Goal: Task Accomplishment & Management: Manage account settings

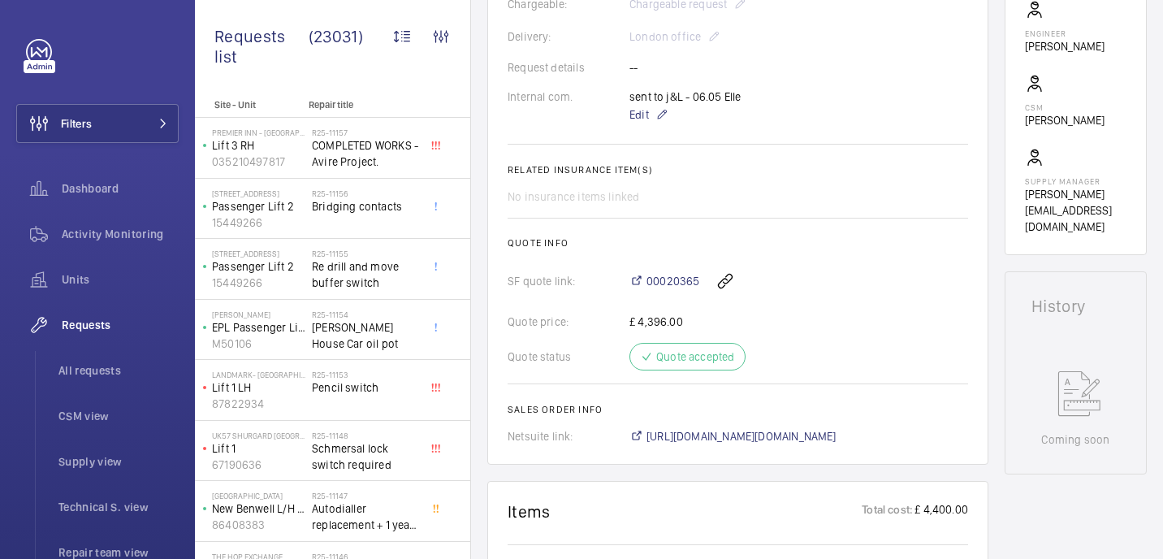
scroll to position [484, 0]
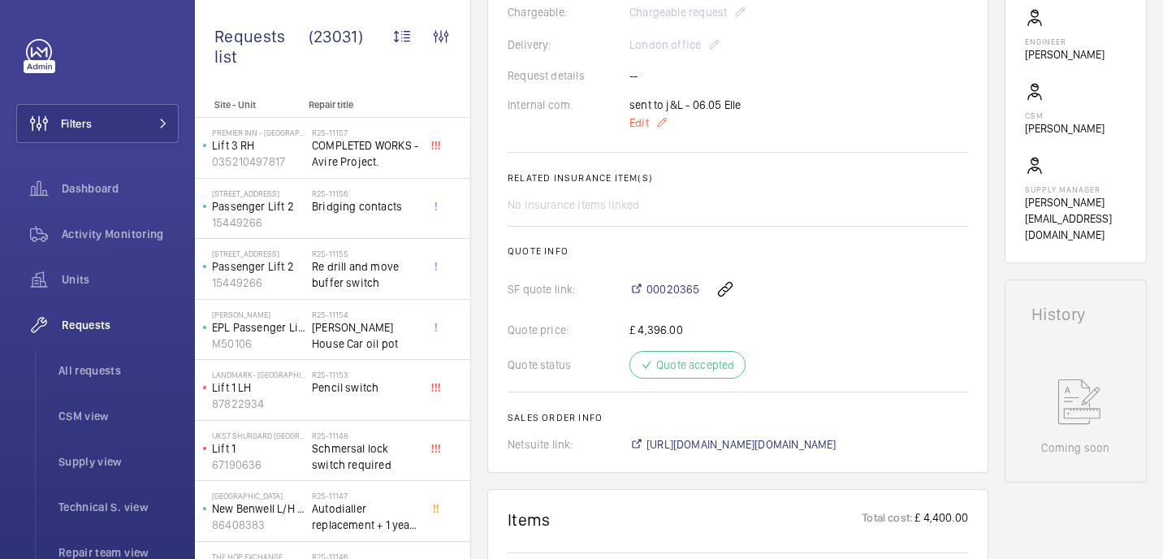
click at [636, 120] on span "Edit" at bounding box center [638, 122] width 19 height 16
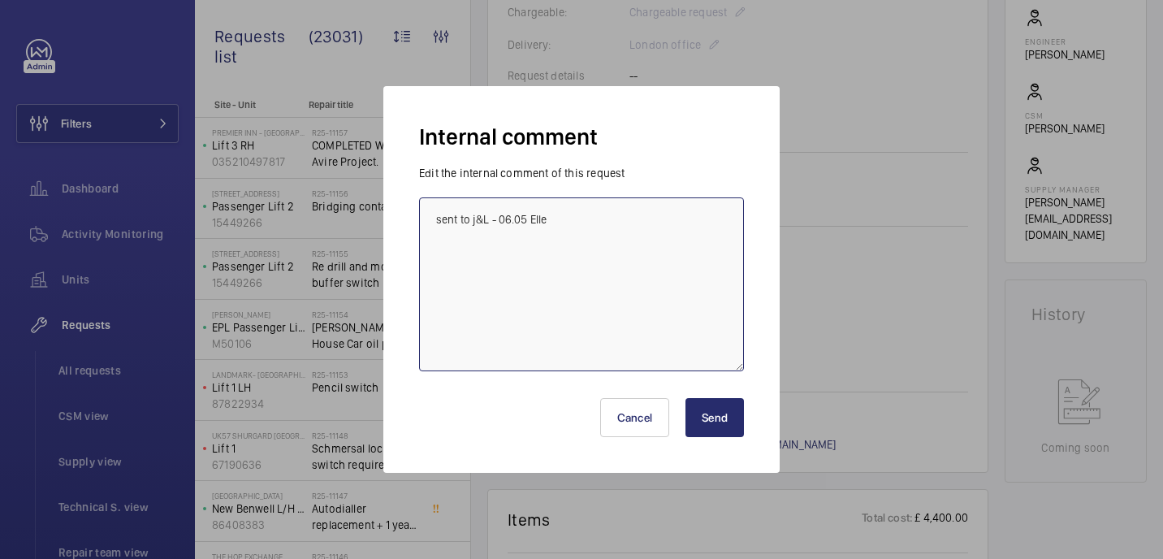
click at [650, 234] on textarea "sent to j&L - 06.05 Elle" at bounding box center [581, 284] width 325 height 174
click at [538, 254] on textarea "sent to j&L - 06.05 Elle supplier confimred sshould be wiht us end of week - 20…" at bounding box center [581, 284] width 325 height 174
click at [602, 252] on textarea "sent to j&L - 06.05 Elle supplier confimred should be wiht us end of week - 20/…" at bounding box center [581, 284] width 325 height 174
click at [526, 256] on textarea "sent to j&L - 06.05 Elle supplier confimred should be with us end of week - 20/…" at bounding box center [581, 284] width 325 height 174
type textarea "sent to j&L - 06.05 Elle supplier confirmed should be with us end of week - 20/…"
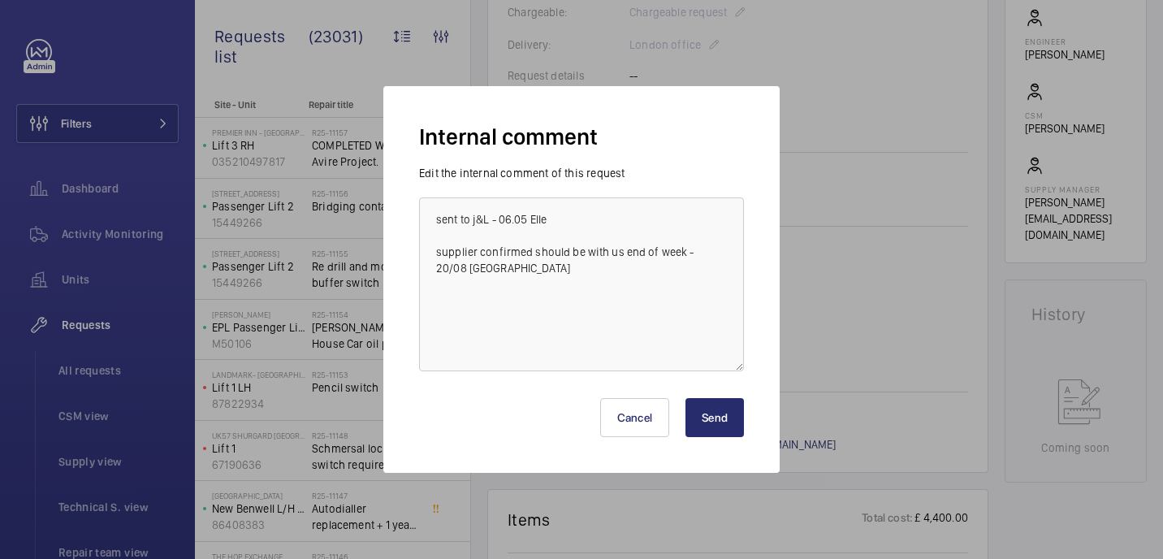
click at [730, 425] on button "Send" at bounding box center [714, 417] width 58 height 39
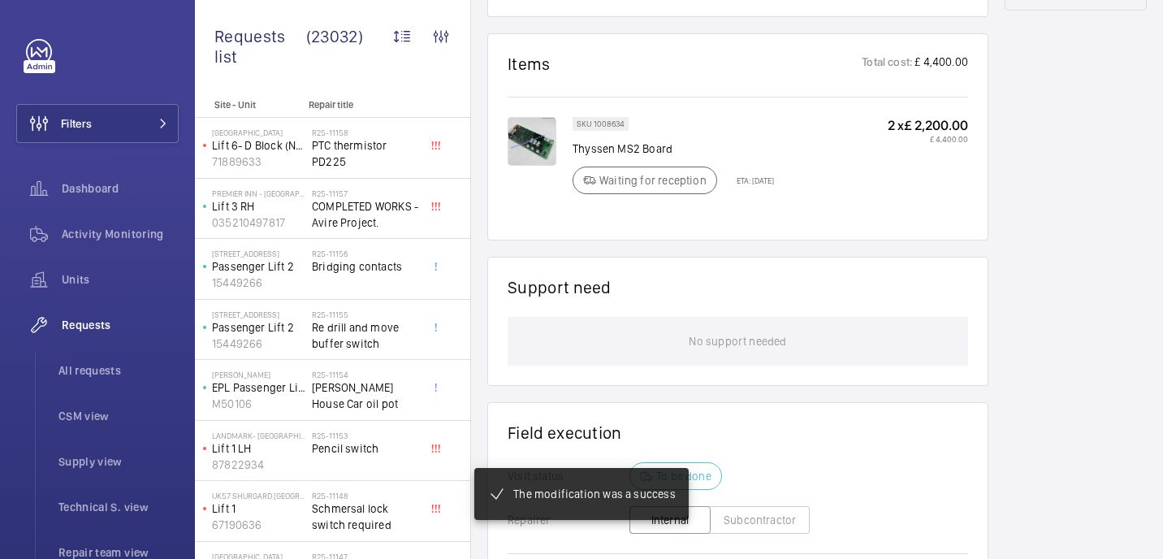
scroll to position [954, 0]
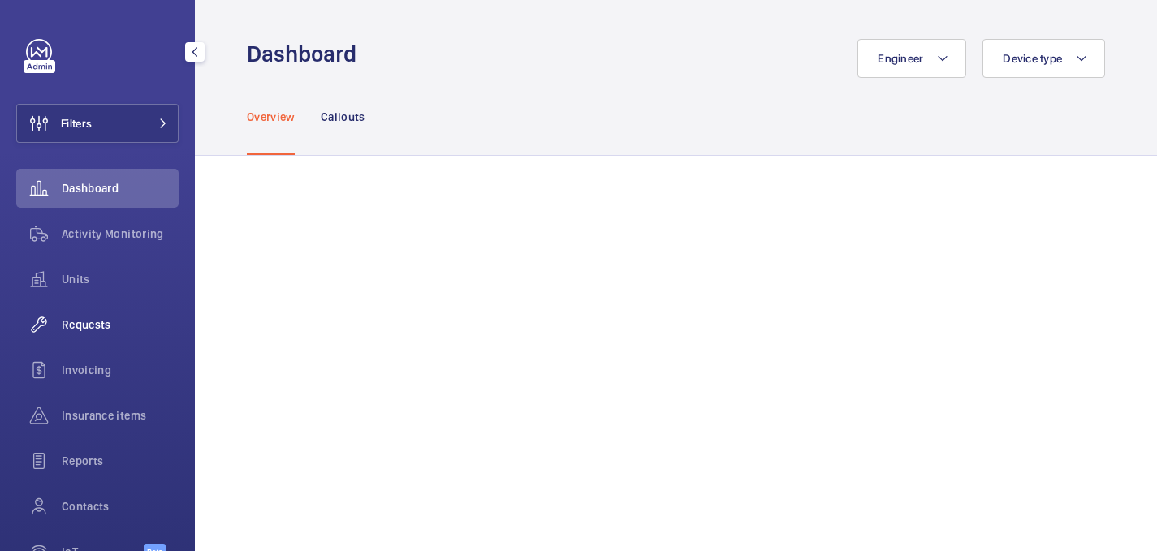
click at [96, 317] on span "Requests" at bounding box center [120, 325] width 117 height 16
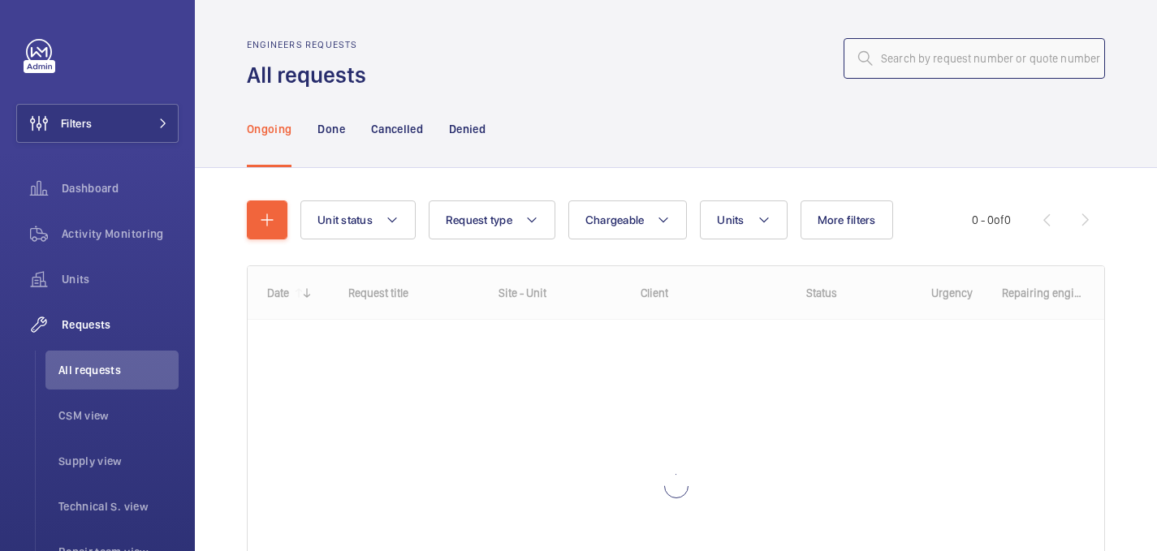
click at [906, 58] on input "text" at bounding box center [974, 58] width 261 height 41
paste input "R25-10680"
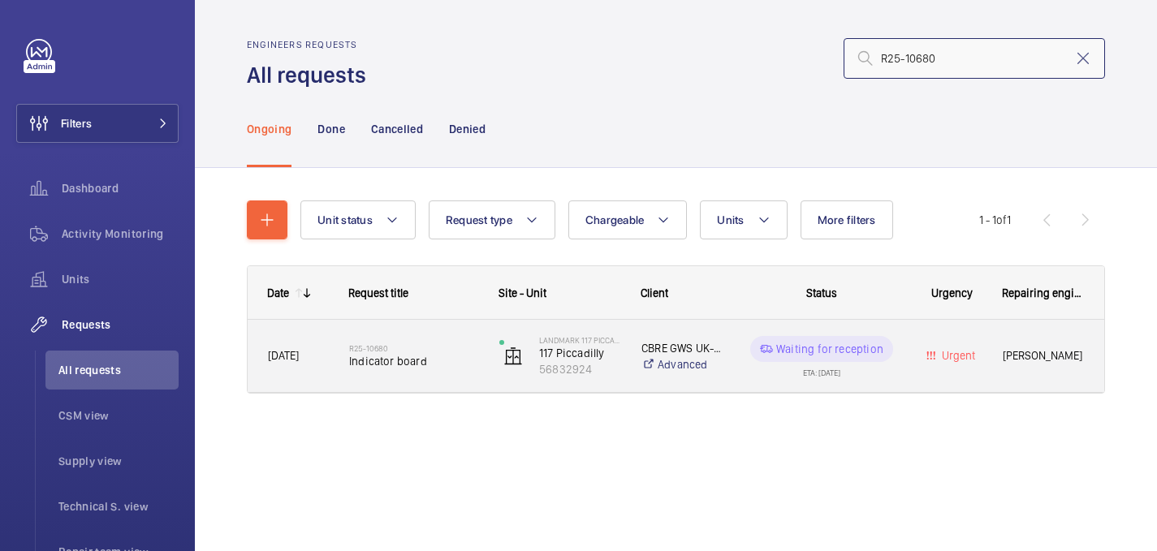
type input "R25-10680"
click at [441, 365] on span "Indicator board" at bounding box center [413, 361] width 129 height 16
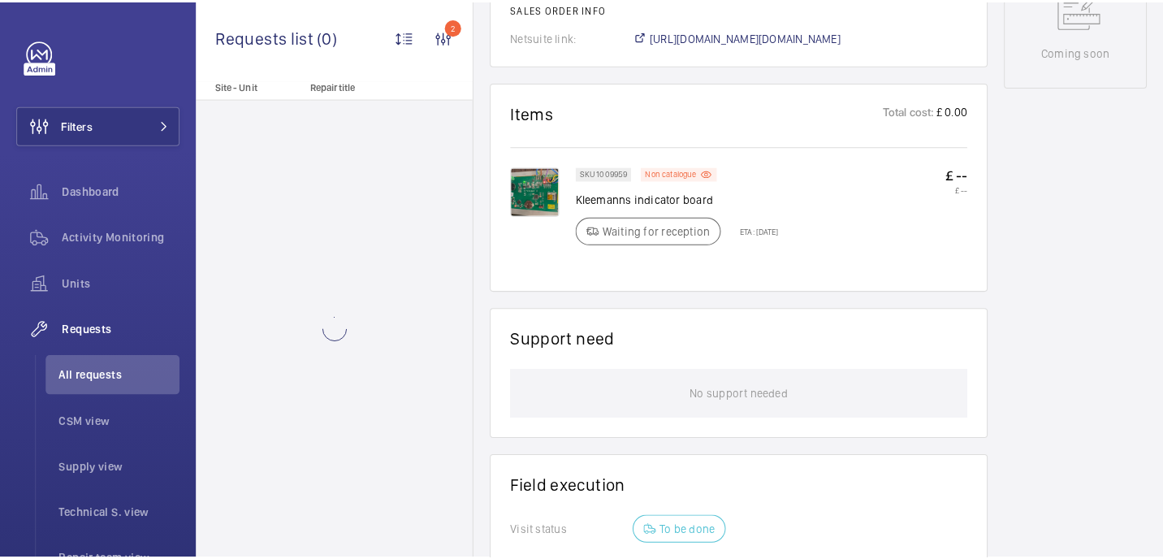
scroll to position [863, 0]
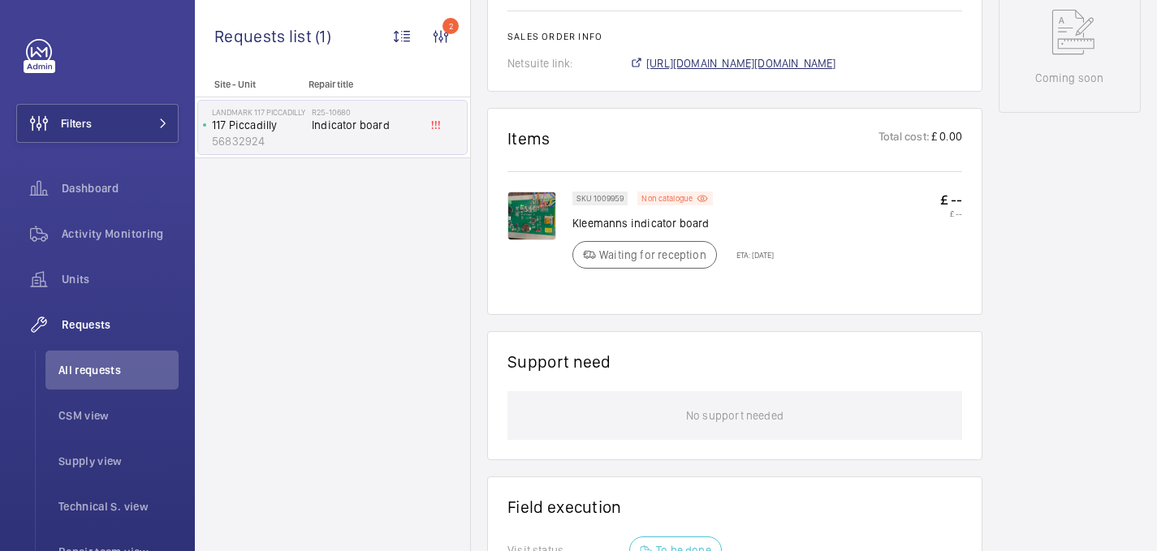
click at [814, 68] on span "https://6461500.app.netsuite.com/app/accounting/transactions/salesord.nl?id=290…" at bounding box center [741, 63] width 190 height 16
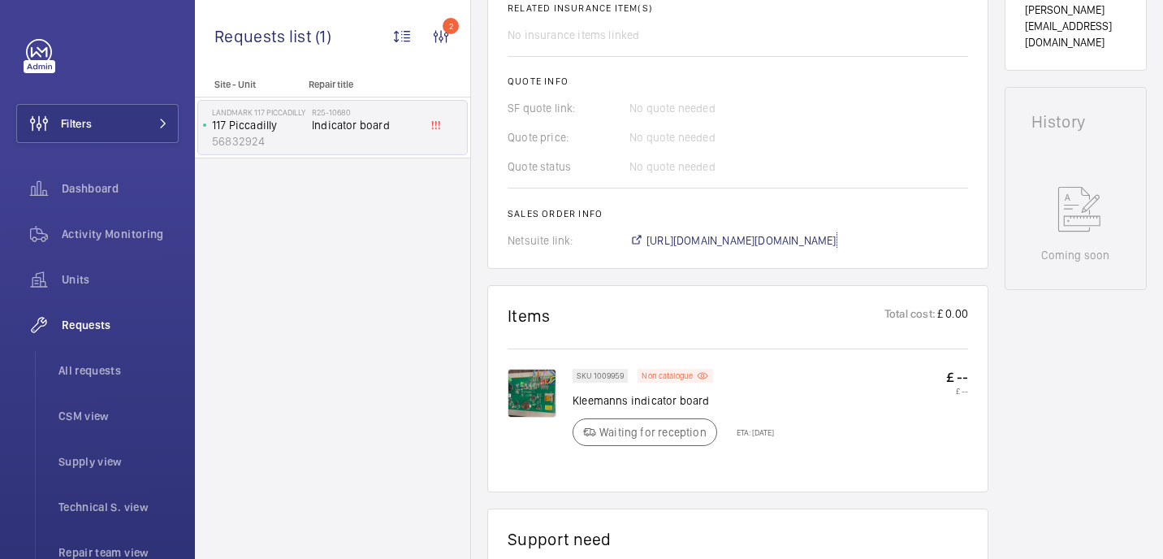
scroll to position [689, 0]
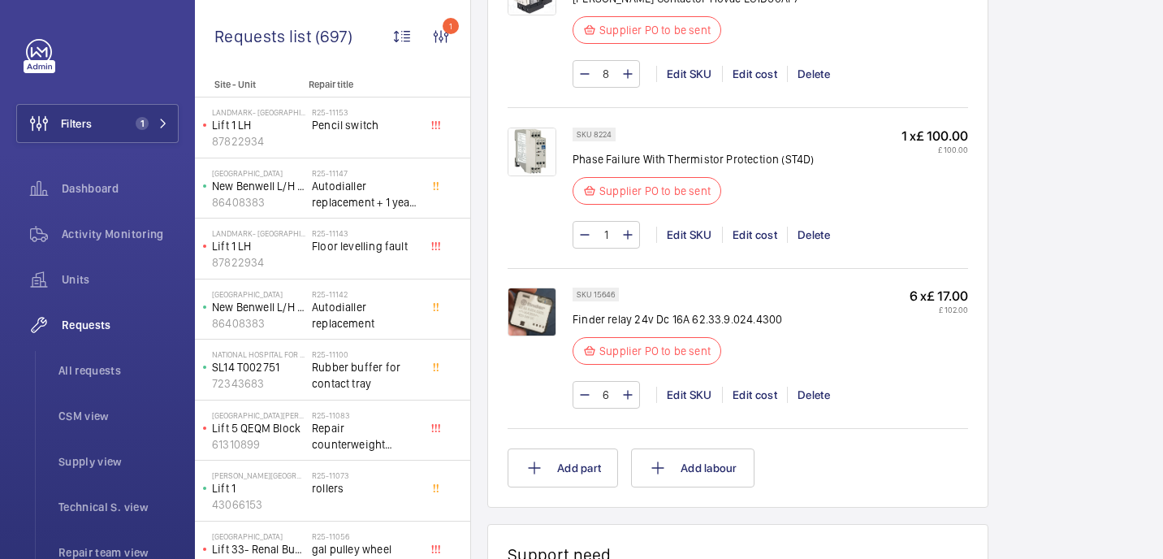
scroll to position [1971, 0]
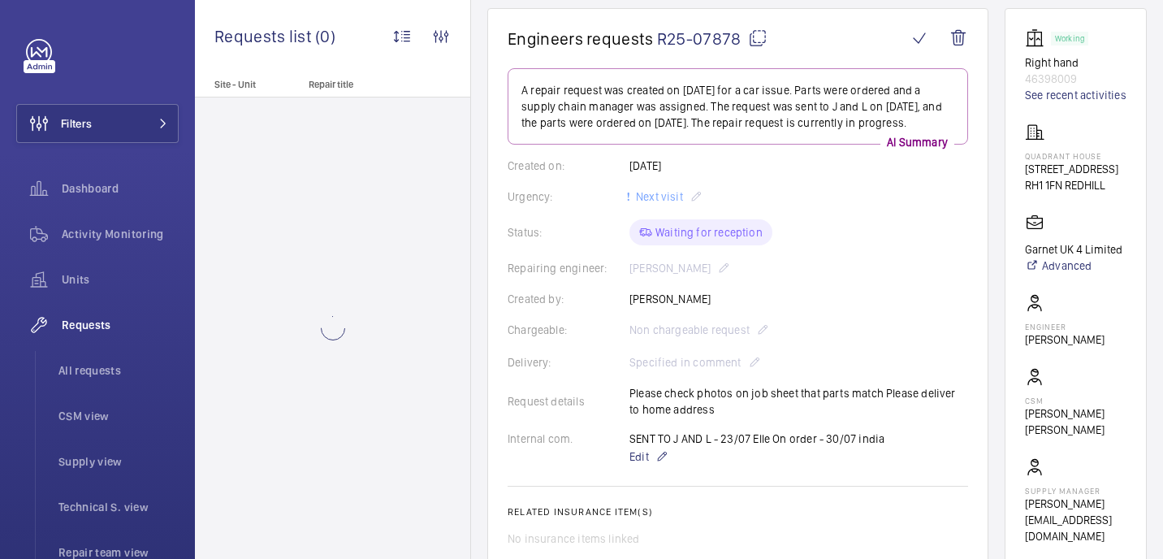
scroll to position [165, 0]
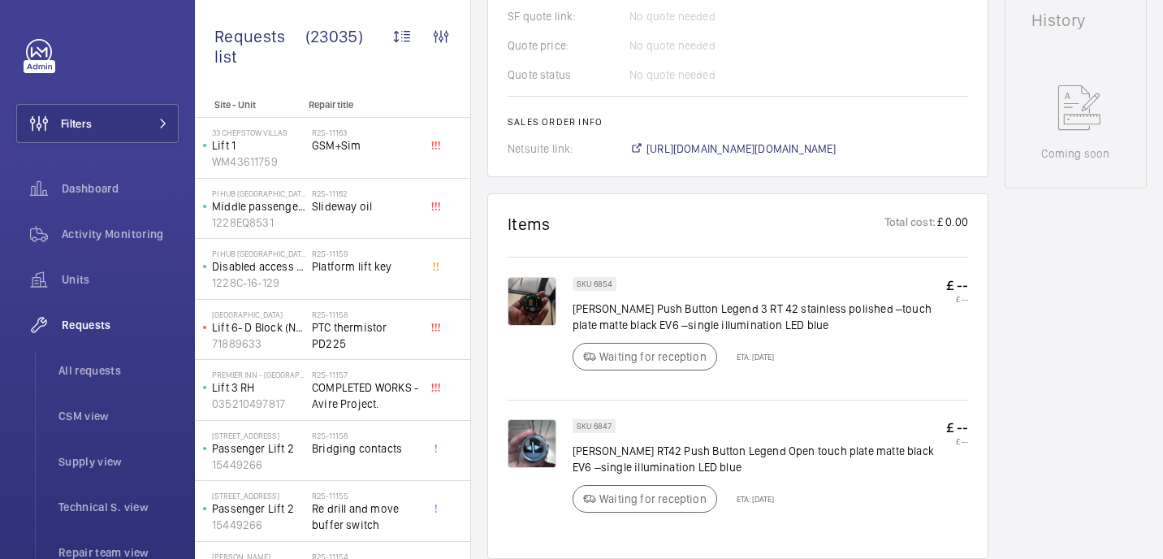
scroll to position [776, 0]
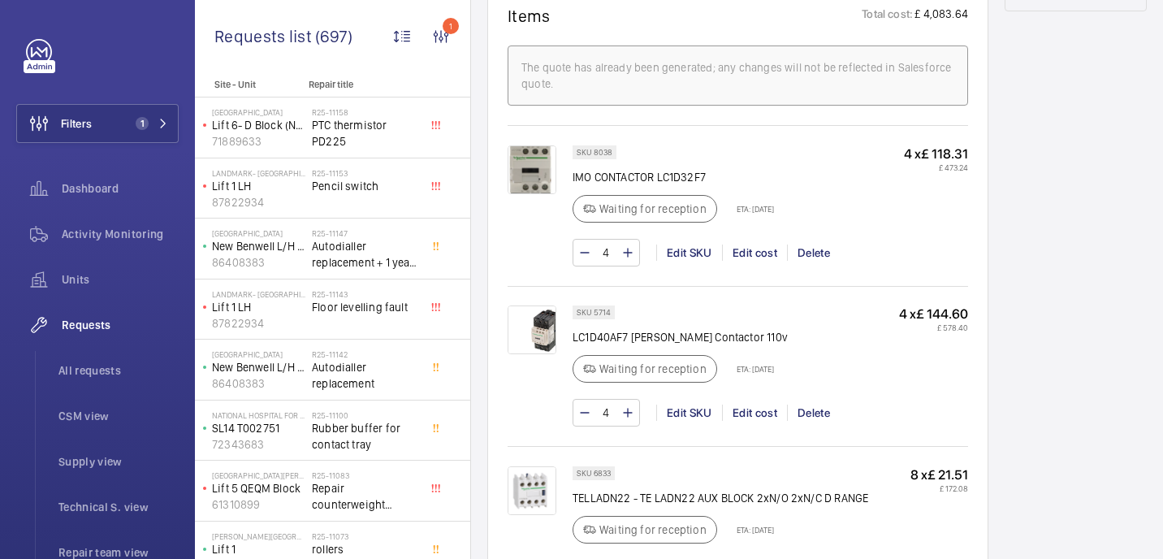
scroll to position [974, 0]
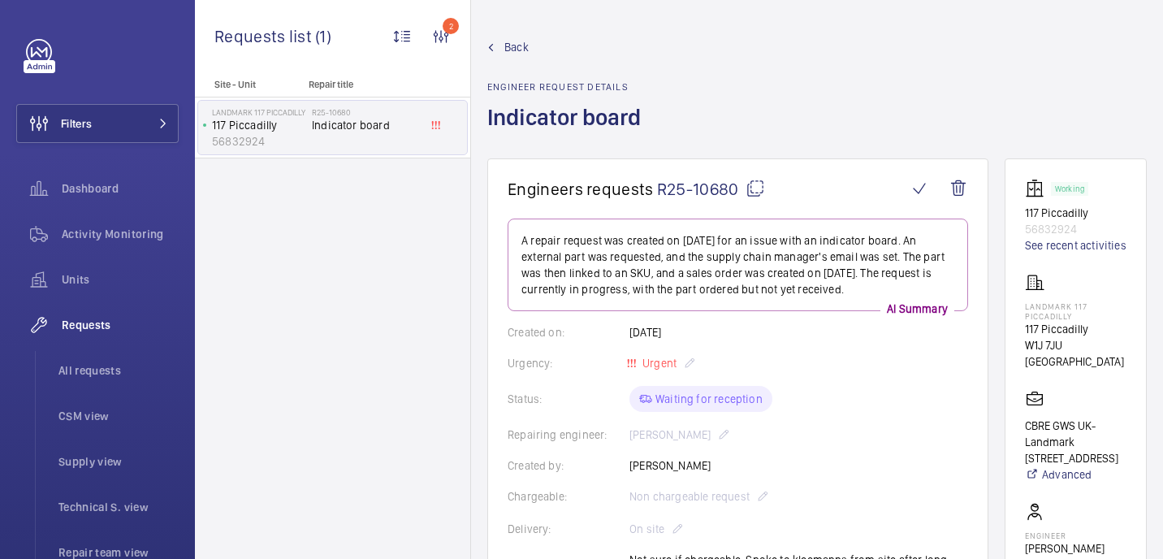
scroll to position [689, 0]
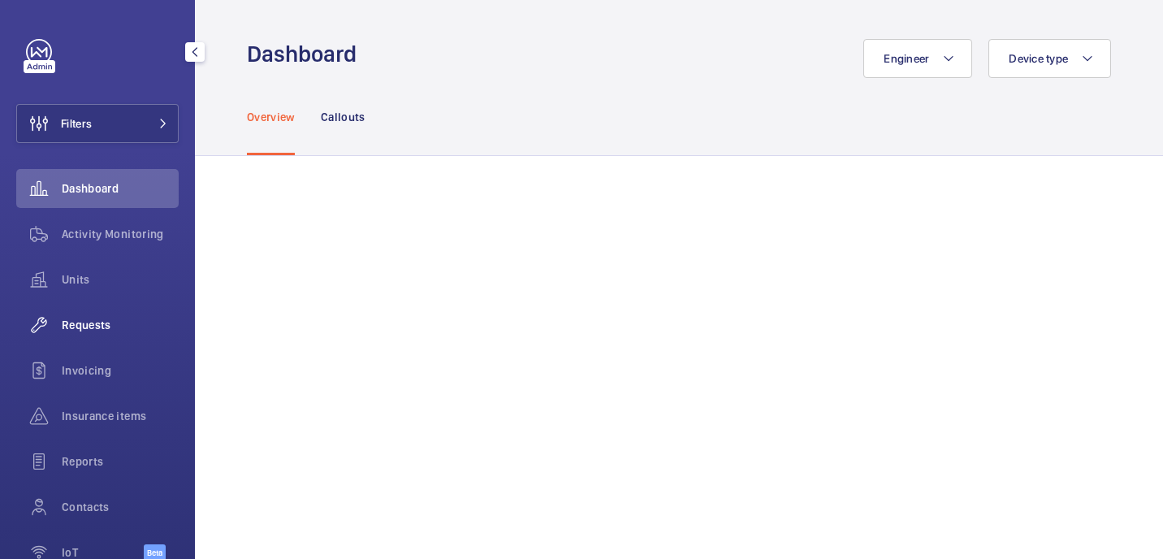
click at [84, 332] on span "Requests" at bounding box center [120, 325] width 117 height 16
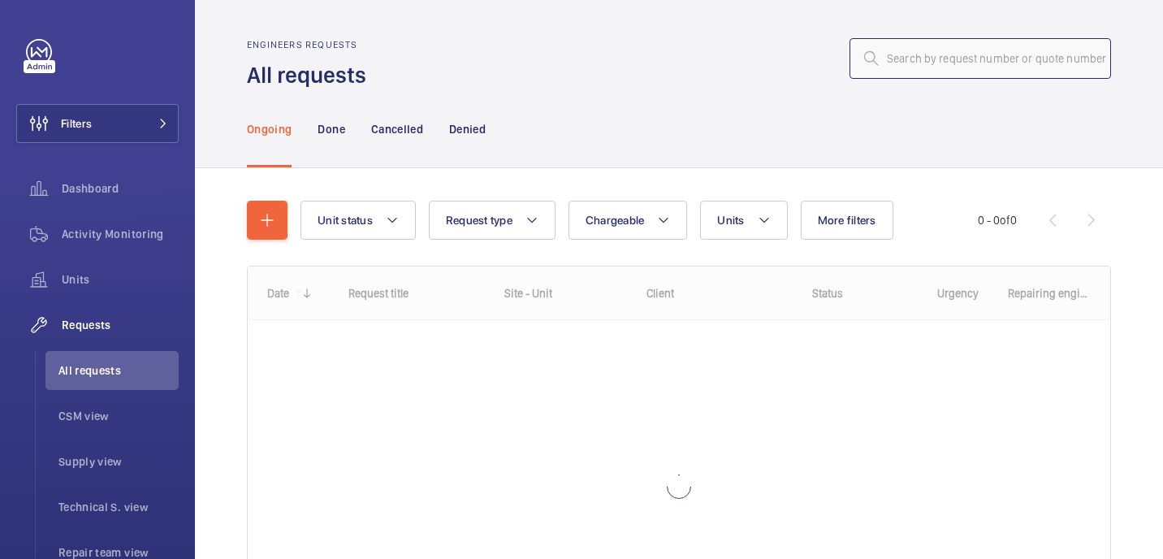
click at [945, 50] on input "text" at bounding box center [979, 58] width 261 height 41
paste input "R25-11055"
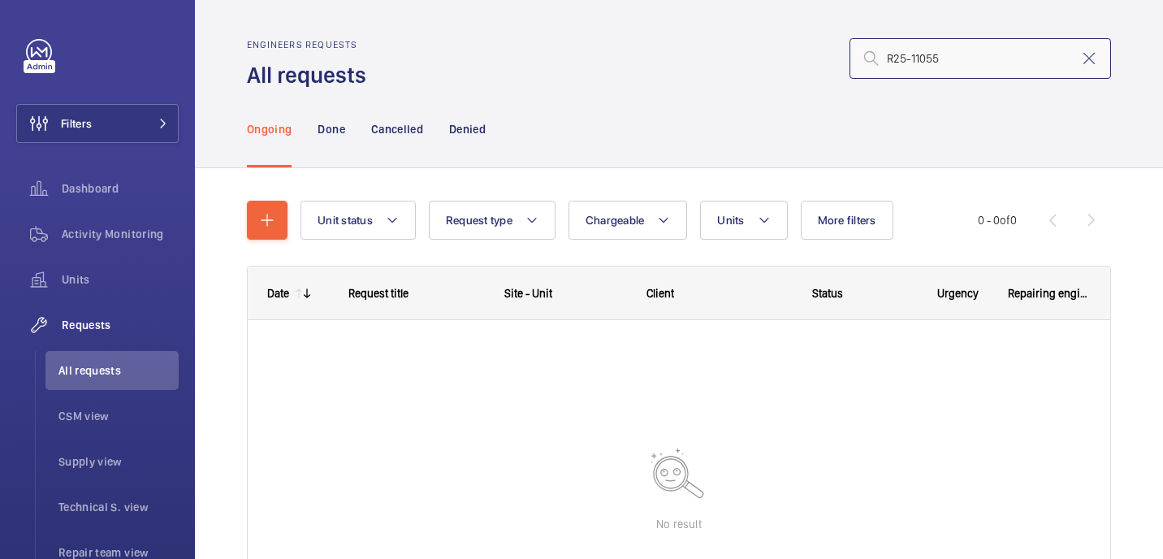
type input "R25-11055"
click at [888, 61] on input "R25-11055" at bounding box center [979, 58] width 261 height 41
click at [311, 143] on nav "Ongoing Done Cancelled Denied" at bounding box center [366, 128] width 239 height 77
click at [326, 135] on p "Done" at bounding box center [330, 129] width 27 height 16
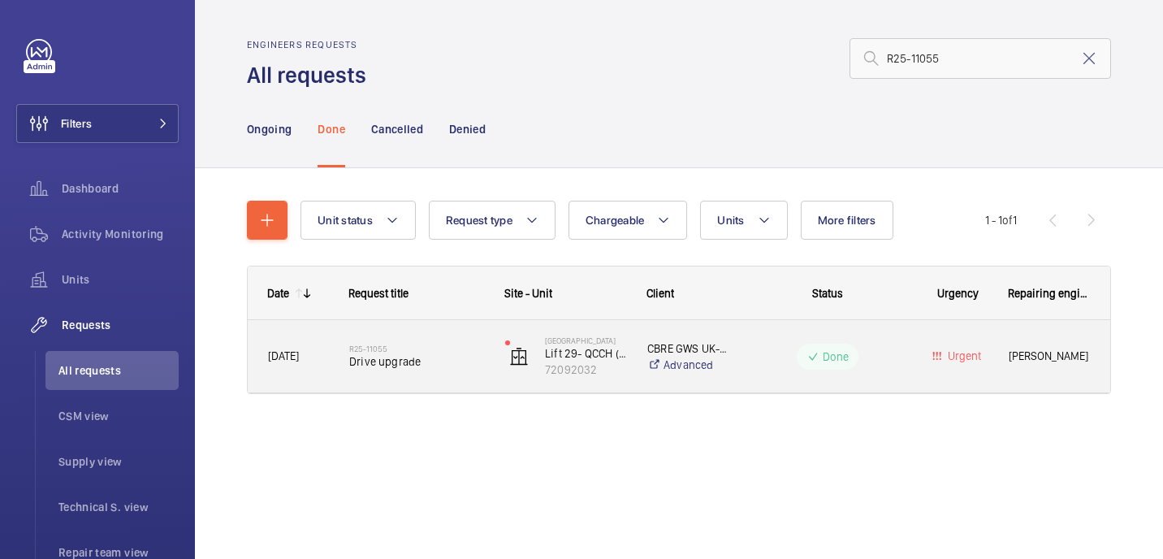
click at [437, 370] on div "R25-11055 Drive upgrade" at bounding box center [416, 356] width 135 height 47
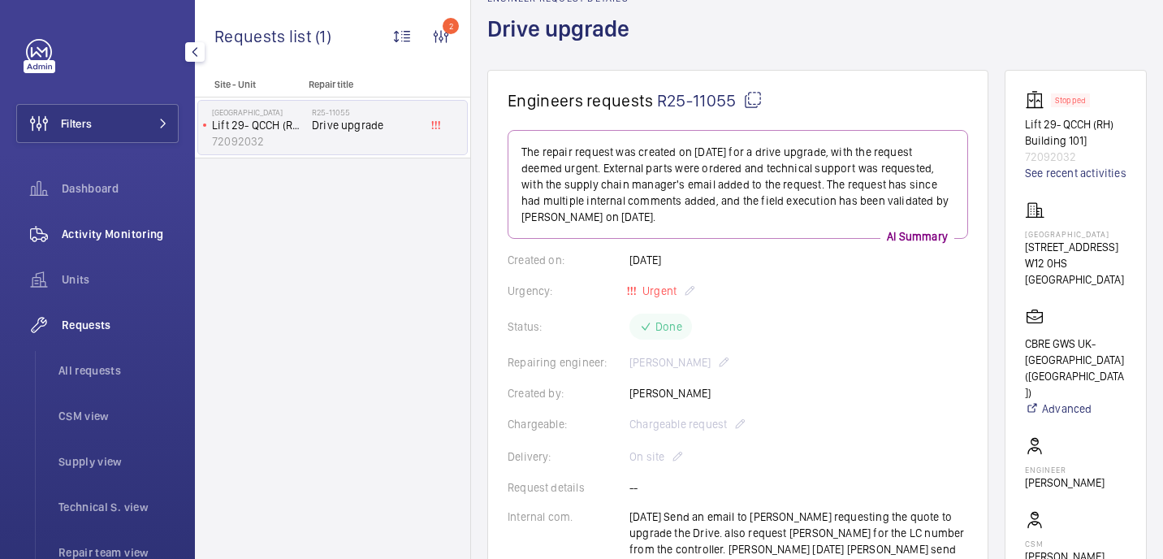
scroll to position [312, 0]
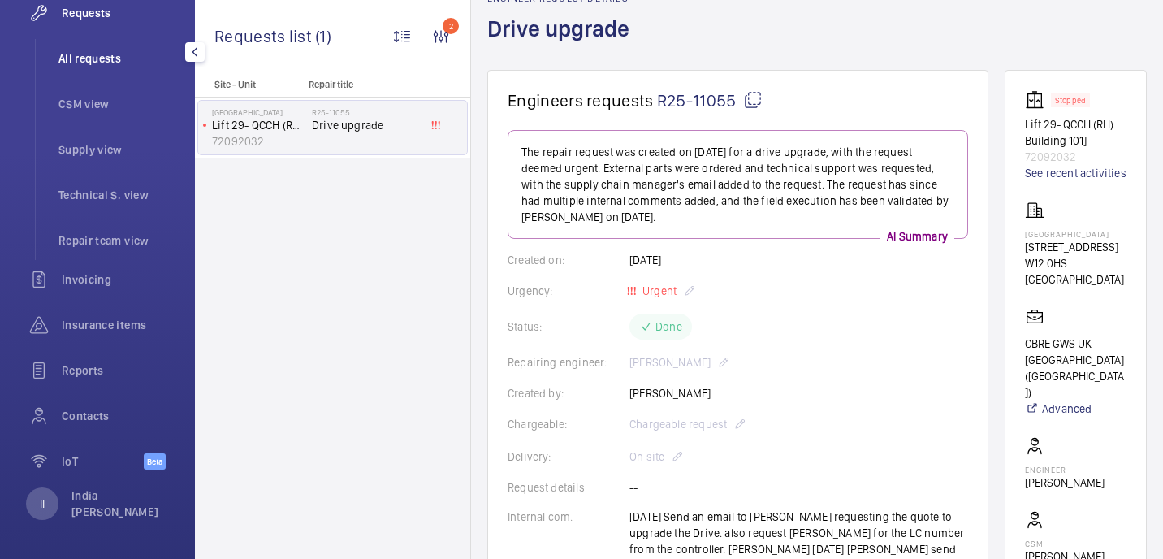
click at [106, 56] on span "All requests" at bounding box center [118, 58] width 120 height 16
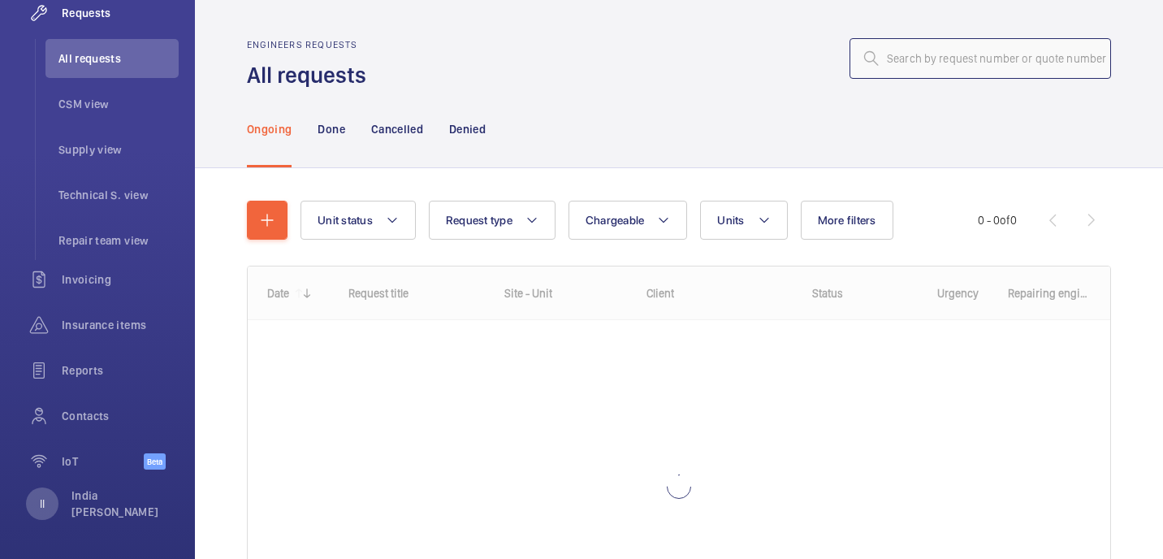
click at [902, 47] on input "text" at bounding box center [979, 58] width 261 height 41
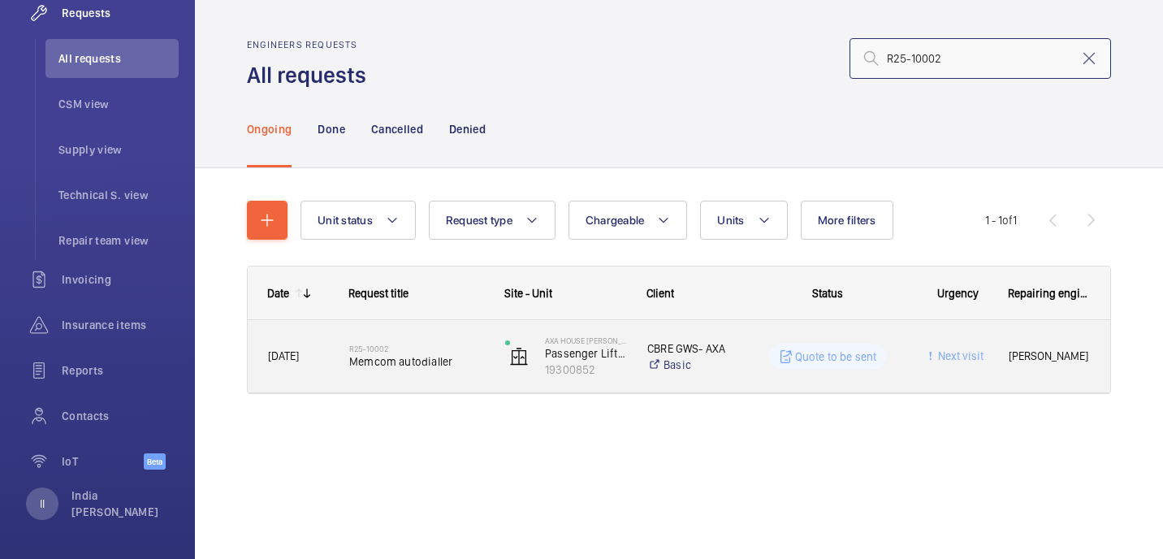
type input "R25-10002"
click at [434, 348] on h2 "R25-10002" at bounding box center [416, 348] width 135 height 10
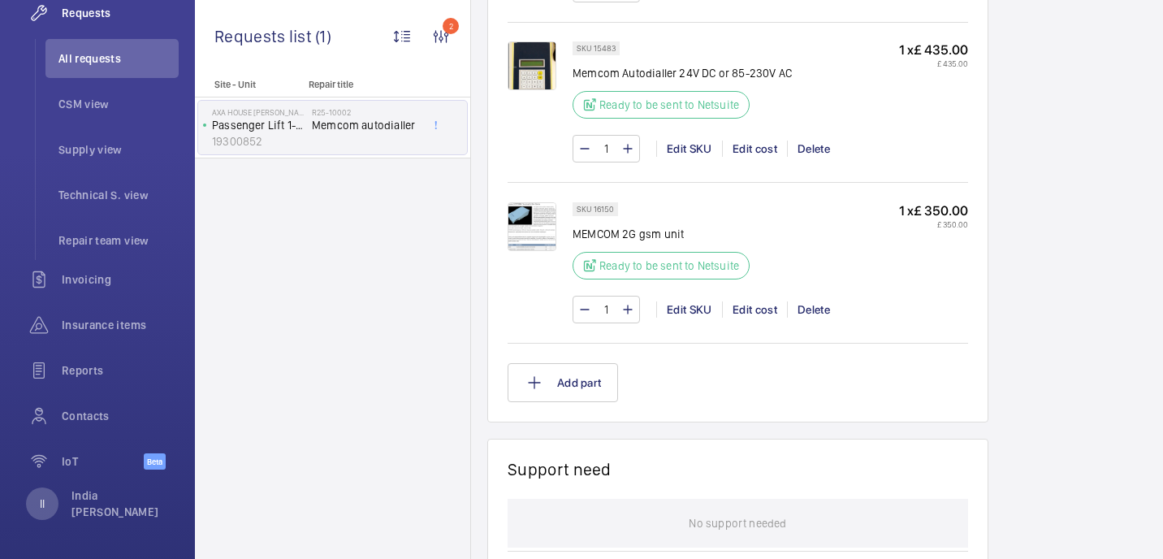
scroll to position [1140, 0]
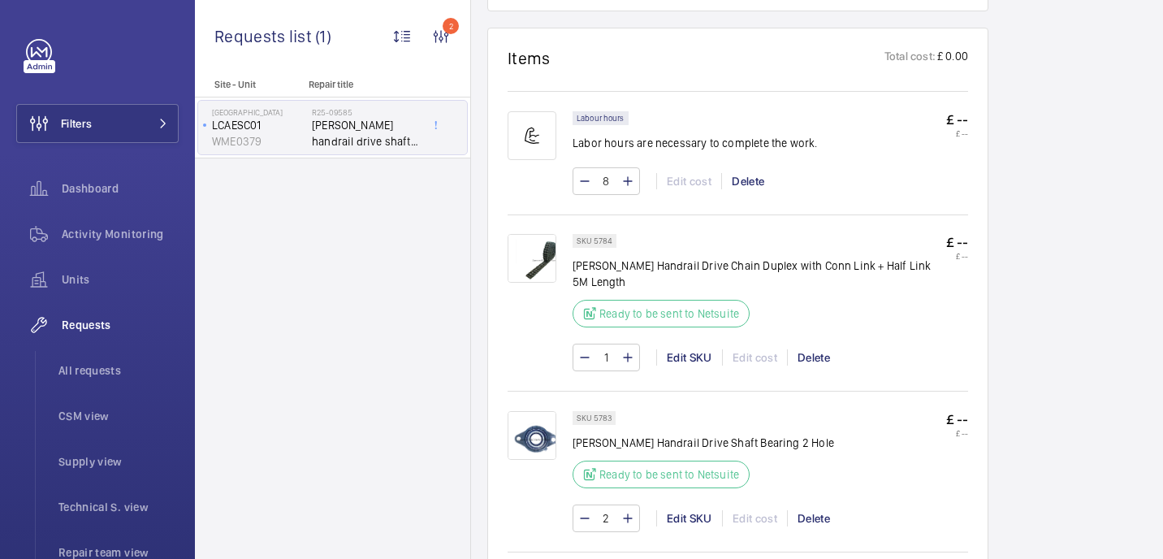
scroll to position [532, 0]
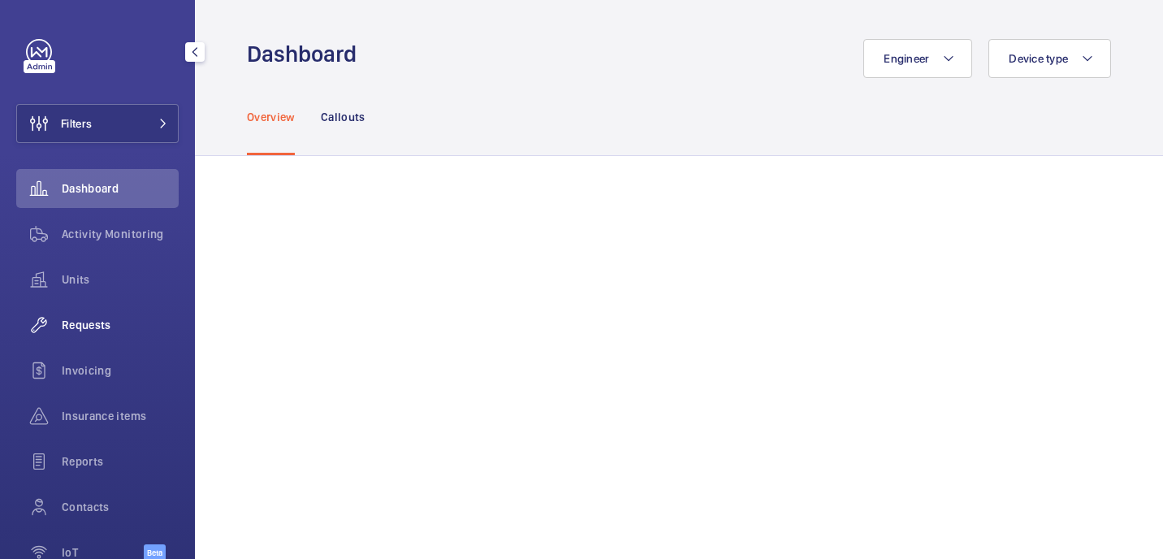
click at [93, 328] on span "Requests" at bounding box center [120, 325] width 117 height 16
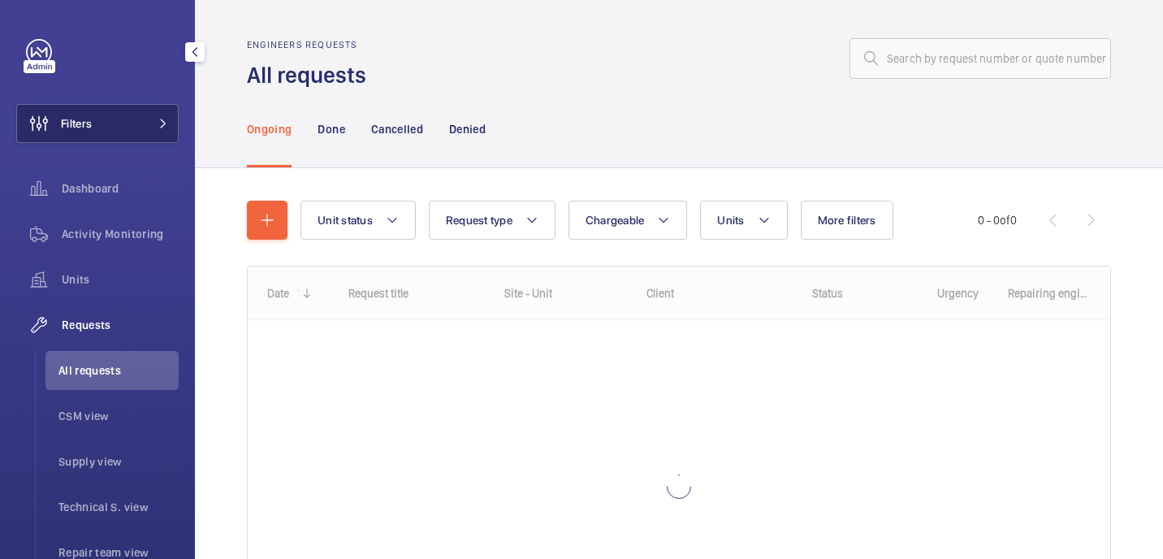
click at [107, 109] on button "Filters" at bounding box center [97, 123] width 162 height 39
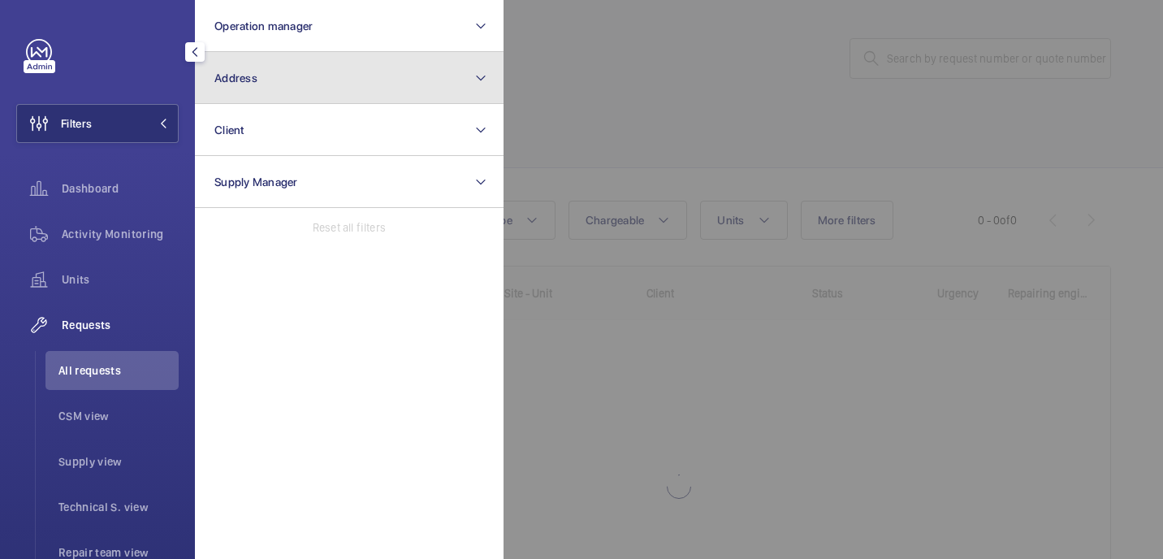
click at [352, 74] on button "Address" at bounding box center [349, 78] width 309 height 52
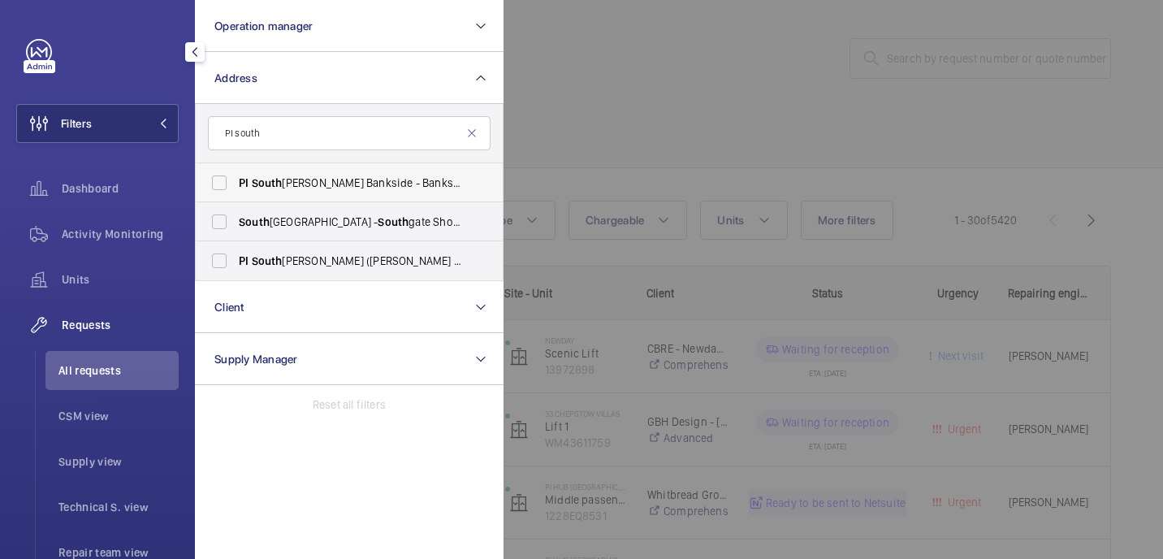
type input "PI south"
click at [384, 182] on span "PI South [PERSON_NAME] Bankside - [GEOGRAPHIC_DATA], [STREET_ADDRESS][PERSON_NA…" at bounding box center [350, 183] width 223 height 16
click at [235, 182] on input "PI South [PERSON_NAME] Bankside - [GEOGRAPHIC_DATA], [STREET_ADDRESS][PERSON_NA…" at bounding box center [219, 182] width 32 height 32
checkbox input "true"
click at [553, 122] on div at bounding box center [1084, 279] width 1163 height 559
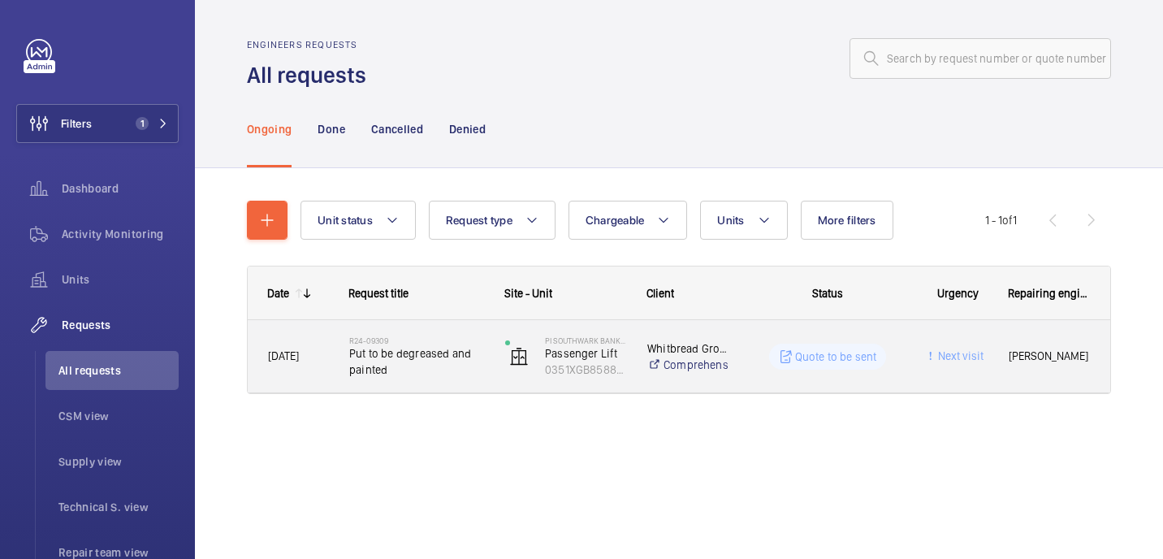
click at [299, 359] on span "06/09/2024" at bounding box center [283, 355] width 31 height 13
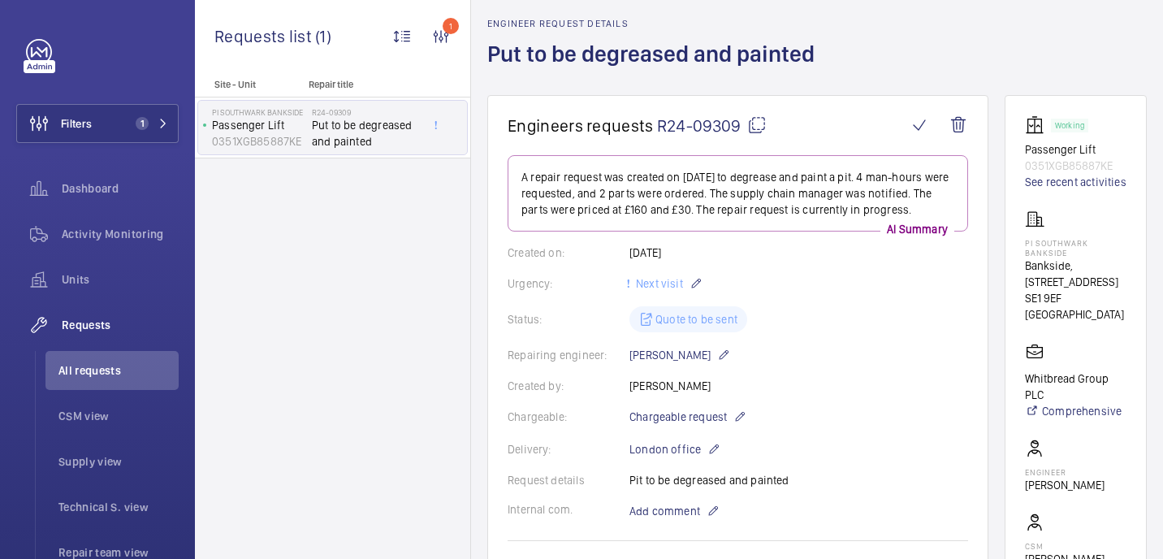
scroll to position [58, 0]
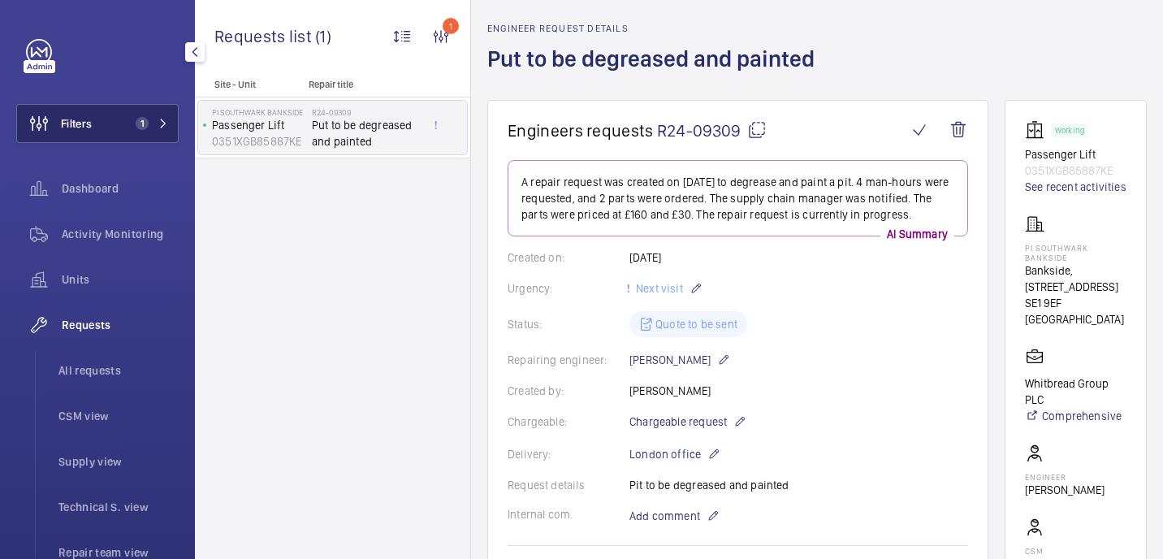
click at [140, 132] on button "Filters 1" at bounding box center [97, 123] width 162 height 39
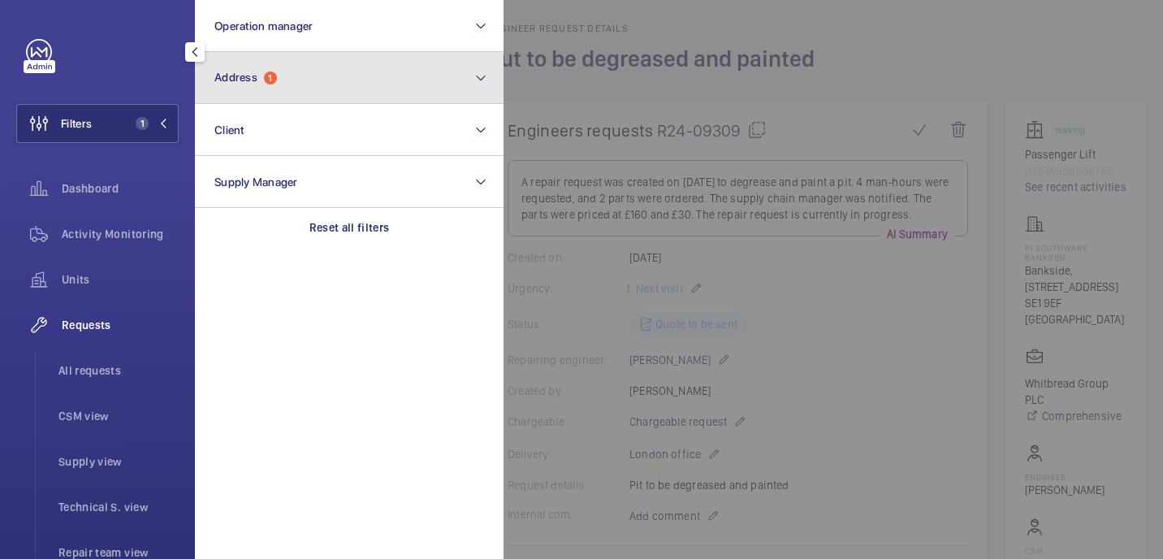
click at [335, 97] on button "Address 1" at bounding box center [349, 78] width 309 height 52
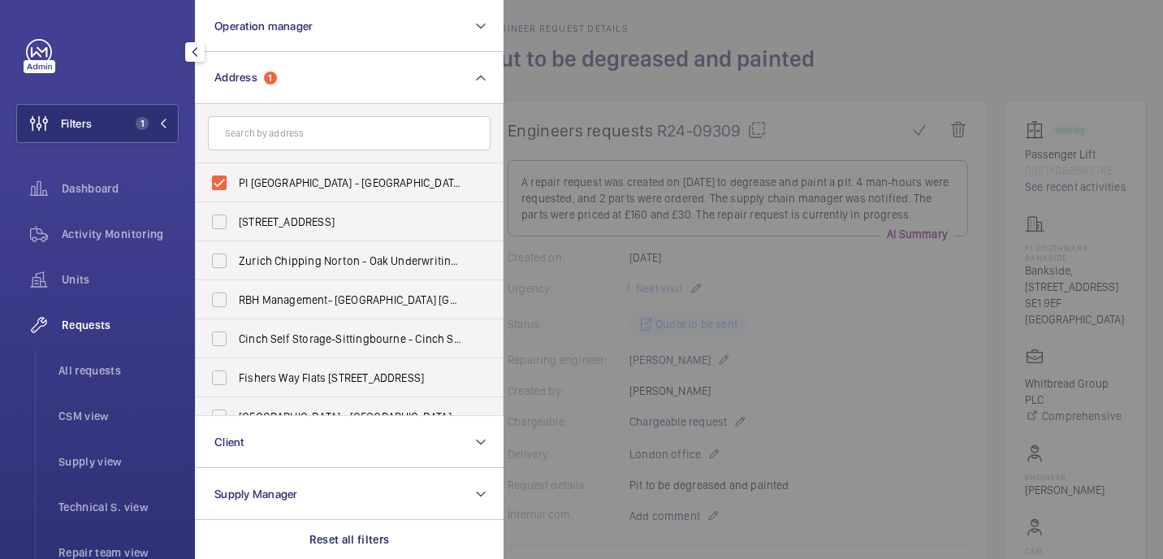
click at [251, 140] on input "text" at bounding box center [349, 133] width 283 height 34
click at [226, 177] on label "PI Southwark Bankside - Bankside, 34 Park Street, SOUTHWARK SE1 9EF" at bounding box center [337, 182] width 283 height 39
click at [226, 177] on input "PI Southwark Bankside - Bankside, 34 Park Street, SOUTHWARK SE1 9EF" at bounding box center [219, 182] width 32 height 32
checkbox input "false"
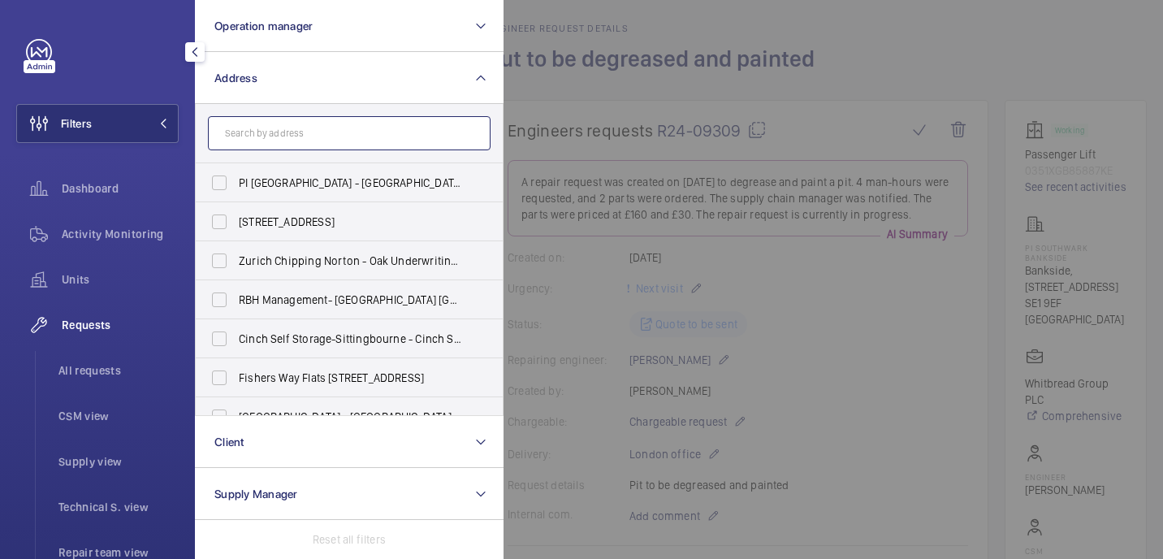
click at [235, 140] on input "text" at bounding box center [349, 133] width 283 height 34
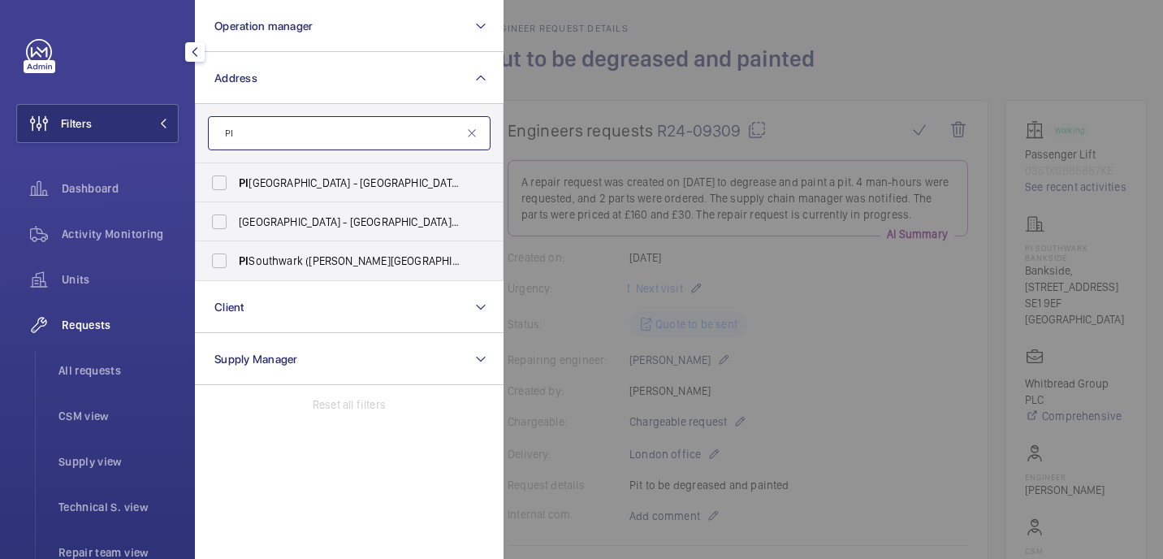
type input "P"
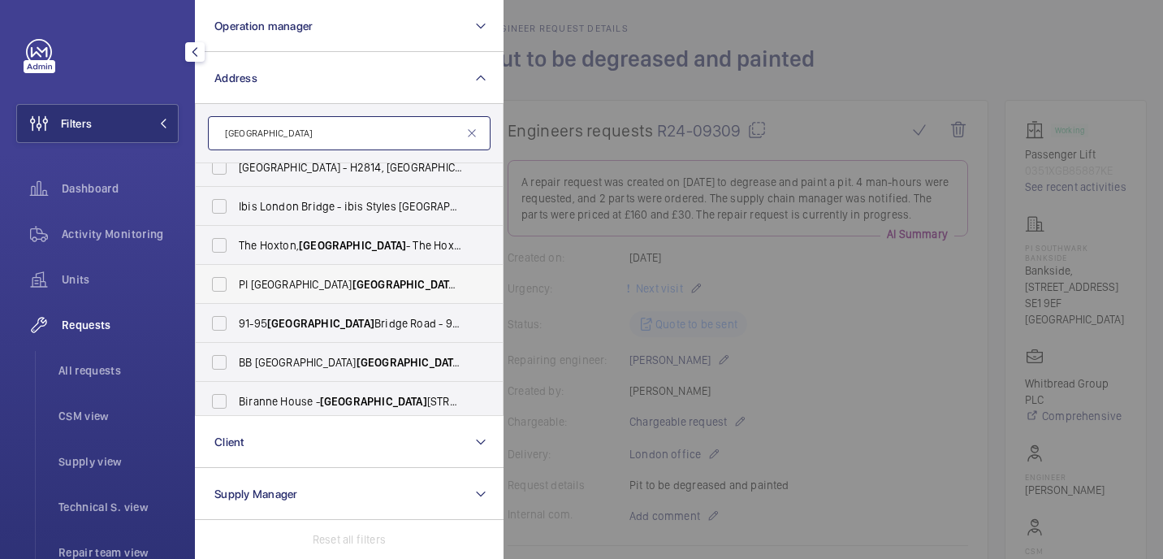
scroll to position [291, 0]
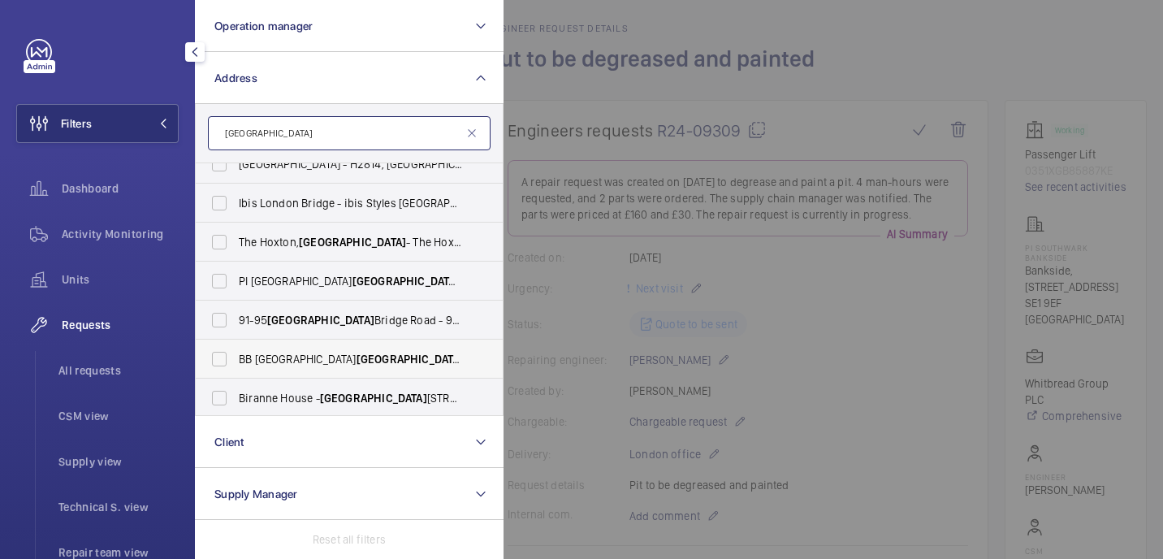
type input "Southwark"
click at [319, 366] on span "BB London Southwark (Station) - 31 The Cut, LONDON SE1 8LF" at bounding box center [350, 359] width 223 height 16
click at [235, 366] on input "BB London Southwark (Station) - 31 The Cut, LONDON SE1 8LF" at bounding box center [219, 359] width 32 height 32
checkbox input "true"
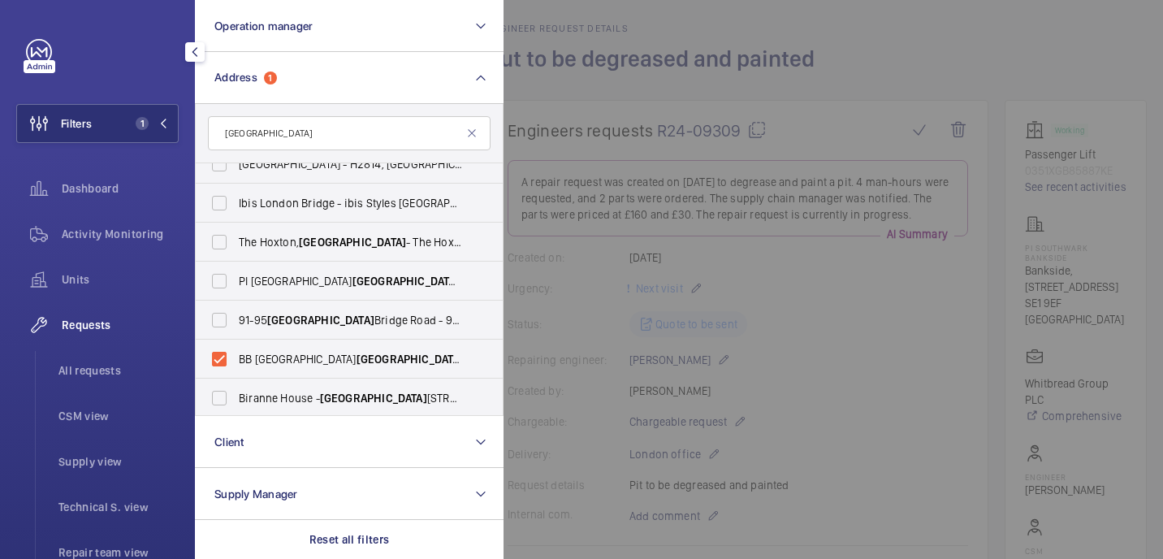
click at [613, 93] on div at bounding box center [1084, 279] width 1163 height 559
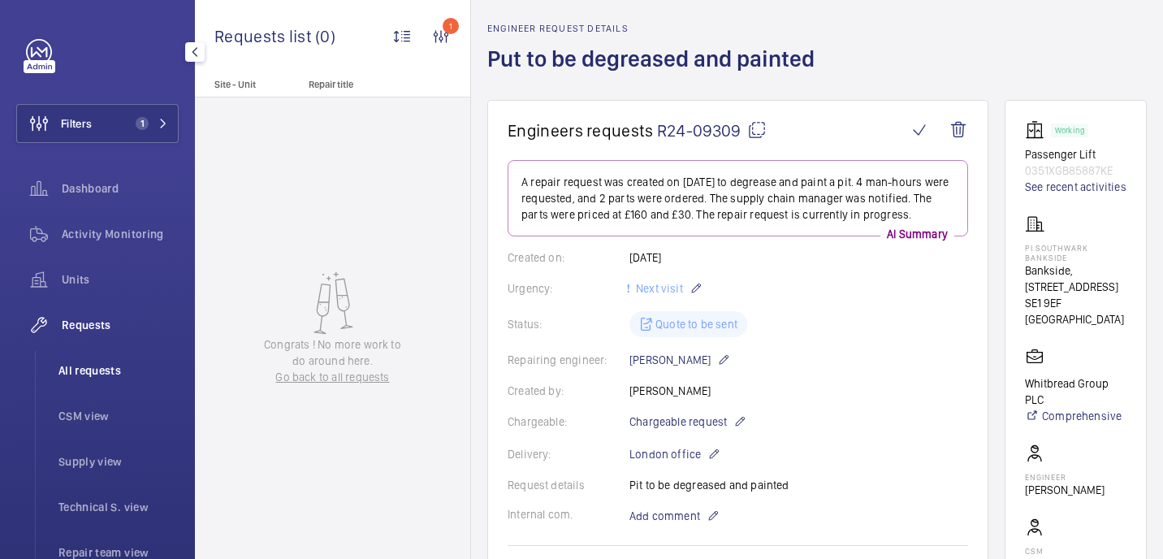
click at [88, 358] on li "All requests" at bounding box center [111, 370] width 133 height 39
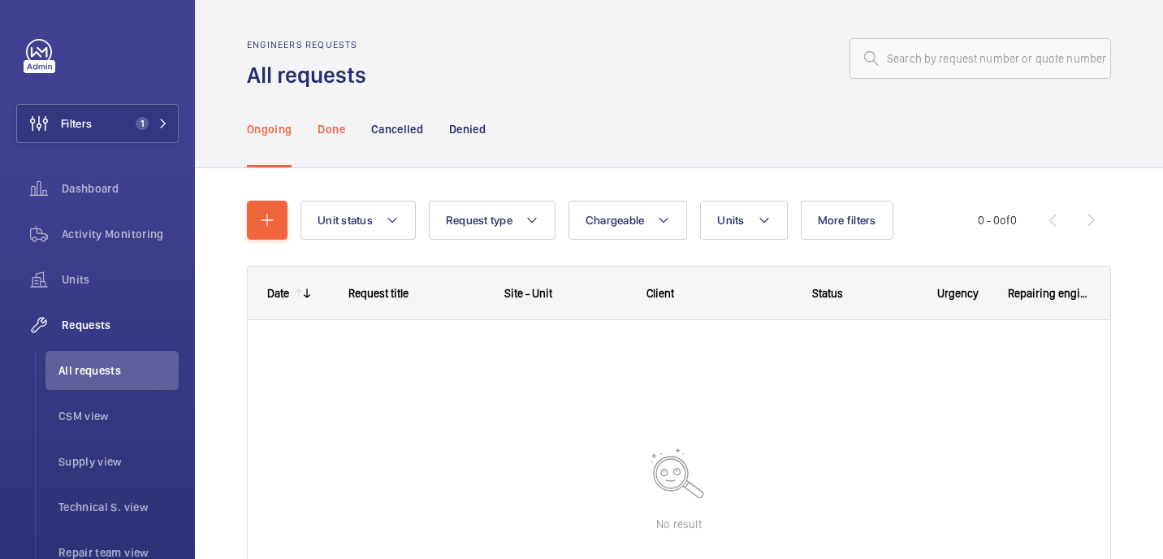
click at [329, 128] on p "Done" at bounding box center [330, 129] width 27 height 16
click at [393, 136] on p "Cancelled" at bounding box center [397, 129] width 52 height 16
click at [481, 136] on p "Denied" at bounding box center [467, 129] width 37 height 16
click at [281, 146] on div "Ongoing" at bounding box center [269, 128] width 45 height 77
click at [144, 118] on span "1" at bounding box center [142, 123] width 13 height 13
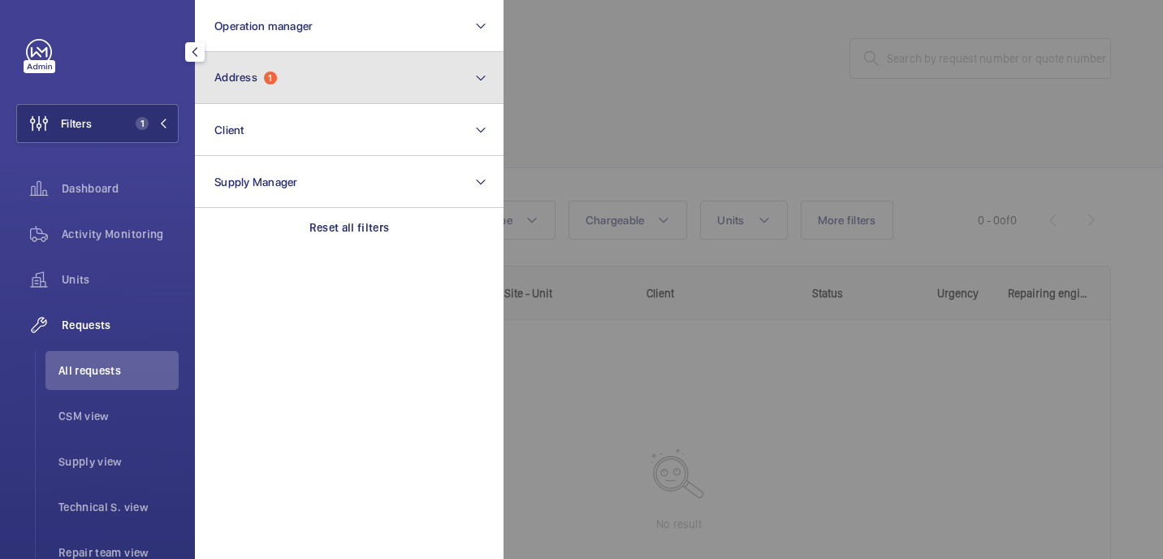
click at [412, 81] on button "Address 1" at bounding box center [349, 78] width 309 height 52
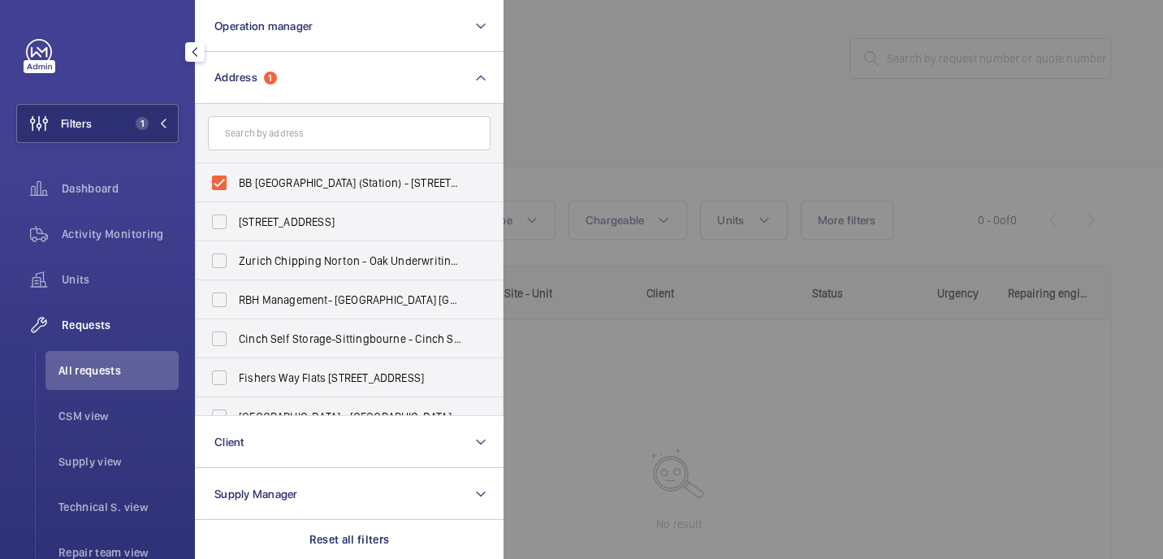
click at [606, 108] on div at bounding box center [1084, 279] width 1163 height 559
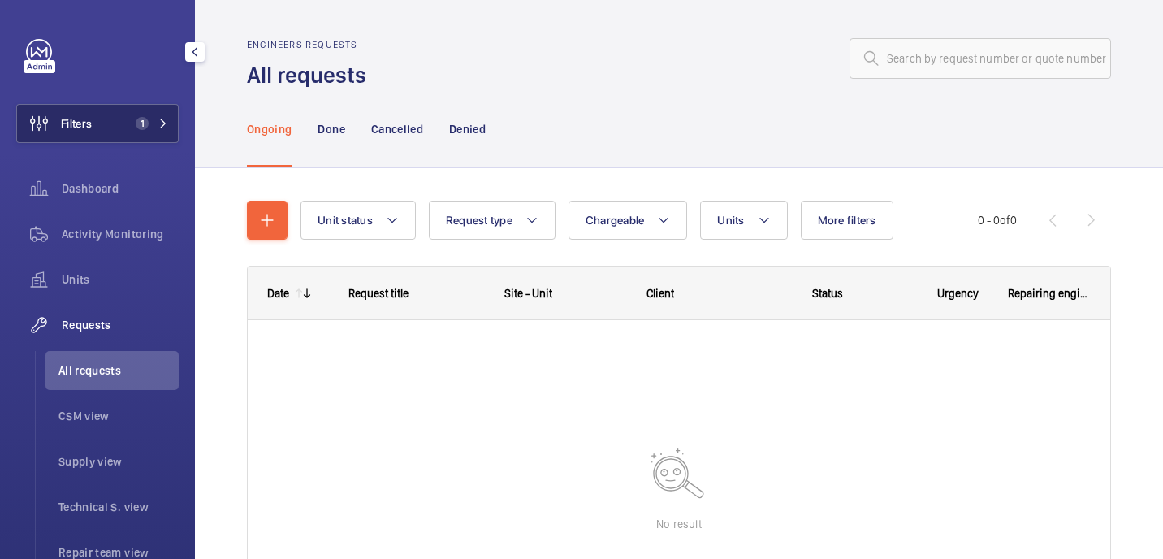
click at [77, 115] on span "Filters" at bounding box center [76, 123] width 31 height 16
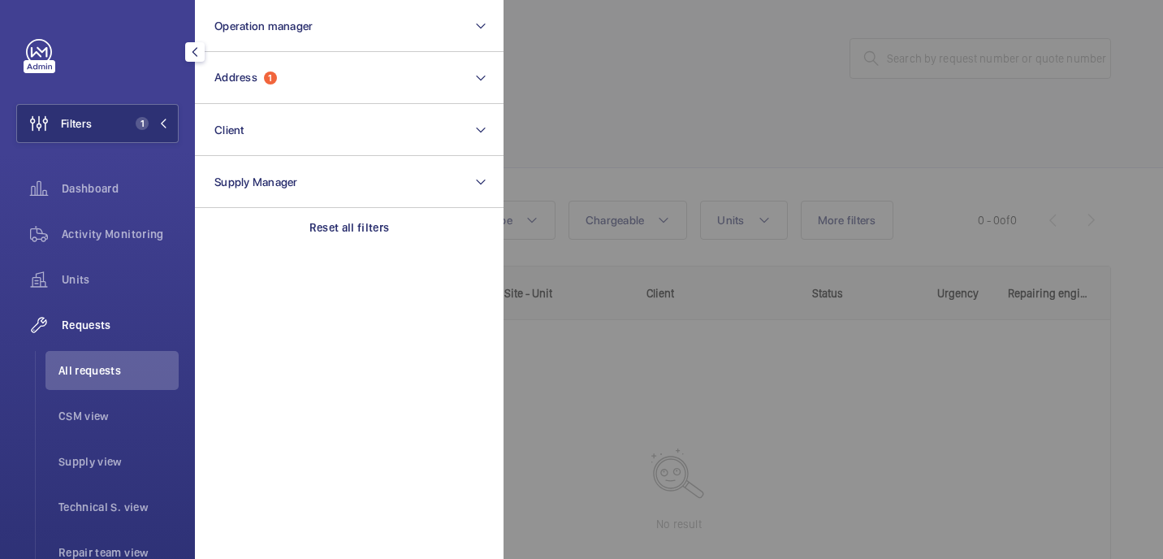
click at [648, 62] on div at bounding box center [1084, 279] width 1163 height 559
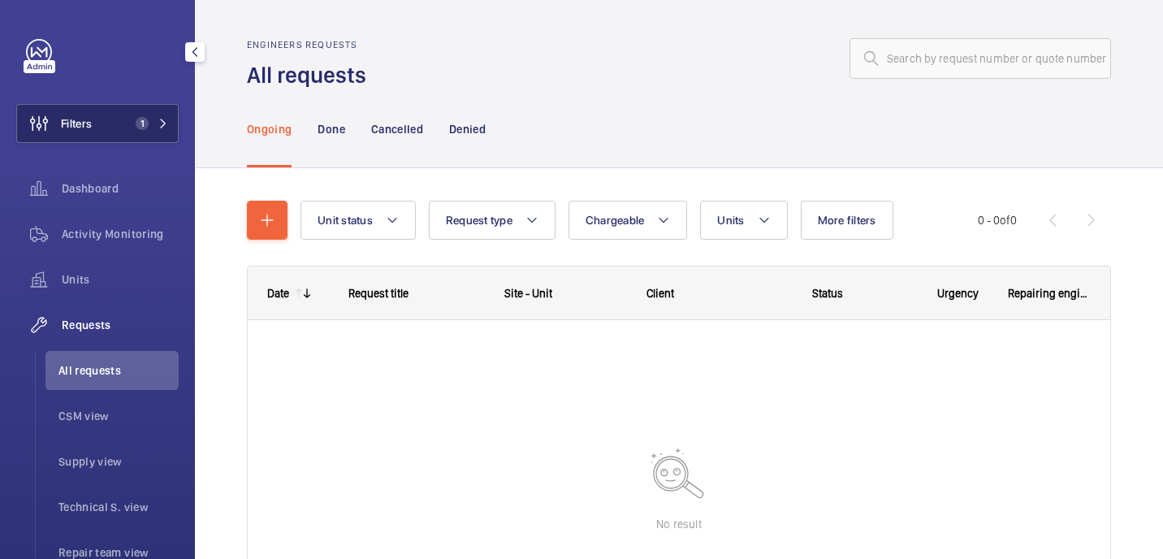
click at [149, 122] on span "1" at bounding box center [148, 123] width 39 height 13
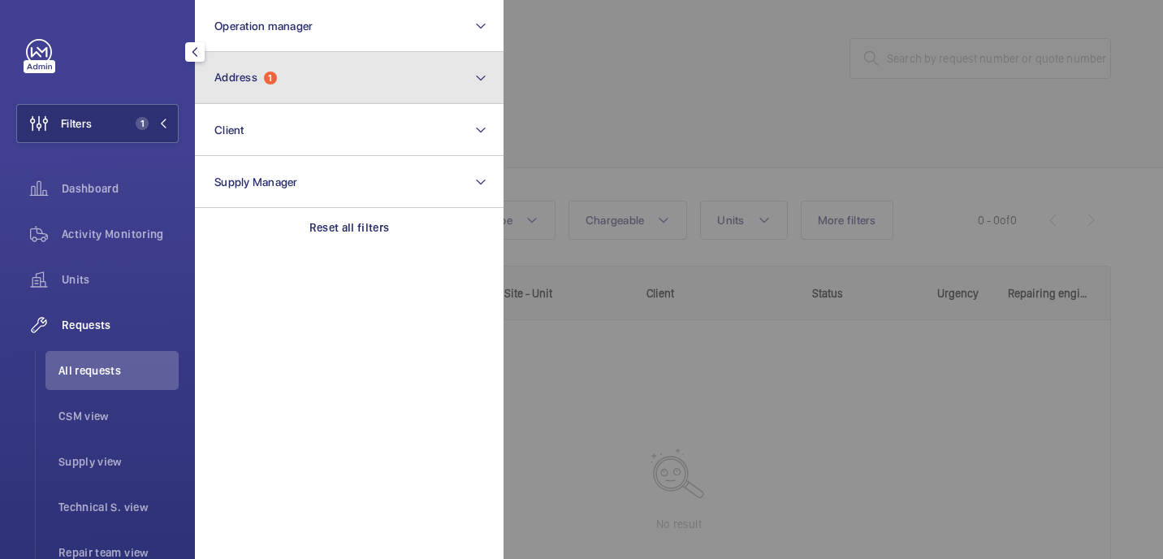
click at [314, 87] on button "Address 1" at bounding box center [349, 78] width 309 height 52
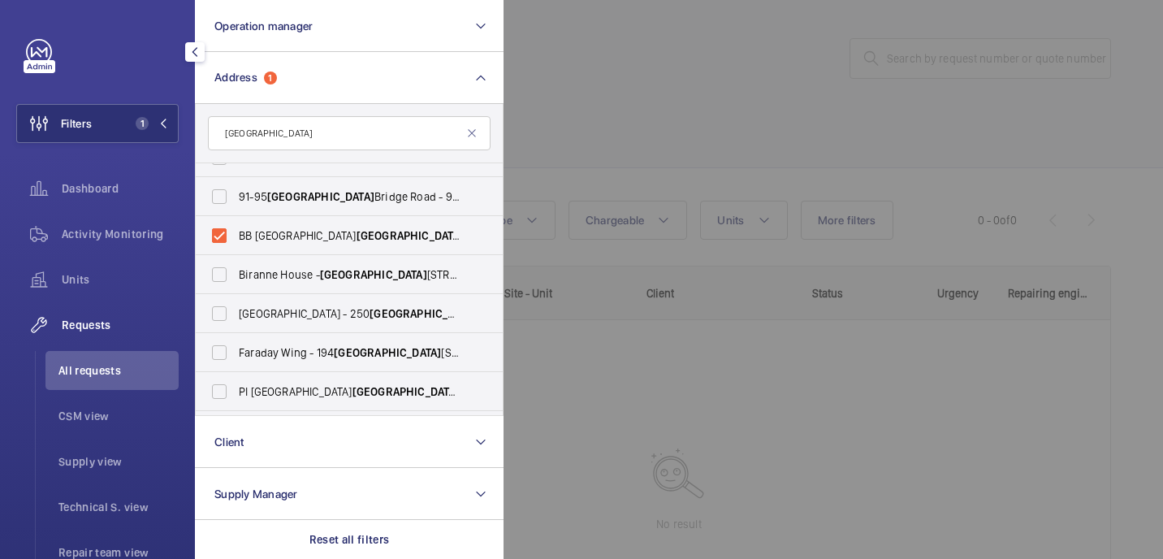
scroll to position [431, 0]
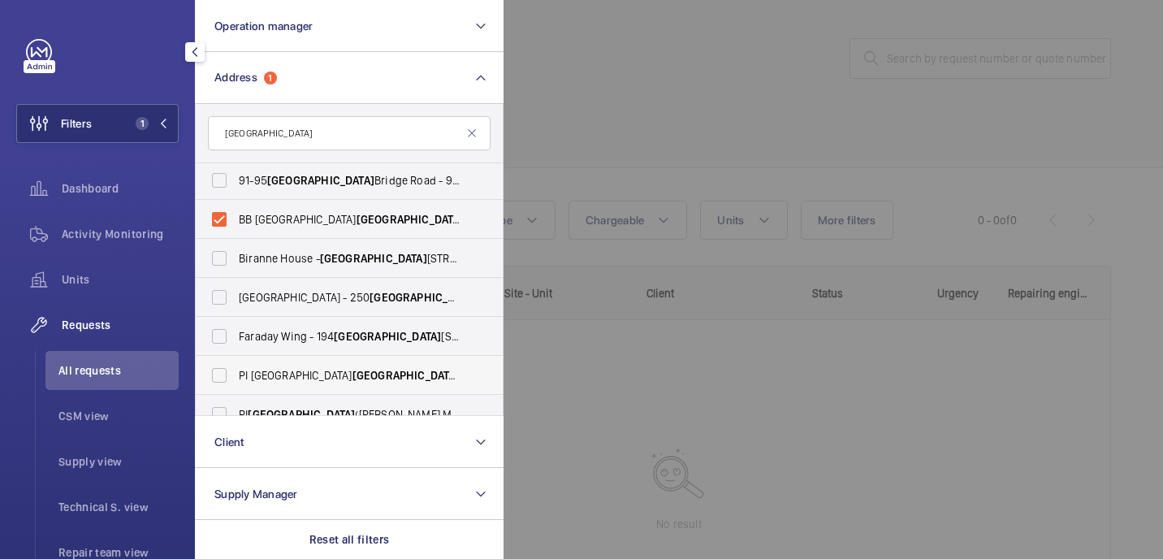
type input "southwark"
click at [351, 376] on span "PI London Southwark (Station) - 31 The Cut, LONDON SE1 8LF" at bounding box center [350, 375] width 223 height 16
click at [235, 376] on input "PI London Southwark (Station) - 31 The Cut, LONDON SE1 8LF" at bounding box center [219, 375] width 32 height 32
checkbox input "true"
click at [260, 227] on label "BB London Southwark (Station) - 31 The Cut, LONDON SE1 8LF" at bounding box center [337, 219] width 283 height 39
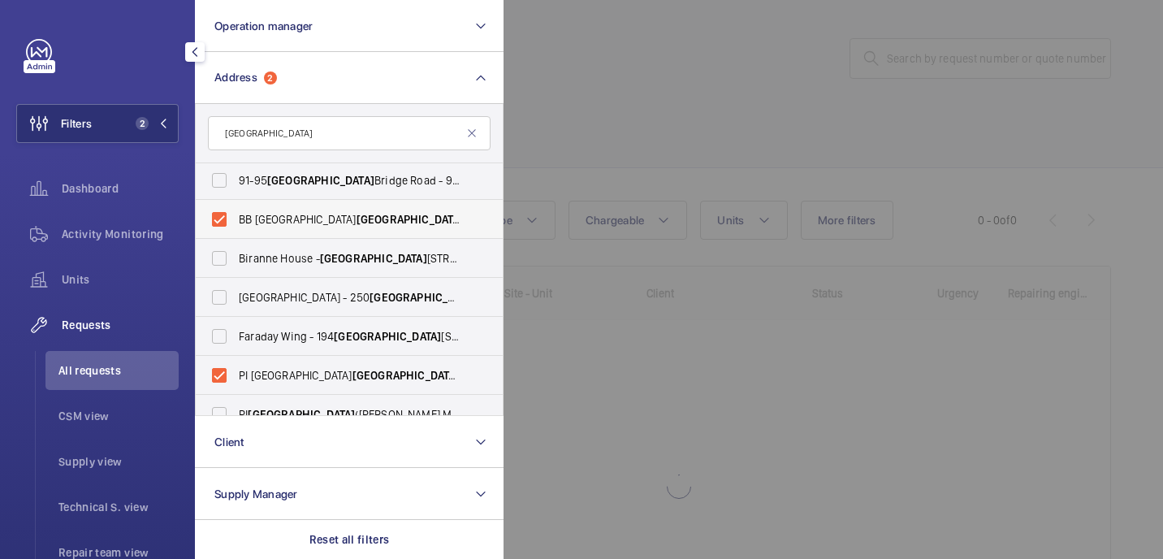
click at [235, 227] on input "BB London Southwark (Station) - 31 The Cut, LONDON SE1 8LF" at bounding box center [219, 219] width 32 height 32
checkbox input "false"
click at [649, 149] on div at bounding box center [1084, 279] width 1163 height 559
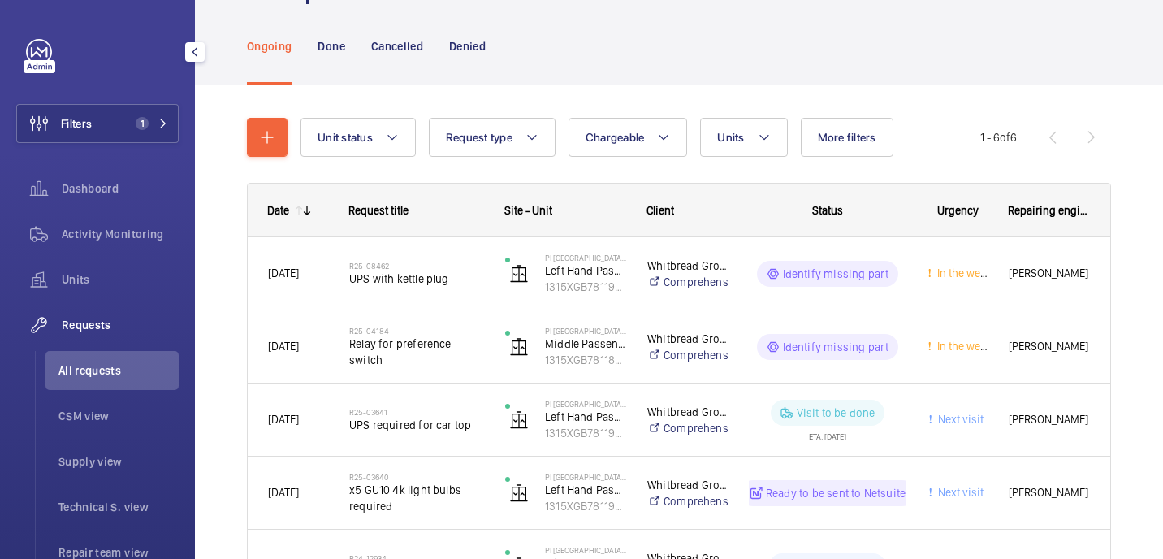
scroll to position [104, 0]
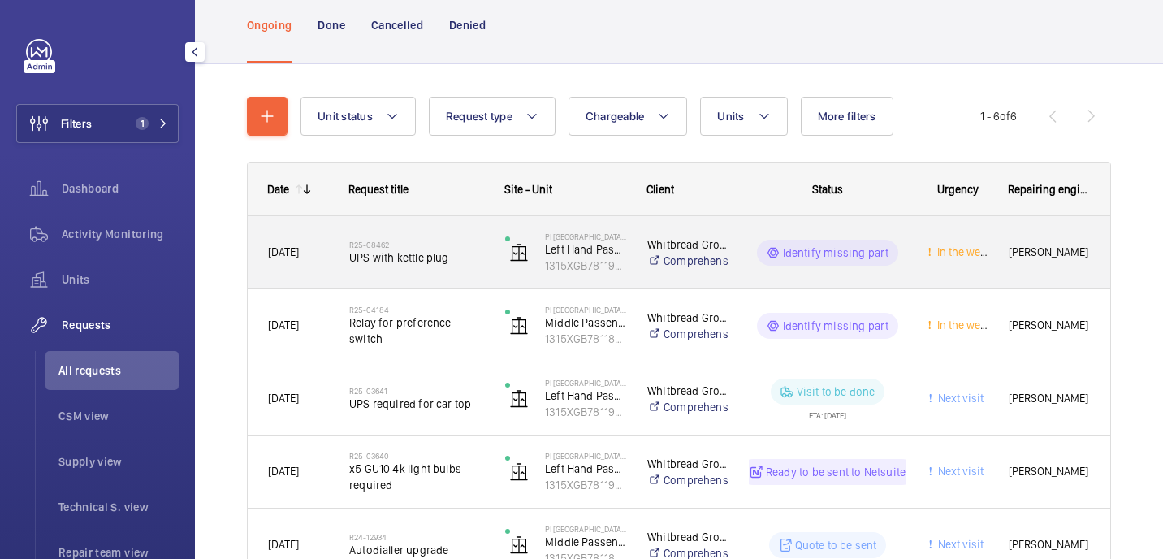
click at [430, 236] on div "R25-08462 UPS with kettle plug" at bounding box center [416, 252] width 135 height 47
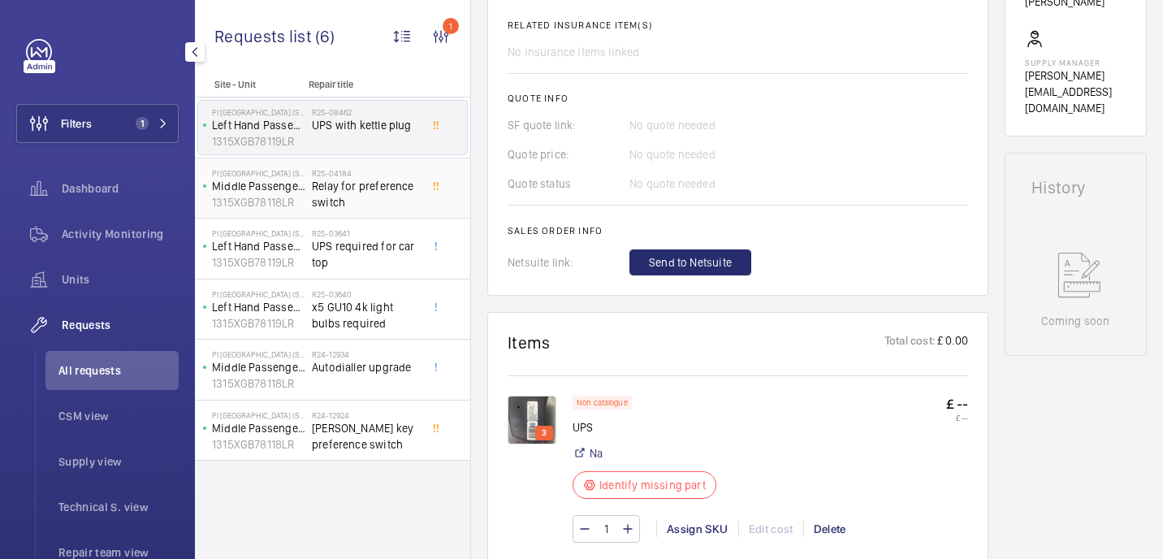
scroll to position [637, 0]
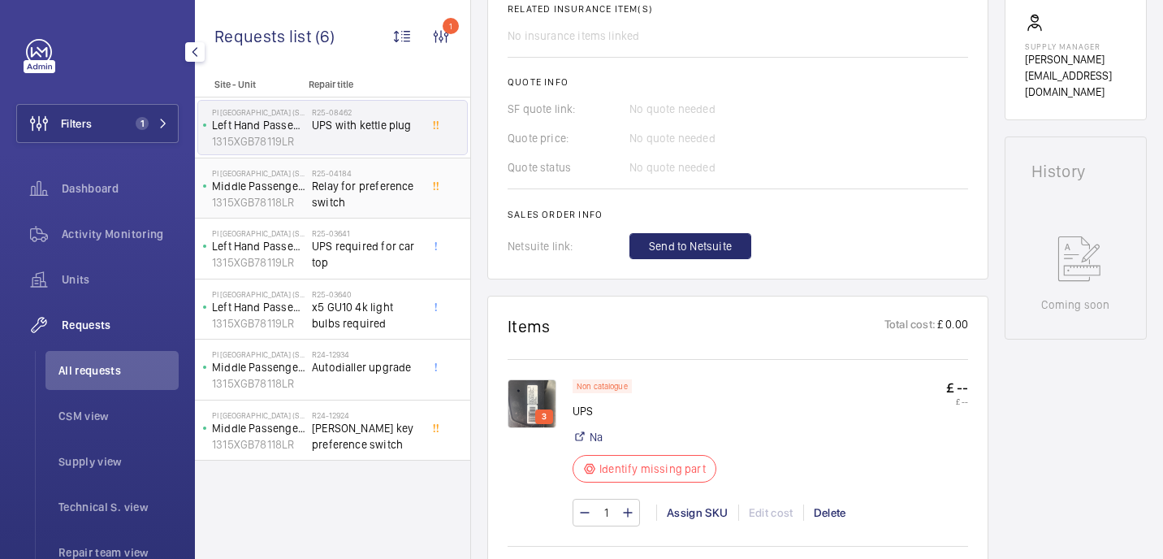
click at [356, 199] on span "Relay for preference switch" at bounding box center [365, 194] width 107 height 32
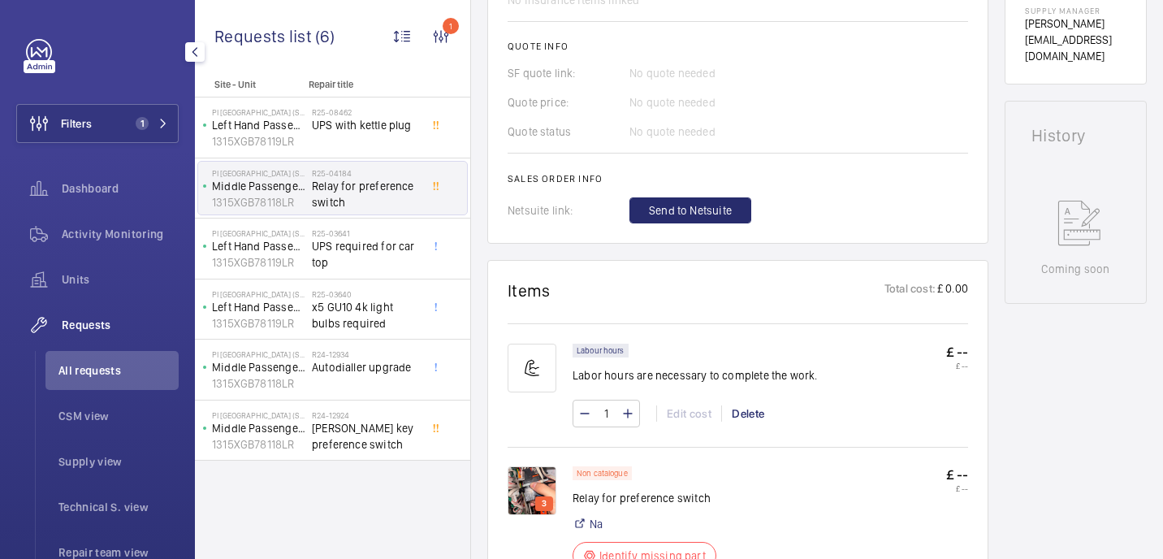
scroll to position [682, 0]
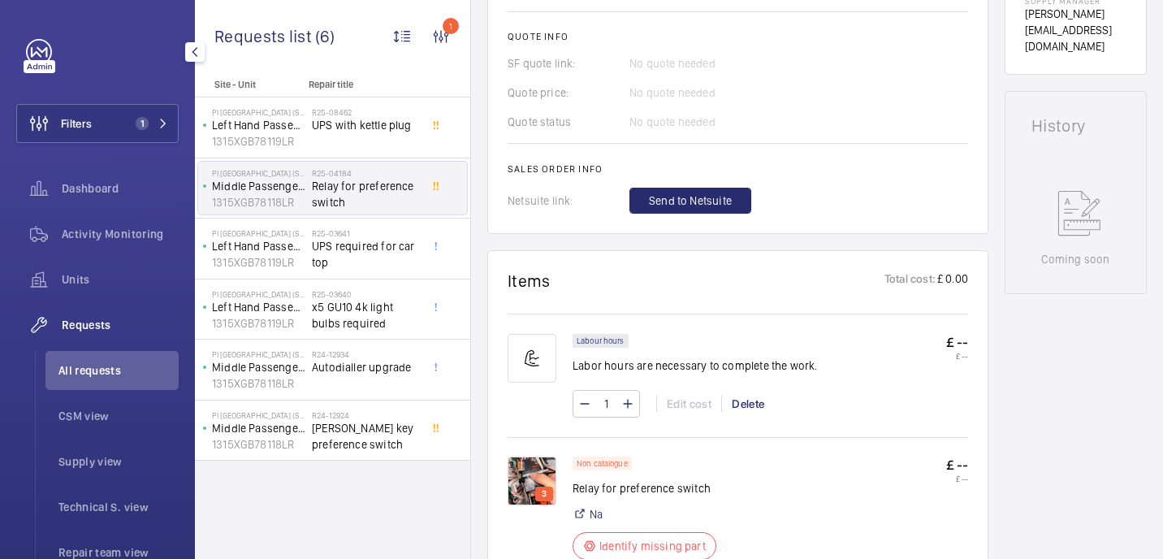
click at [550, 478] on img at bounding box center [531, 480] width 49 height 49
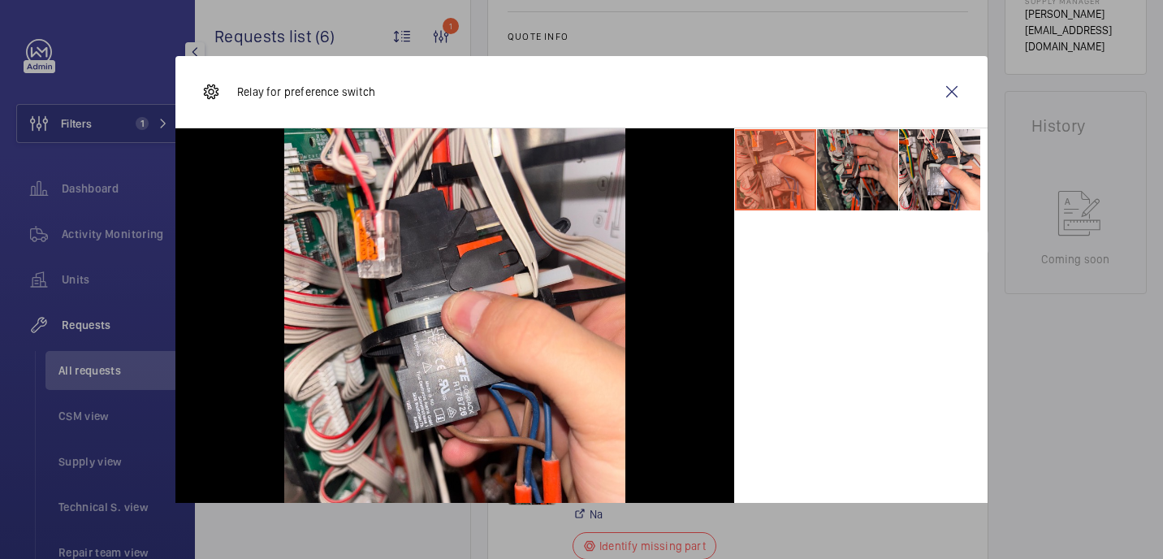
click at [848, 175] on li at bounding box center [857, 169] width 81 height 81
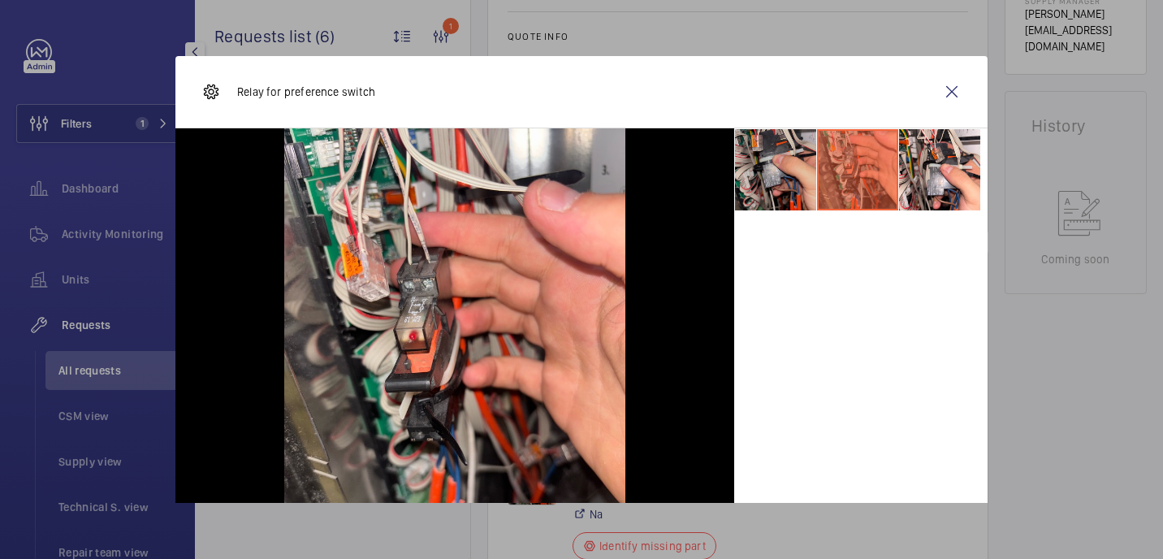
click at [793, 180] on li at bounding box center [775, 169] width 81 height 81
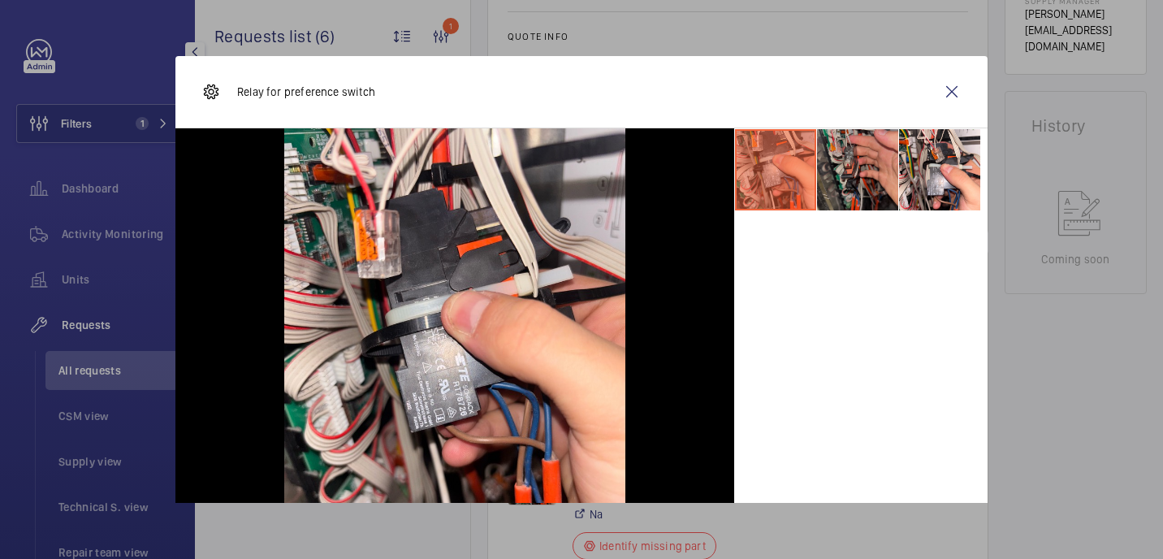
click at [856, 177] on li at bounding box center [857, 169] width 81 height 81
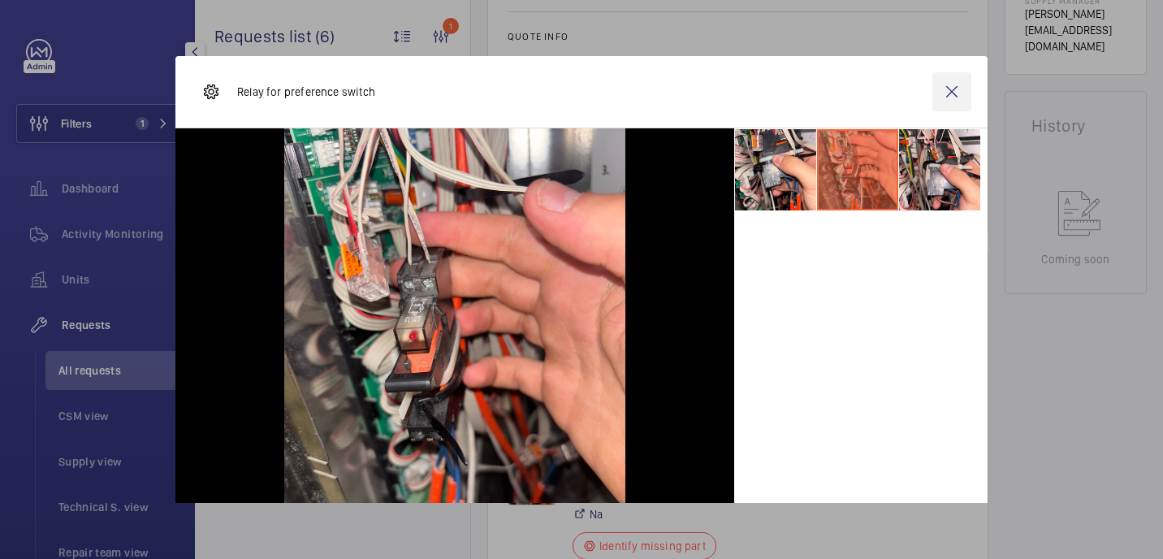
click at [961, 84] on wm-front-icon-button at bounding box center [951, 91] width 39 height 39
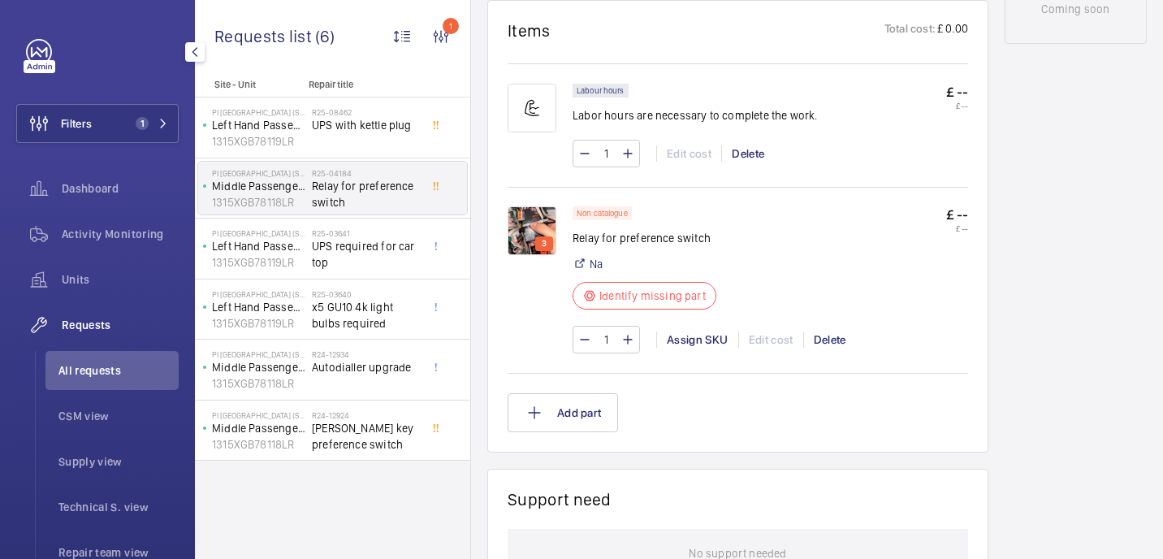
scroll to position [935, 0]
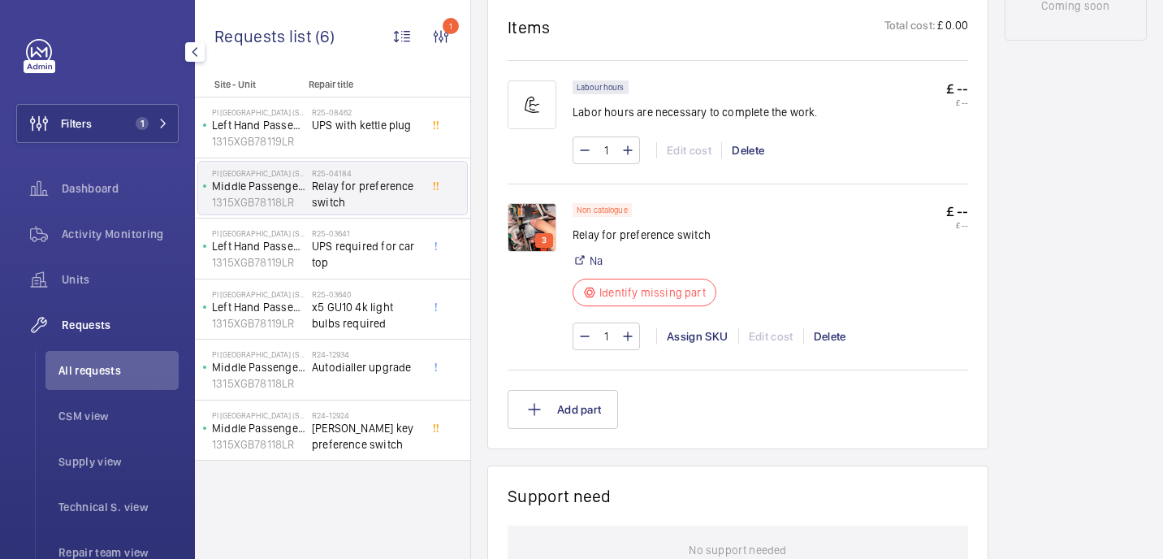
click at [546, 224] on img at bounding box center [531, 227] width 49 height 49
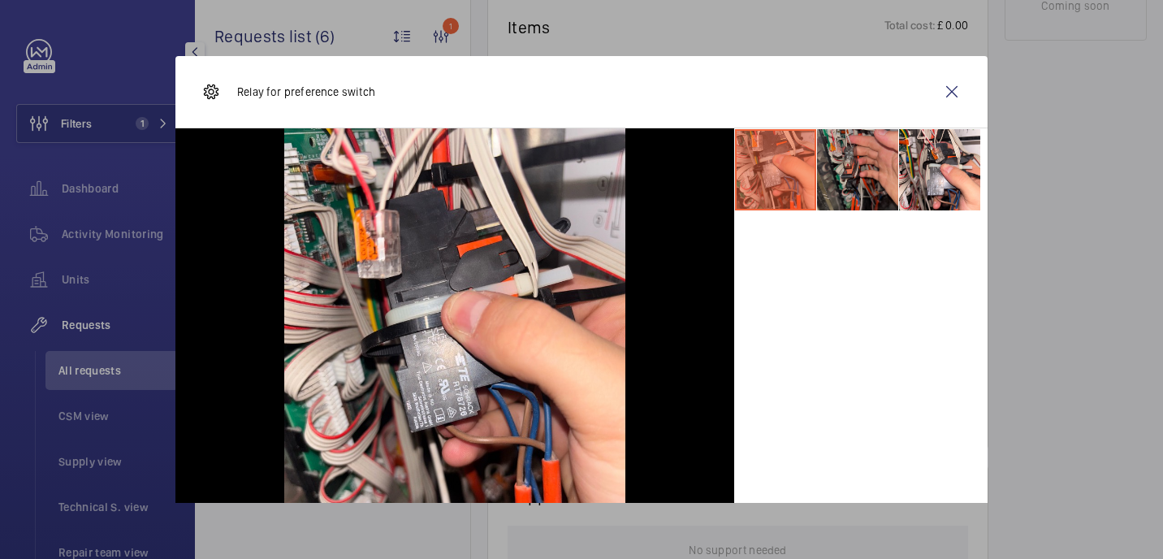
click at [843, 170] on li at bounding box center [857, 169] width 81 height 81
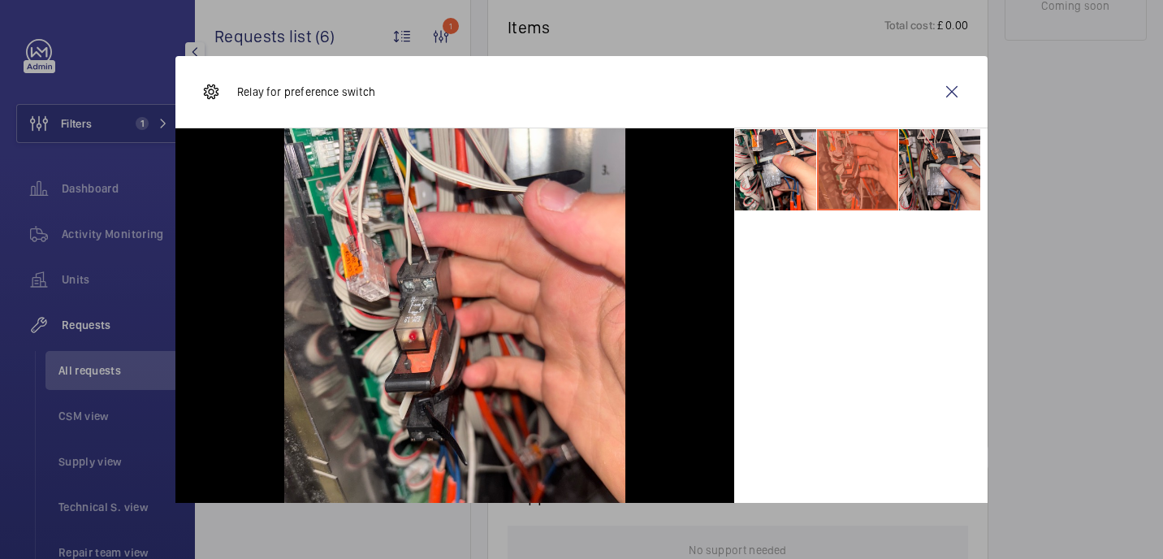
click at [936, 167] on li at bounding box center [939, 169] width 81 height 81
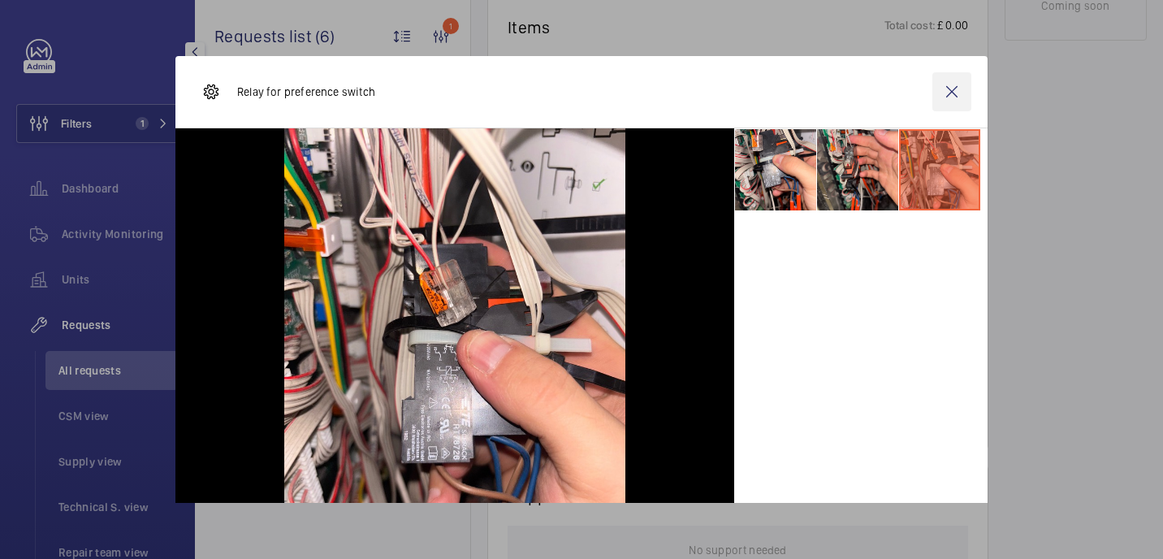
click at [952, 99] on wm-front-icon-button at bounding box center [951, 91] width 39 height 39
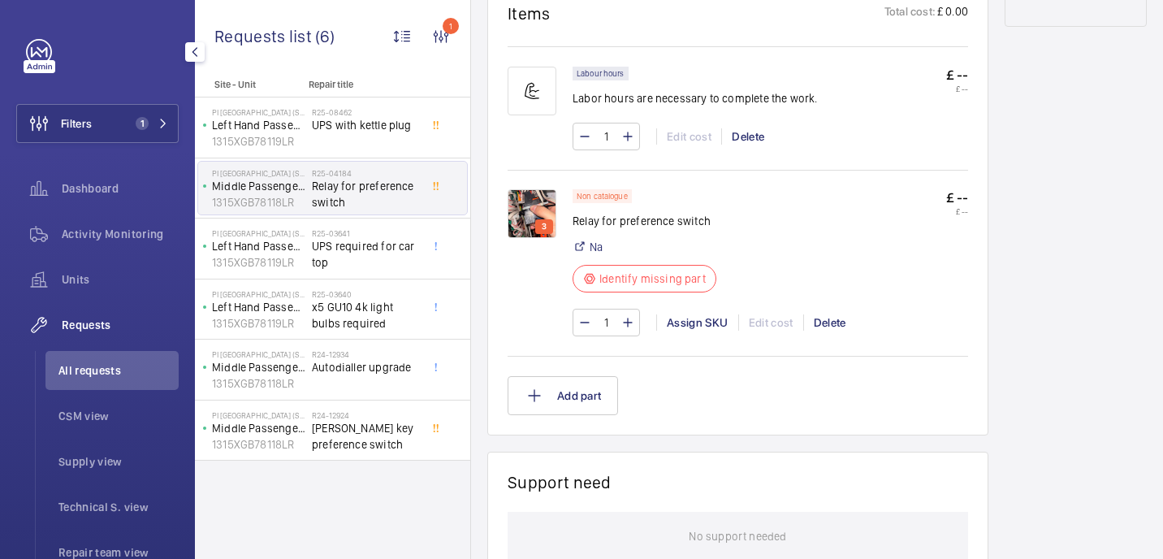
scroll to position [952, 0]
click at [592, 222] on p "Relay for preference switch" at bounding box center [648, 218] width 153 height 16
copy div "Relay for preference switch"
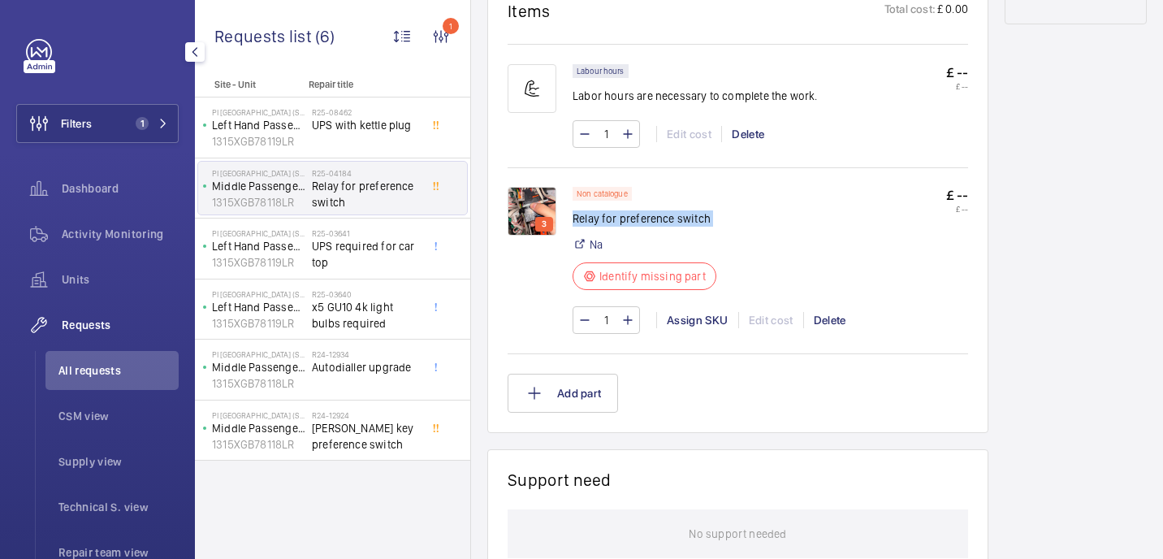
click at [533, 210] on img at bounding box center [531, 211] width 49 height 49
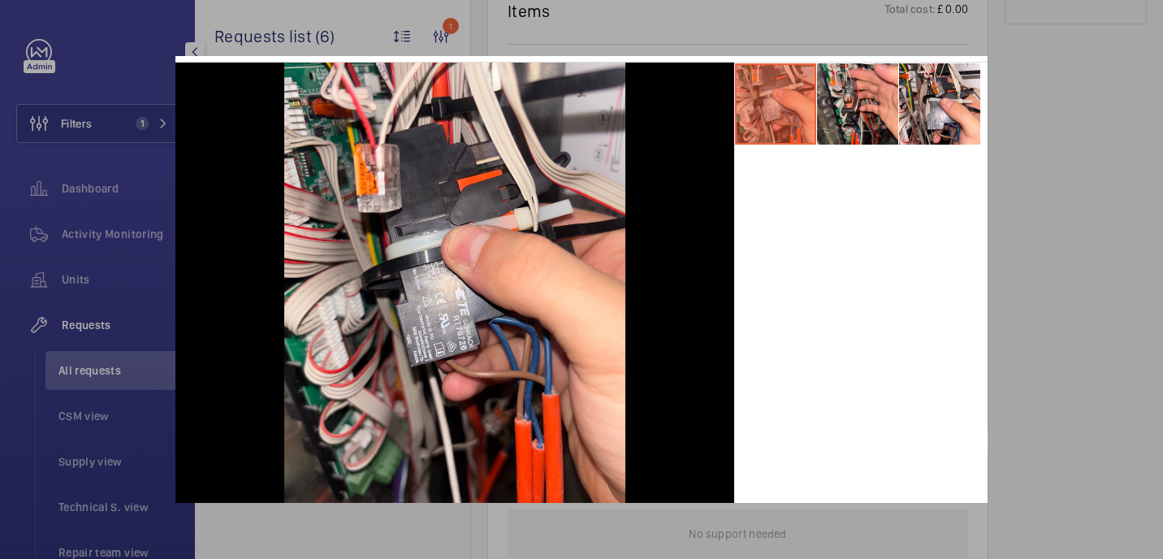
scroll to position [76, 0]
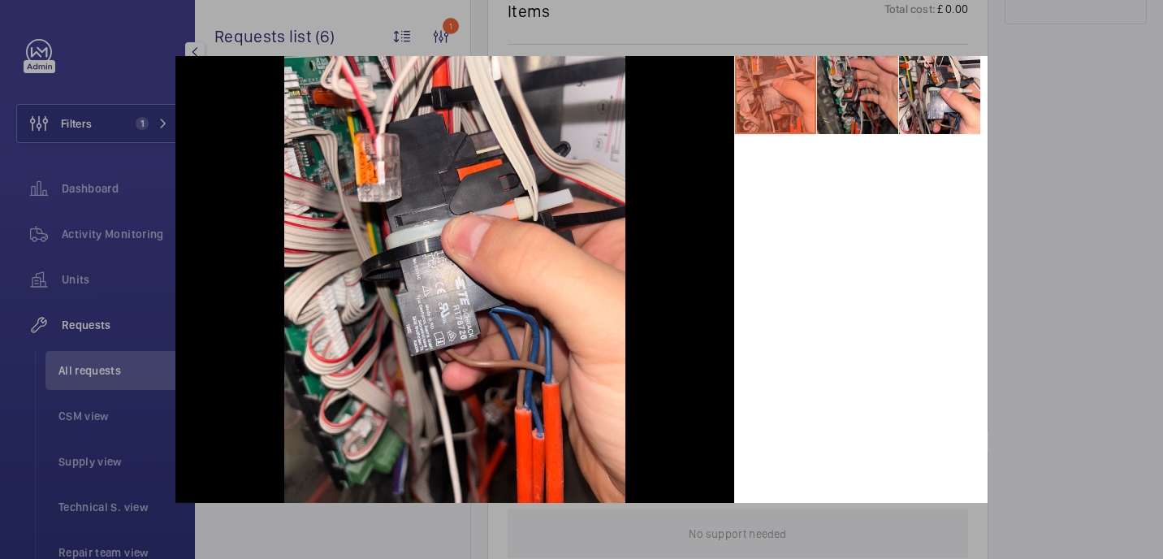
click at [858, 82] on li at bounding box center [857, 93] width 81 height 81
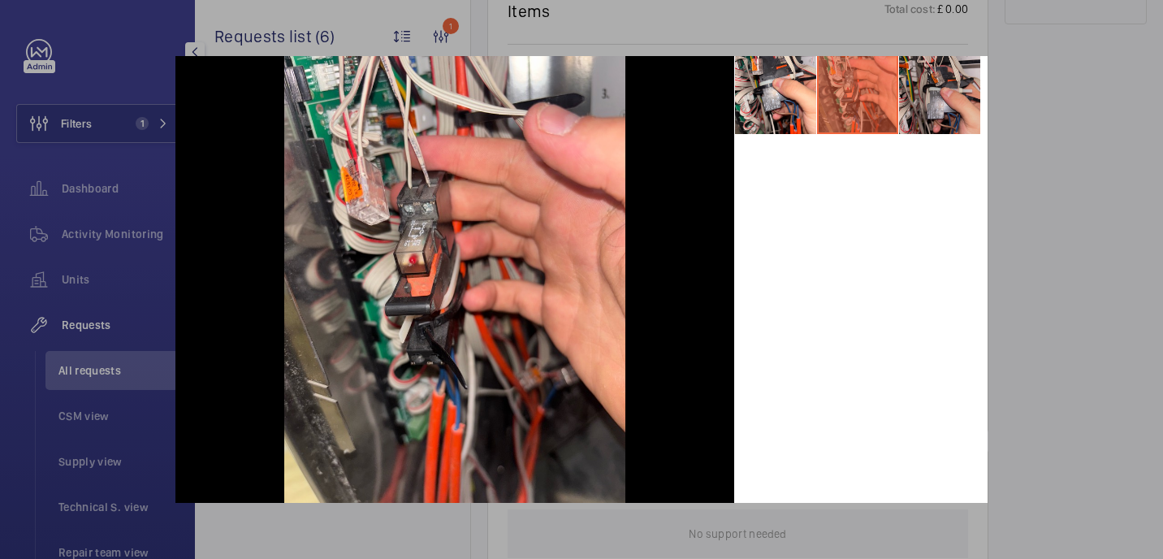
click at [959, 80] on li at bounding box center [939, 93] width 81 height 81
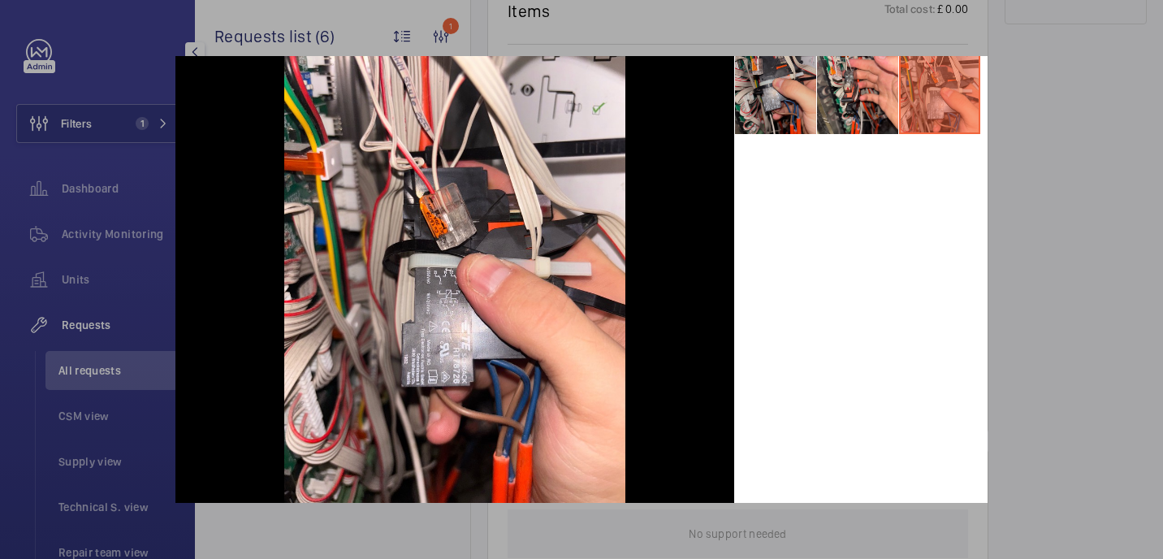
click at [752, 120] on li at bounding box center [775, 93] width 81 height 81
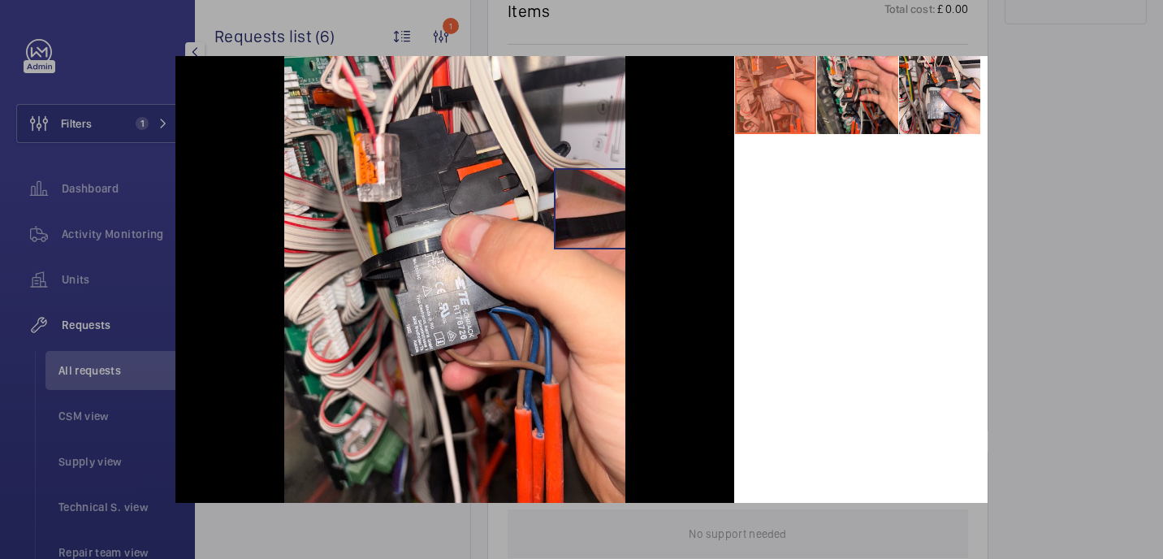
scroll to position [80, 0]
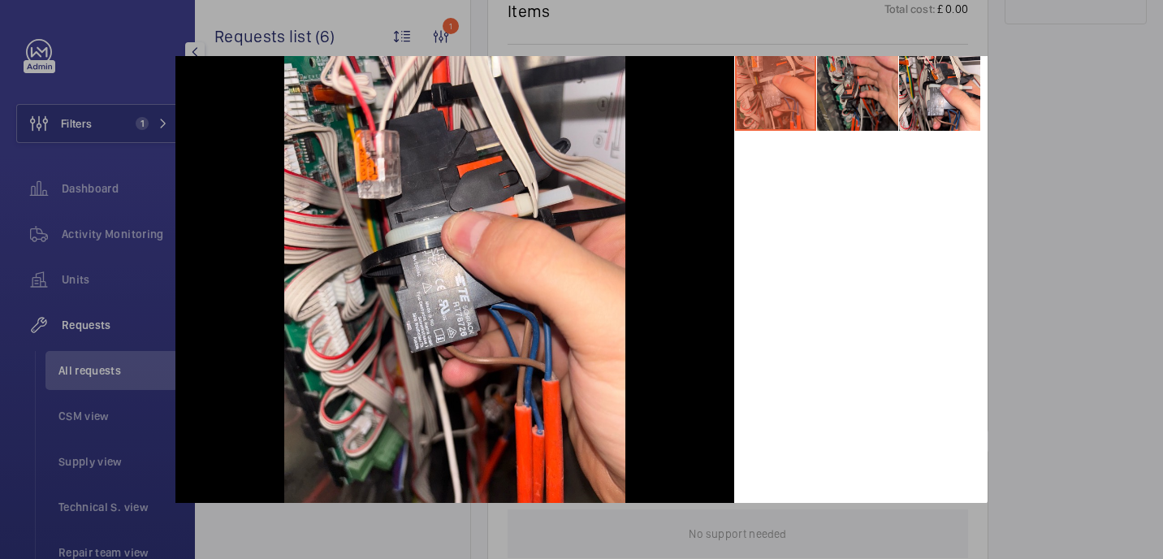
click at [850, 96] on li at bounding box center [857, 90] width 81 height 81
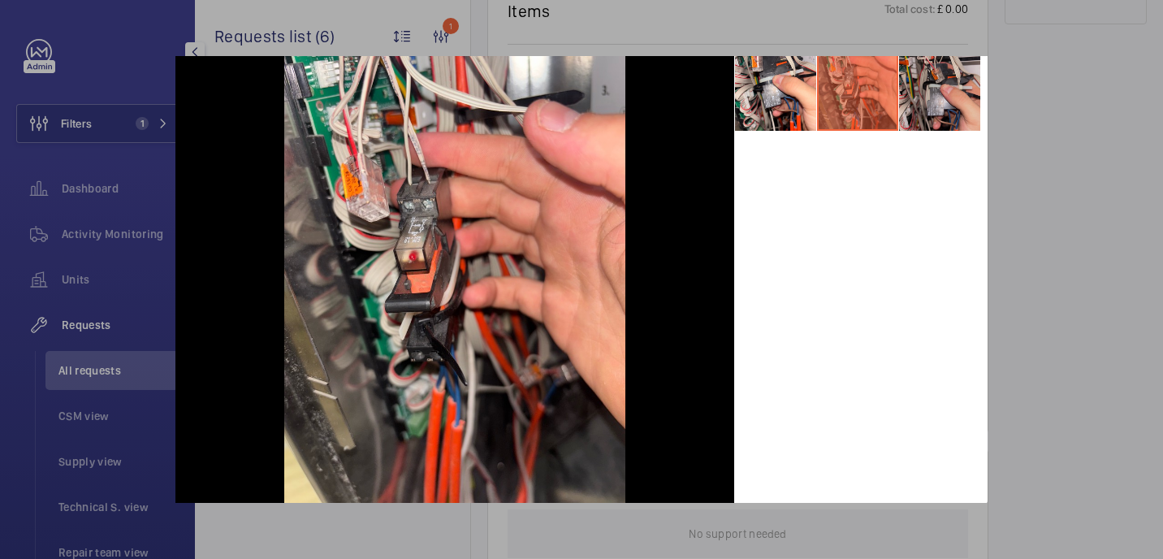
click at [926, 98] on li at bounding box center [939, 90] width 81 height 81
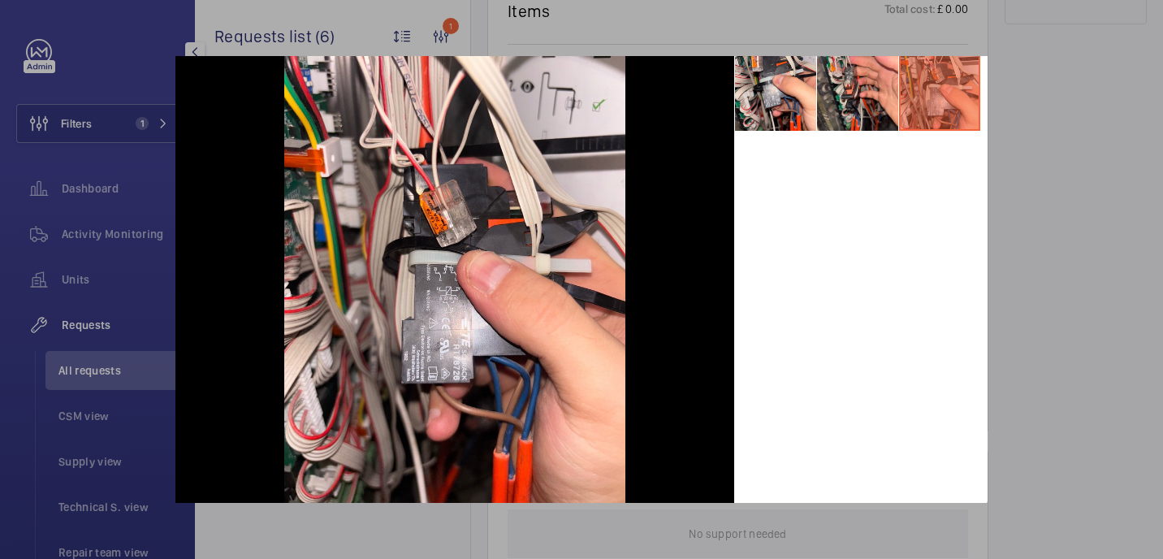
click at [1056, 114] on div at bounding box center [581, 279] width 1163 height 559
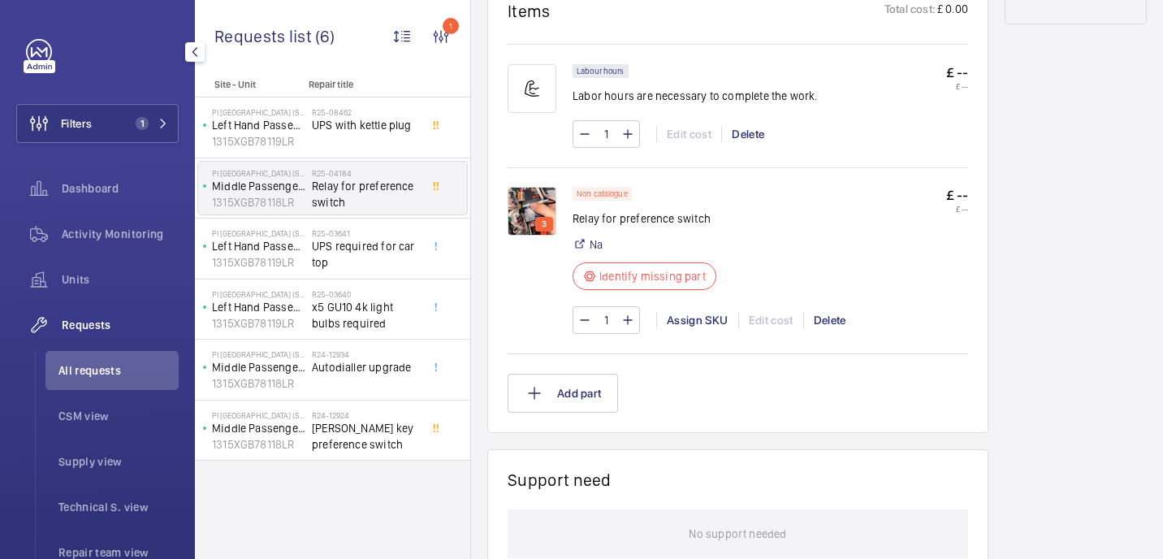
scroll to position [0, 0]
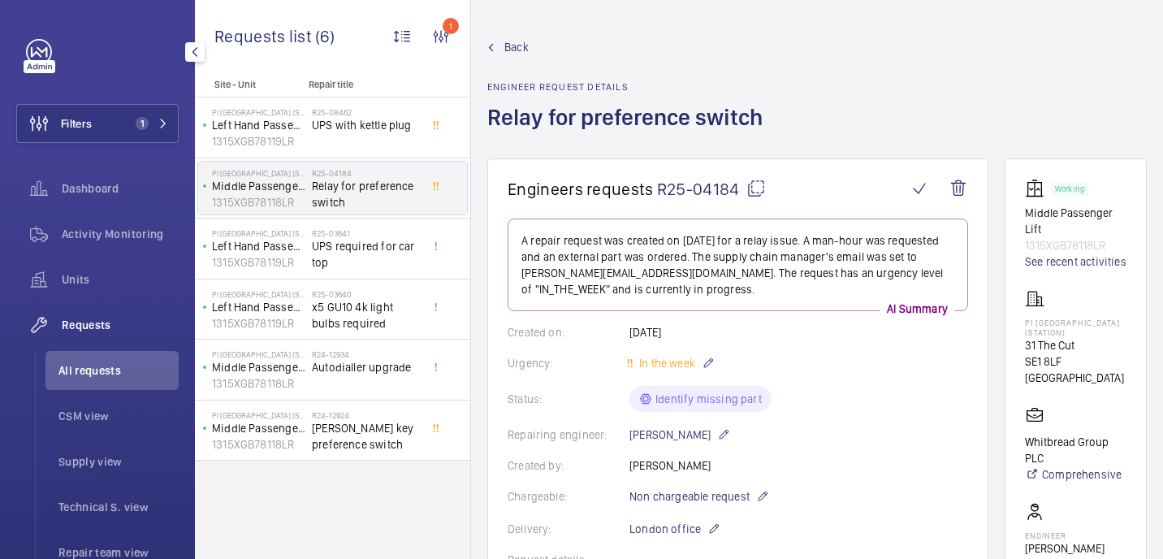
click at [762, 192] on mat-icon at bounding box center [755, 188] width 19 height 19
click at [1070, 324] on p "PI London Southwark (Station)" at bounding box center [1075, 326] width 101 height 19
copy p "PI London Southwark (Station)"
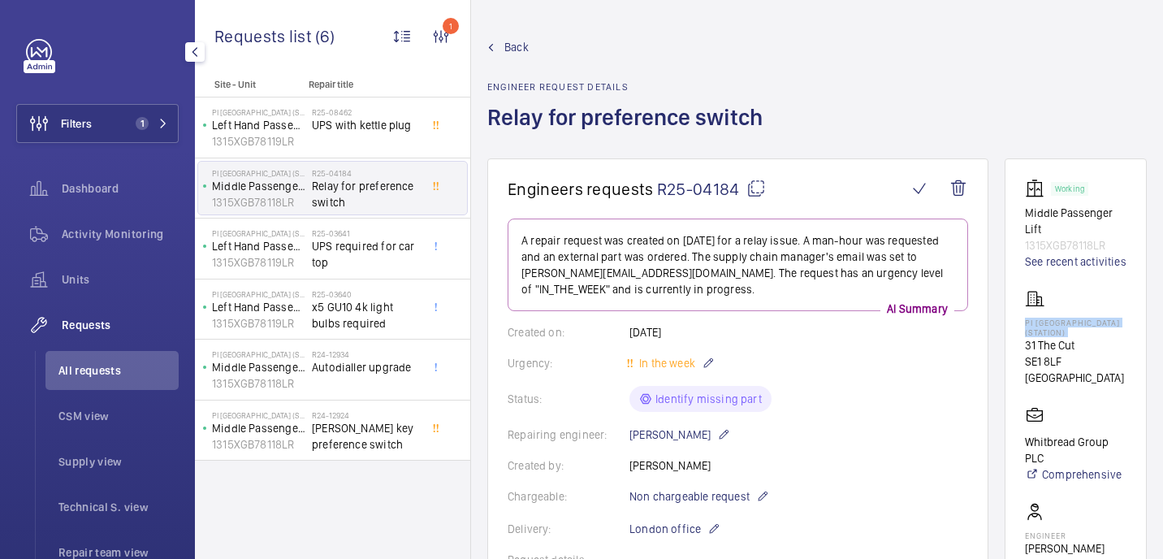
scroll to position [438, 0]
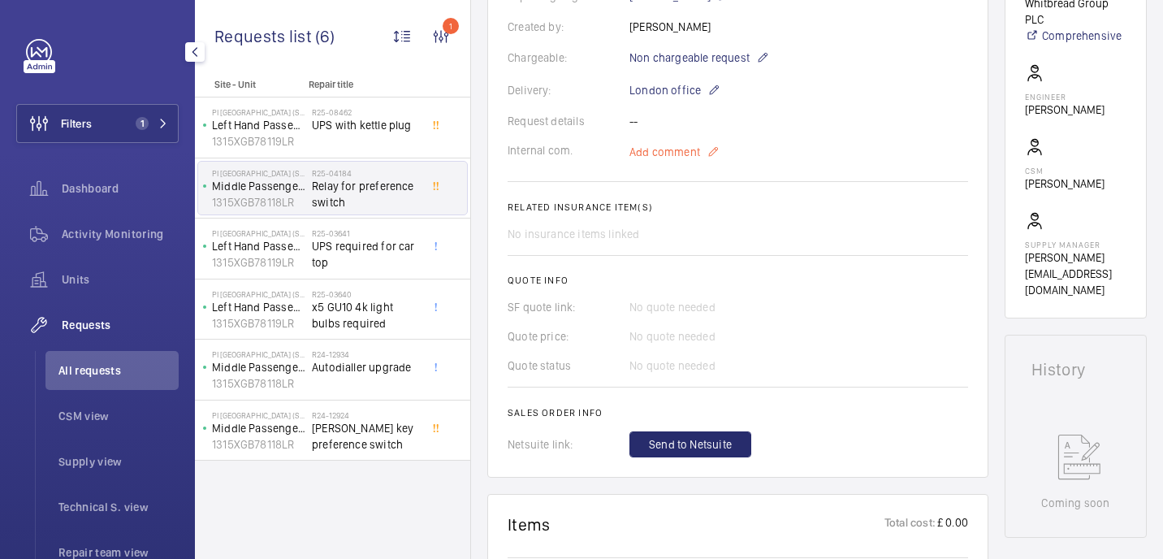
click at [653, 145] on span "Add comment" at bounding box center [664, 152] width 71 height 16
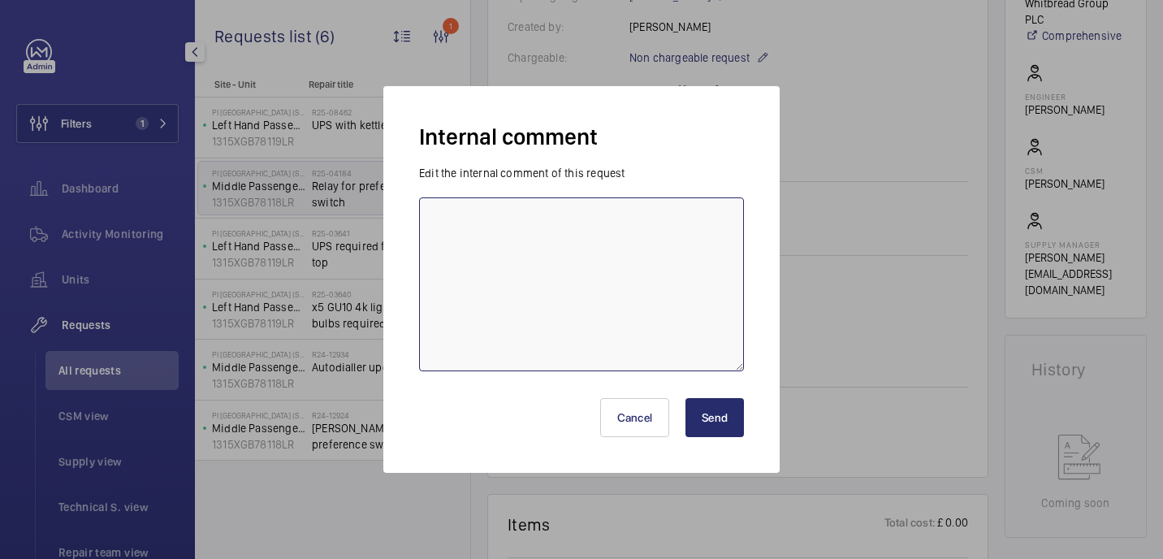
click at [574, 268] on textarea at bounding box center [581, 284] width 325 height 174
type textarea "sent to supplier - 20/08 india"
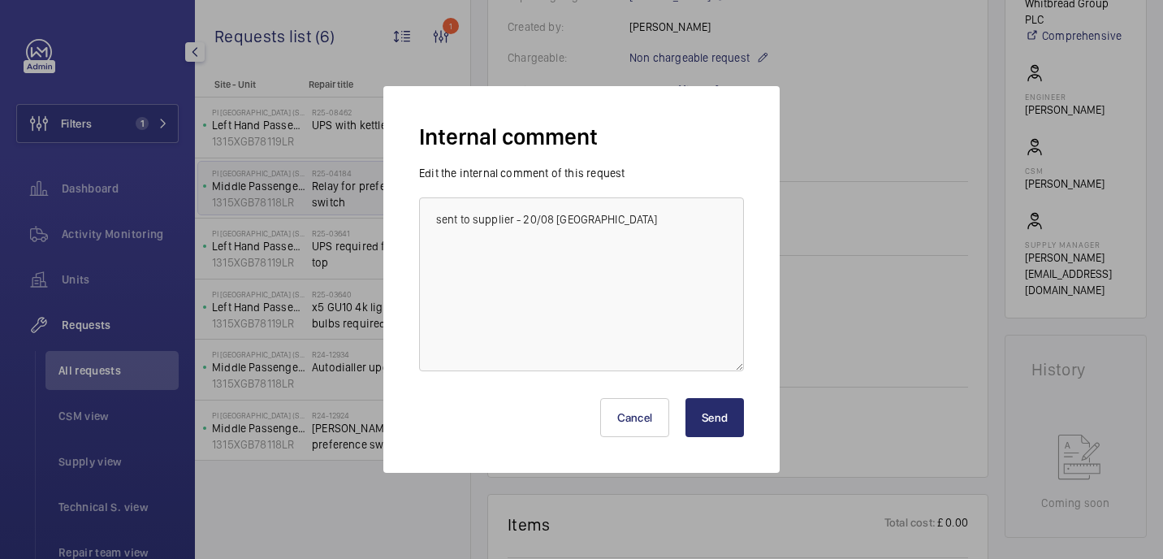
click at [727, 400] on button "Send" at bounding box center [714, 417] width 58 height 39
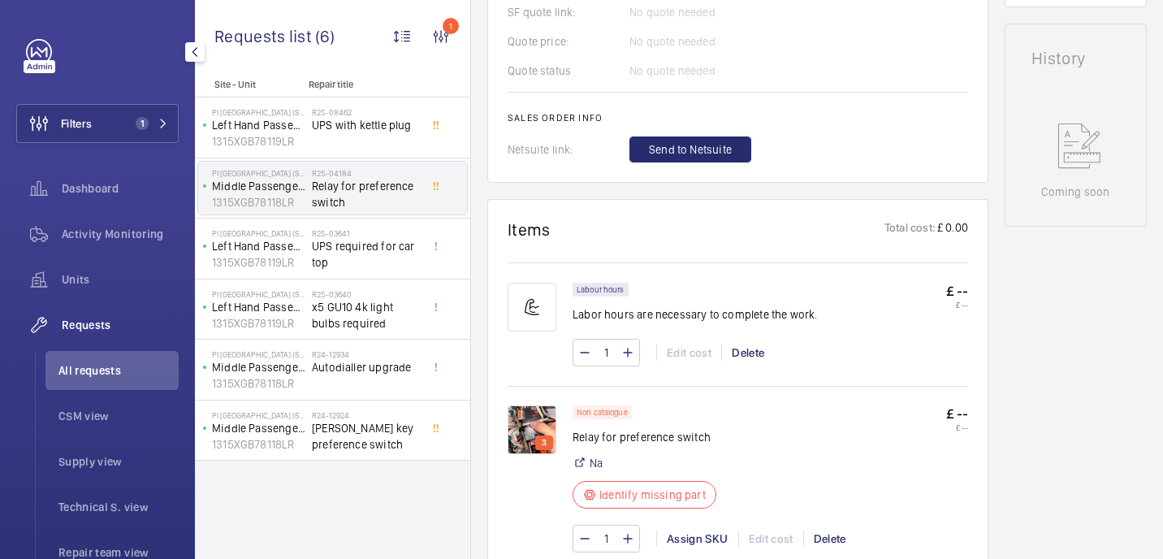
scroll to position [729, 0]
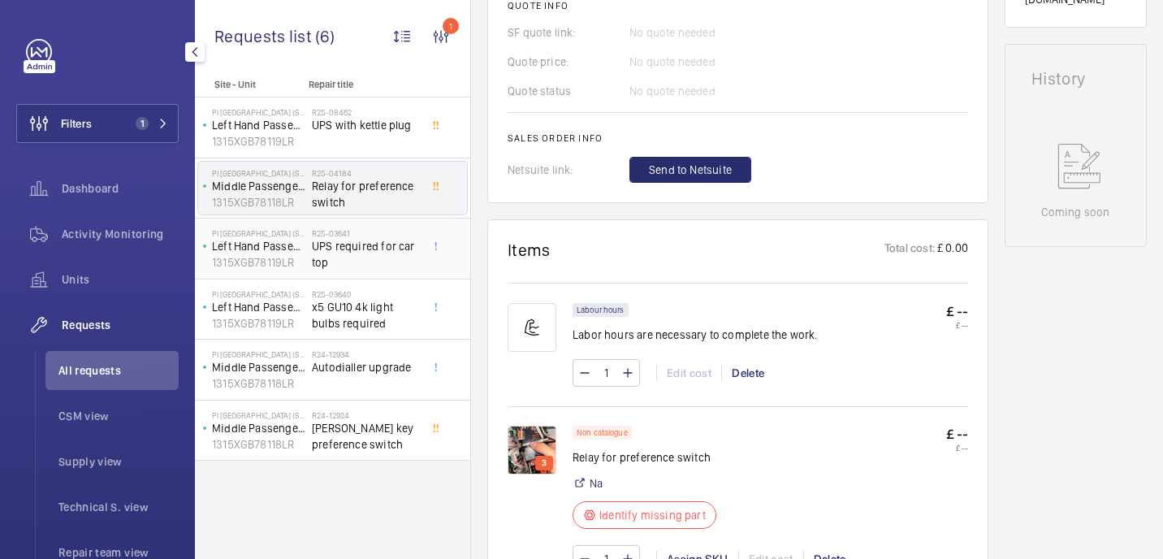
click at [342, 247] on span "UPS required for car top" at bounding box center [365, 254] width 107 height 32
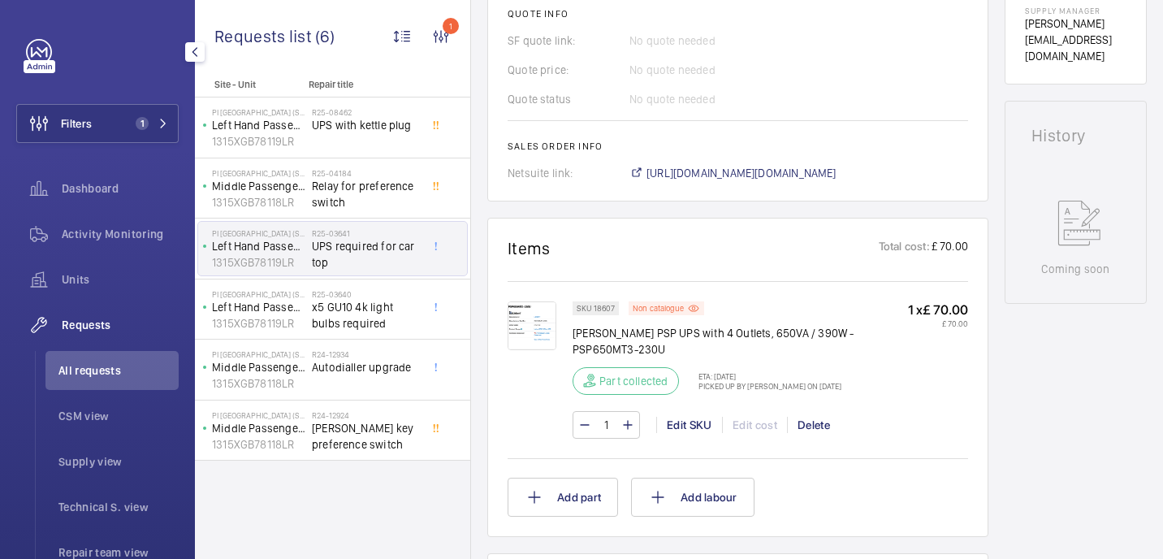
click at [541, 318] on img at bounding box center [531, 325] width 49 height 49
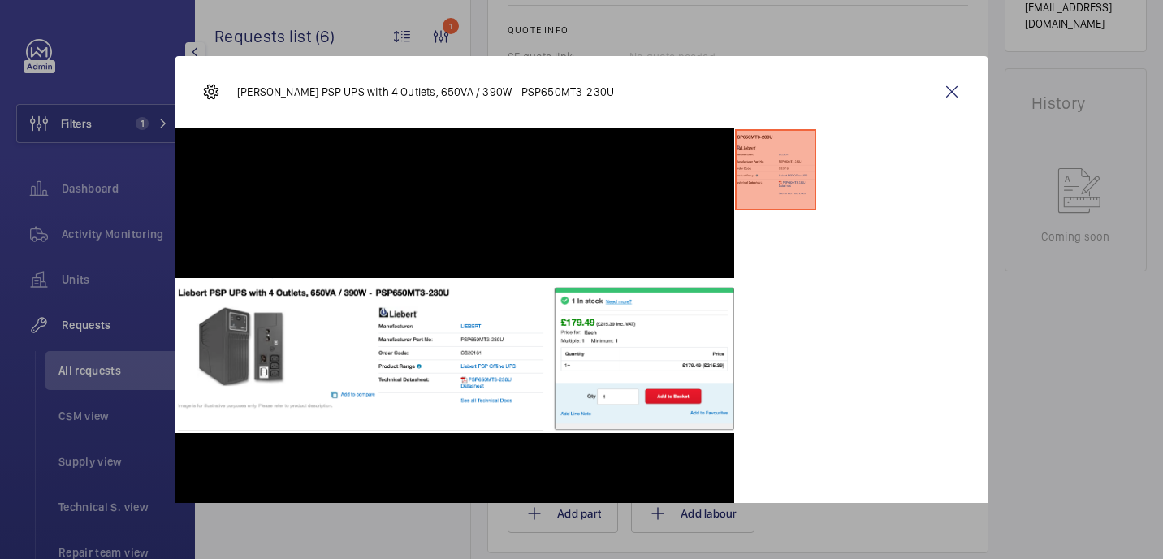
scroll to position [721, 0]
click at [957, 85] on wm-front-icon-button at bounding box center [951, 91] width 39 height 39
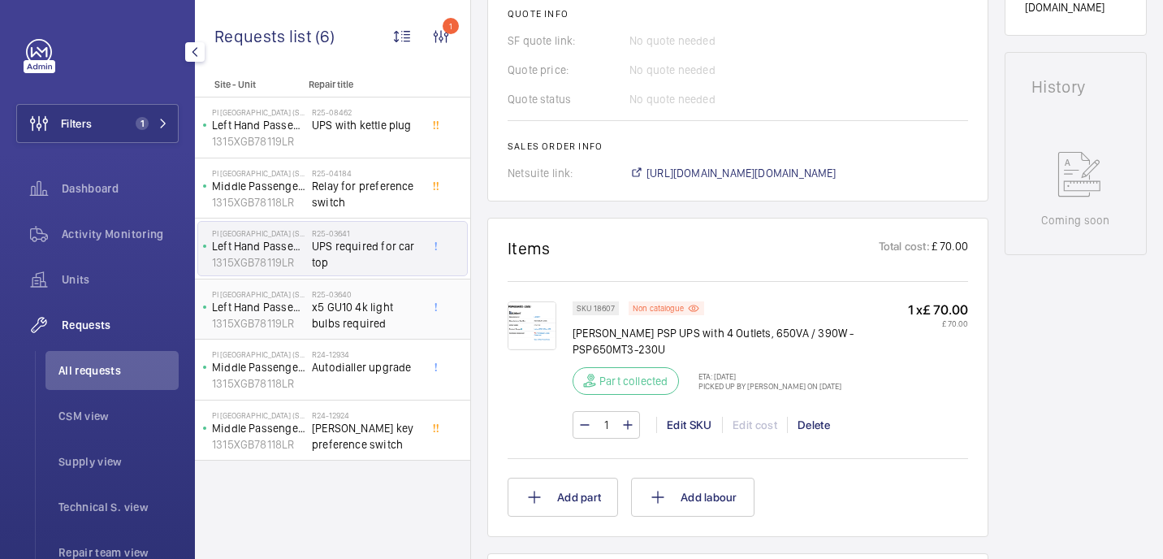
click at [389, 310] on span "x5 GU10 4k light bulbs required" at bounding box center [365, 315] width 107 height 32
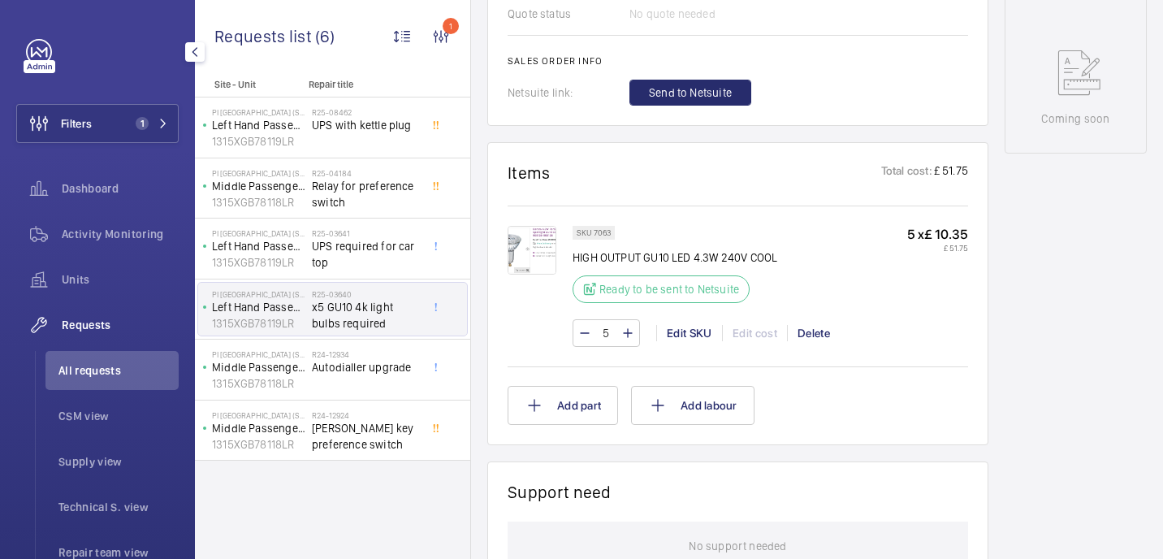
scroll to position [824, 0]
click at [532, 266] on img at bounding box center [531, 248] width 49 height 49
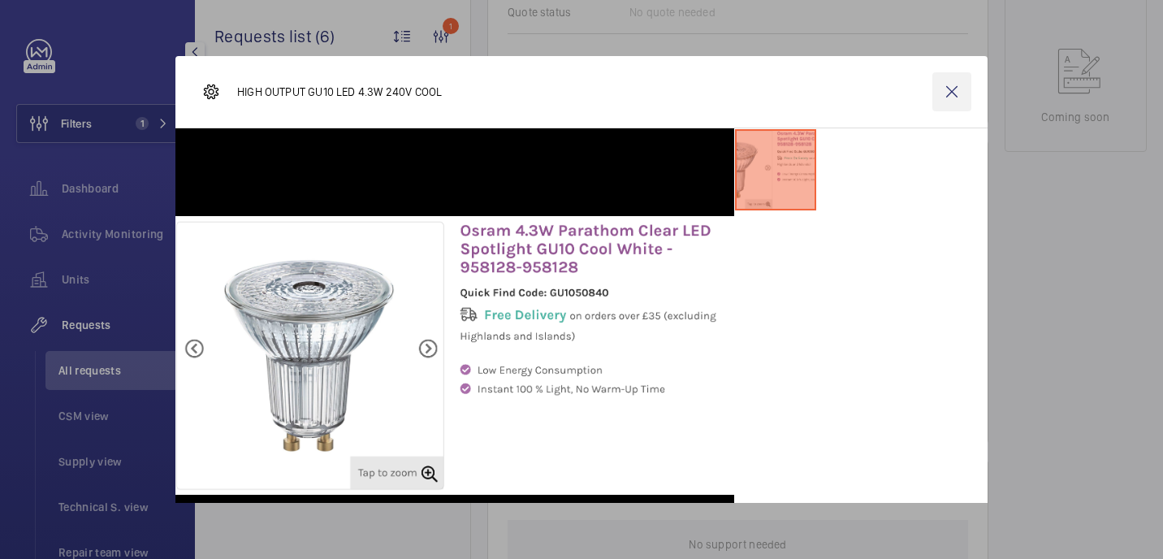
click at [956, 87] on wm-front-icon-button at bounding box center [951, 91] width 39 height 39
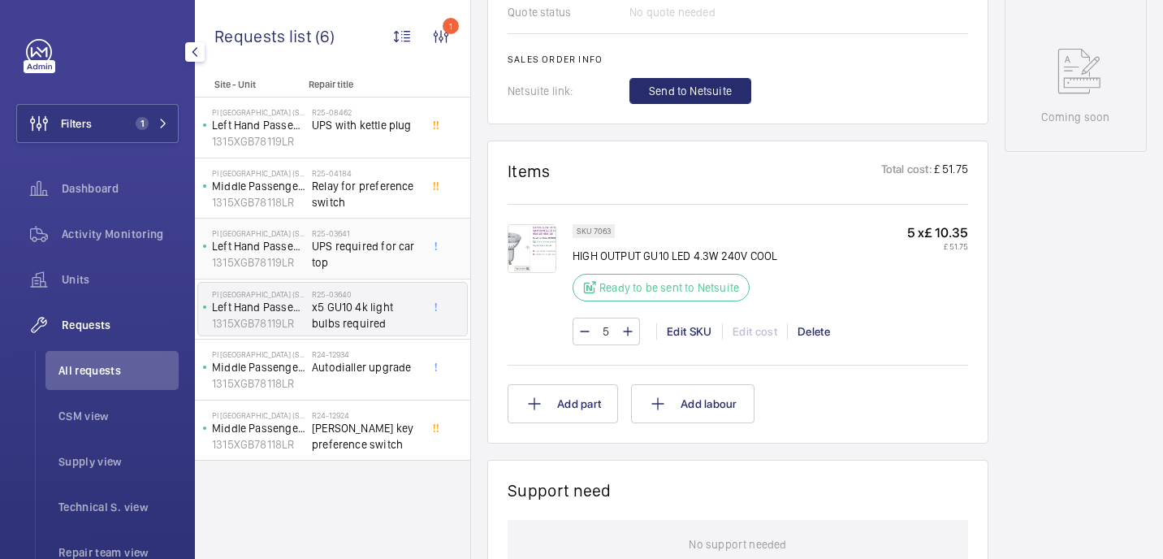
click at [343, 249] on span "UPS required for car top" at bounding box center [365, 254] width 107 height 32
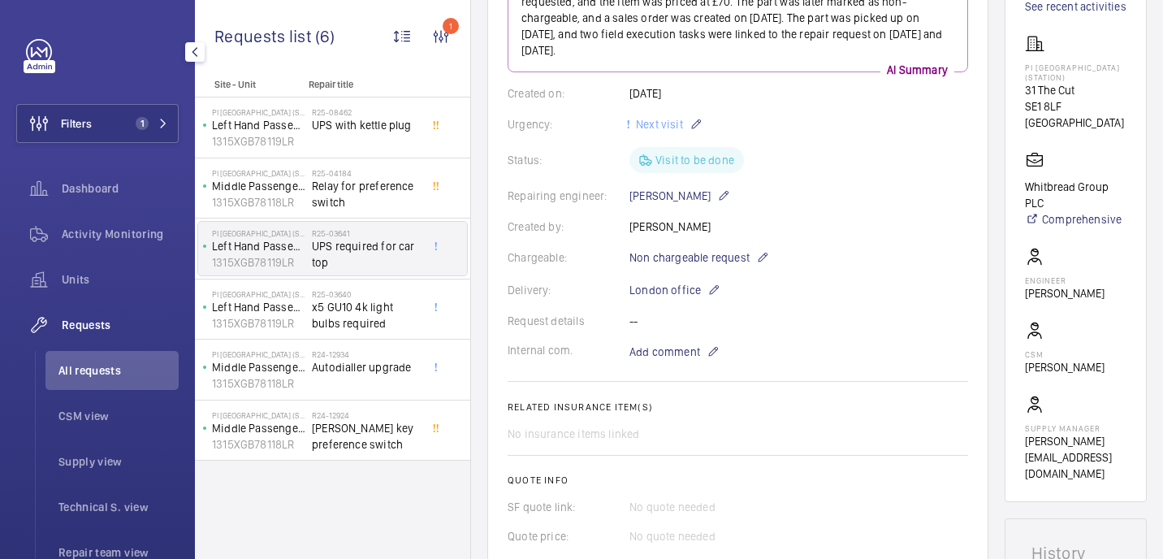
scroll to position [254, 0]
click at [374, 137] on div "R25-08462 UPS with kettle plug" at bounding box center [365, 130] width 107 height 47
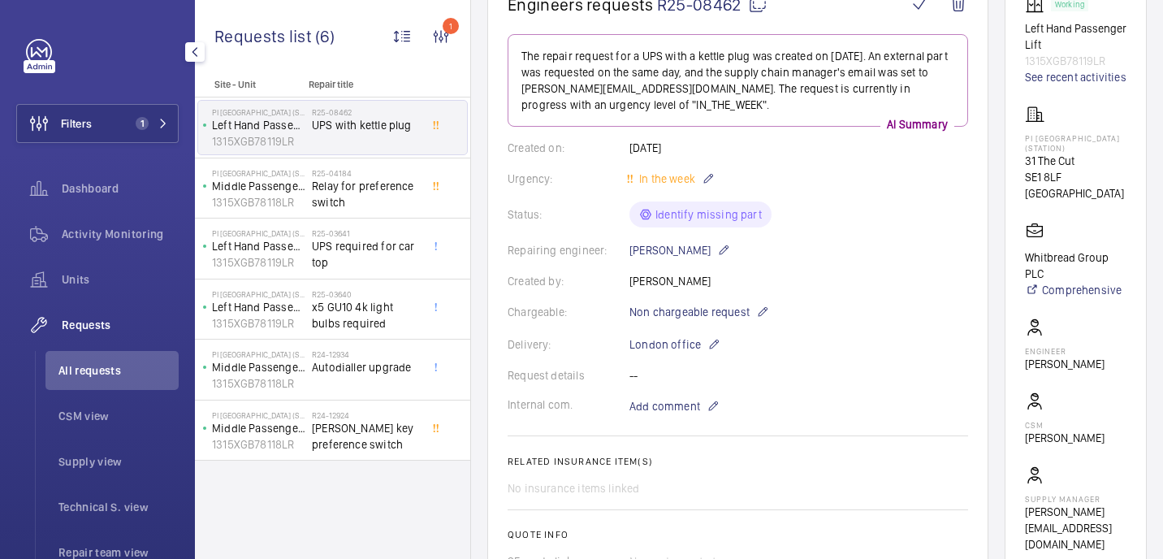
scroll to position [186, 0]
click at [349, 322] on span "x5 GU10 4k light bulbs required" at bounding box center [365, 315] width 107 height 32
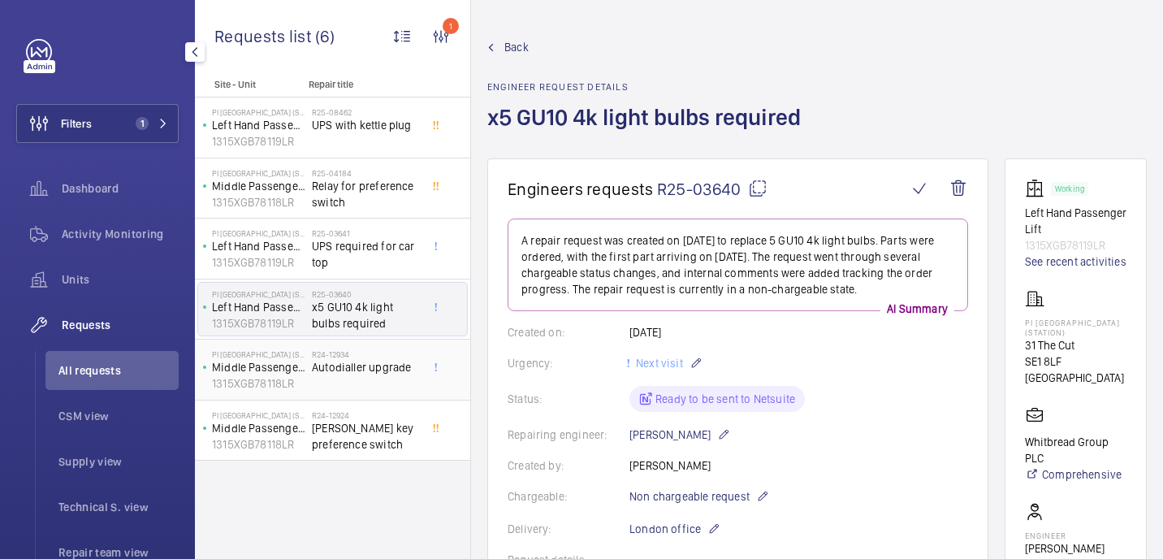
click at [332, 349] on h2 "R24-12934" at bounding box center [365, 354] width 107 height 10
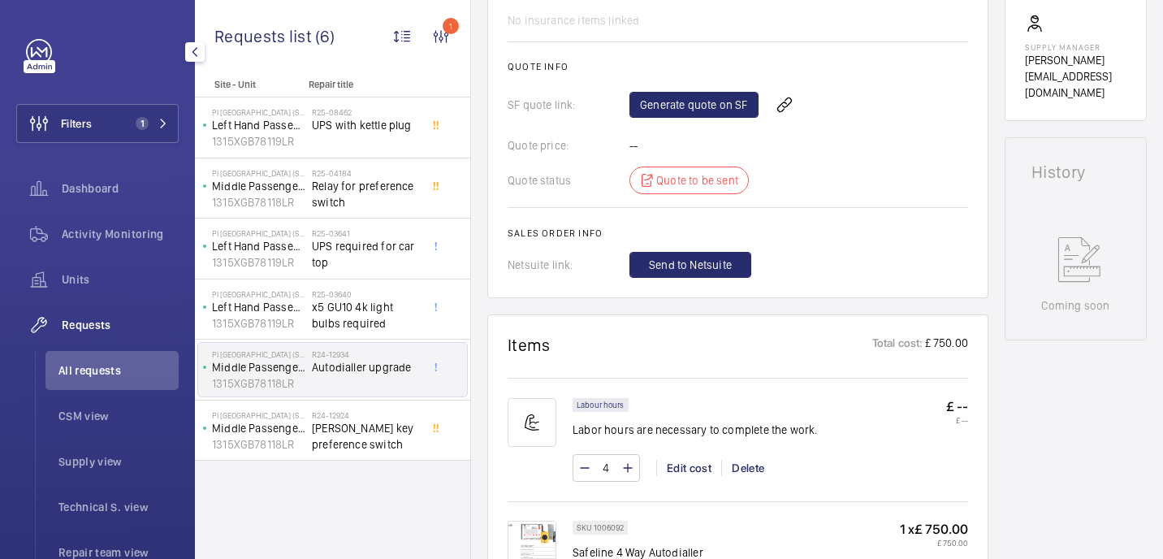
scroll to position [655, 0]
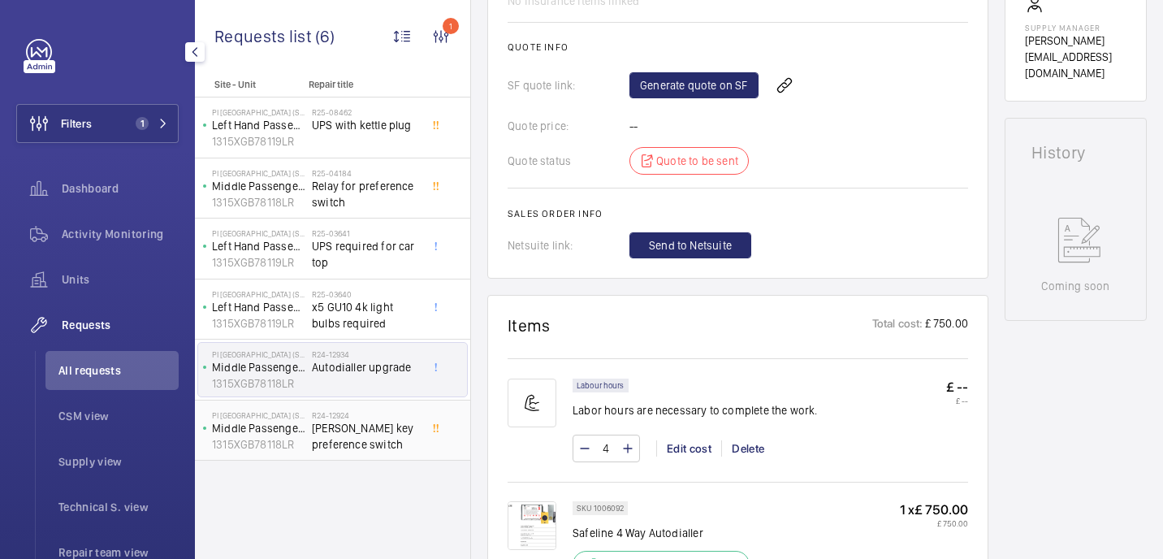
click at [405, 434] on span "Orona key preference switch" at bounding box center [365, 436] width 107 height 32
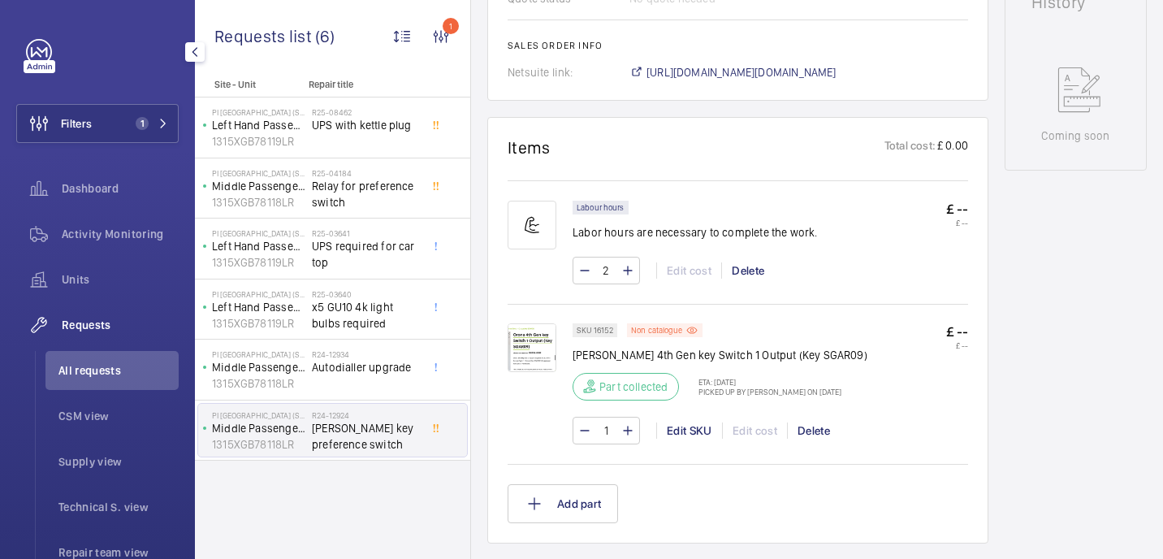
scroll to position [822, 0]
click at [532, 354] on img at bounding box center [531, 347] width 49 height 49
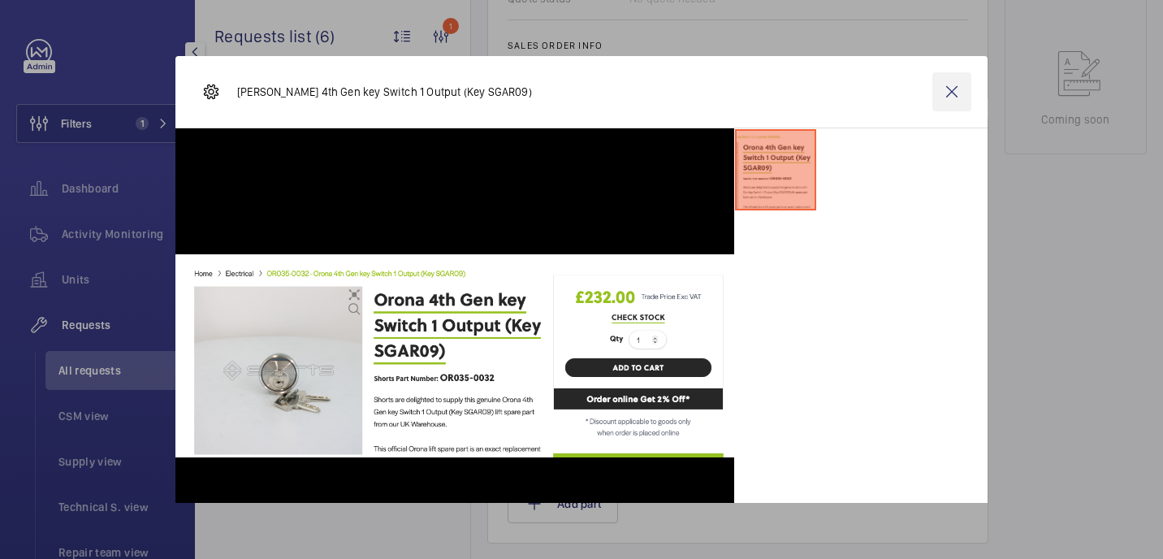
click at [940, 94] on wm-front-icon-button at bounding box center [951, 91] width 39 height 39
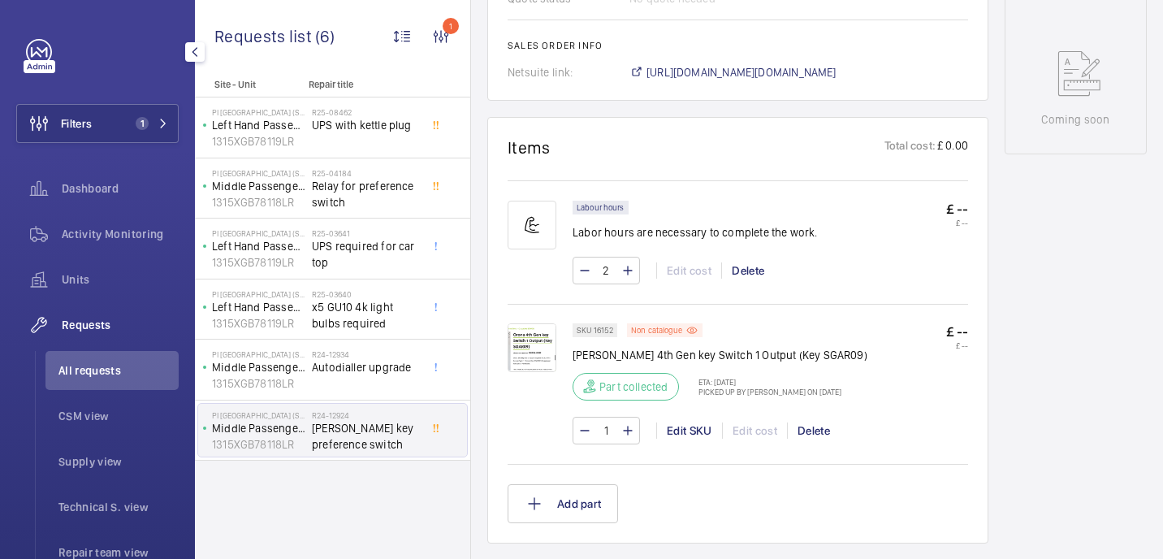
scroll to position [733, 0]
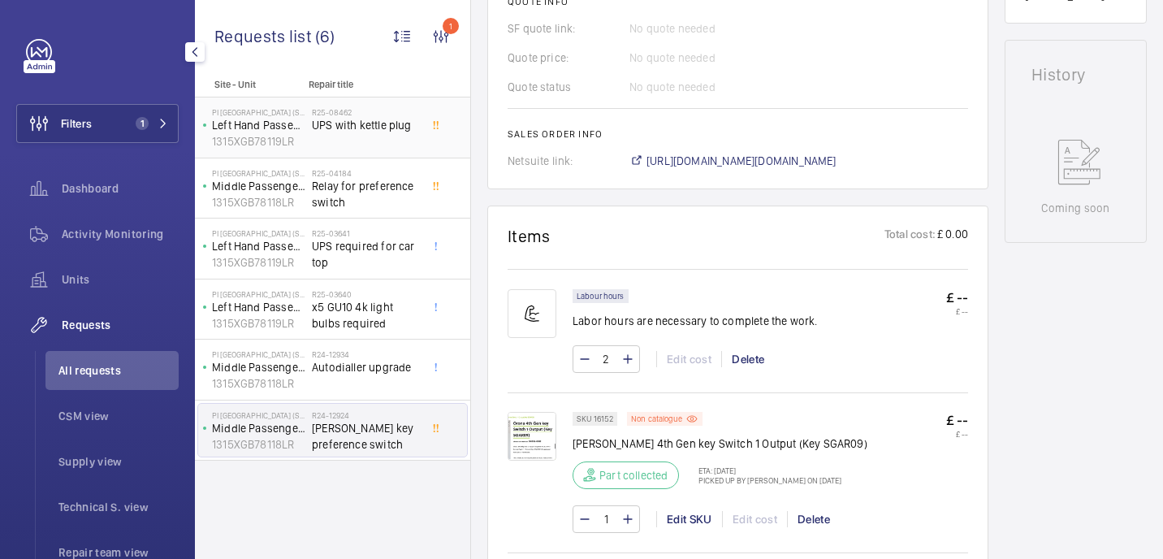
click at [386, 146] on div "R25-08462 UPS with kettle plug" at bounding box center [365, 130] width 107 height 47
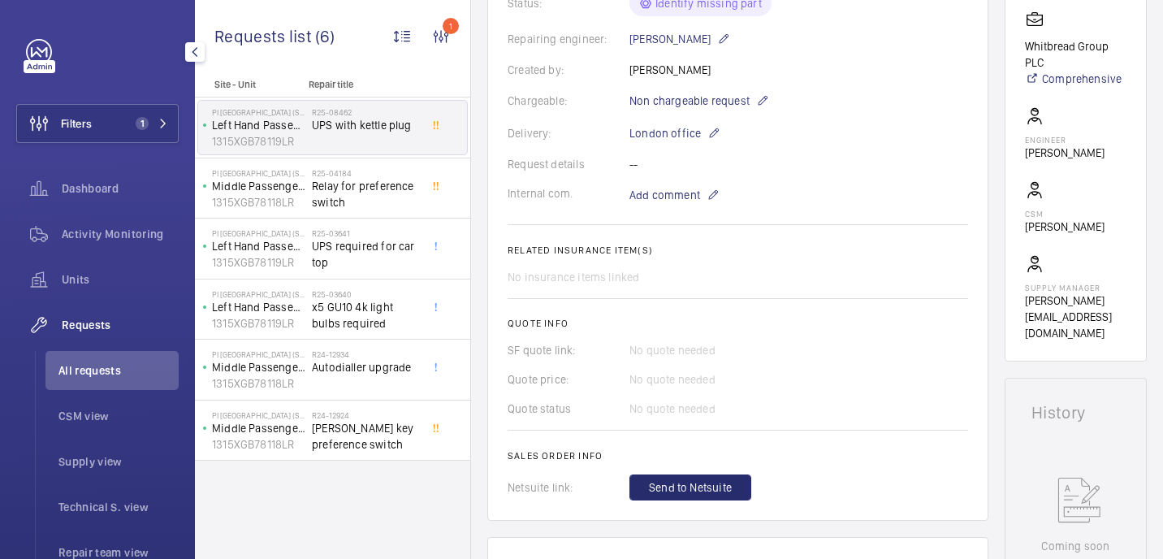
scroll to position [397, 0]
click at [350, 209] on span "Relay for preference switch" at bounding box center [365, 194] width 107 height 32
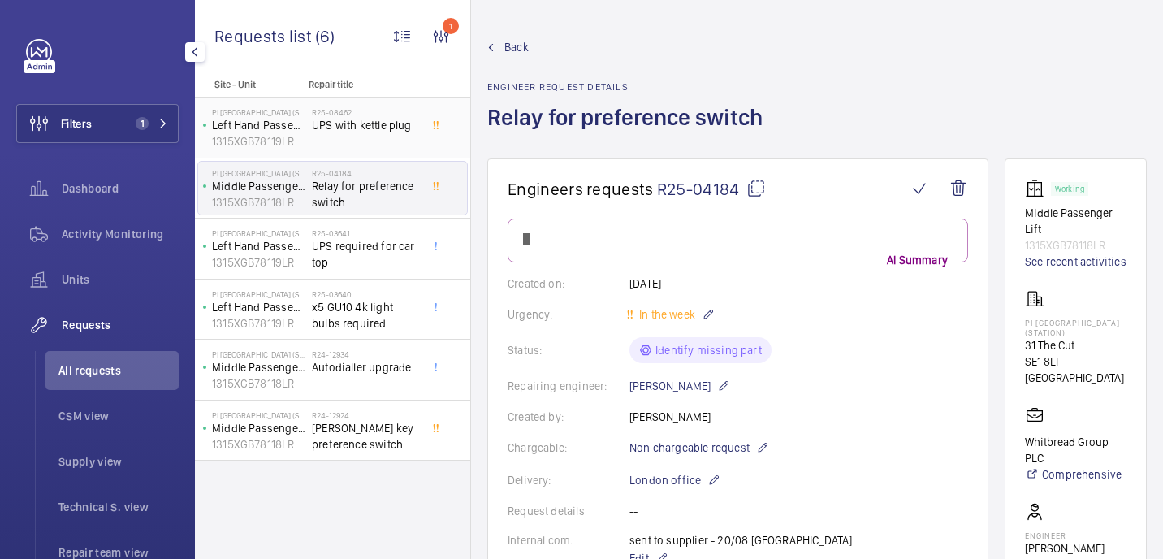
click at [372, 123] on span "UPS with kettle plug" at bounding box center [365, 125] width 107 height 16
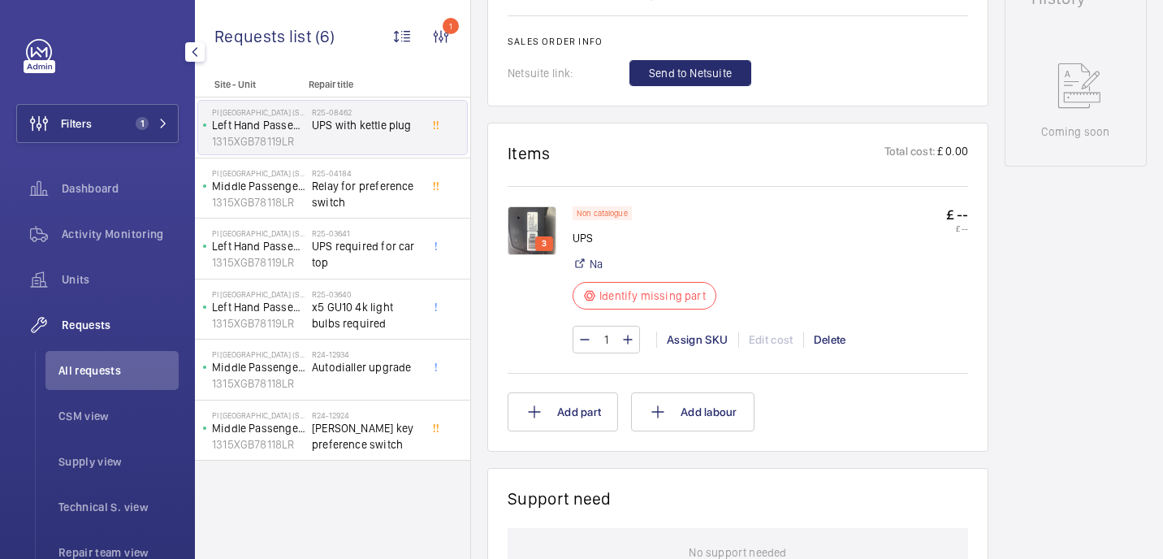
scroll to position [805, 0]
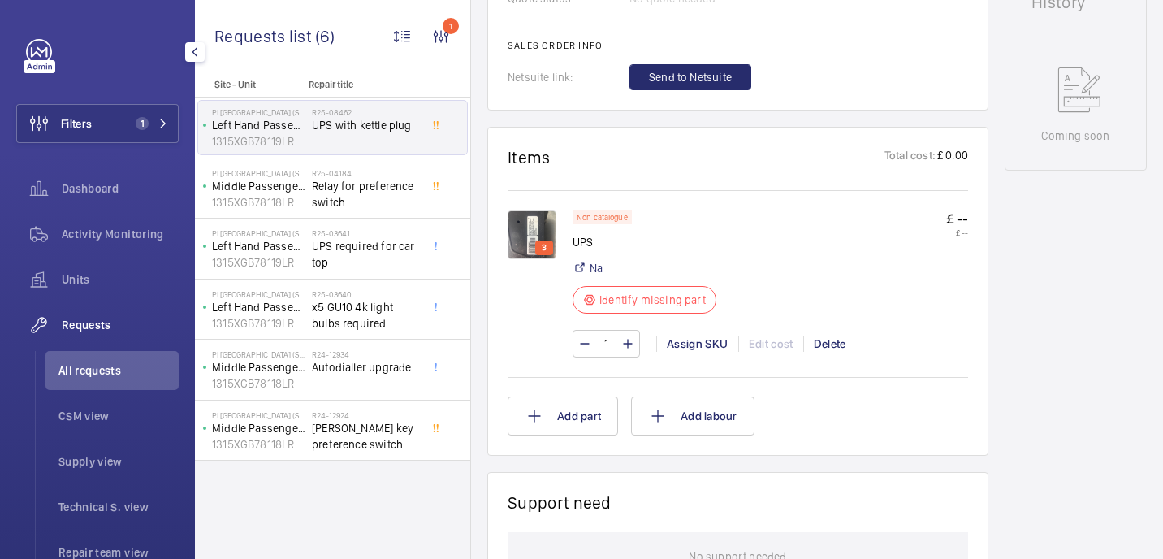
click at [533, 226] on img at bounding box center [531, 234] width 49 height 49
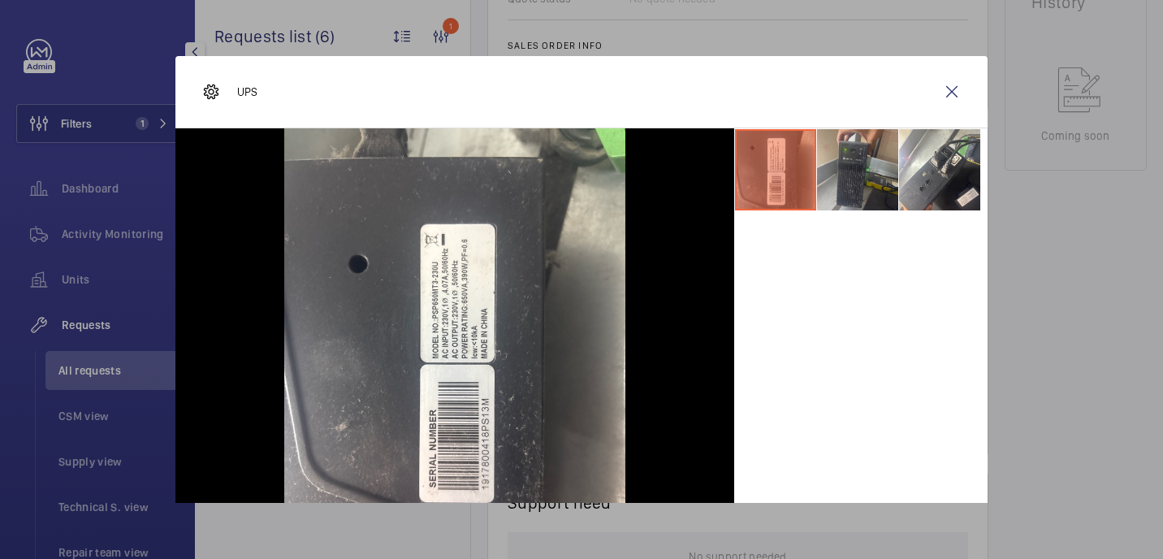
click at [840, 168] on li at bounding box center [857, 169] width 81 height 81
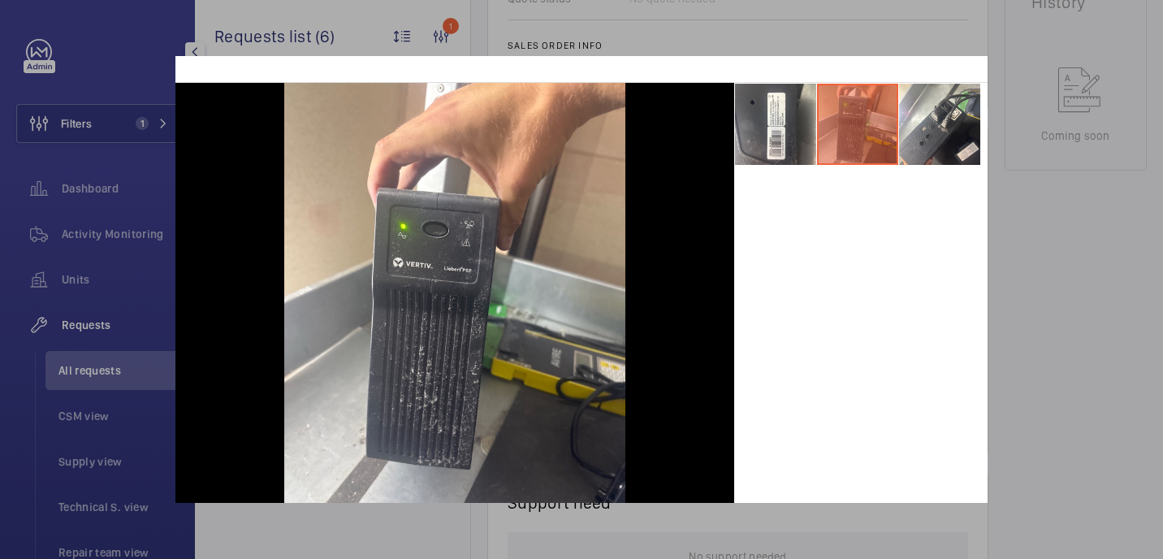
scroll to position [40, 0]
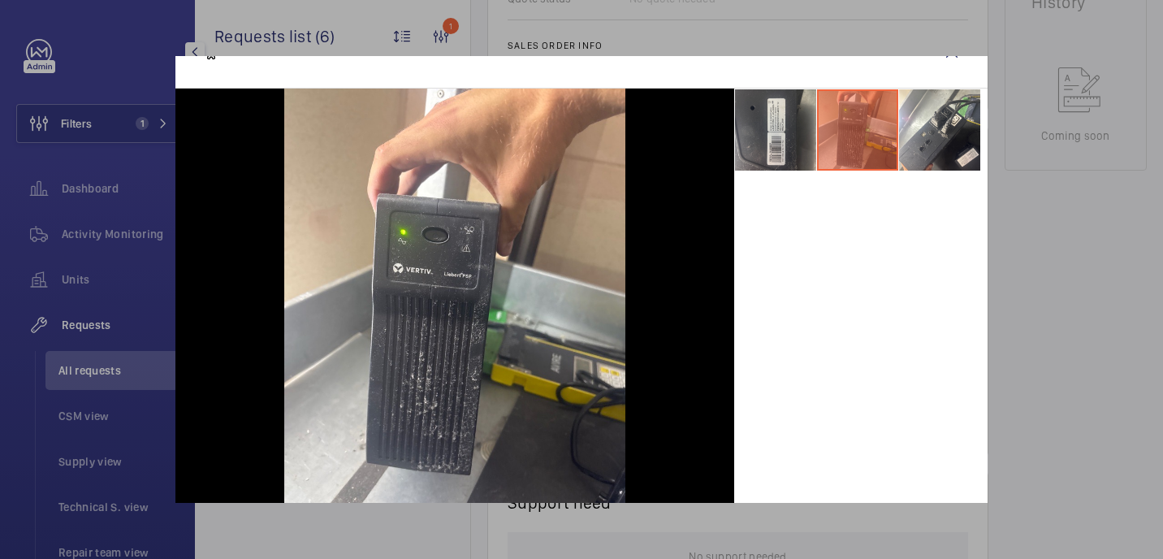
click at [767, 149] on li at bounding box center [775, 129] width 81 height 81
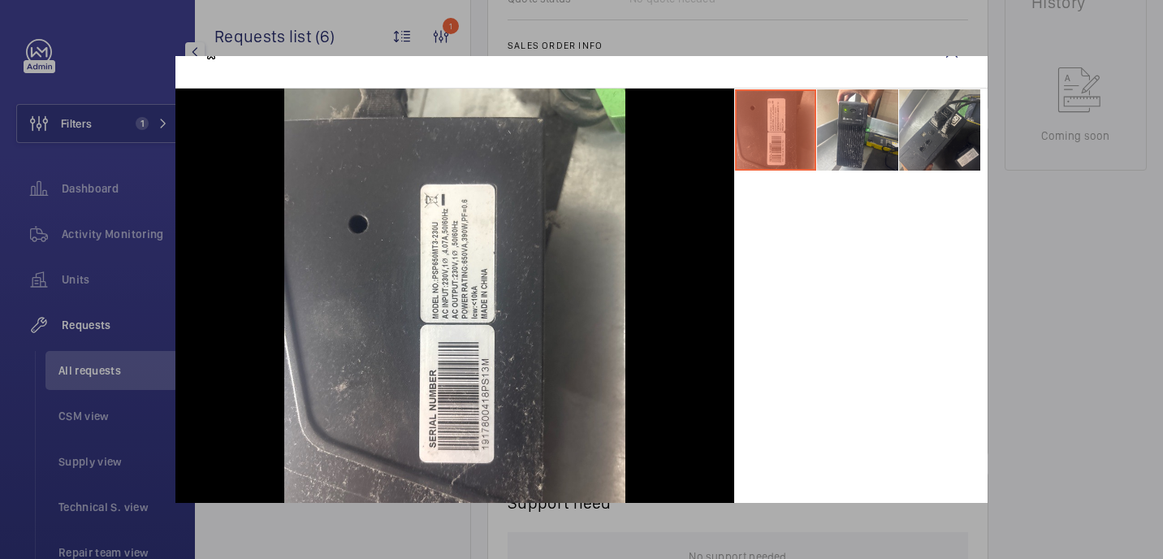
click at [942, 126] on li at bounding box center [939, 129] width 81 height 81
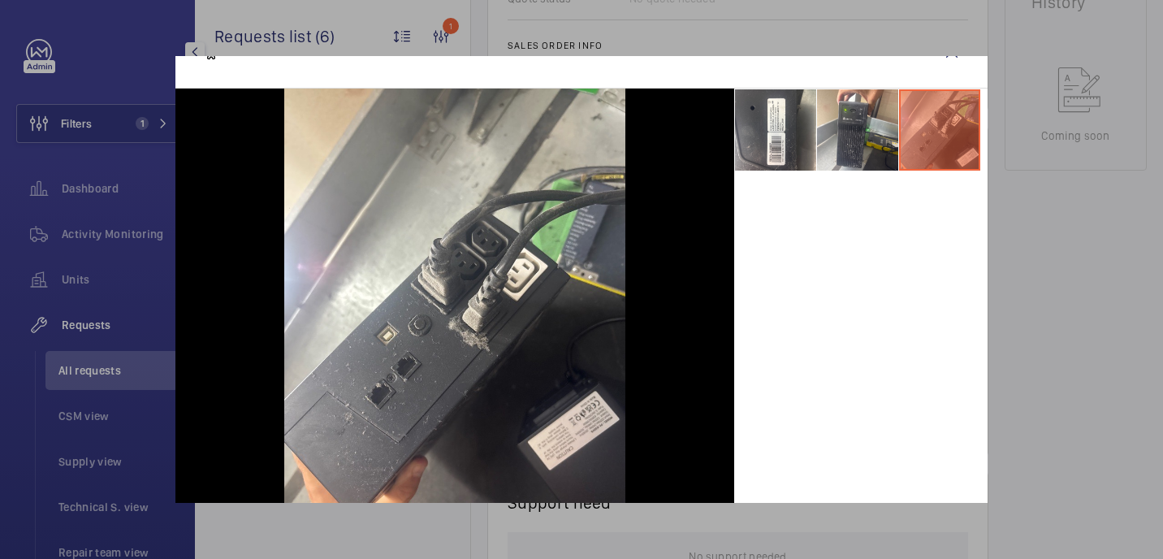
scroll to position [0, 0]
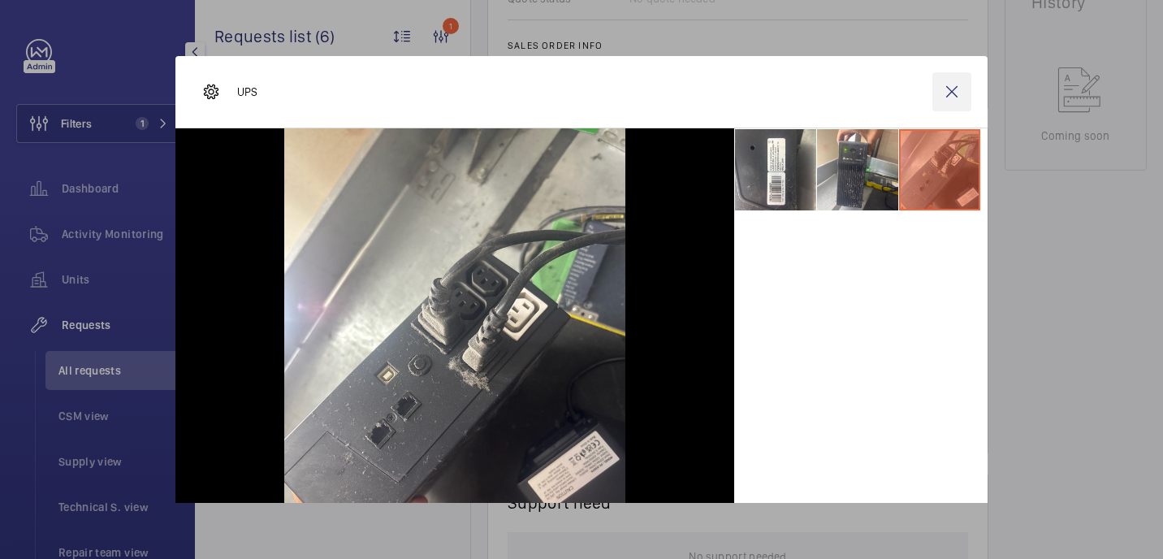
click at [961, 87] on wm-front-icon-button at bounding box center [951, 91] width 39 height 39
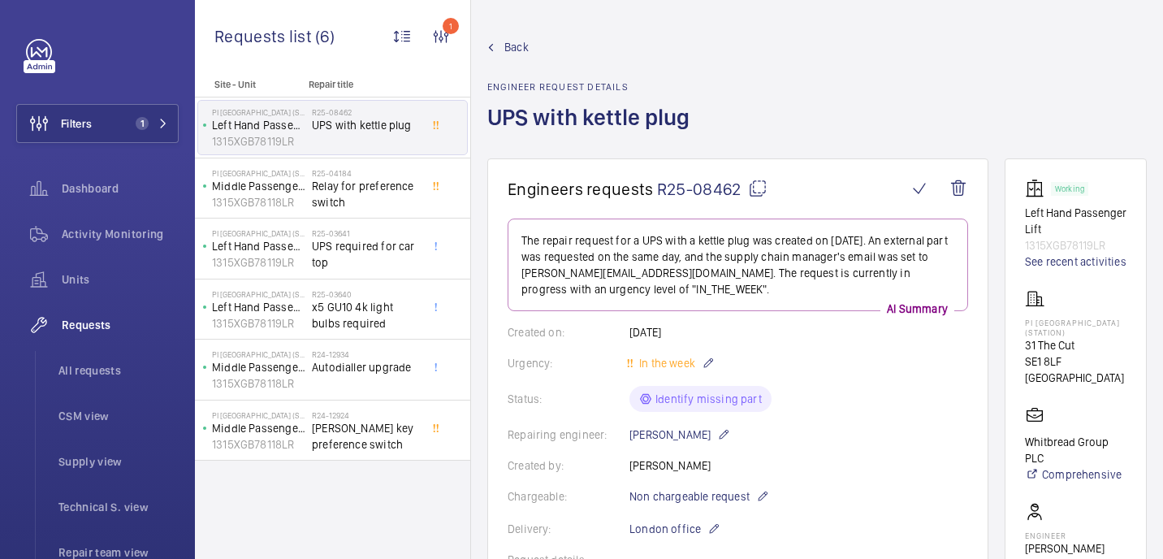
click at [757, 195] on mat-icon at bounding box center [757, 188] width 19 height 19
click at [376, 203] on span "Relay for preference switch" at bounding box center [365, 194] width 107 height 32
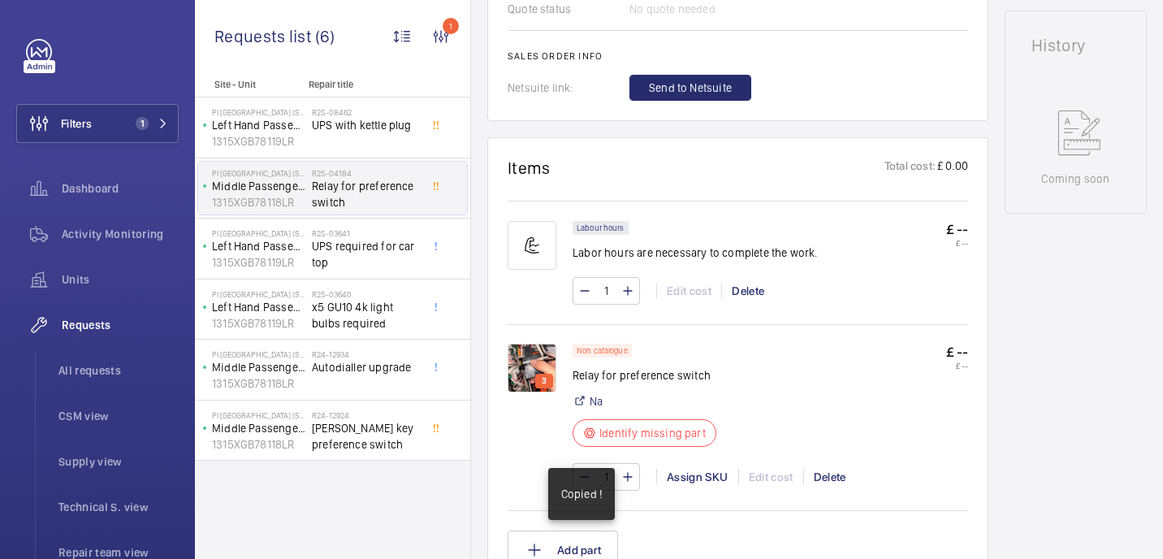
scroll to position [765, 0]
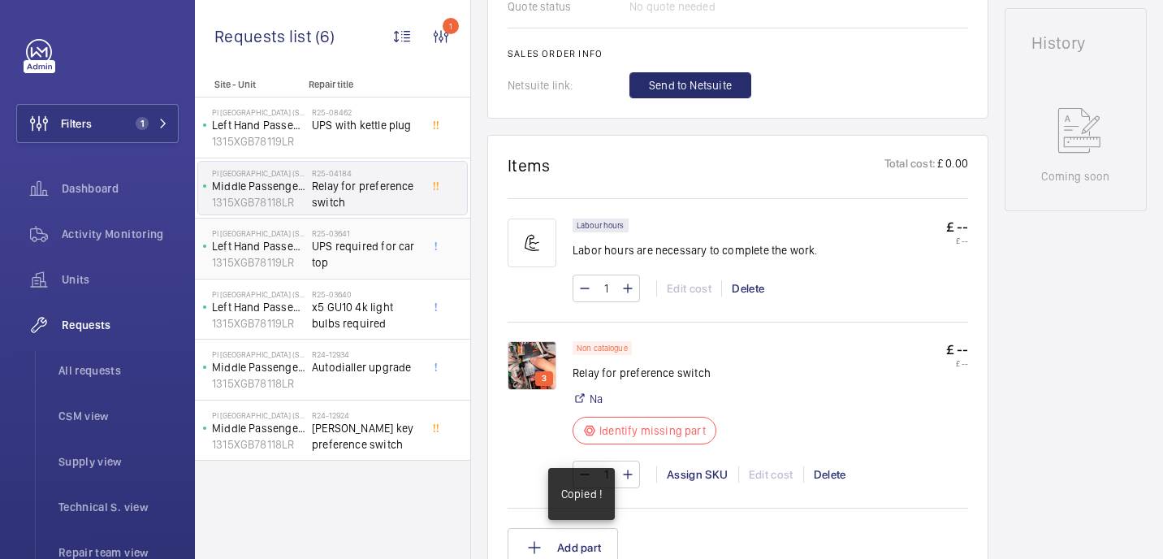
click at [362, 250] on span "UPS required for car top" at bounding box center [365, 254] width 107 height 32
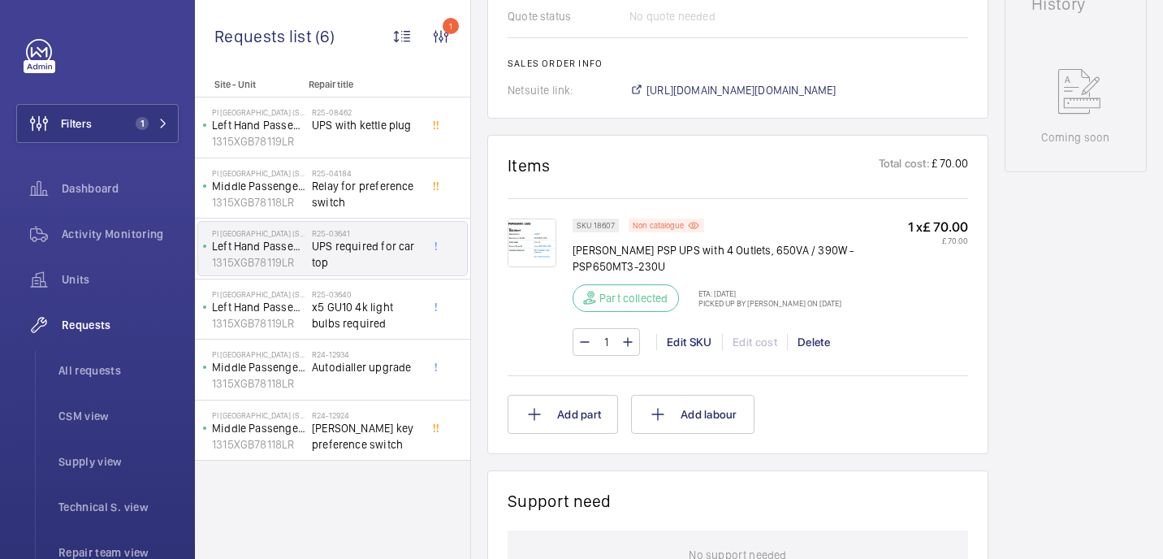
scroll to position [854, 0]
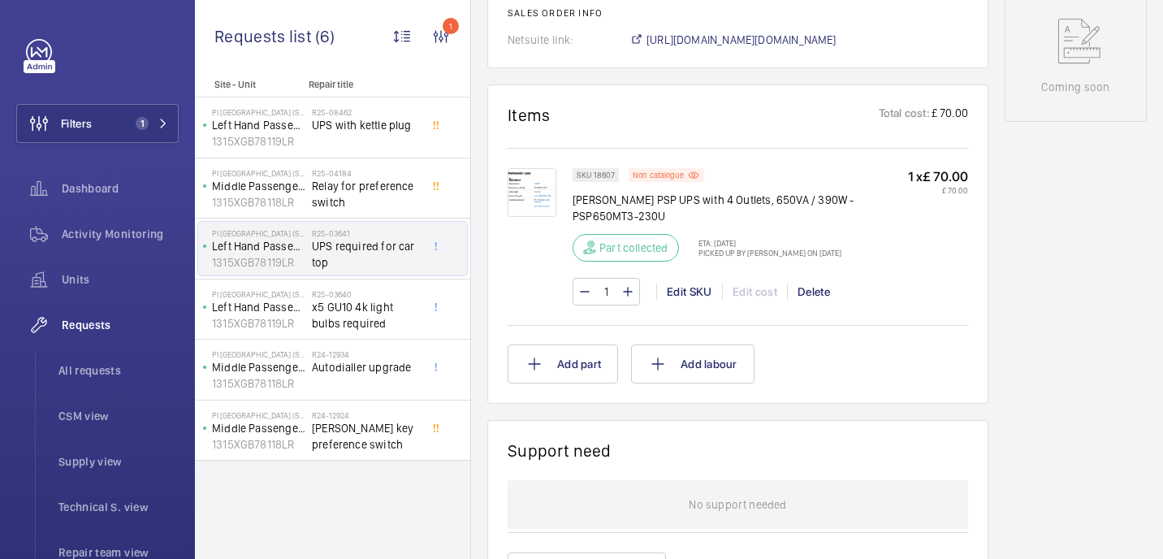
click at [546, 183] on img at bounding box center [531, 192] width 49 height 49
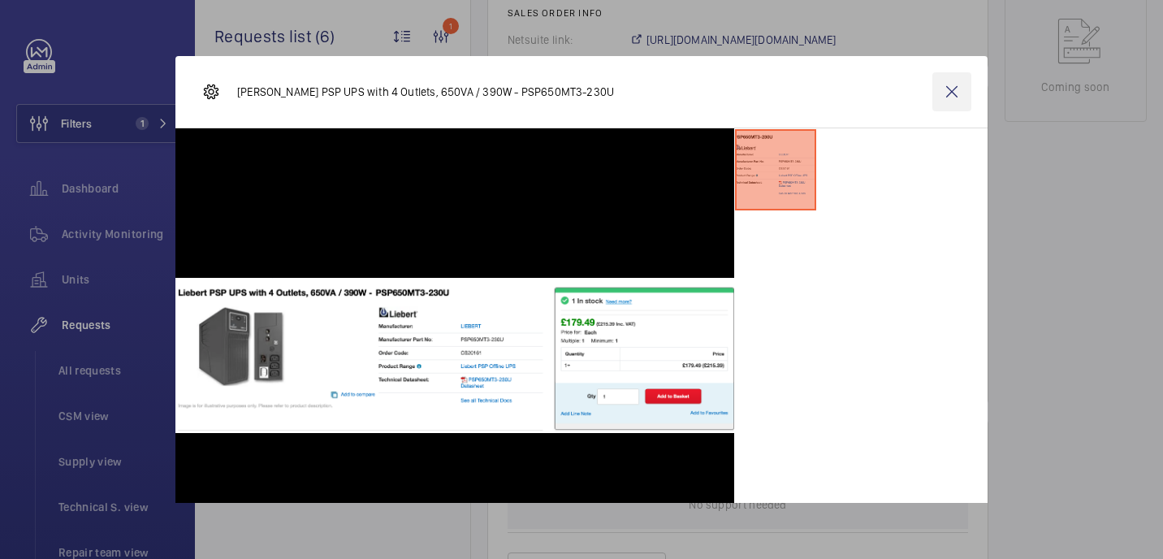
click at [948, 93] on wm-front-icon-button at bounding box center [951, 91] width 39 height 39
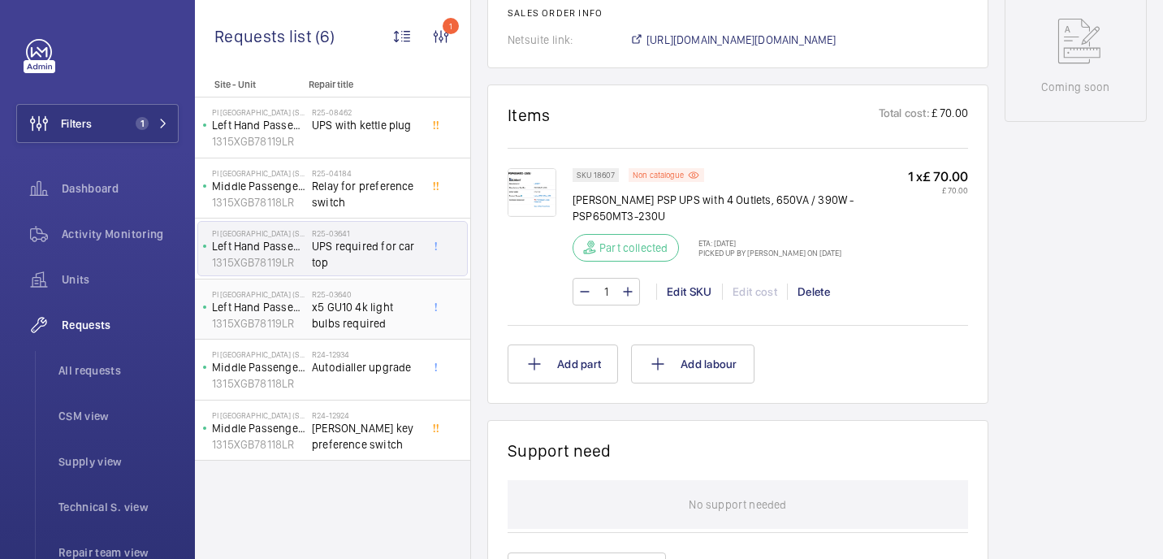
click at [363, 327] on span "x5 GU10 4k light bulbs required" at bounding box center [365, 315] width 107 height 32
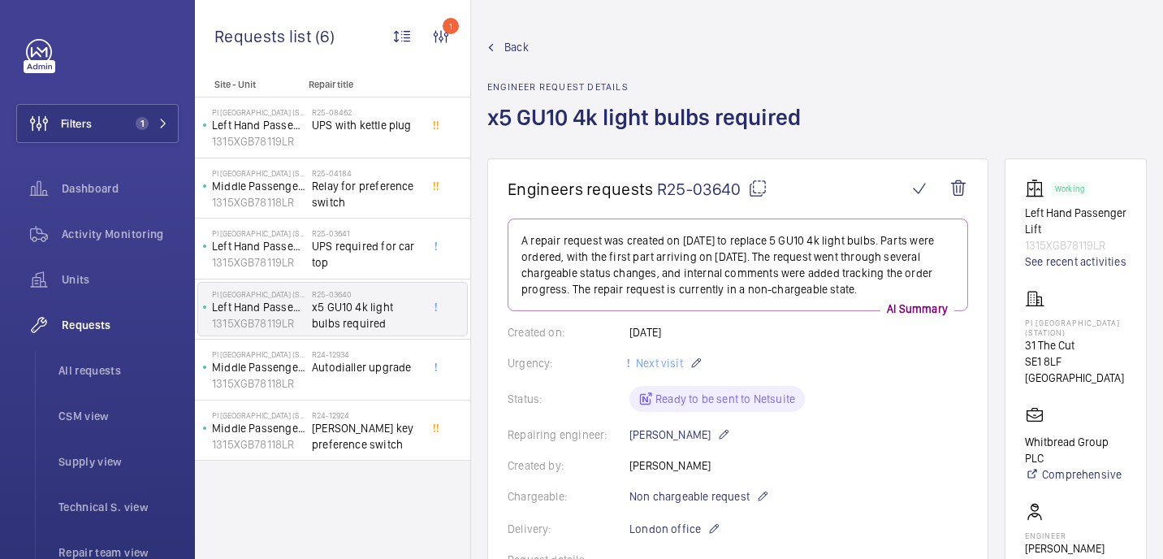
click at [755, 191] on mat-icon at bounding box center [757, 188] width 19 height 19
type textarea "R25-03640"
click at [419, 138] on div "R25-08462 UPS with kettle plug" at bounding box center [369, 128] width 114 height 54
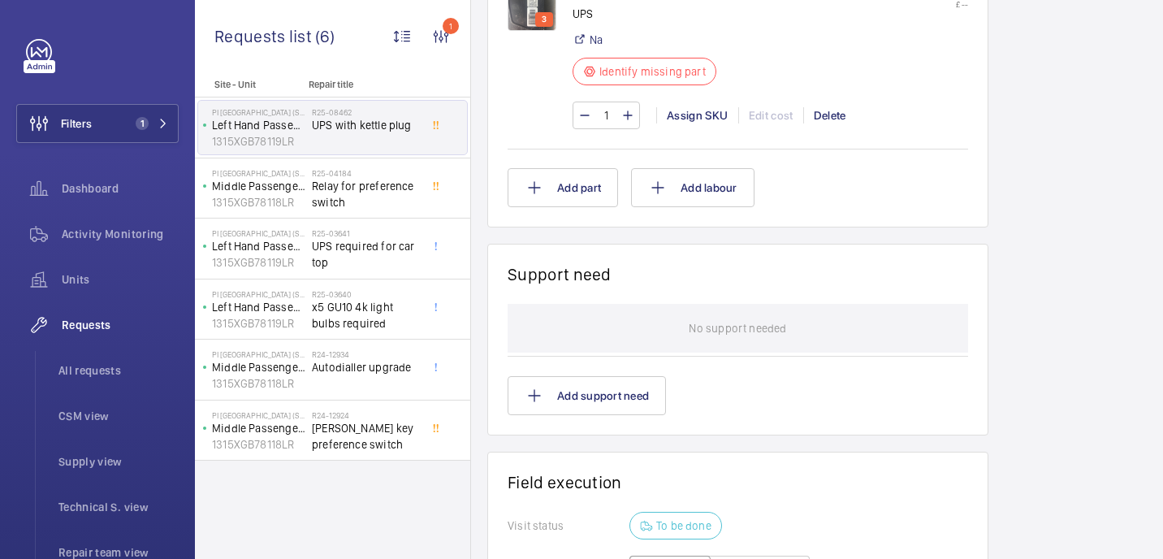
scroll to position [830, 0]
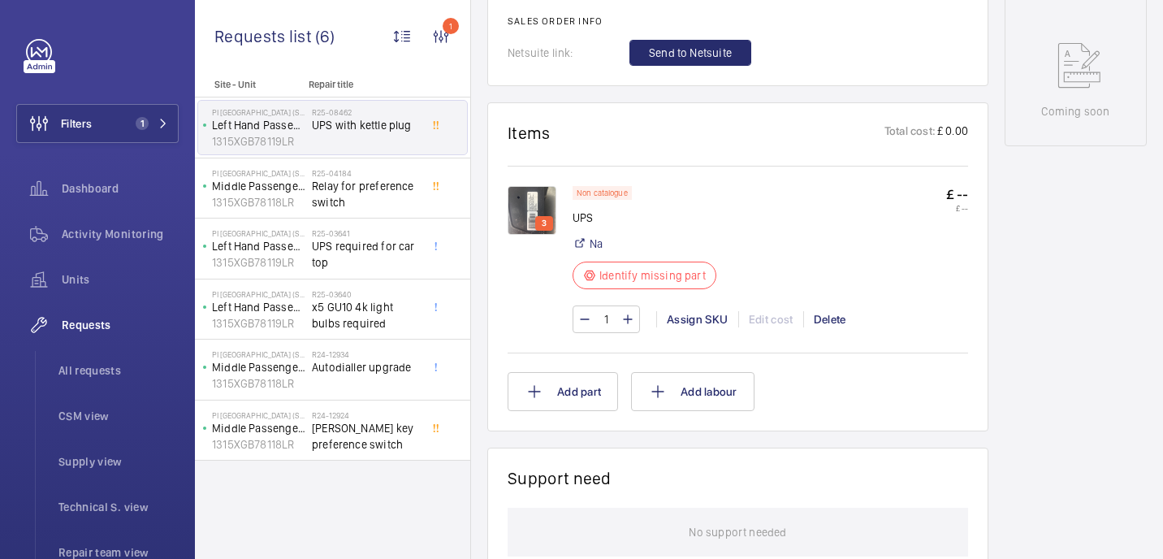
click at [541, 227] on p "3" at bounding box center [543, 223] width 11 height 15
click at [550, 211] on img at bounding box center [531, 210] width 49 height 49
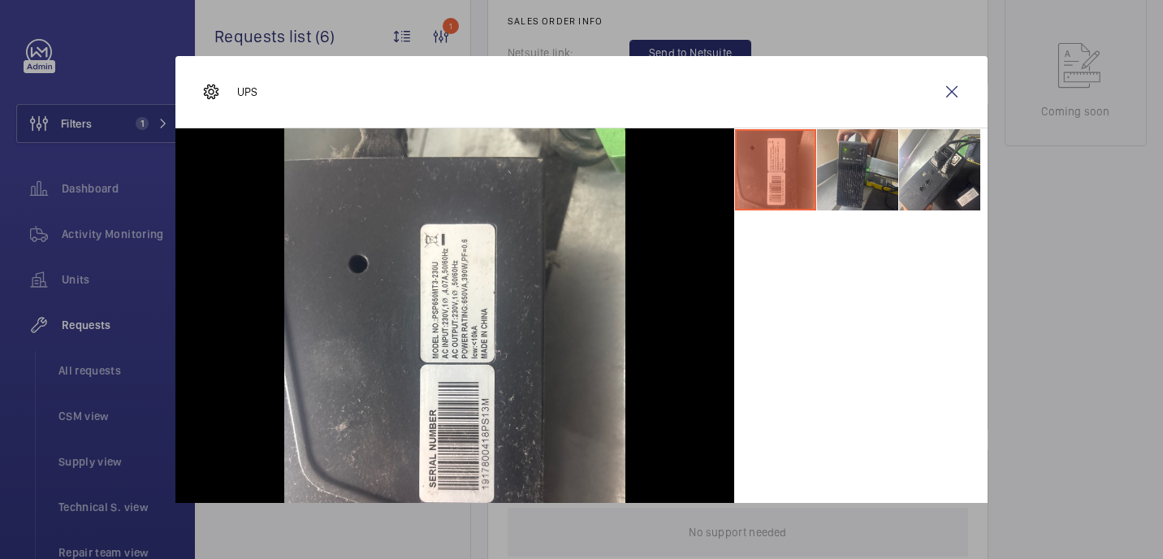
click at [853, 172] on li at bounding box center [857, 169] width 81 height 81
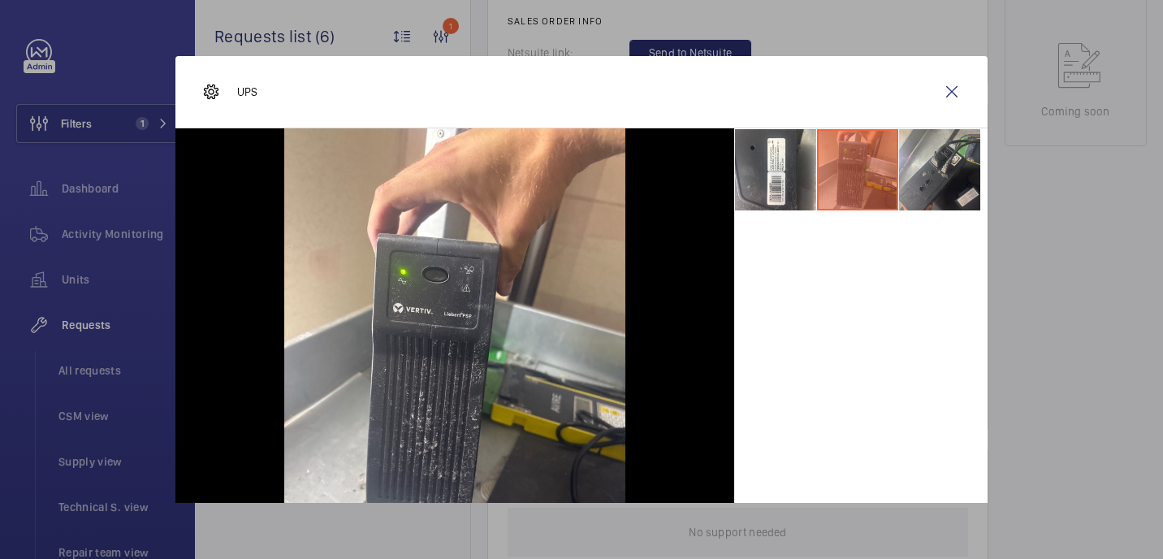
click at [948, 169] on li at bounding box center [939, 169] width 81 height 81
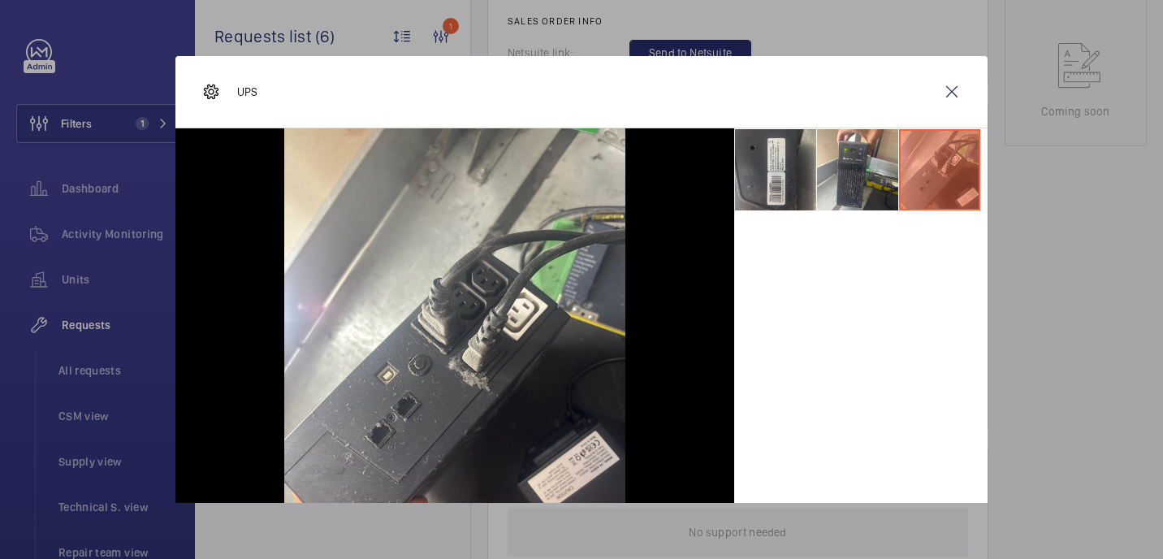
click at [788, 186] on li at bounding box center [775, 169] width 81 height 81
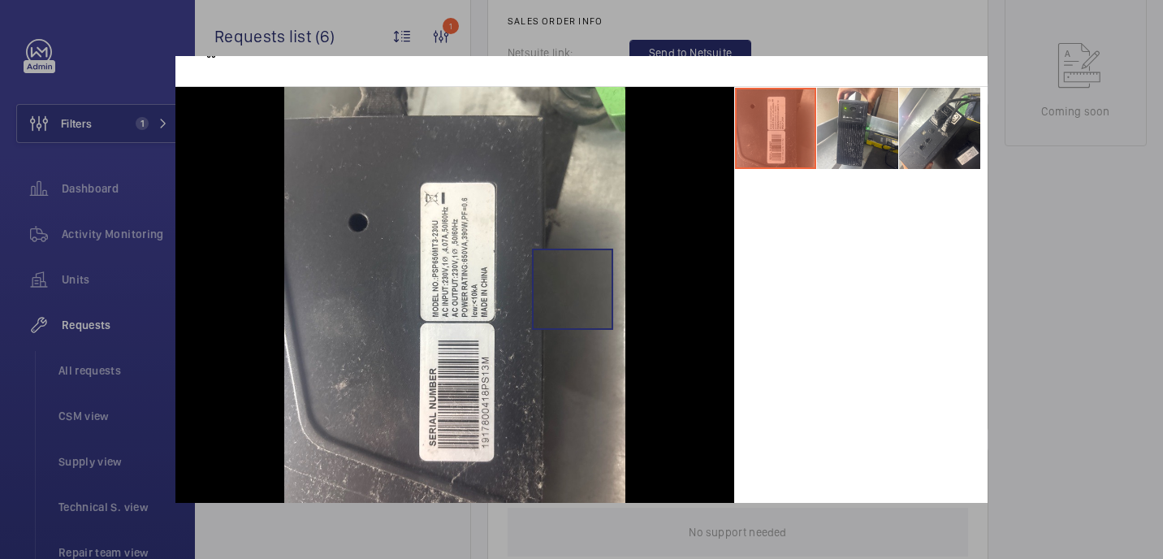
scroll to position [37, 0]
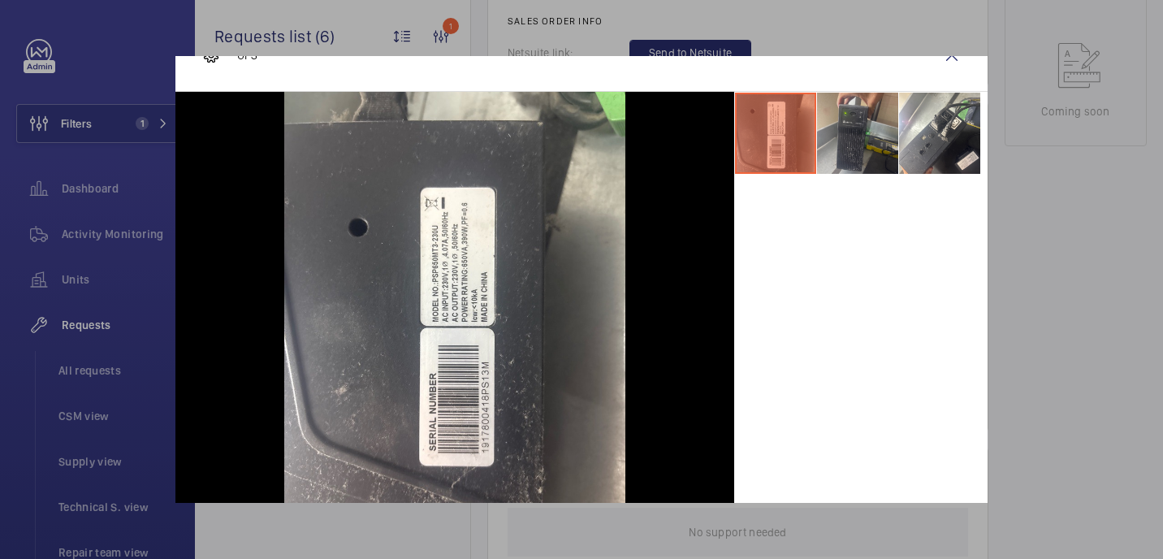
click at [843, 166] on li at bounding box center [857, 133] width 81 height 81
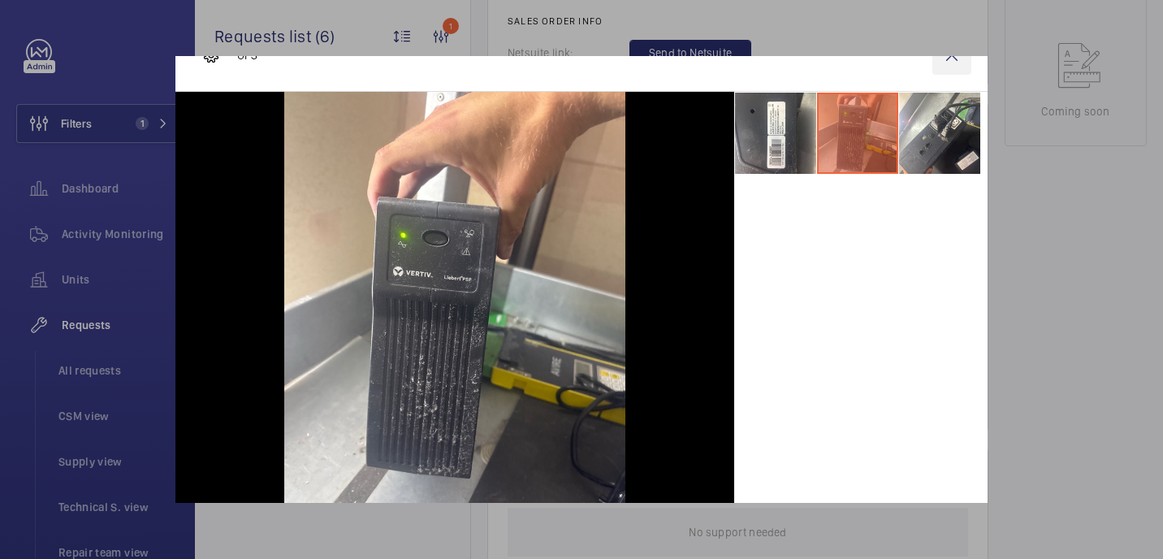
click at [954, 56] on wm-front-icon-button at bounding box center [951, 55] width 39 height 39
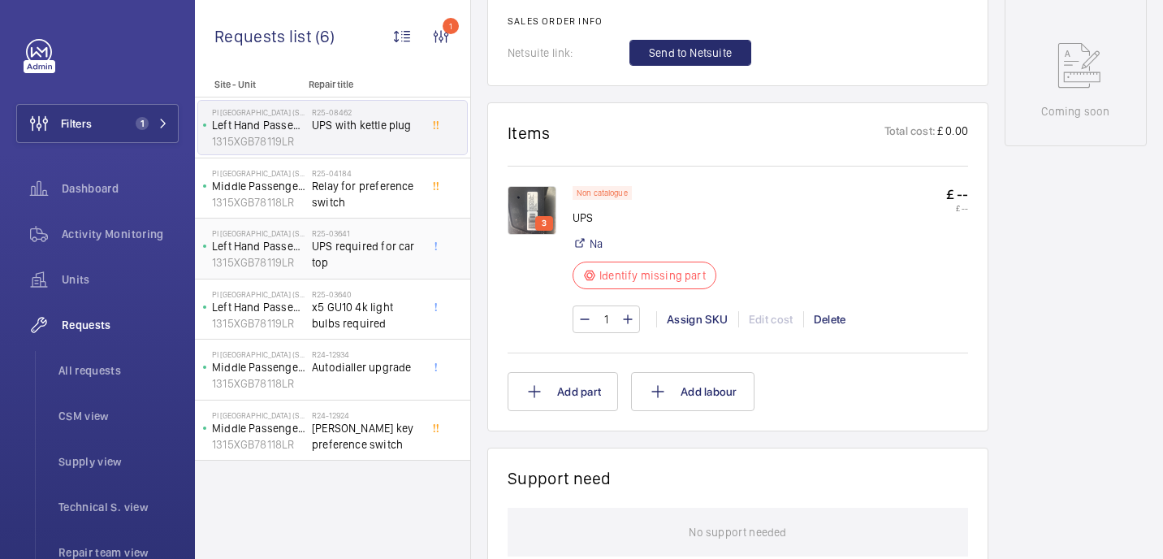
click at [386, 268] on span "UPS required for car top" at bounding box center [365, 254] width 107 height 32
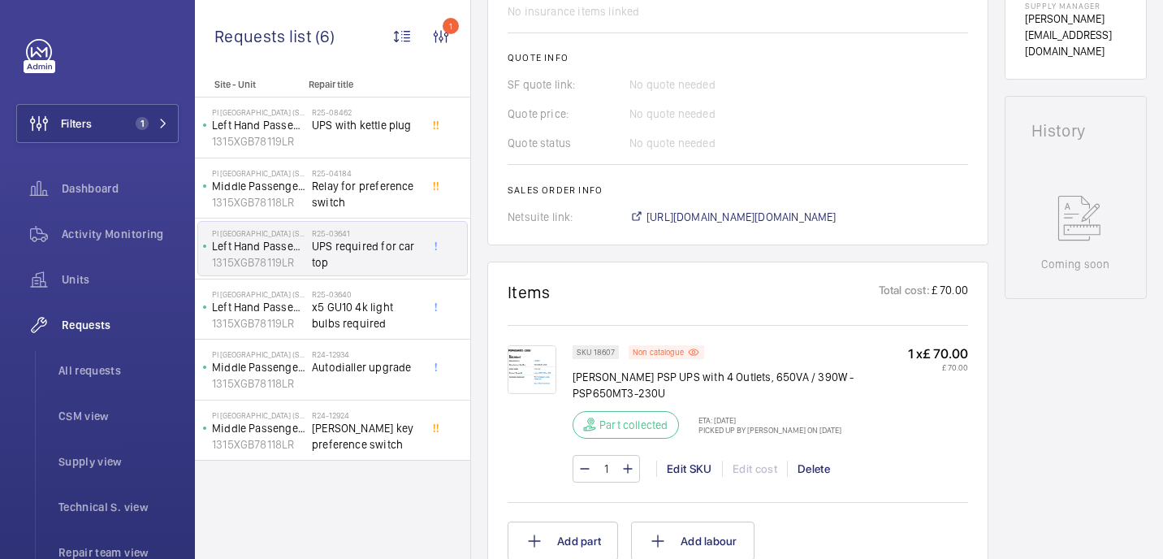
scroll to position [749, 0]
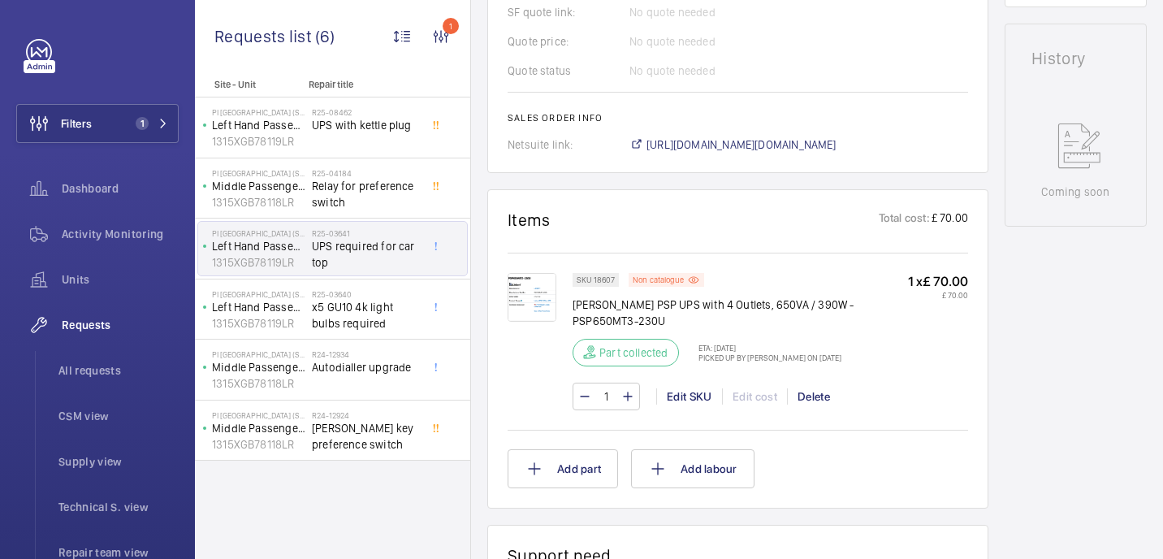
click at [539, 311] on img at bounding box center [531, 297] width 49 height 49
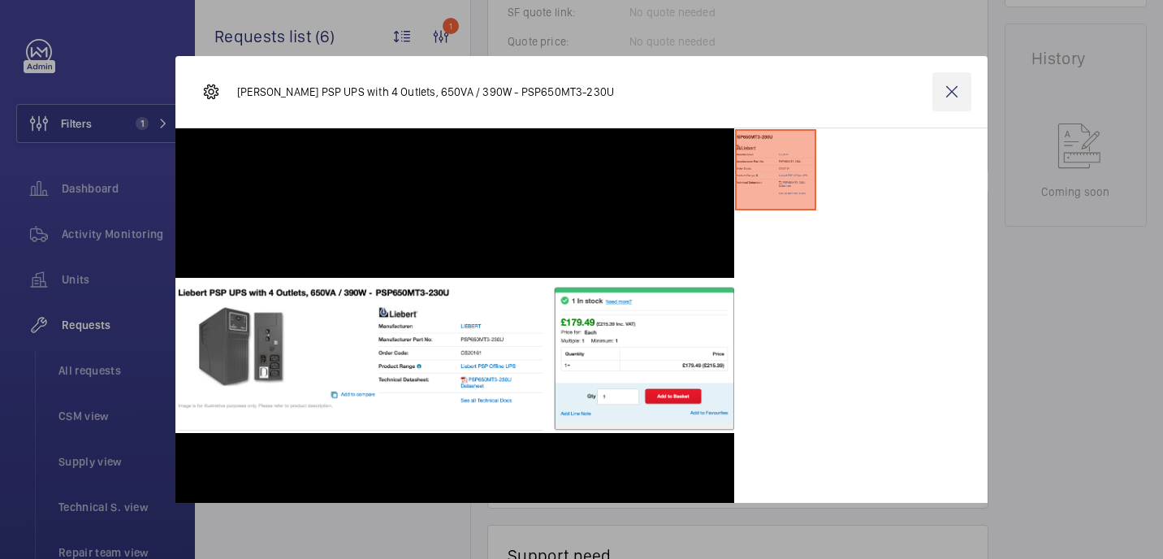
click at [952, 92] on wm-front-icon-button at bounding box center [951, 91] width 39 height 39
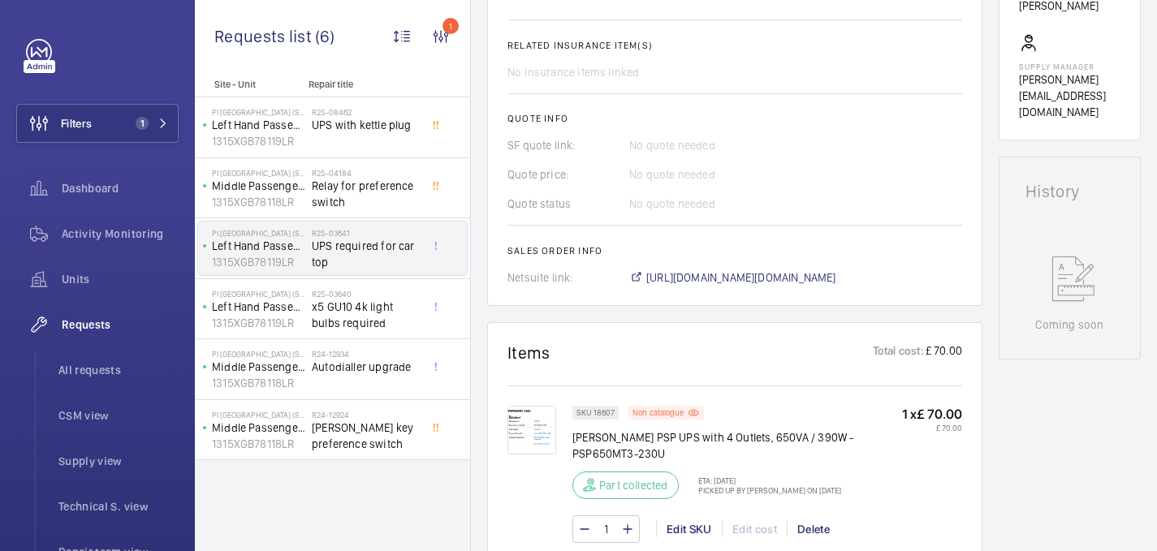
scroll to position [780, 0]
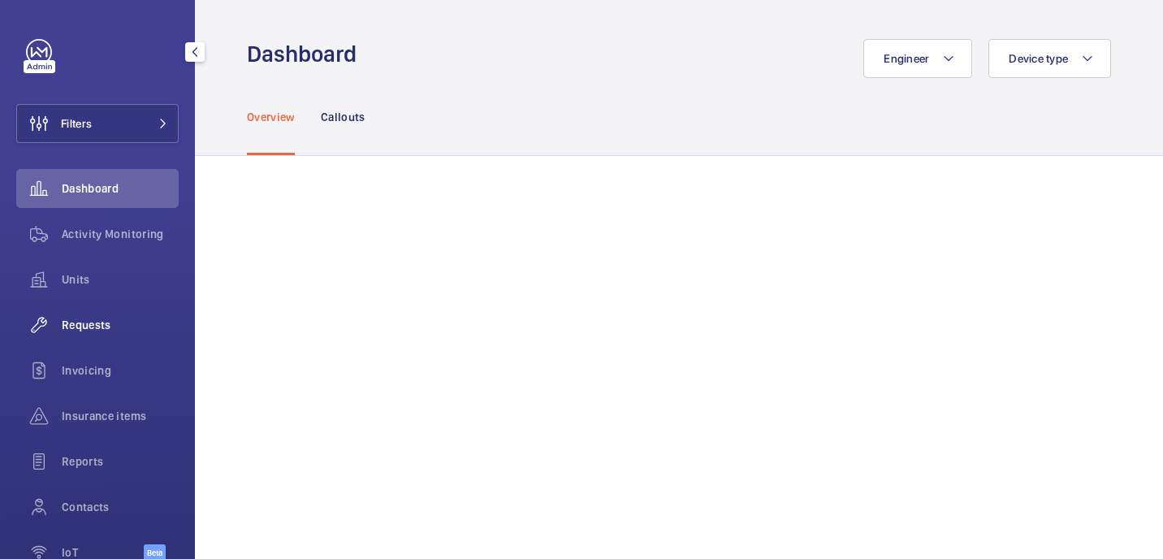
click at [108, 335] on div "Requests" at bounding box center [97, 324] width 162 height 39
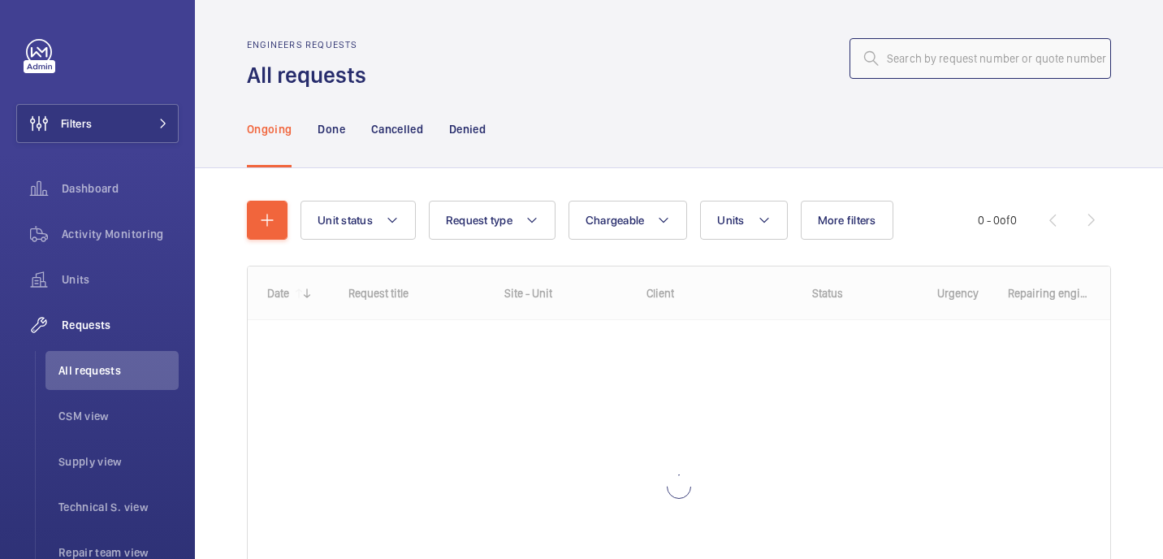
click at [963, 66] on input "text" at bounding box center [979, 58] width 261 height 41
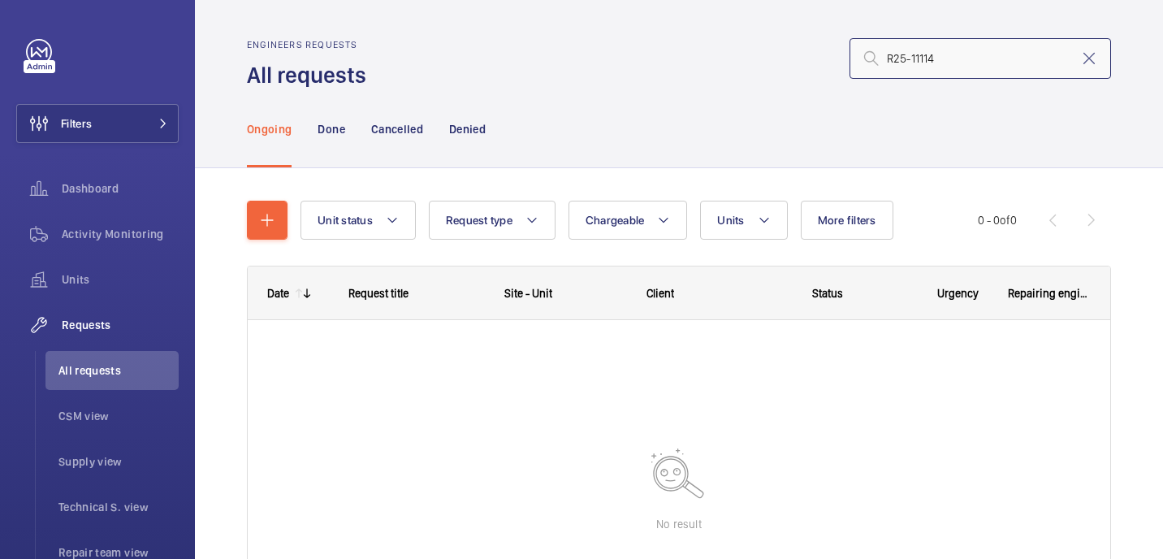
click at [891, 64] on input "R25-11114" at bounding box center [979, 58] width 261 height 41
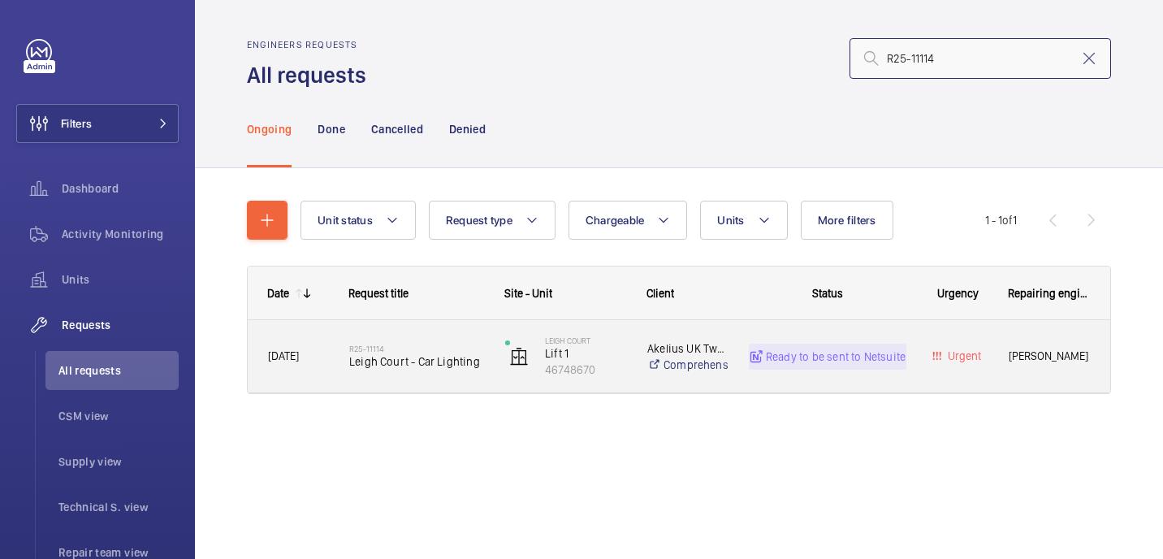
type input "R25-11114"
click at [394, 371] on div "R25-11114 Leigh Court - Car Lighting" at bounding box center [416, 356] width 135 height 47
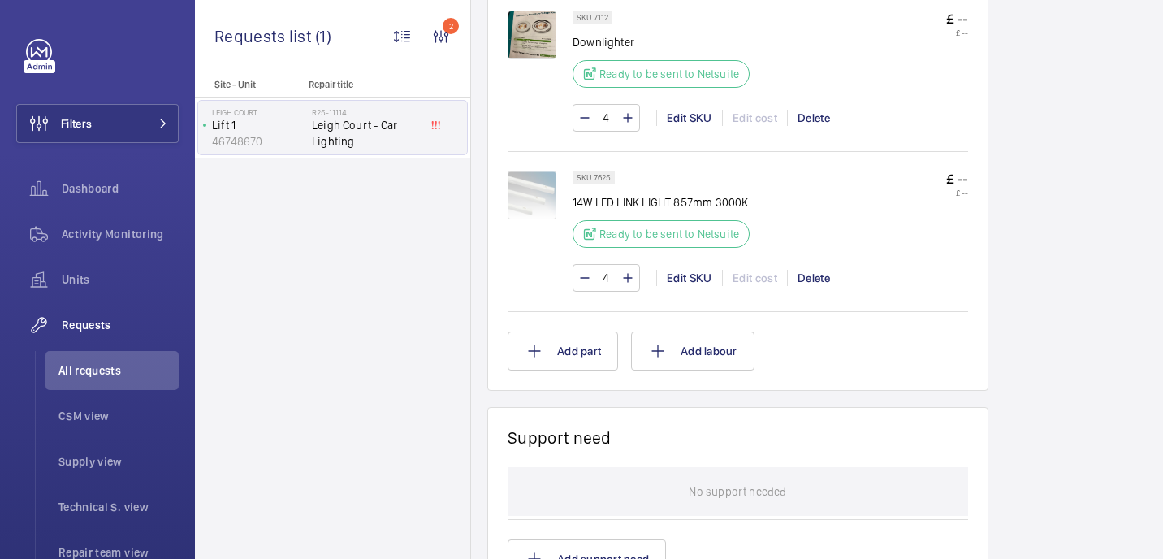
scroll to position [900, 0]
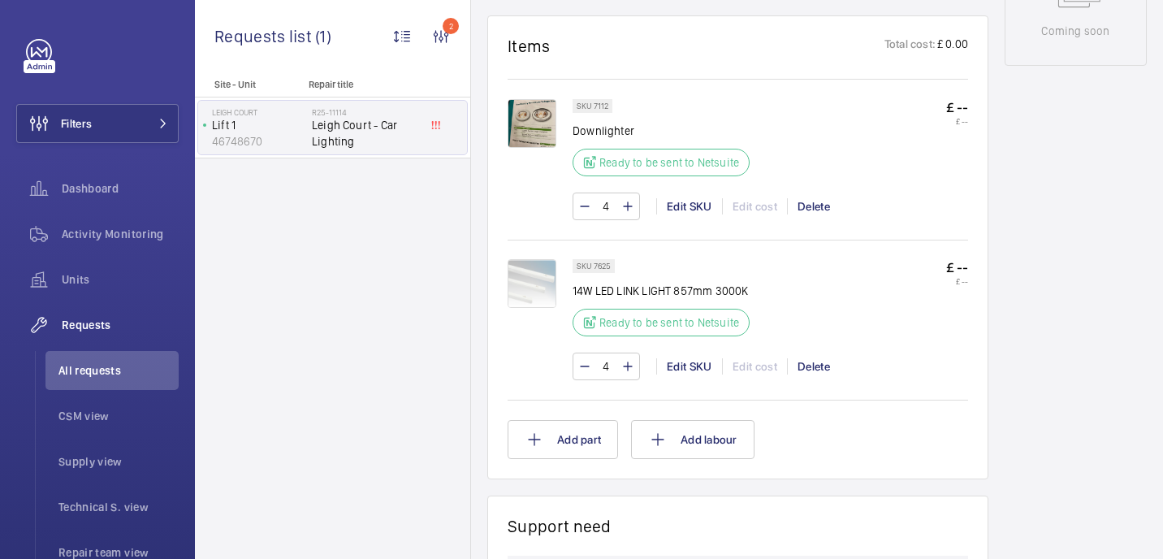
click at [549, 138] on img at bounding box center [531, 123] width 49 height 49
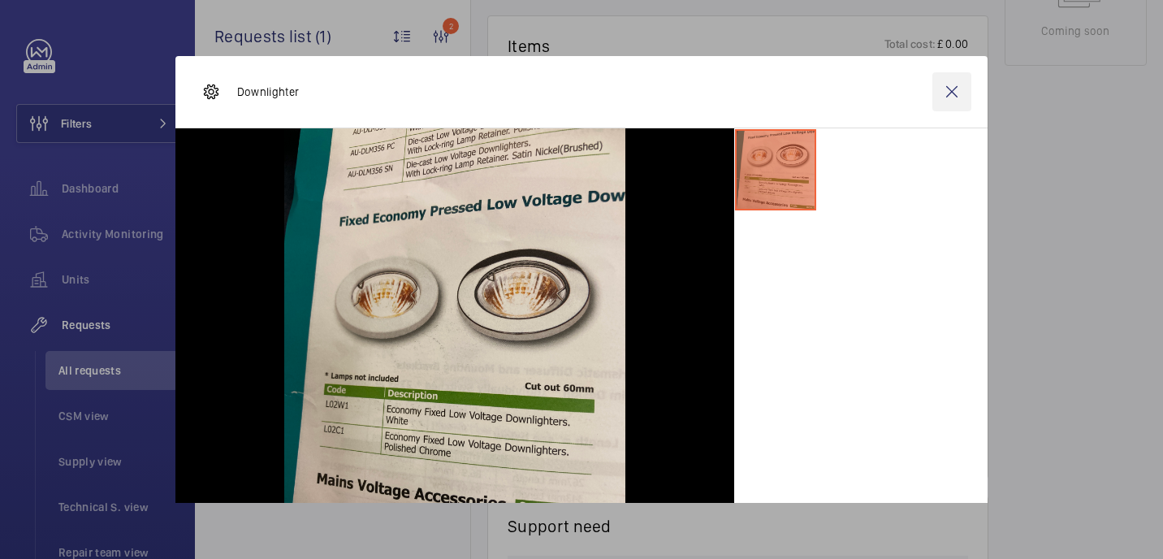
click at [960, 101] on wm-front-icon-button at bounding box center [951, 91] width 39 height 39
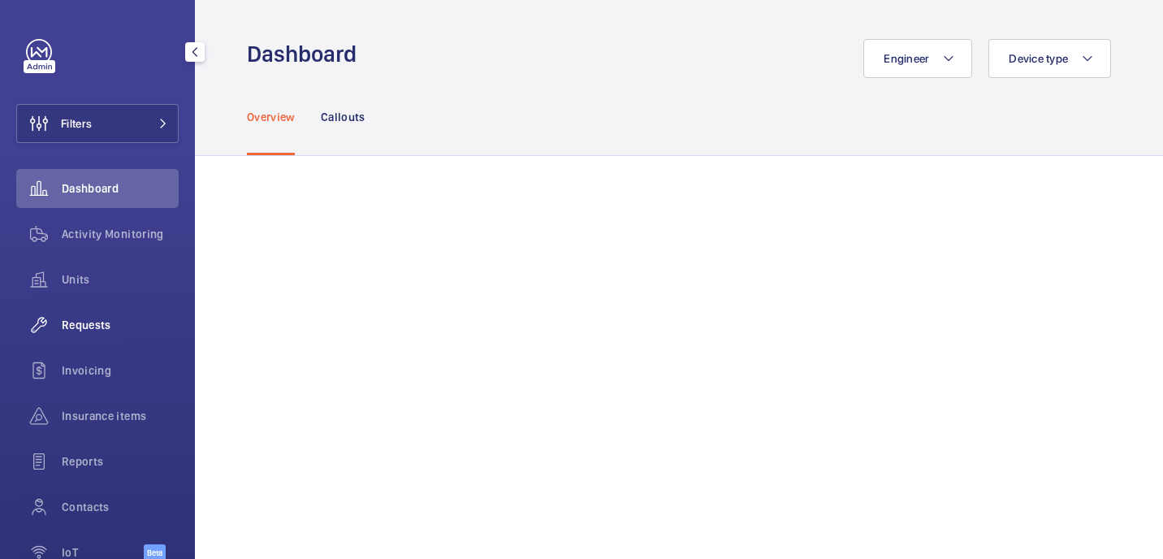
click at [87, 321] on span "Requests" at bounding box center [120, 325] width 117 height 16
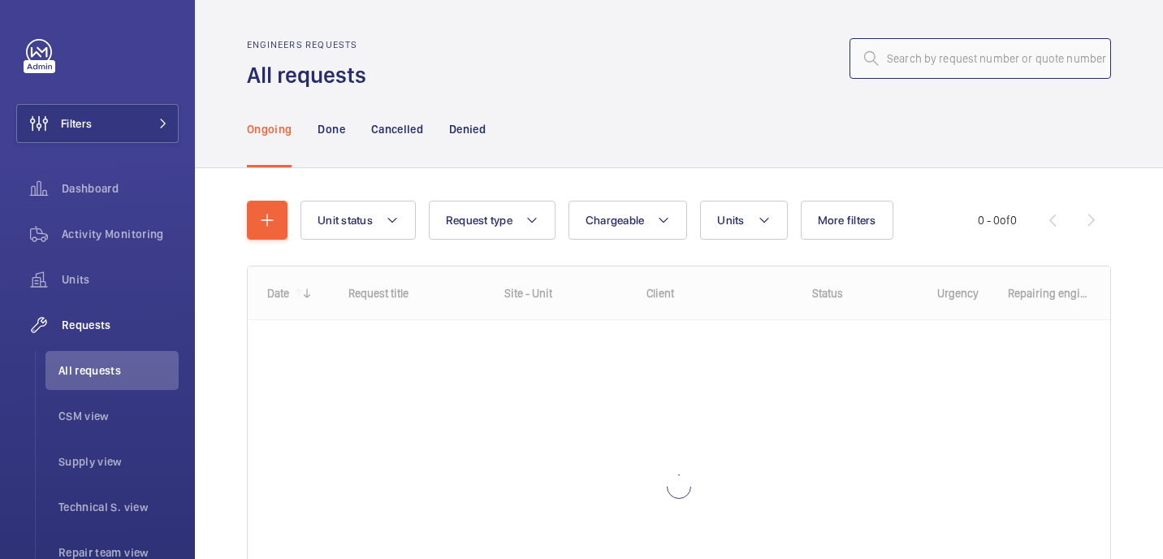
click at [954, 60] on input "text" at bounding box center [979, 58] width 261 height 41
paste input "R25-10680"
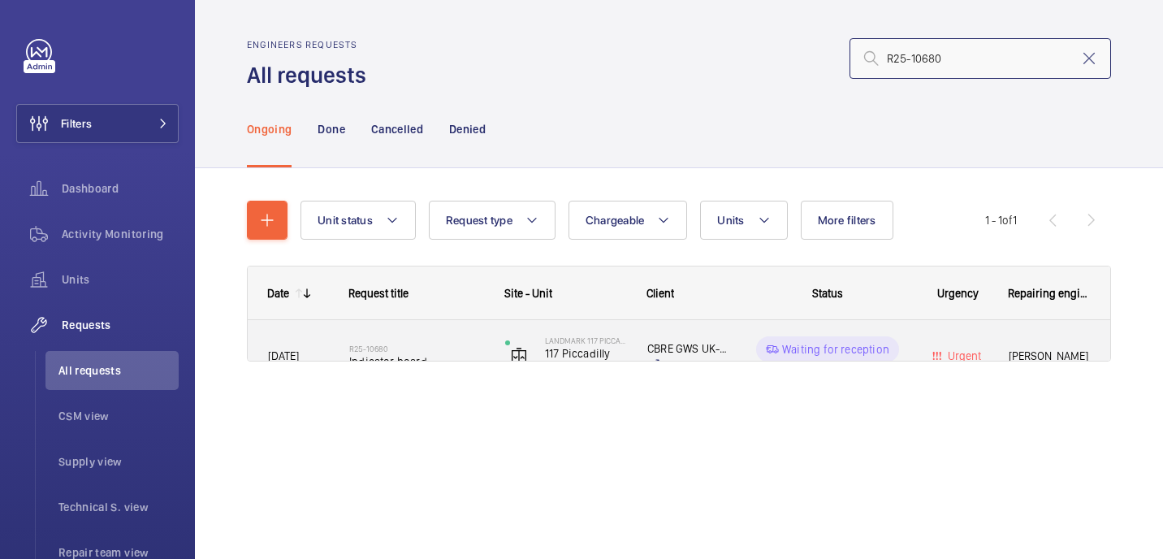
type input "R25-10680"
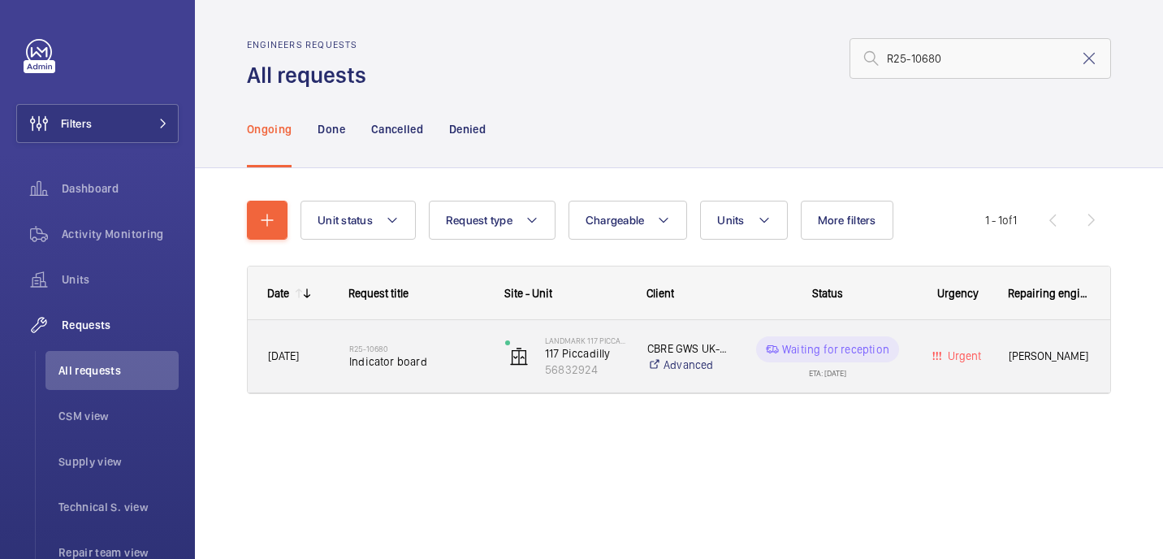
click at [433, 335] on div "R25-10680 Indicator board" at bounding box center [416, 356] width 135 height 47
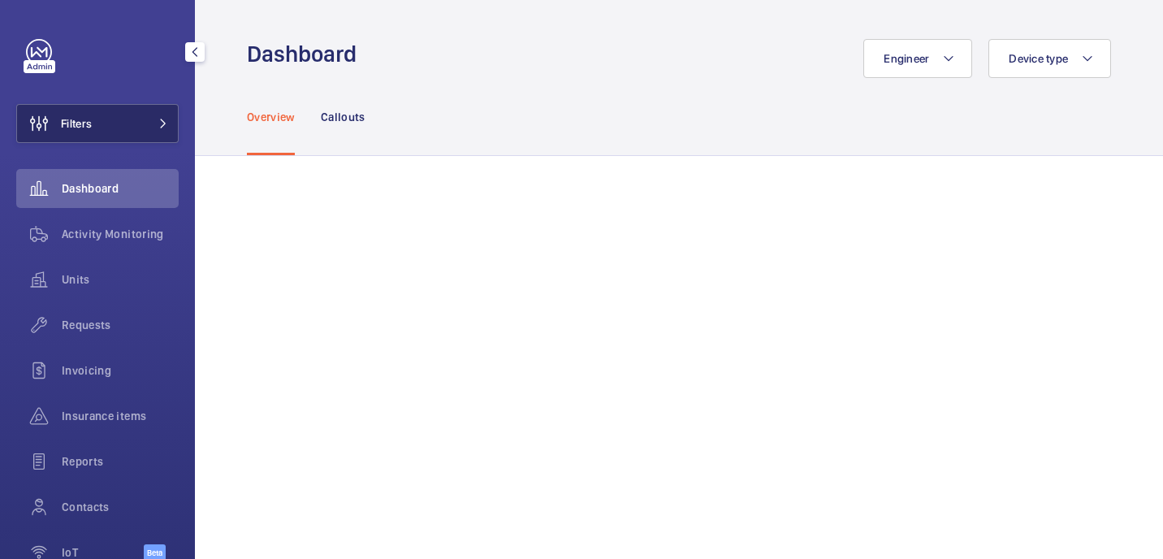
click at [110, 129] on button "Filters" at bounding box center [97, 123] width 162 height 39
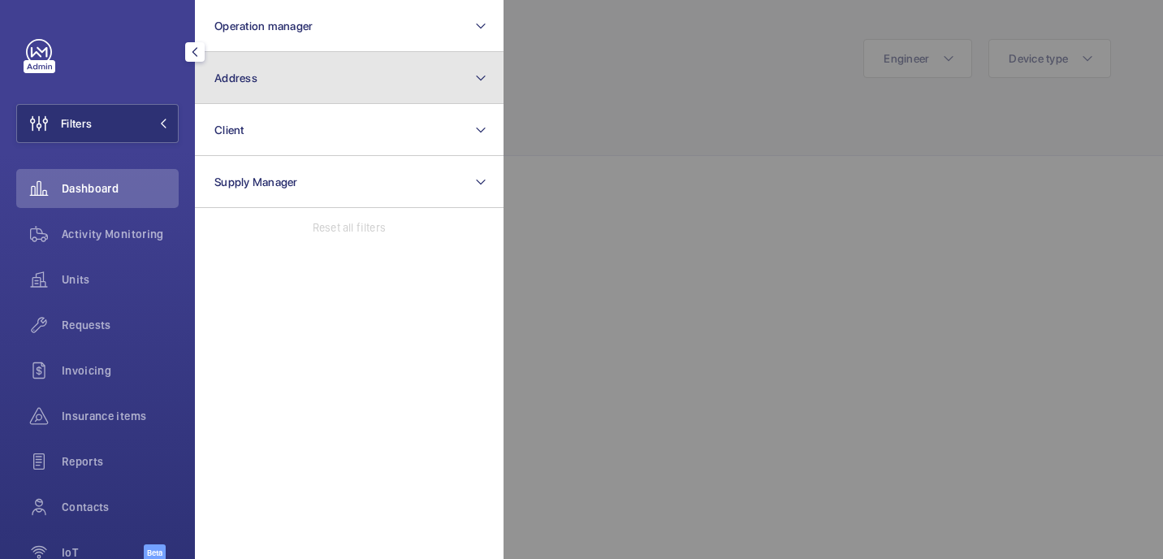
click at [333, 84] on button "Address" at bounding box center [349, 78] width 309 height 52
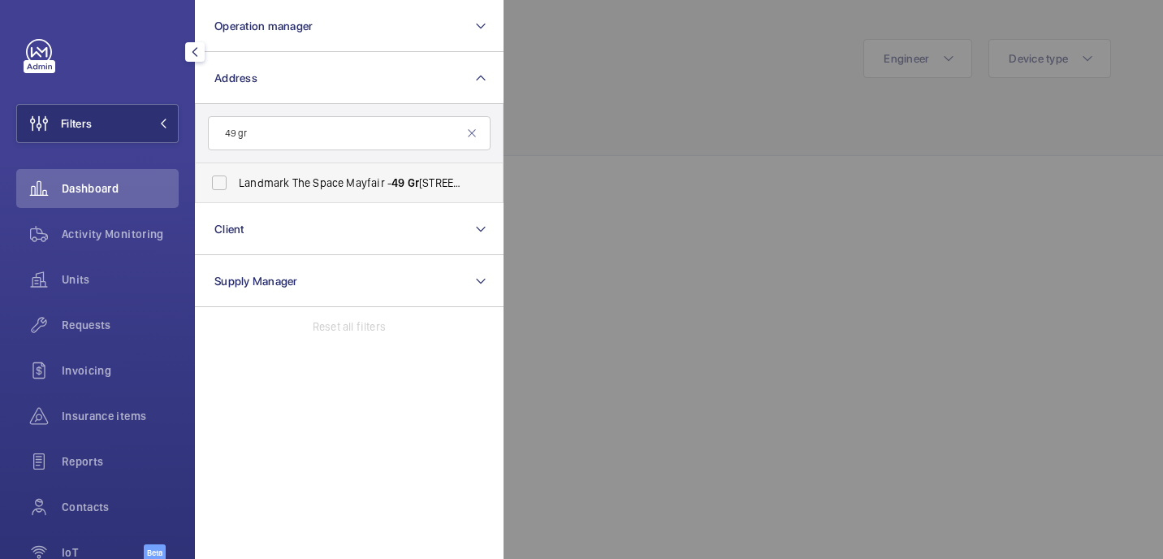
type input "49 gr"
click at [324, 188] on span "Landmark The Space Mayfair - 49 Gr osvenor St, LONDON W1K 3HP" at bounding box center [350, 183] width 223 height 16
click at [235, 188] on input "Landmark The Space Mayfair - 49 Gr osvenor St, LONDON W1K 3HP" at bounding box center [219, 182] width 32 height 32
checkbox input "true"
click at [706, 41] on div at bounding box center [1084, 279] width 1163 height 559
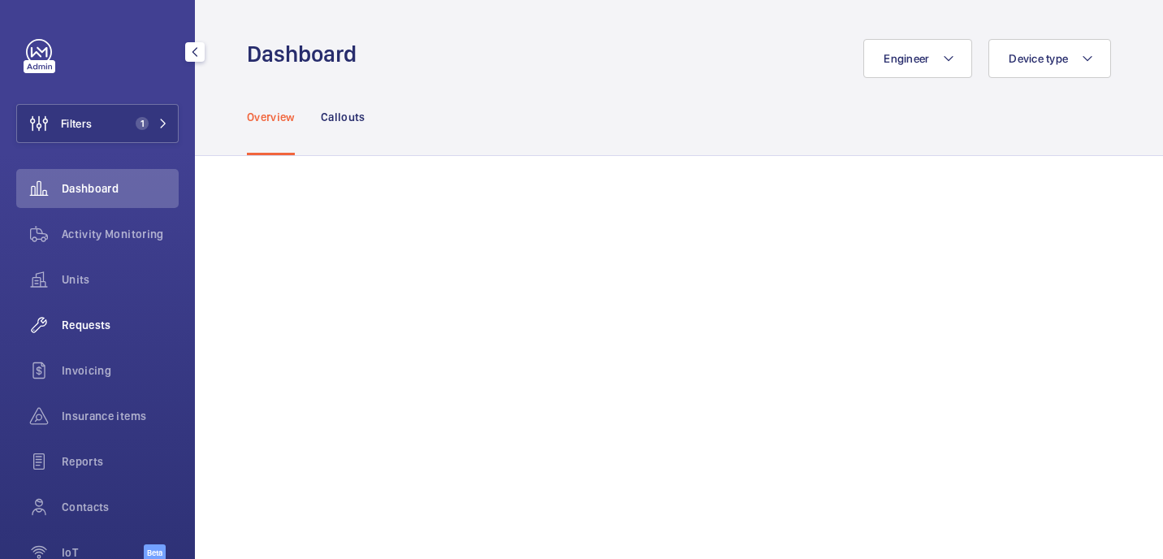
click at [114, 334] on div "Requests" at bounding box center [97, 324] width 162 height 39
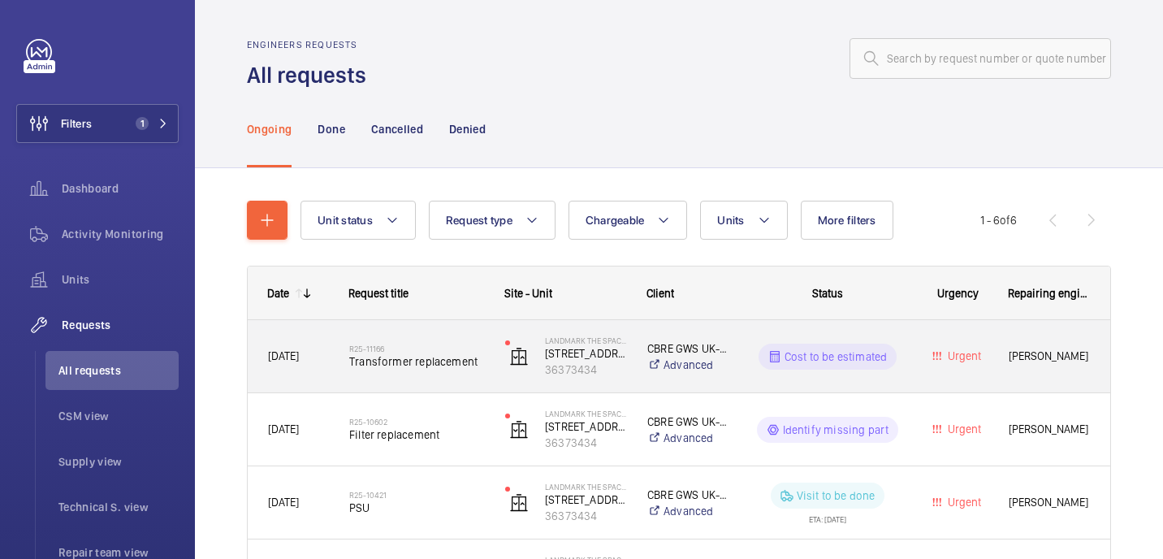
click at [444, 336] on div "R25-11166 Transformer replacement" at bounding box center [416, 356] width 135 height 47
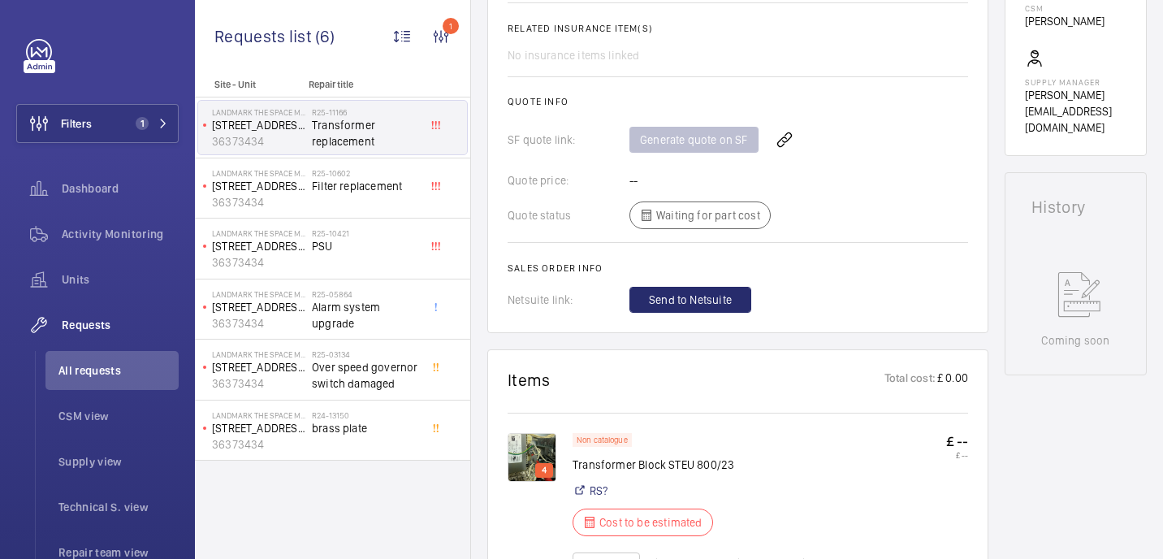
click at [531, 464] on img at bounding box center [531, 457] width 49 height 49
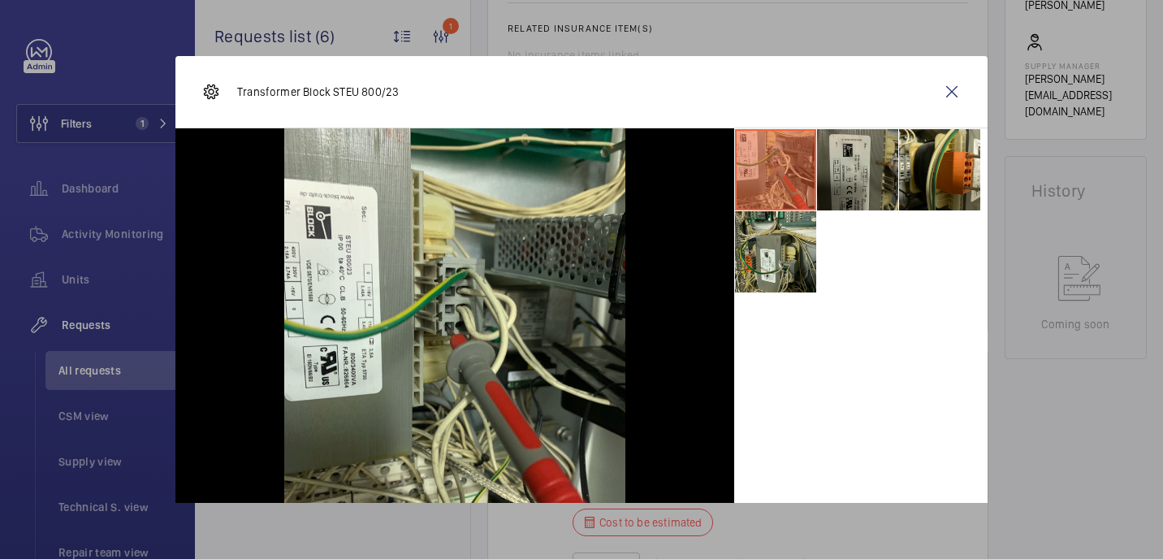
click at [862, 166] on li at bounding box center [857, 169] width 81 height 81
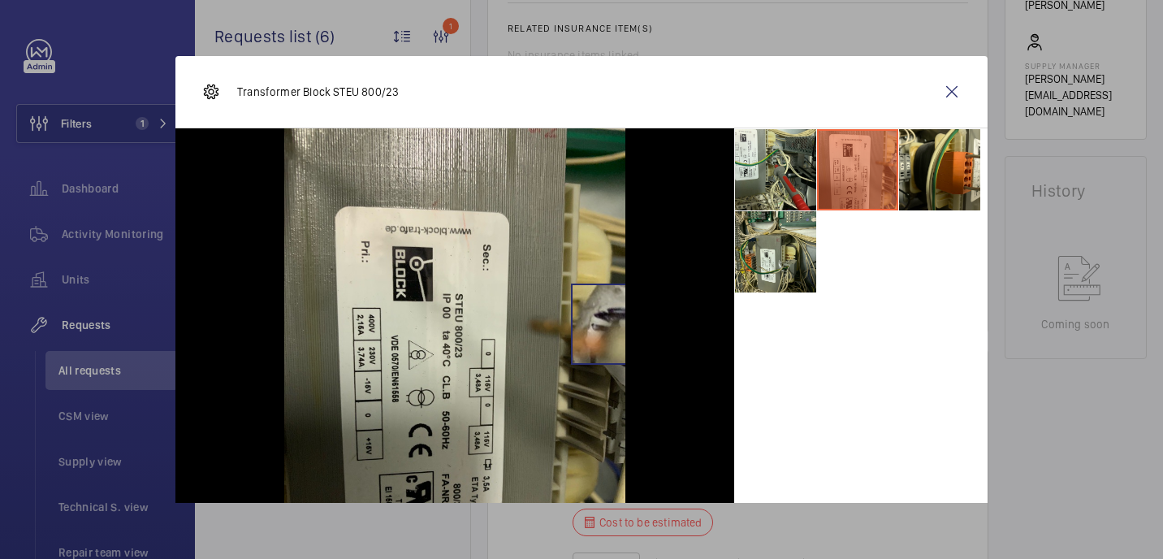
scroll to position [80, 0]
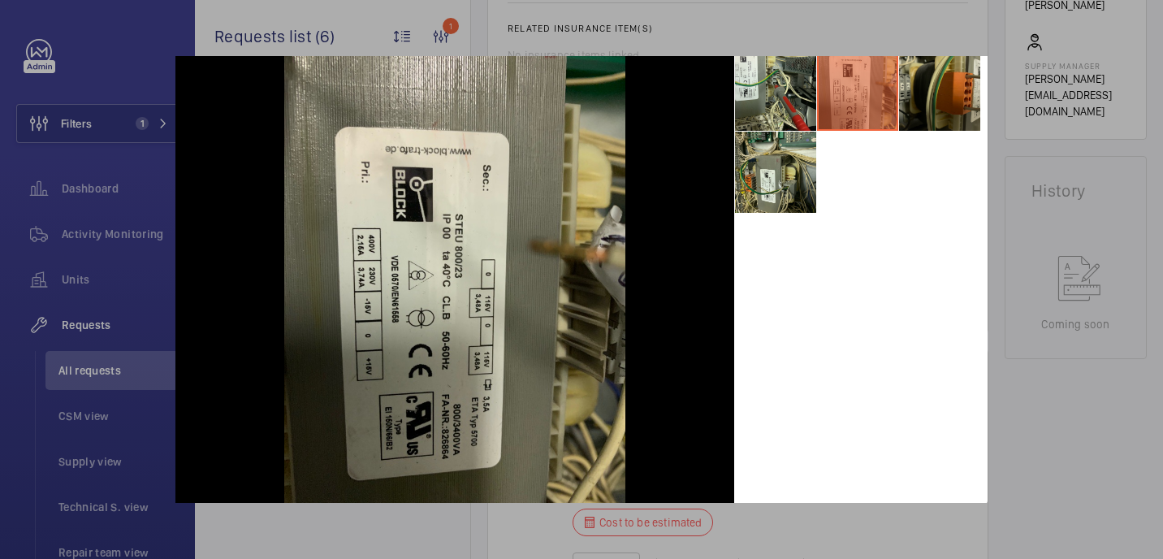
click at [956, 85] on li at bounding box center [939, 90] width 81 height 81
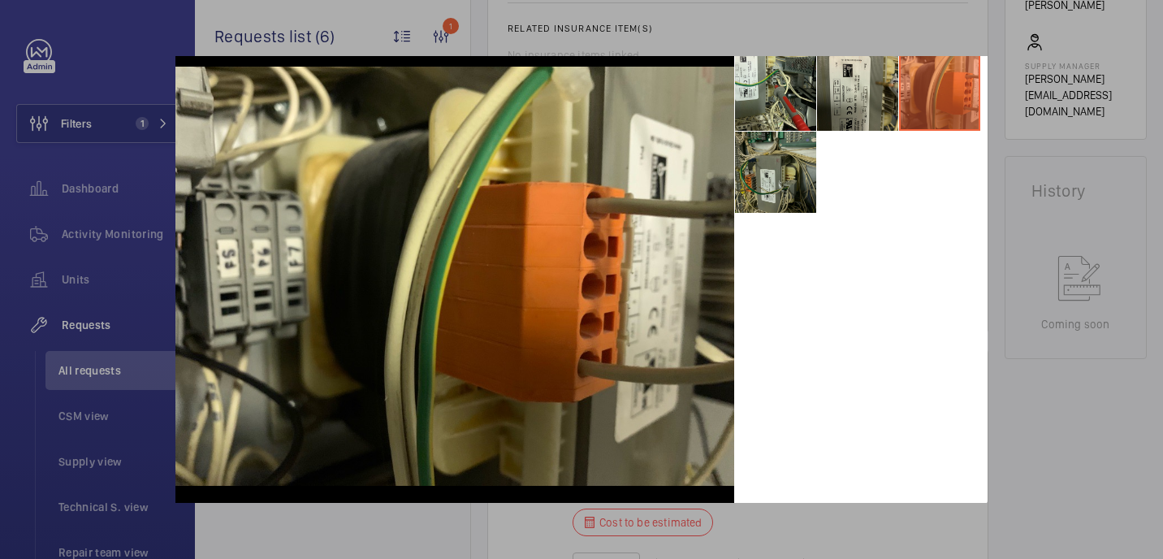
click at [775, 197] on li at bounding box center [775, 172] width 81 height 81
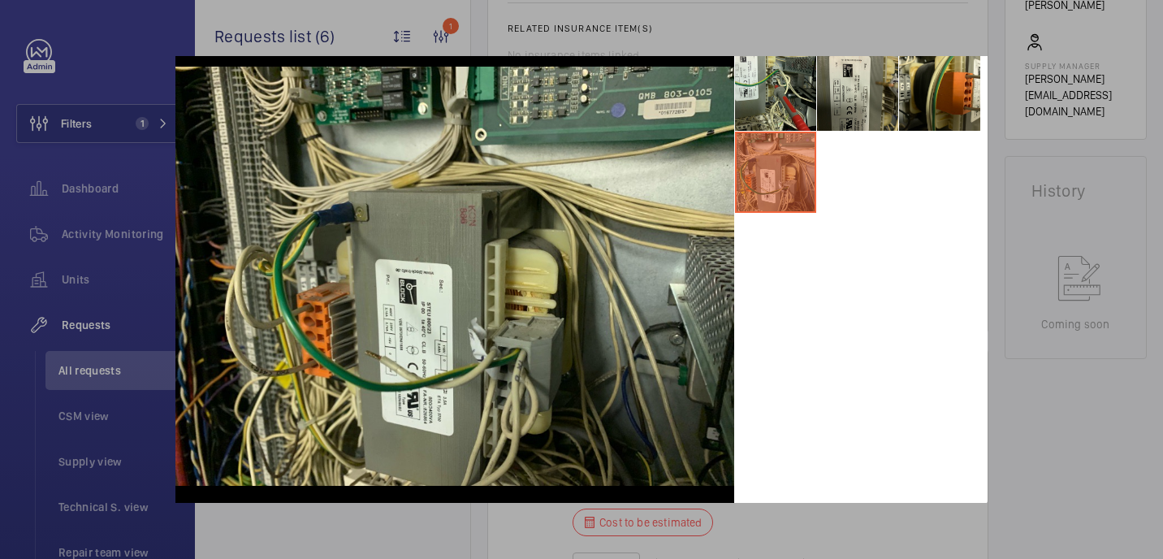
scroll to position [0, 0]
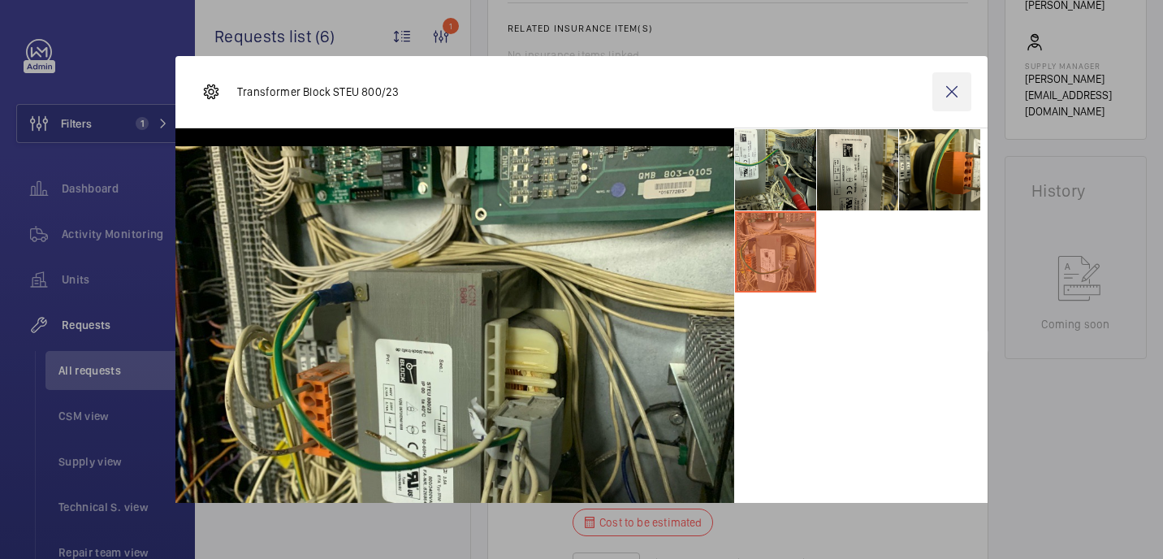
click at [957, 92] on wm-front-icon-button at bounding box center [951, 91] width 39 height 39
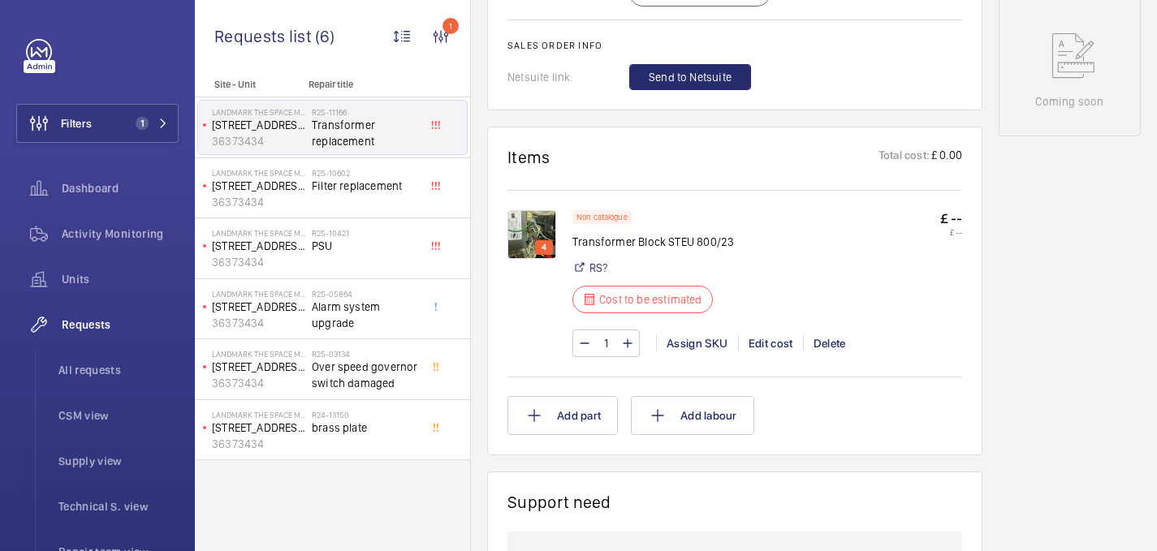
scroll to position [828, 0]
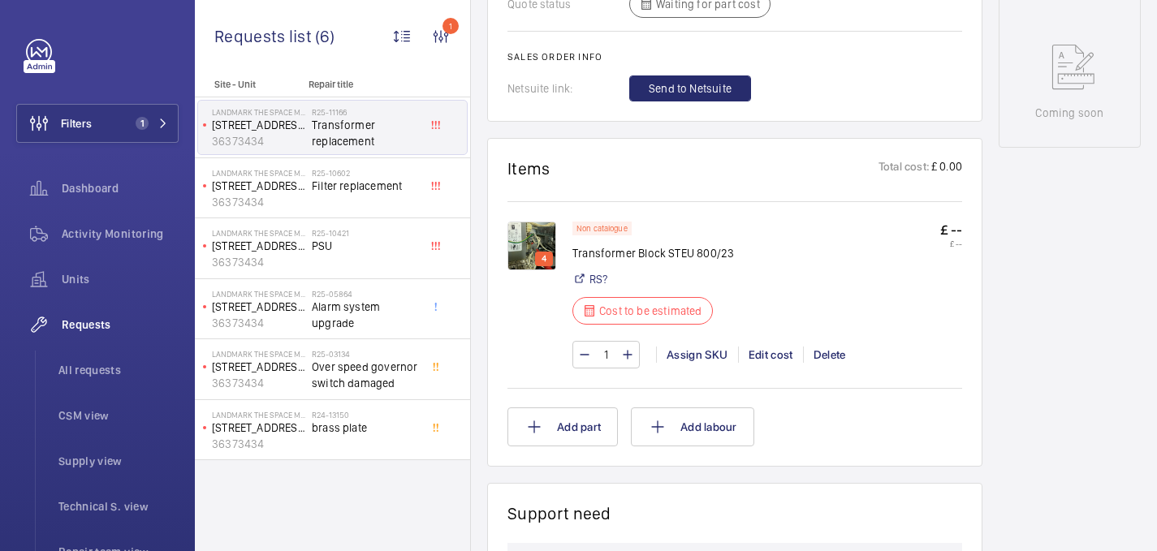
click at [551, 240] on img at bounding box center [531, 246] width 49 height 49
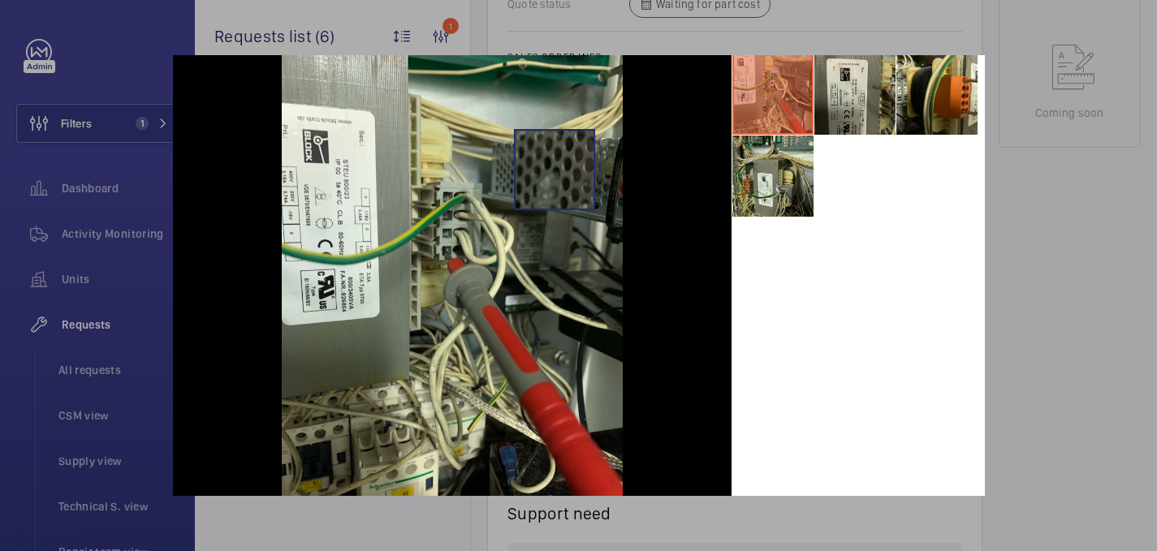
scroll to position [86, 0]
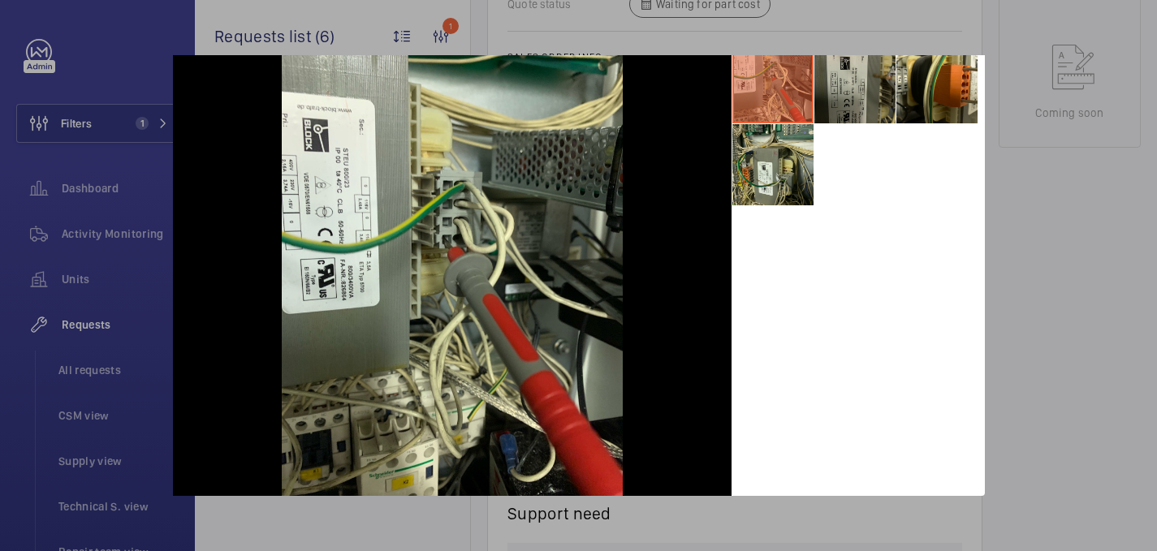
click at [846, 93] on li at bounding box center [854, 82] width 81 height 81
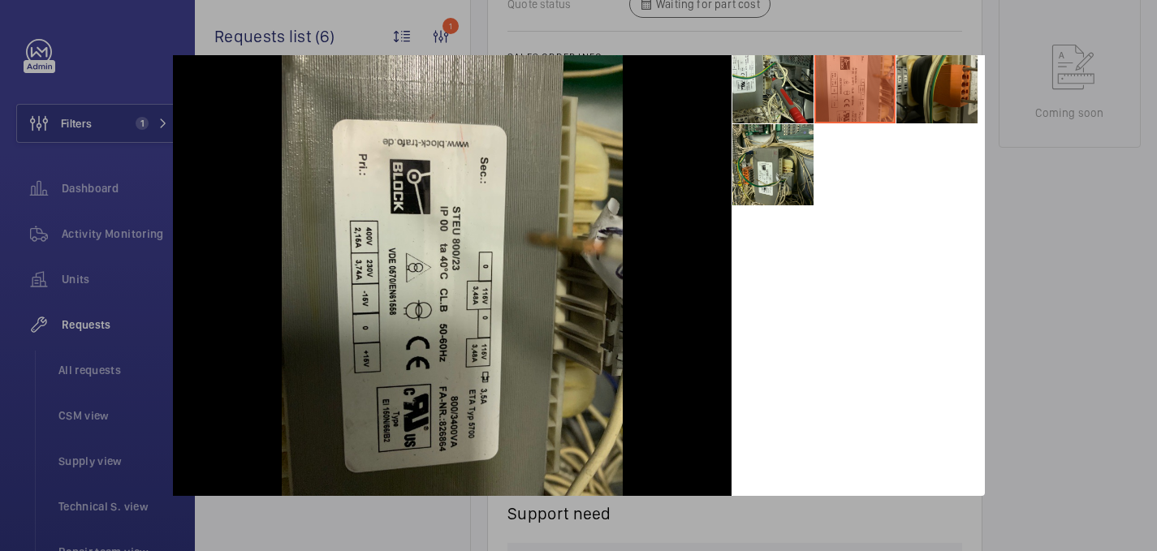
click at [927, 74] on li at bounding box center [936, 82] width 81 height 81
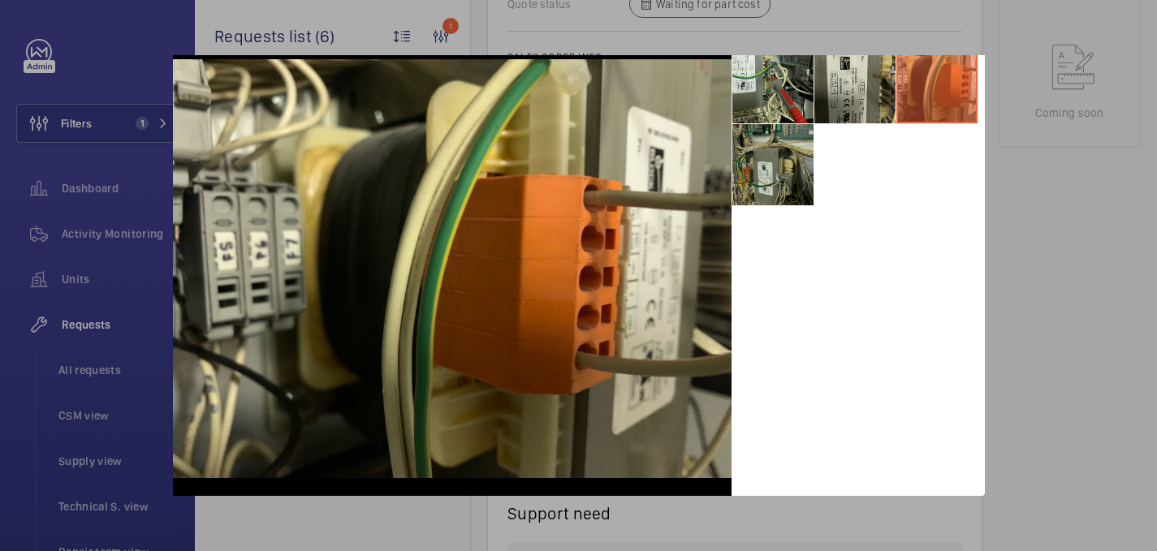
click at [786, 150] on li at bounding box center [772, 164] width 81 height 81
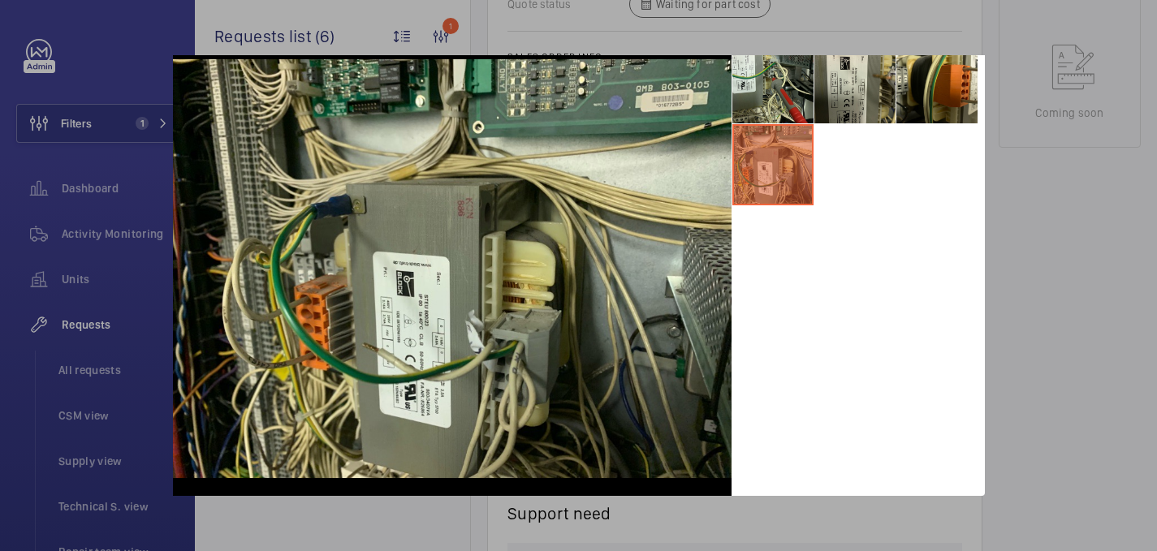
click at [1006, 227] on div at bounding box center [578, 275] width 1157 height 551
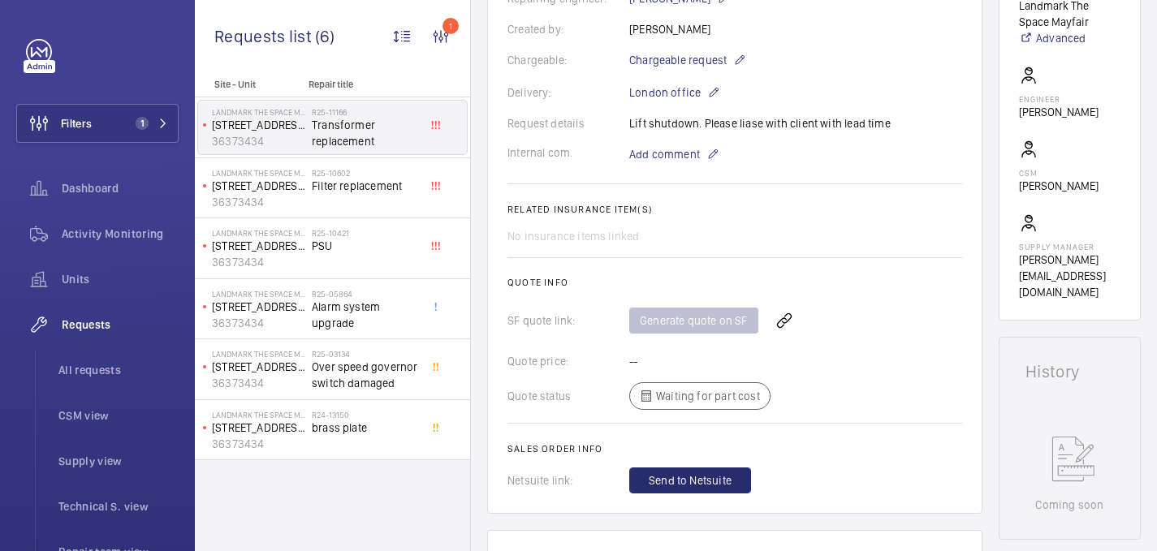
scroll to position [0, 0]
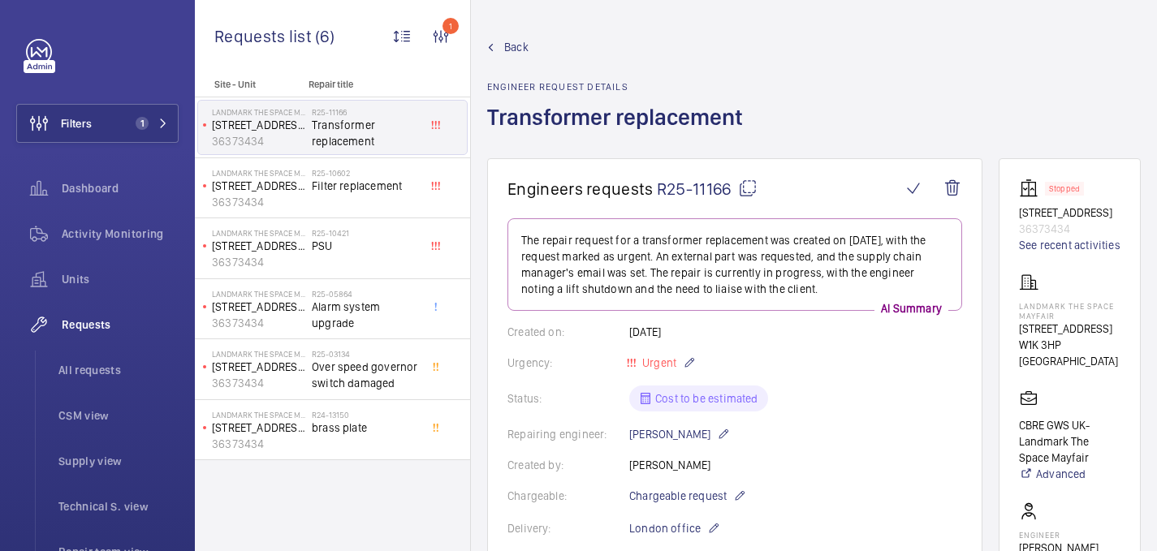
click at [753, 183] on mat-icon at bounding box center [747, 188] width 19 height 19
click at [1023, 304] on p "Landmark The Space Mayfair" at bounding box center [1069, 310] width 101 height 19
copy p "Landmark The Space Mayfair"
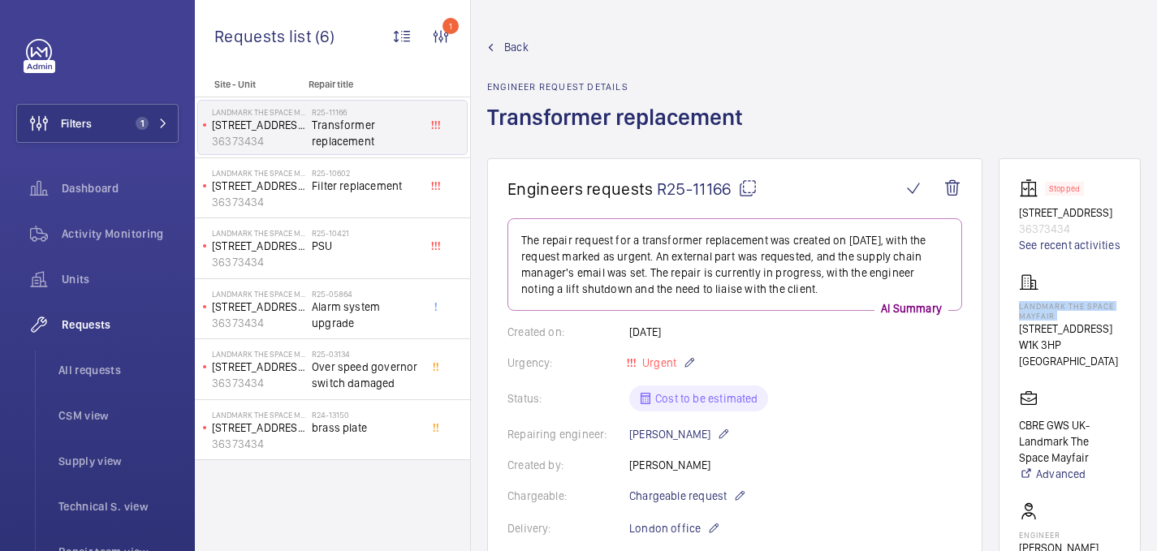
scroll to position [716, 0]
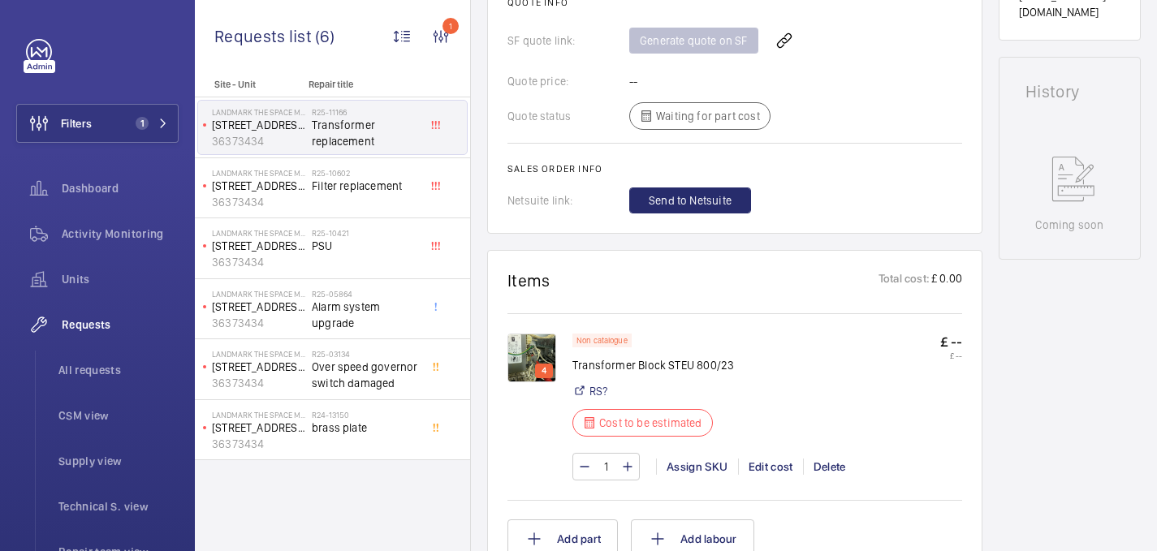
click at [632, 365] on p "Transformer Block STEU 800/23" at bounding box center [653, 365] width 162 height 16
copy div "Transformer Block STEU 800/23"
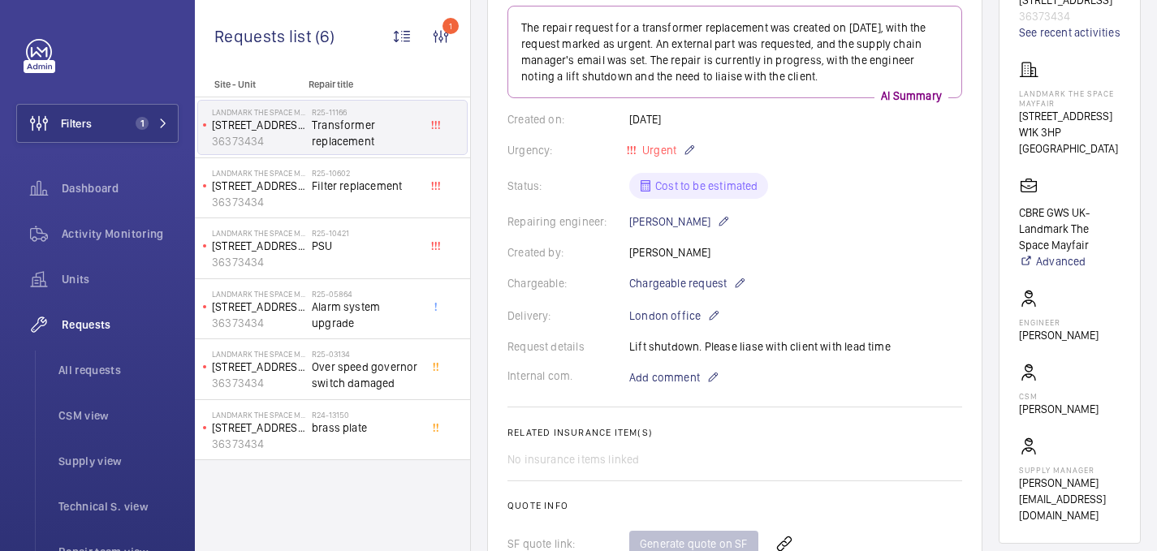
scroll to position [219, 0]
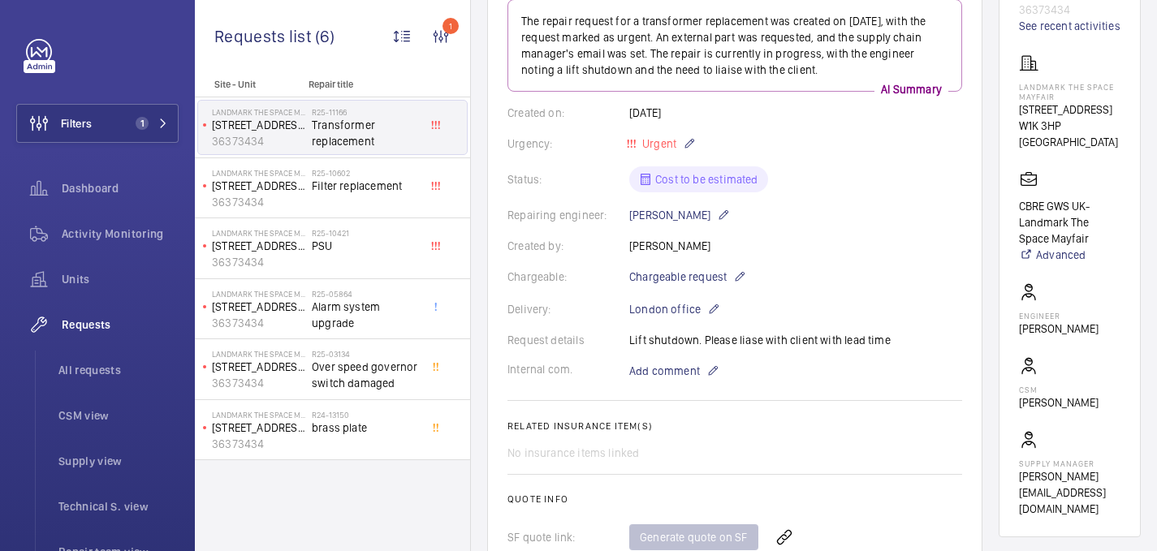
click at [650, 382] on wm-front-card-body "The repair request for a transformer replacement was created on 2025-08-20, wit…" at bounding box center [734, 354] width 455 height 711
click at [632, 374] on span "Add comment" at bounding box center [664, 371] width 71 height 16
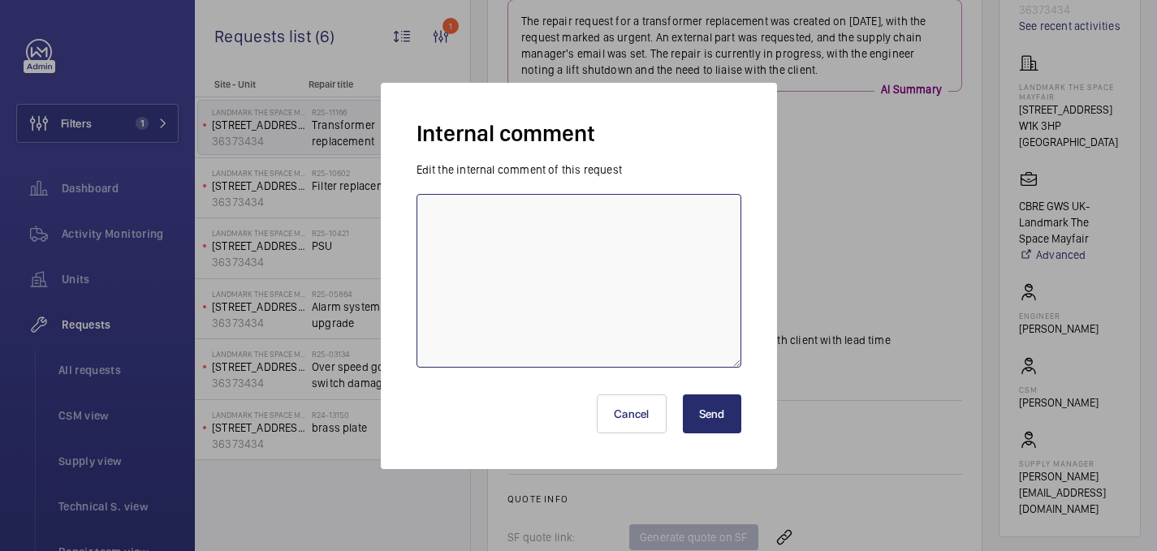
click at [580, 284] on textarea at bounding box center [579, 281] width 325 height 174
type textarea "sent to Rexel - 20.08 india"
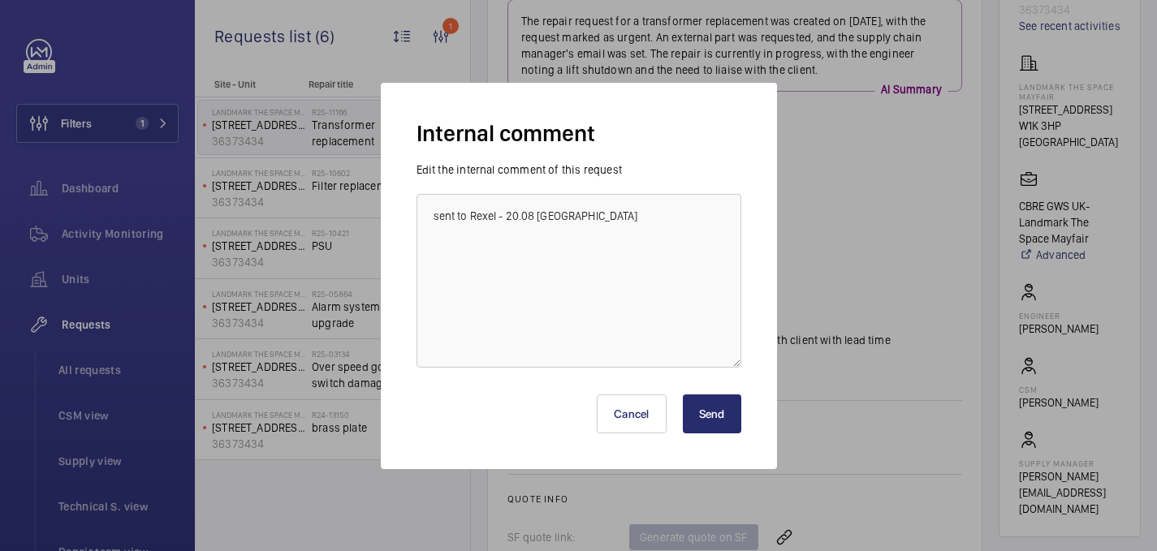
click at [724, 421] on button "Send" at bounding box center [712, 414] width 58 height 39
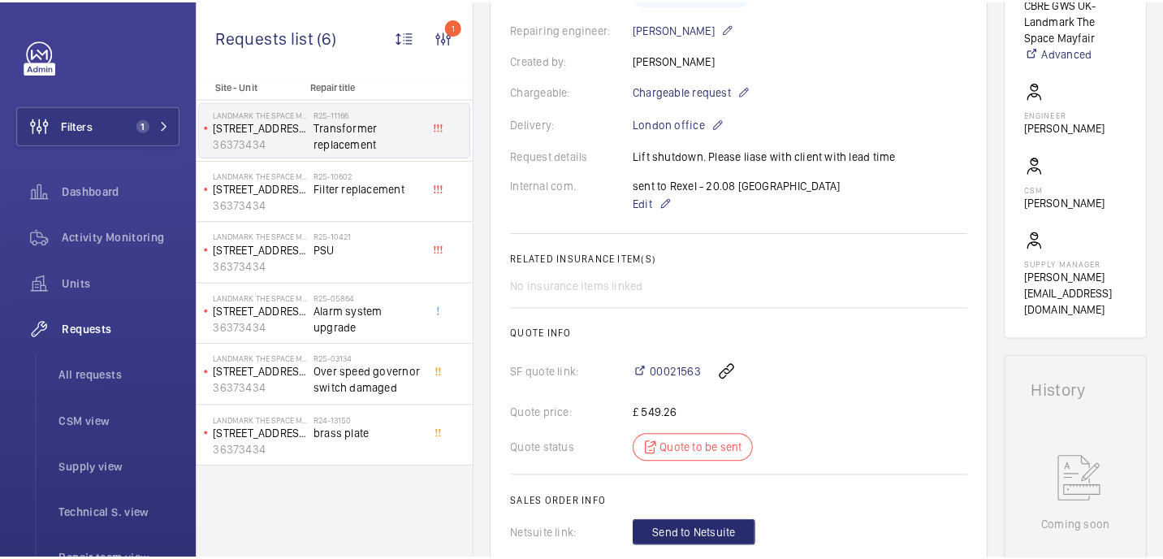
scroll to position [874, 0]
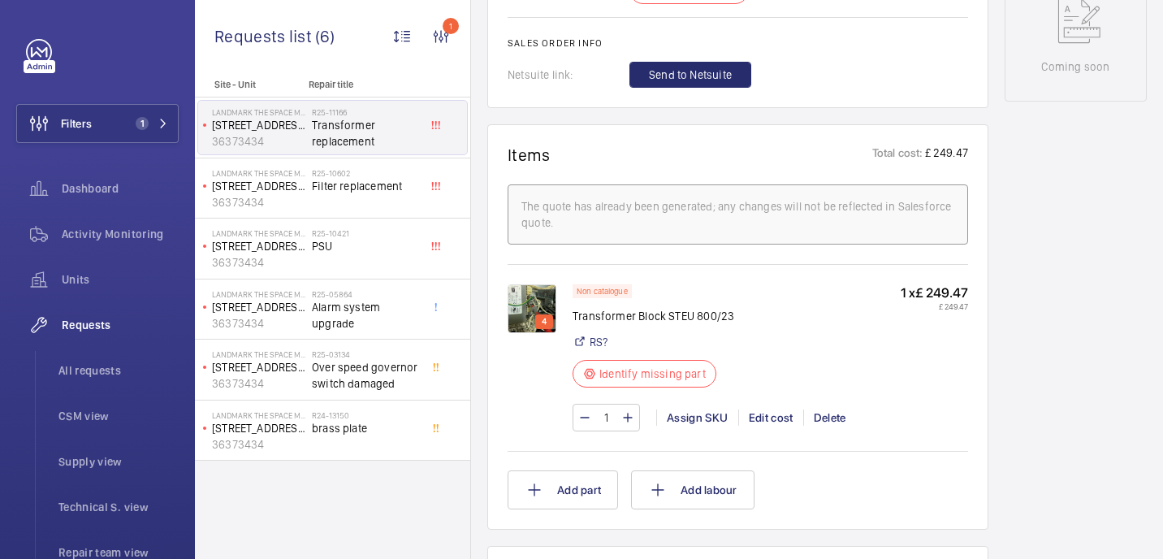
click at [543, 303] on img at bounding box center [531, 308] width 49 height 49
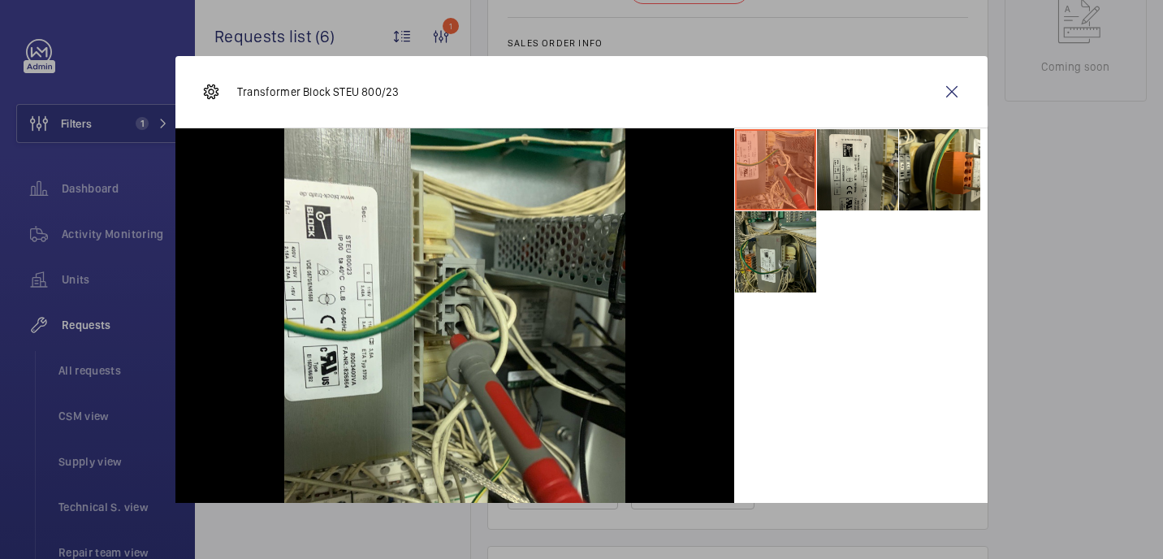
scroll to position [67, 0]
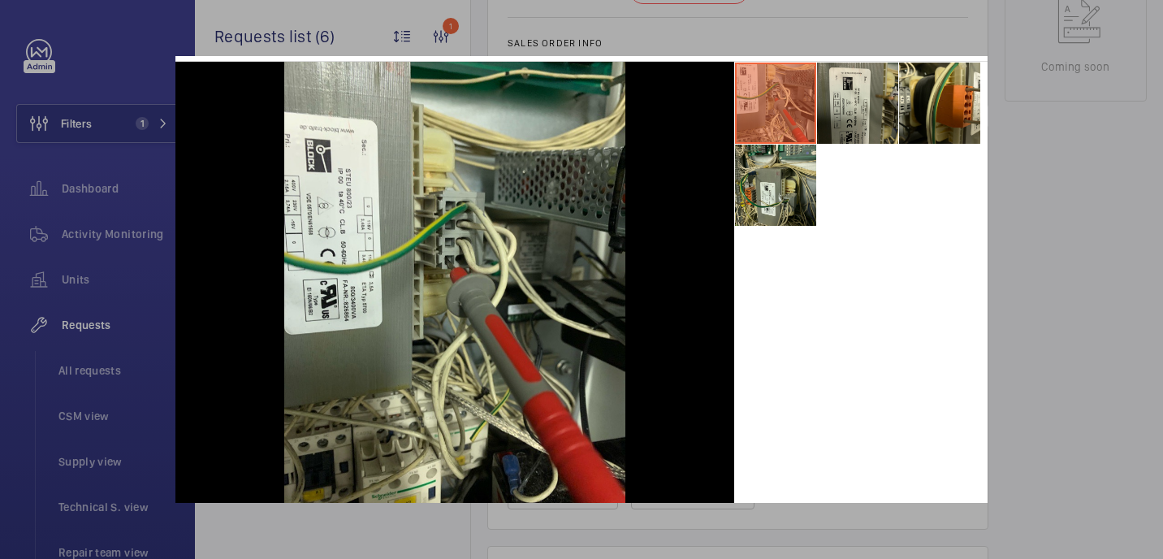
click at [1022, 120] on div at bounding box center [581, 279] width 1163 height 559
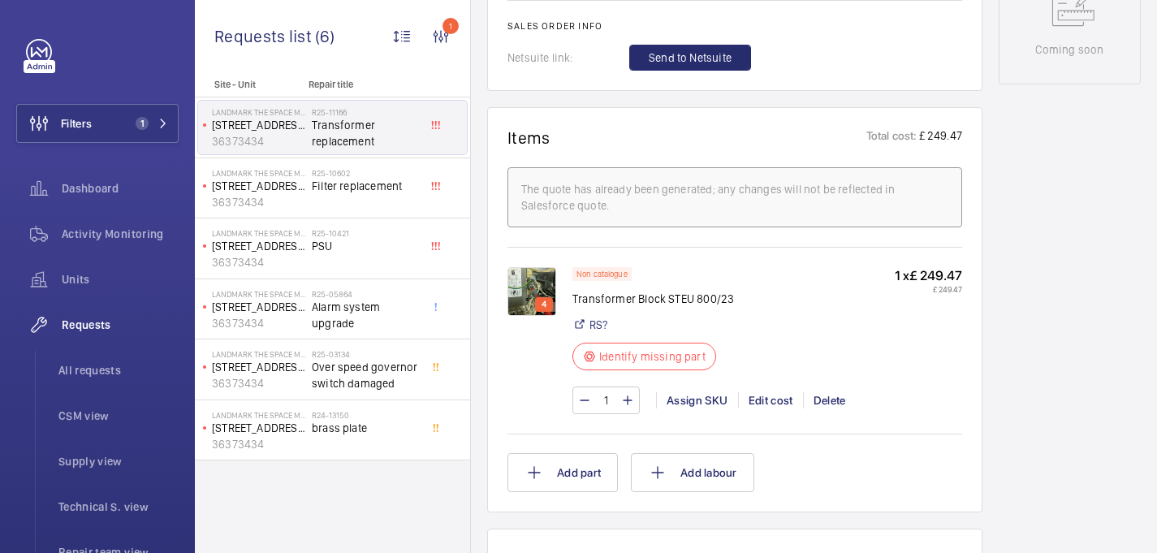
scroll to position [944, 0]
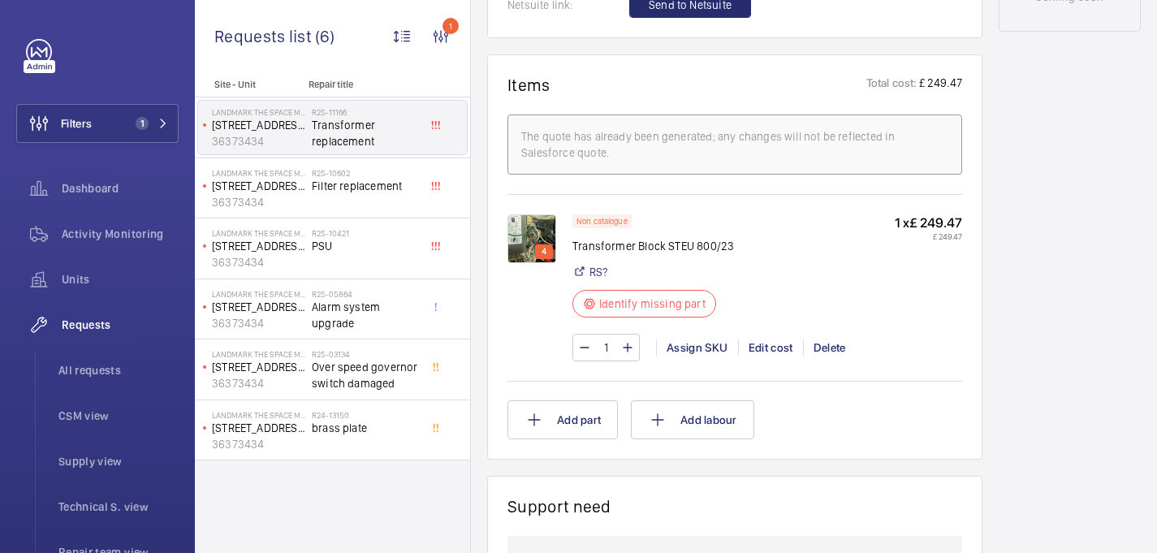
click at [544, 238] on img at bounding box center [531, 238] width 49 height 49
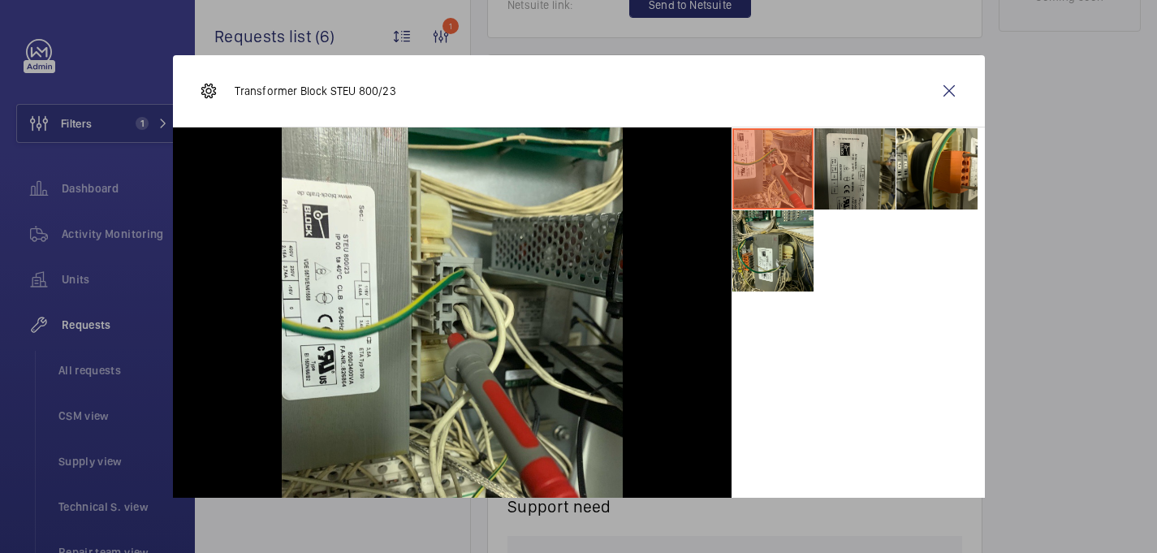
click at [849, 168] on li at bounding box center [854, 168] width 81 height 81
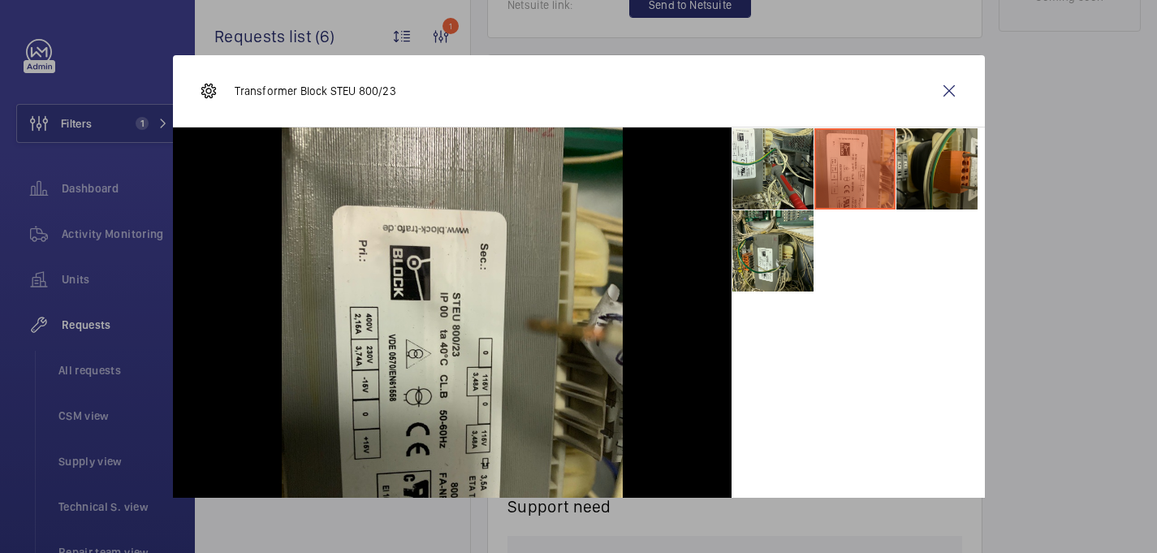
click at [921, 171] on li at bounding box center [936, 168] width 81 height 81
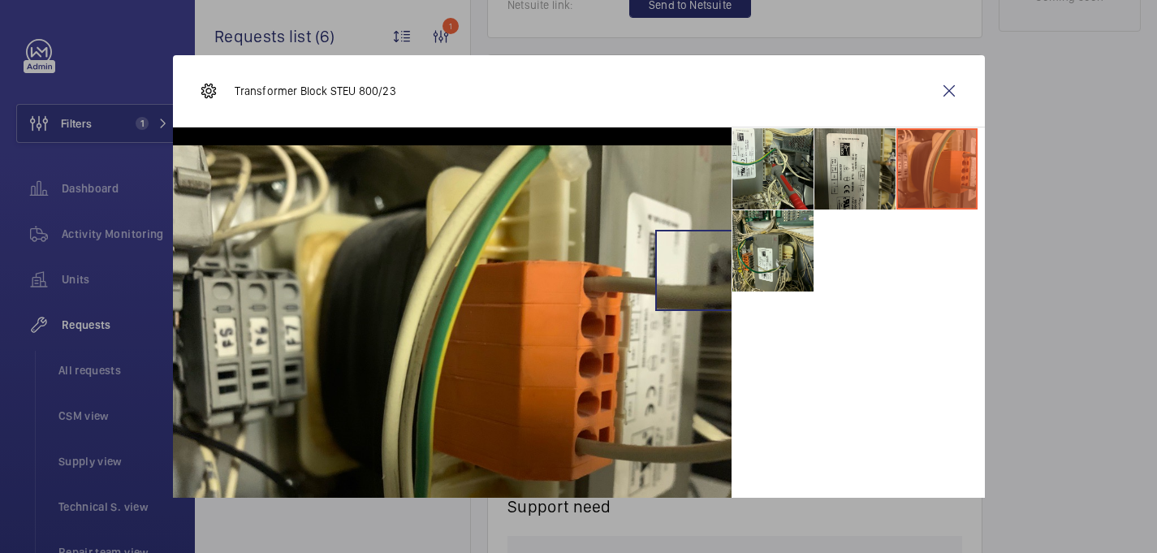
scroll to position [46, 0]
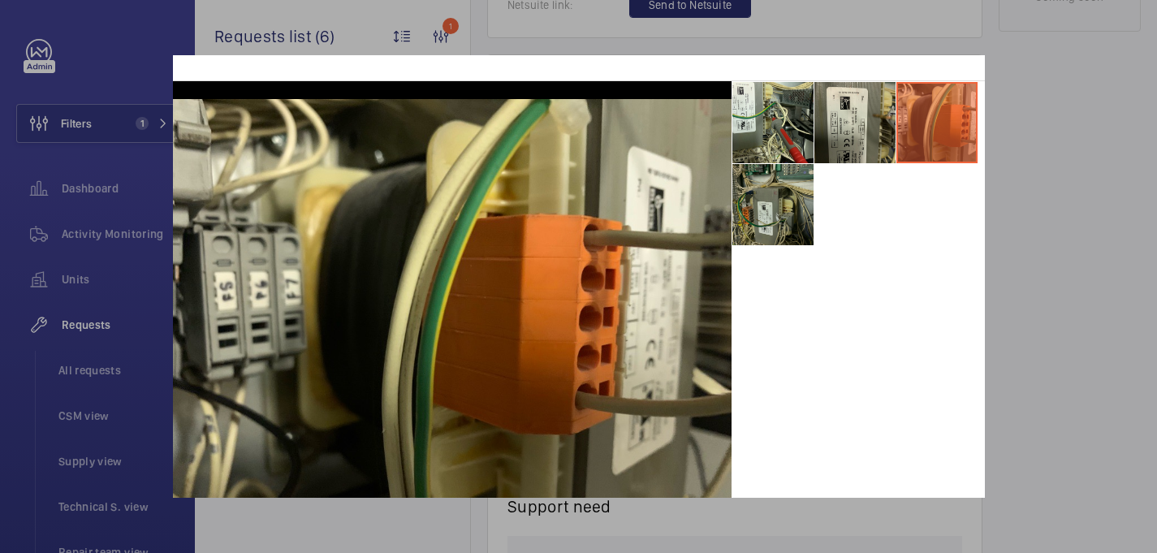
click at [790, 219] on li at bounding box center [772, 204] width 81 height 81
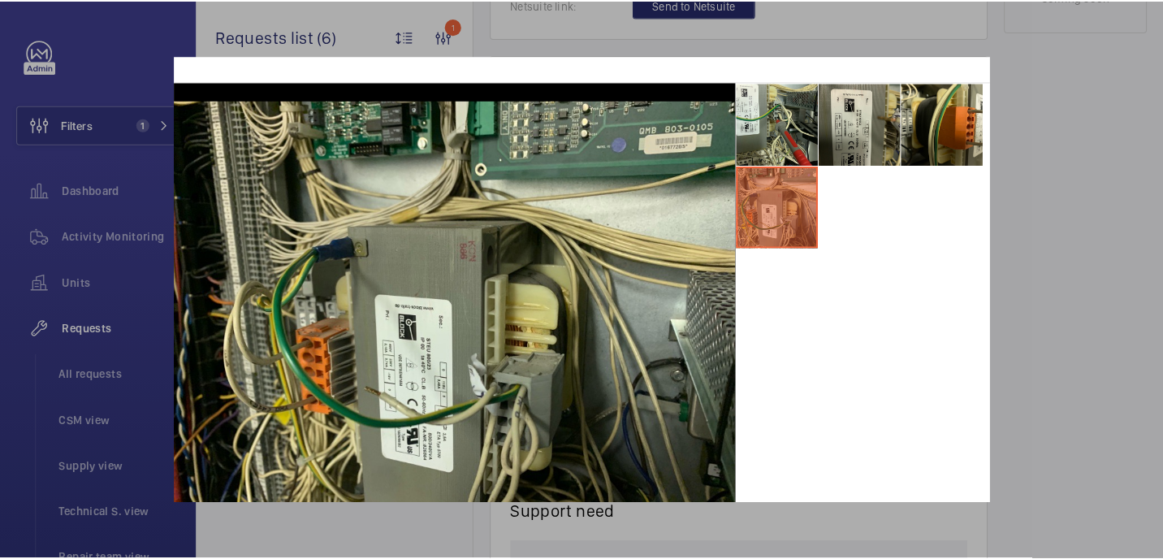
scroll to position [84, 0]
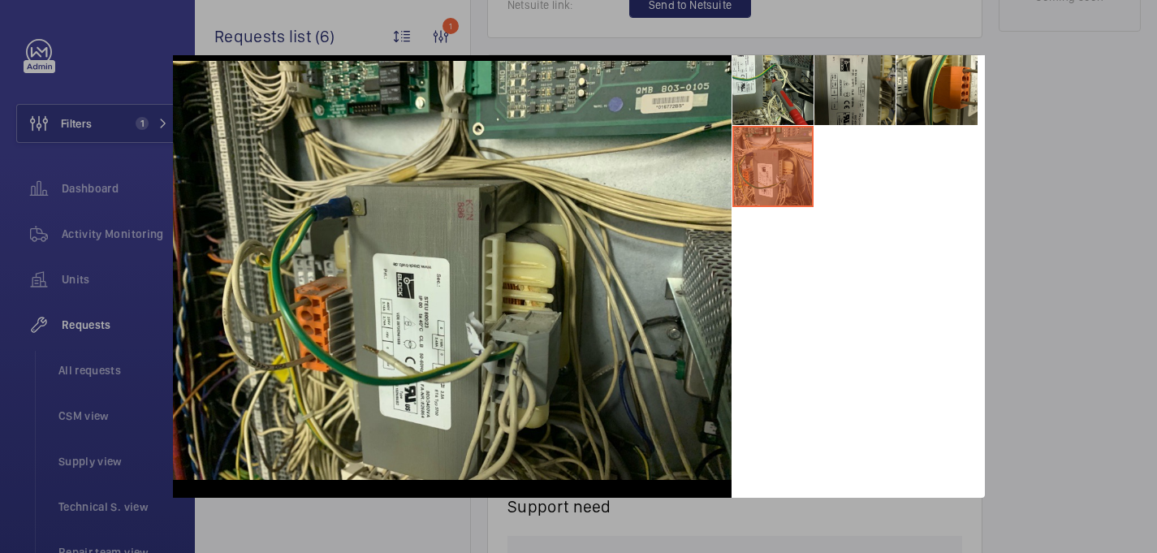
click at [874, 103] on li at bounding box center [854, 84] width 81 height 81
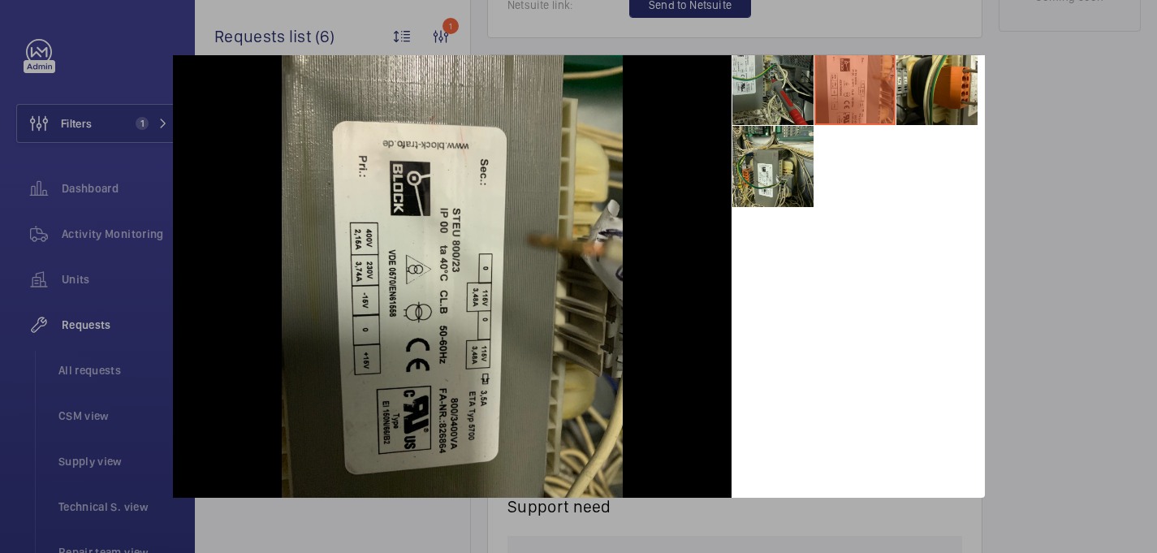
click at [787, 106] on li at bounding box center [772, 84] width 81 height 81
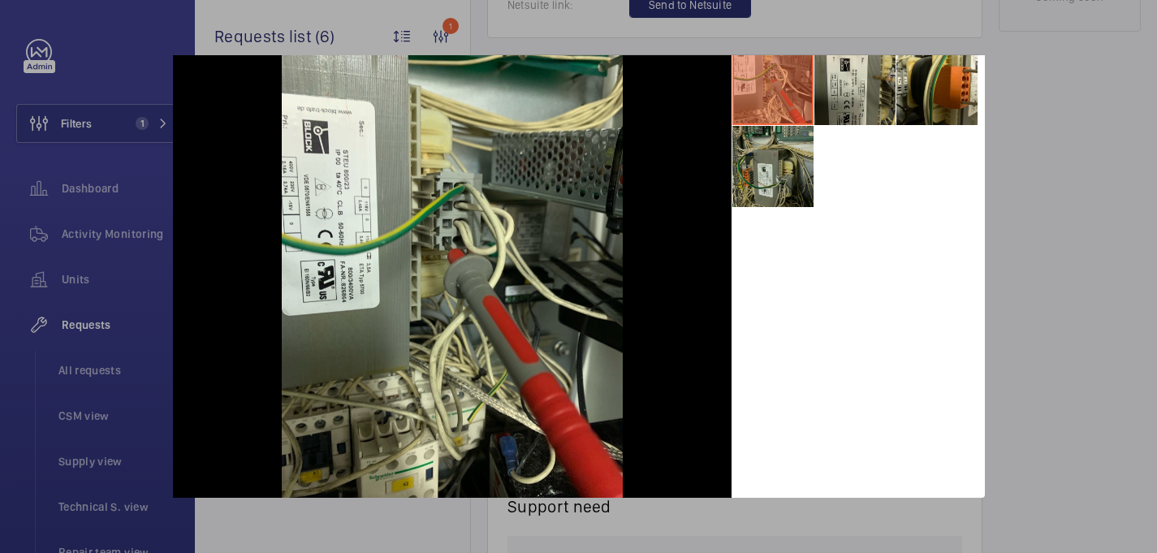
click at [789, 168] on li at bounding box center [772, 166] width 81 height 81
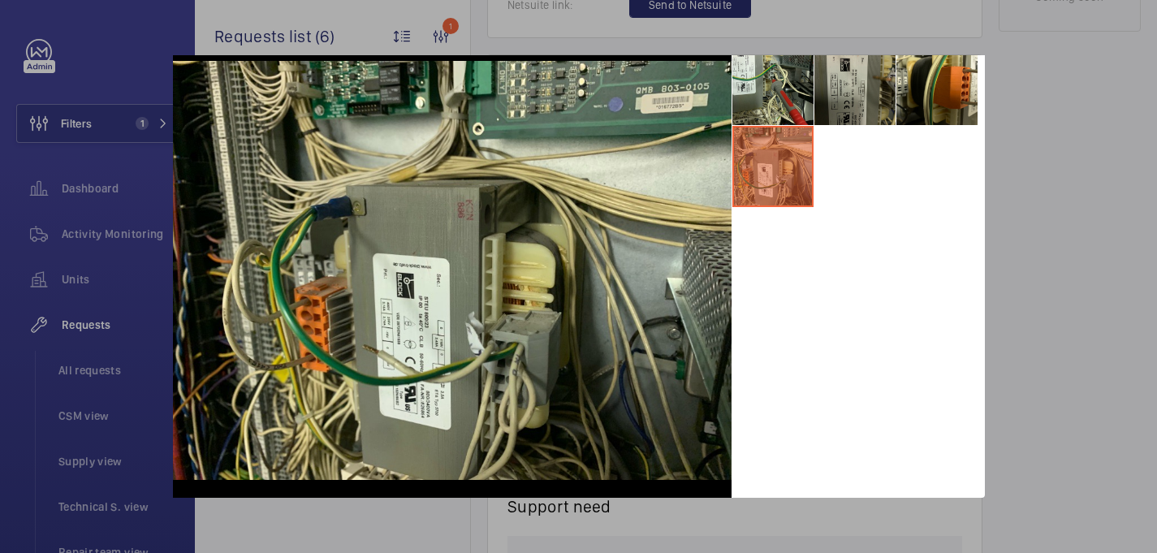
click at [836, 97] on li at bounding box center [854, 84] width 81 height 81
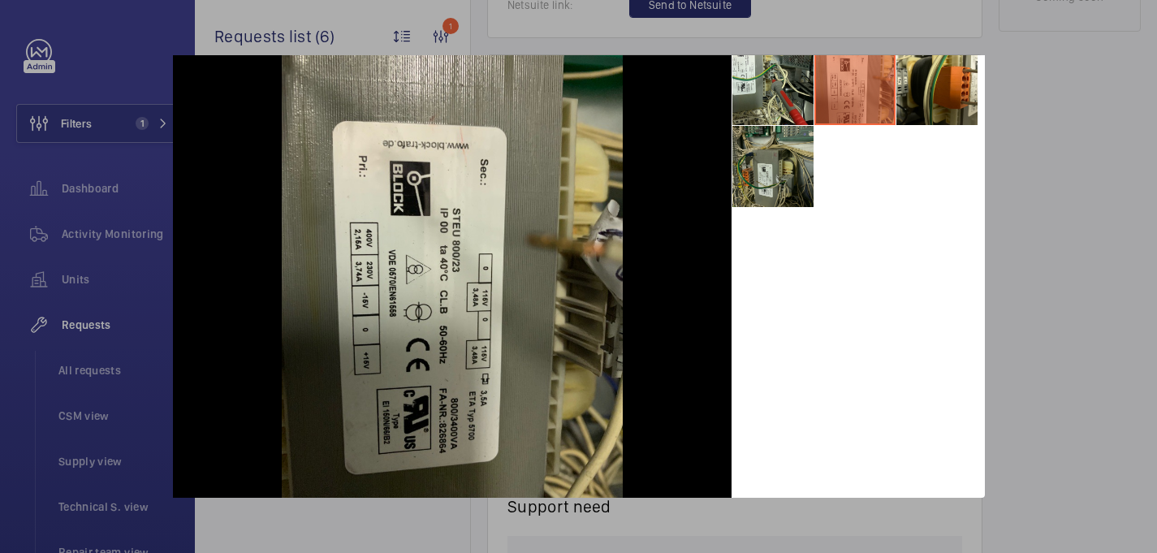
click at [794, 162] on li at bounding box center [772, 166] width 81 height 81
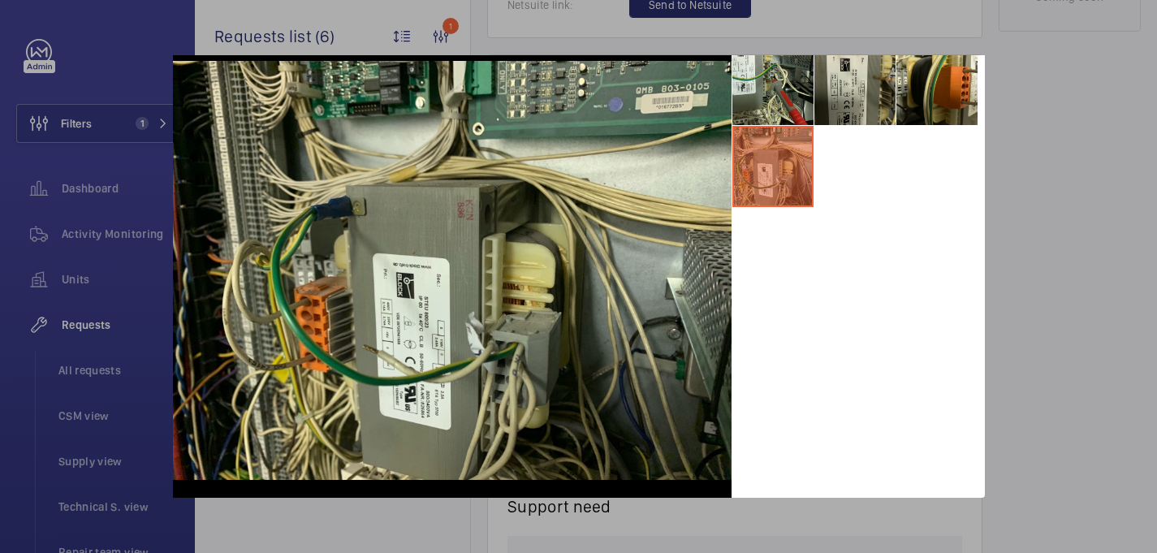
click at [1099, 231] on div at bounding box center [578, 276] width 1157 height 553
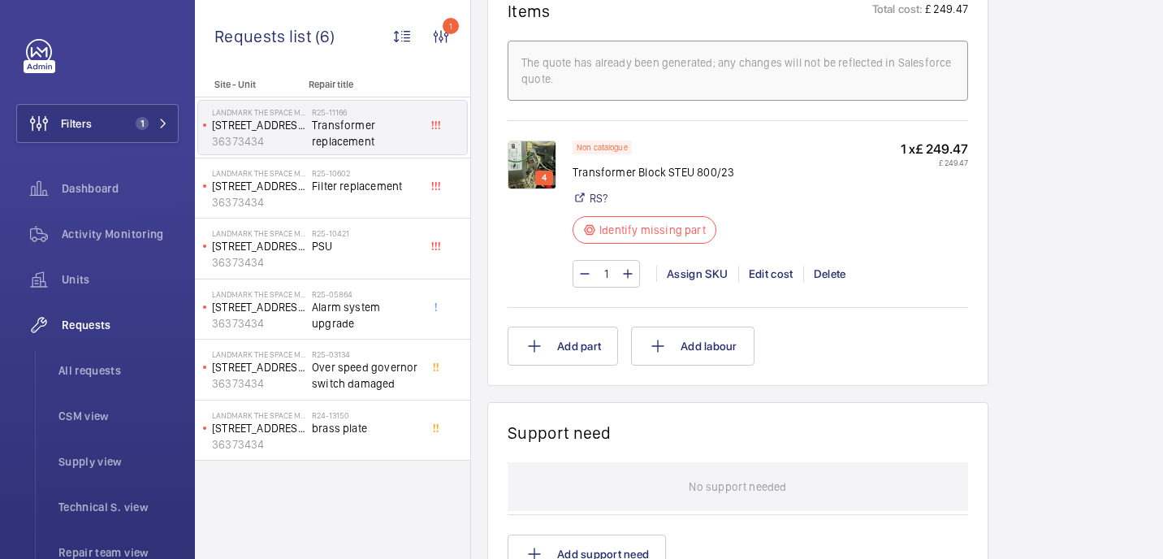
scroll to position [1032, 0]
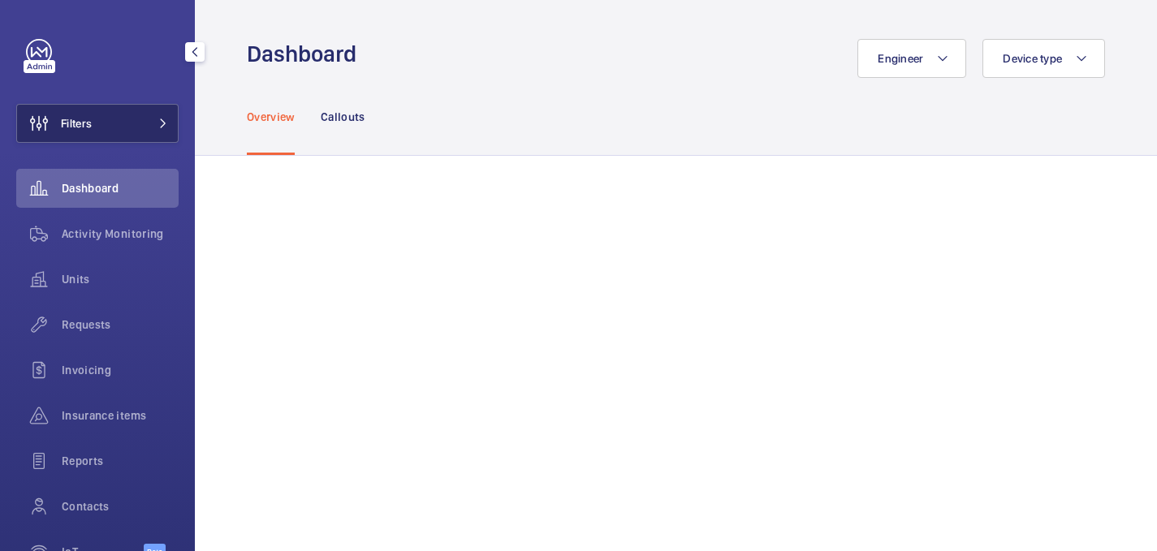
click at [106, 132] on button "Filters" at bounding box center [97, 123] width 162 height 39
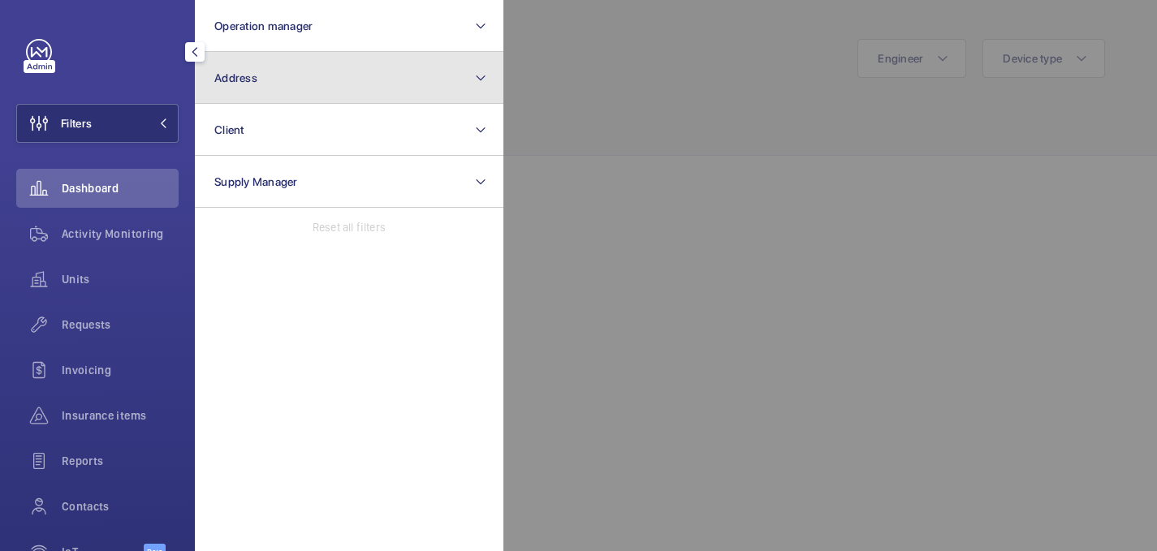
click at [298, 67] on button "Address" at bounding box center [349, 78] width 309 height 52
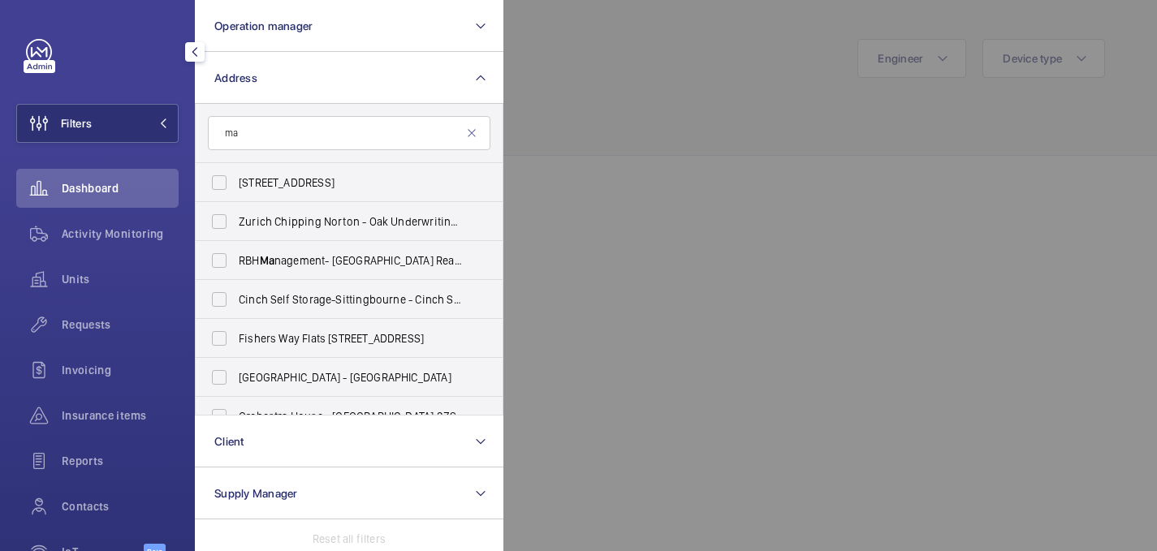
type input "ma"
click at [759, 101] on div at bounding box center [1081, 275] width 1157 height 551
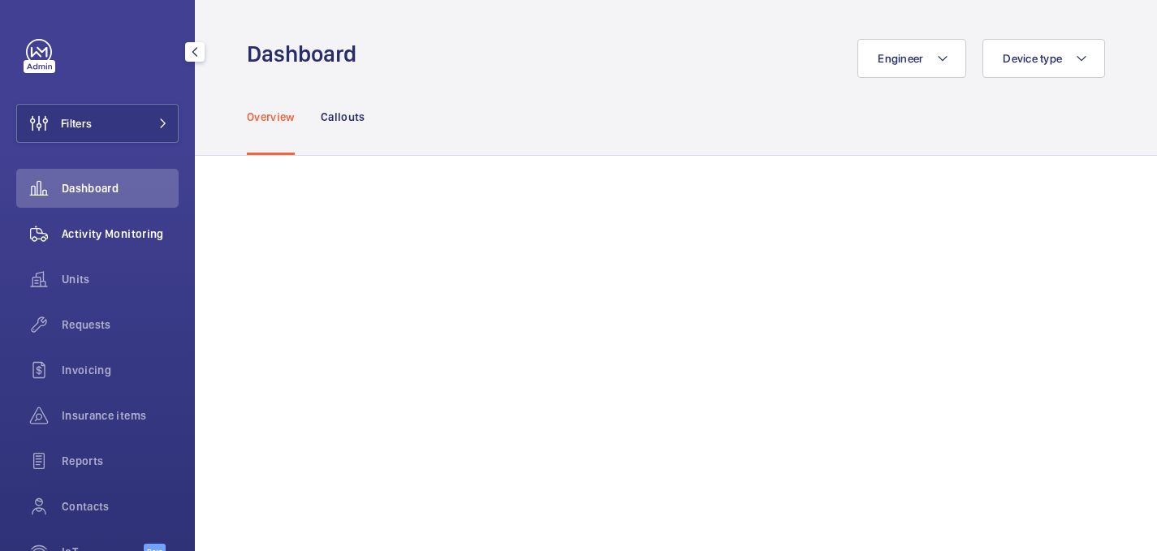
click at [122, 230] on span "Activity Monitoring" at bounding box center [120, 234] width 117 height 16
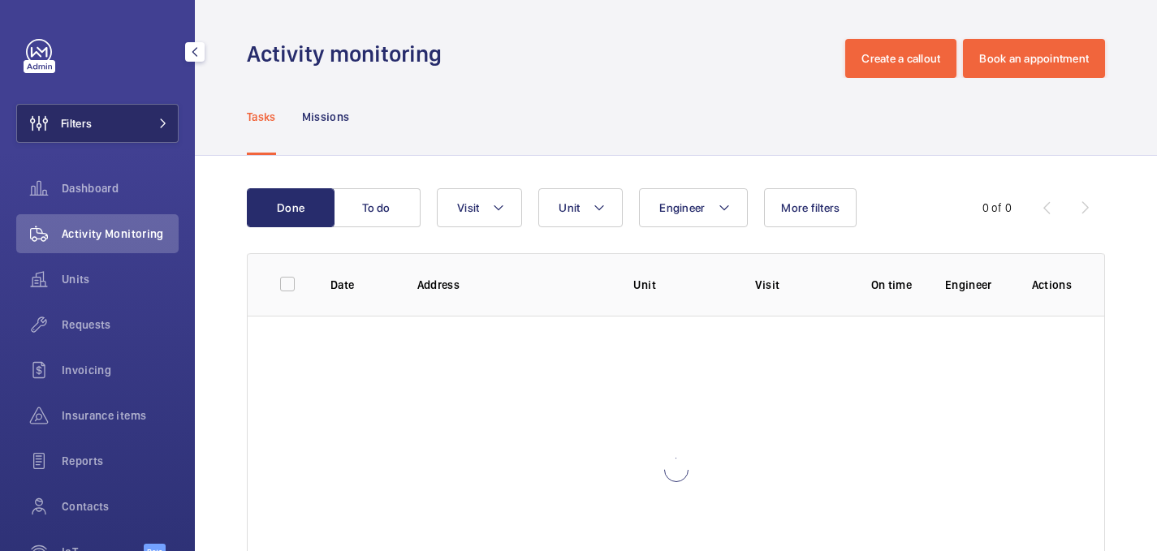
click at [134, 141] on button "Filters" at bounding box center [97, 123] width 162 height 39
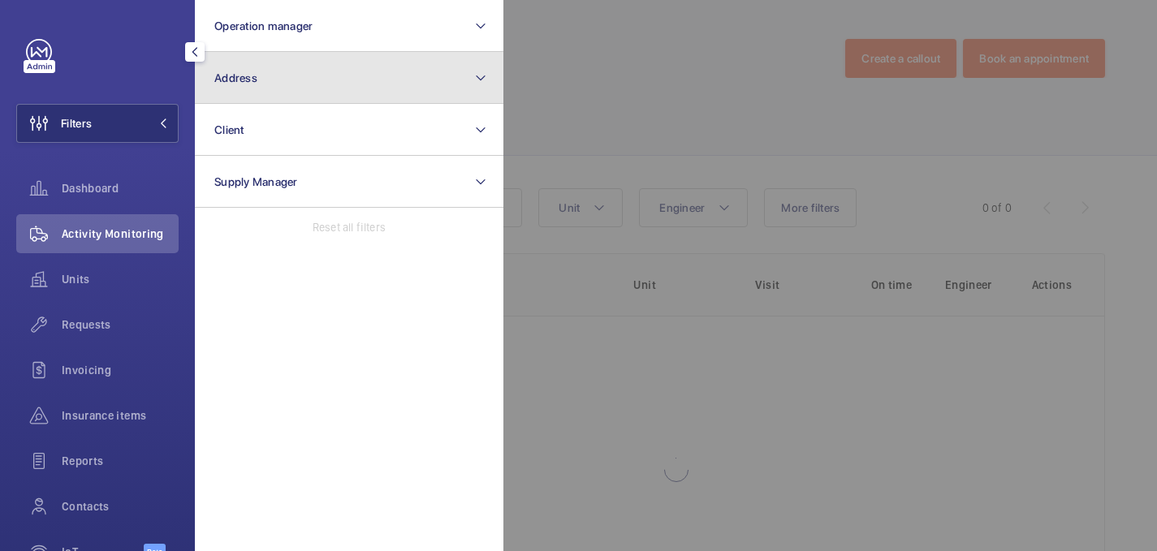
click at [357, 75] on button "Address" at bounding box center [349, 78] width 309 height 52
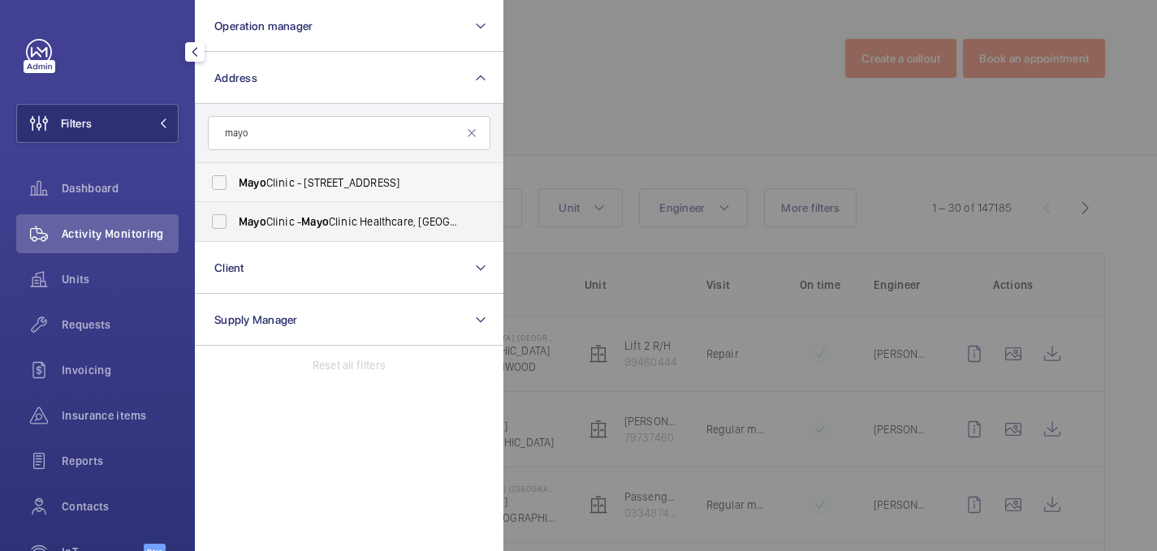
type input "mayo"
click at [424, 180] on span "Mayo Clinic - [STREET_ADDRESS]" at bounding box center [350, 183] width 223 height 16
click at [235, 180] on input "Mayo Clinic - [STREET_ADDRESS]" at bounding box center [219, 182] width 32 height 32
checkbox input "true"
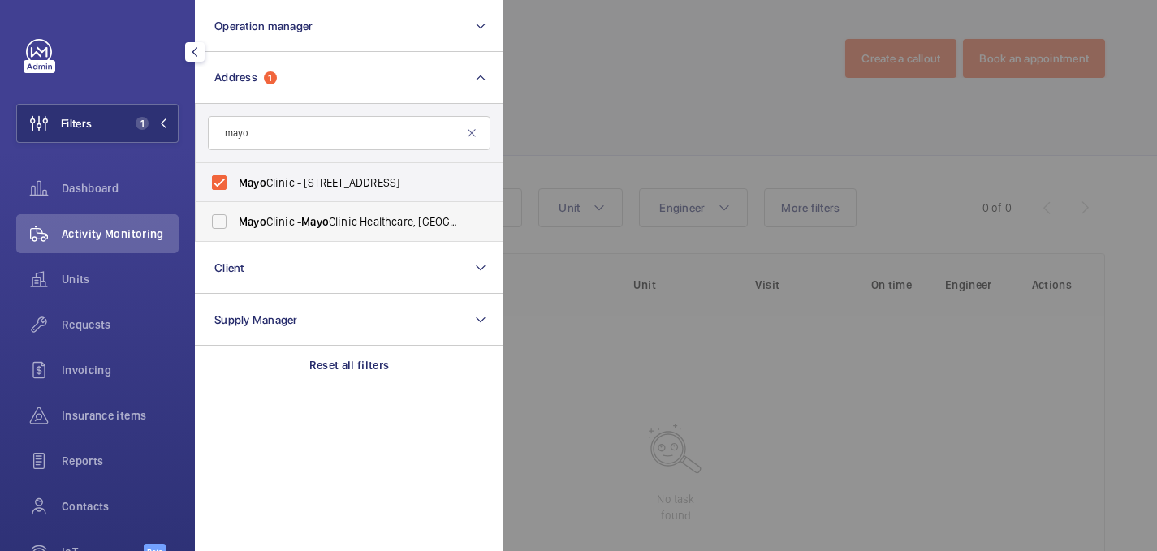
click at [428, 214] on span "Mayo Clinic - Mayo Clinic Healthcare, [GEOGRAPHIC_DATA] 1PT" at bounding box center [350, 222] width 223 height 16
click at [235, 214] on input "Mayo Clinic - Mayo Clinic Healthcare, [GEOGRAPHIC_DATA] 1PT" at bounding box center [219, 221] width 32 height 32
checkbox input "true"
click at [657, 47] on div at bounding box center [1081, 275] width 1157 height 551
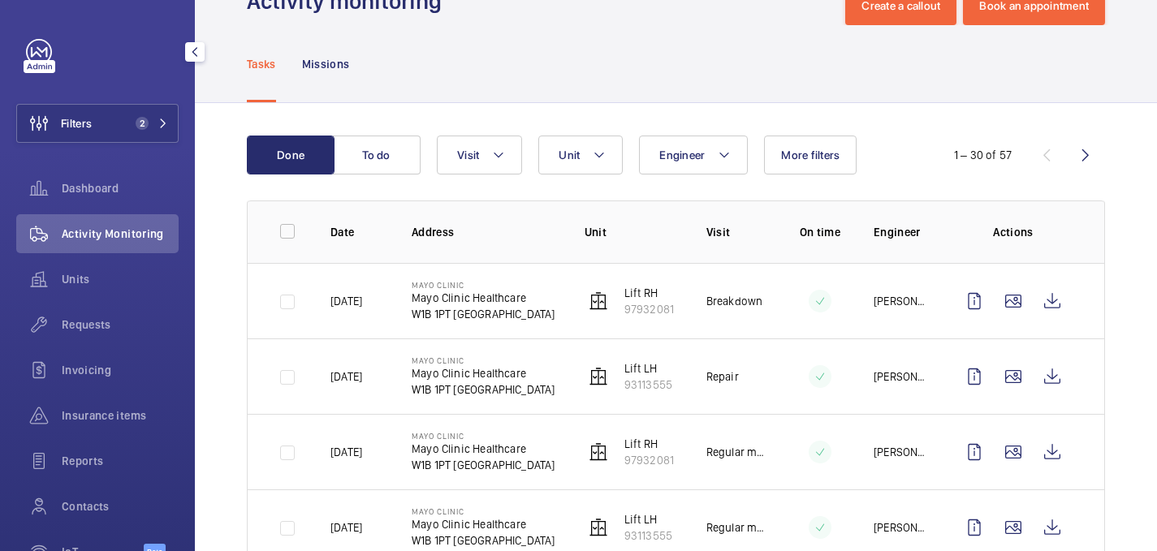
scroll to position [61, 0]
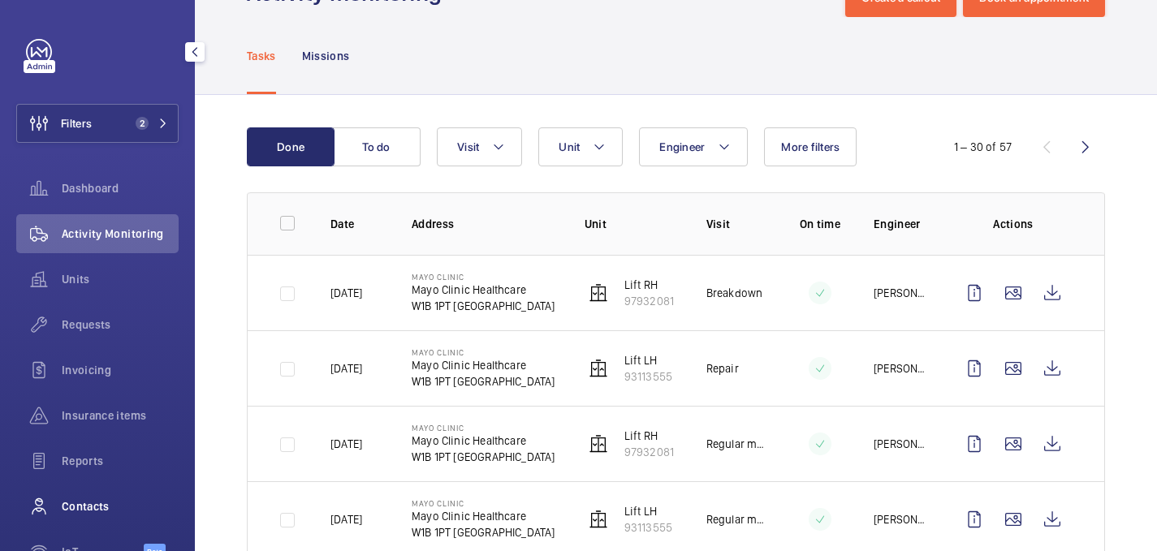
click at [106, 499] on span "Contacts" at bounding box center [120, 507] width 117 height 16
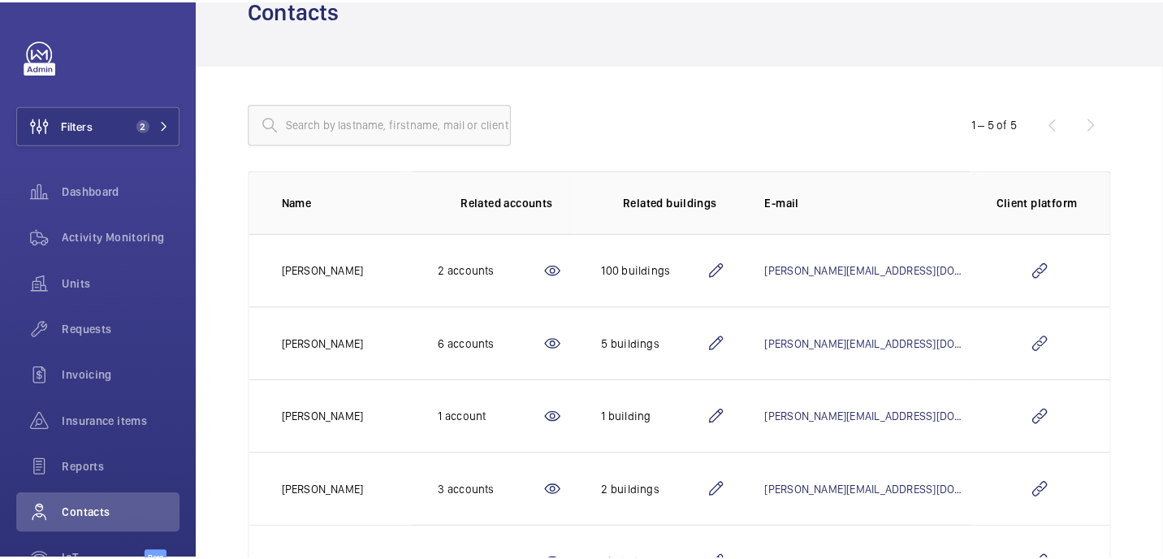
scroll to position [176, 0]
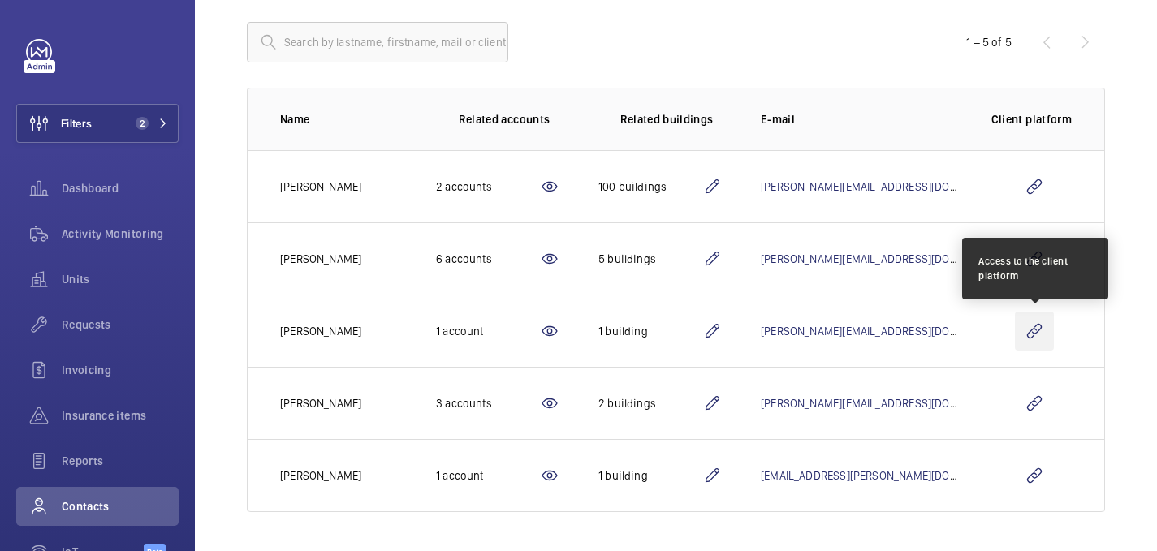
click at [1036, 333] on wm-front-icon-button at bounding box center [1034, 331] width 39 height 39
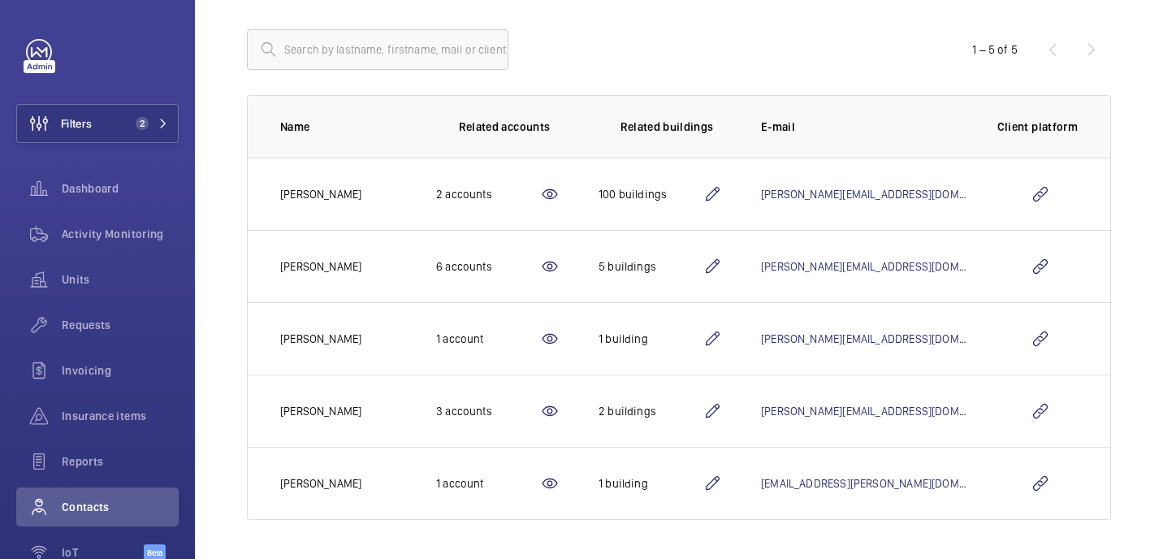
scroll to position [169, 0]
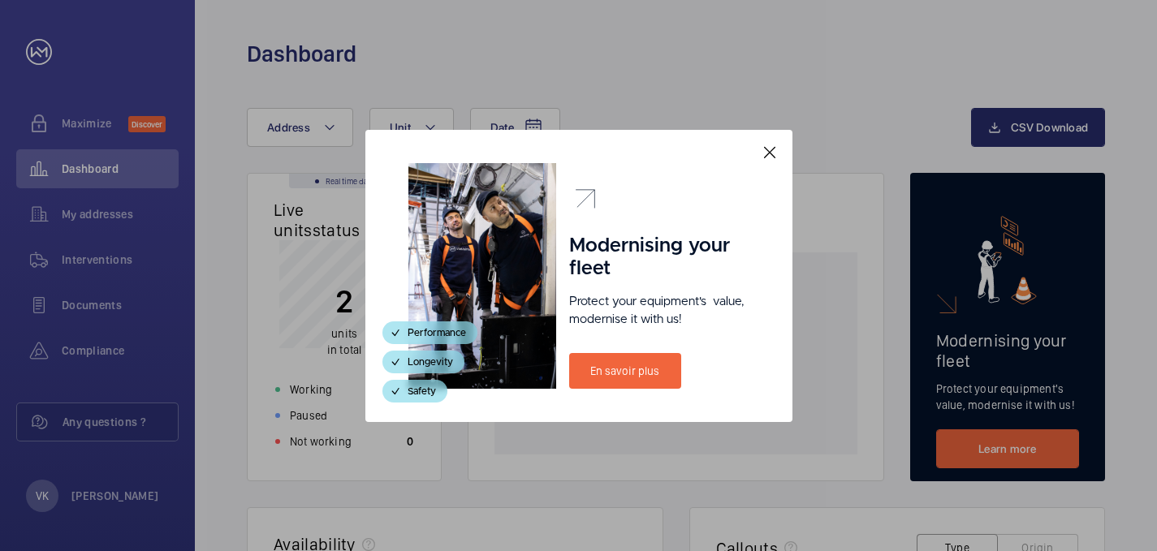
click at [767, 145] on mat-icon at bounding box center [769, 152] width 19 height 19
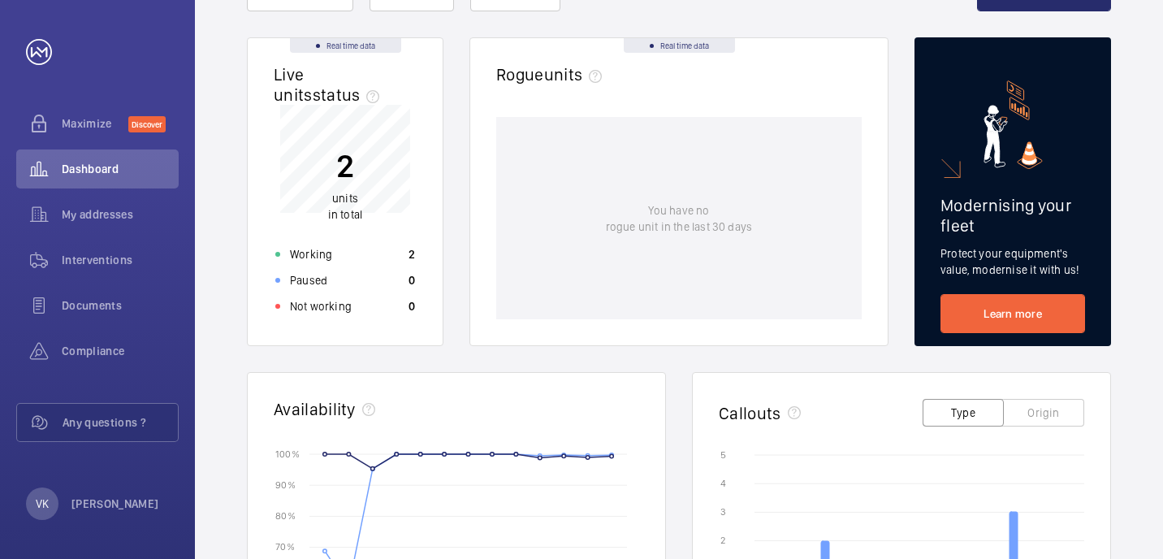
scroll to position [136, 0]
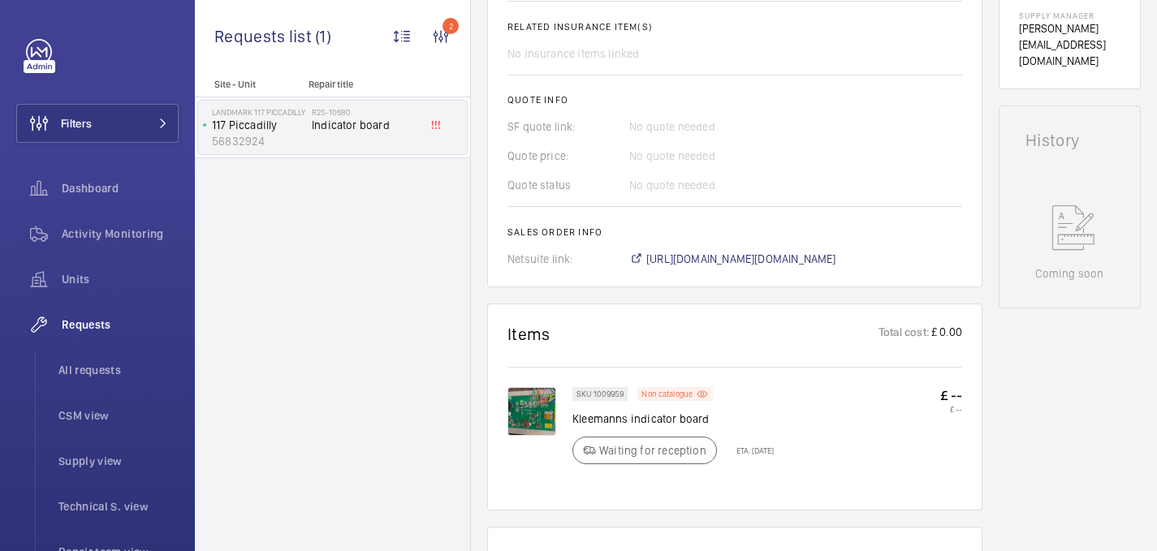
scroll to position [668, 0]
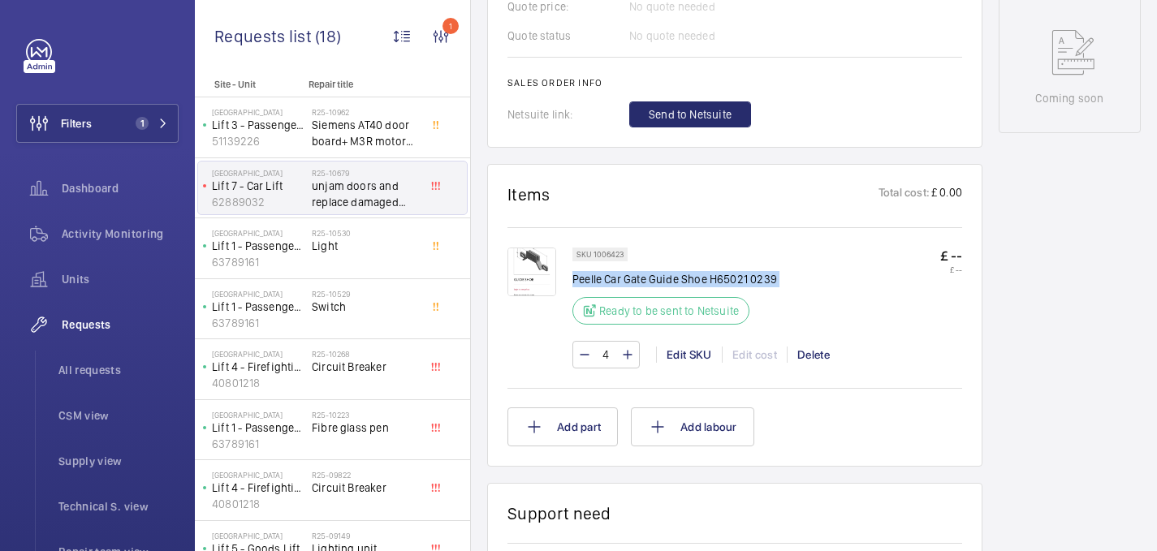
scroll to position [843, 0]
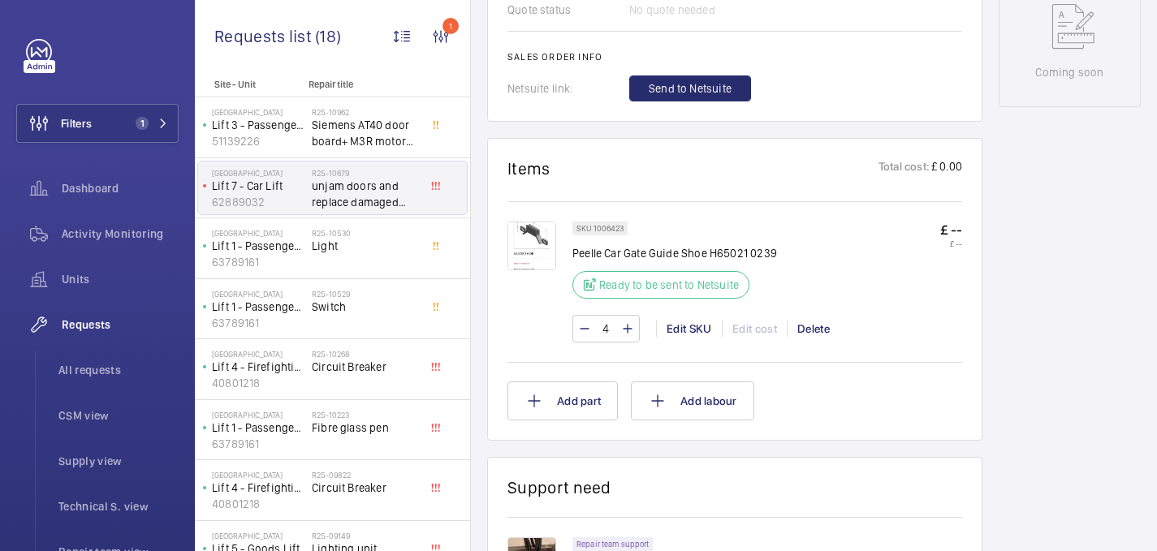
click at [658, 227] on div "SKU 1006423 Peelle Car Gate Guide Shoe H65021 0239 Ready to be sent to Netsuite…" at bounding box center [734, 280] width 455 height 158
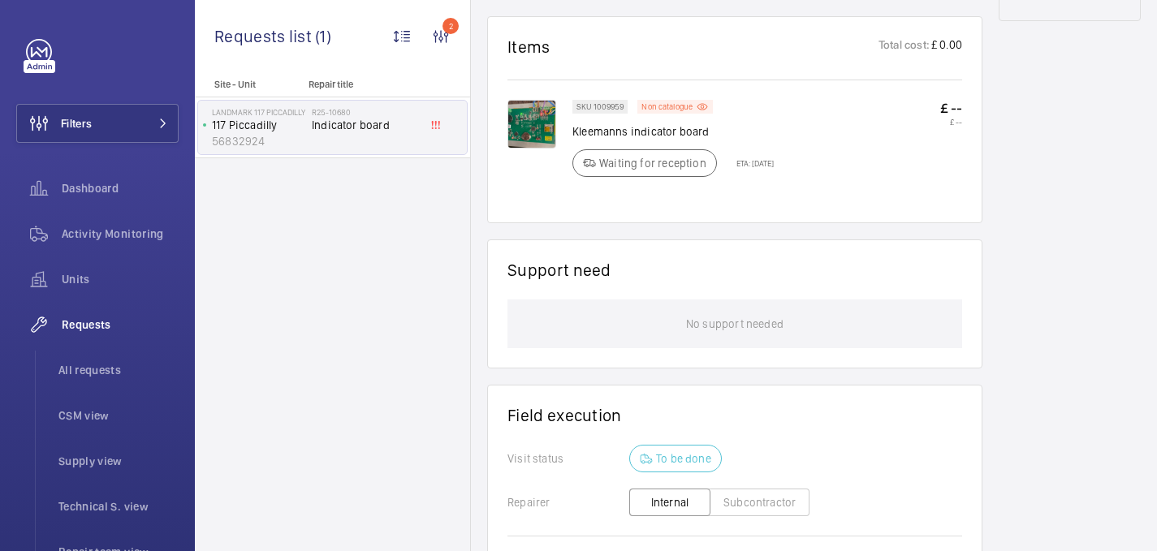
scroll to position [974, 0]
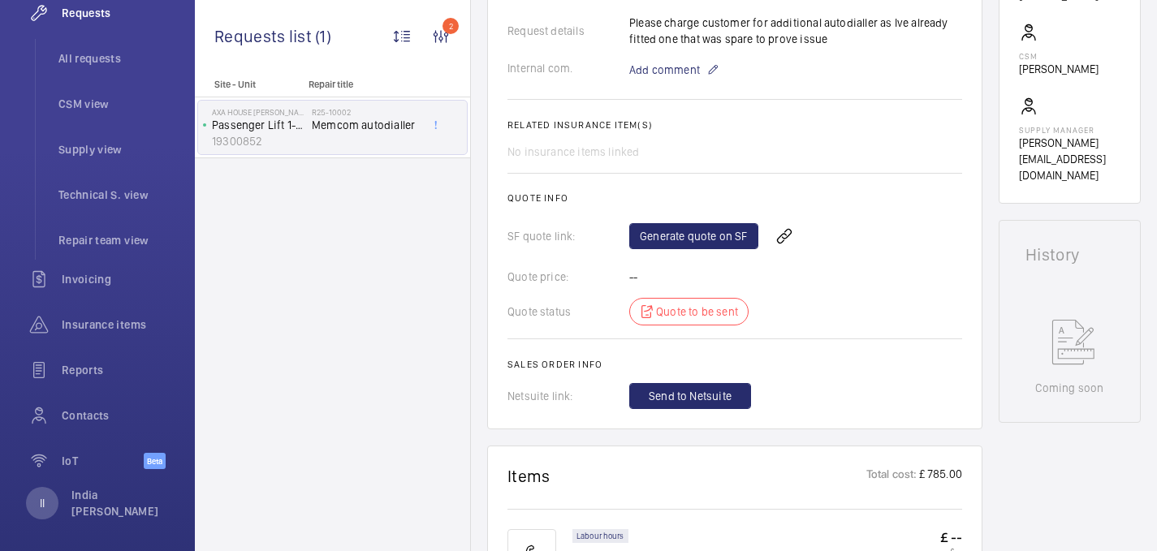
scroll to position [525, 0]
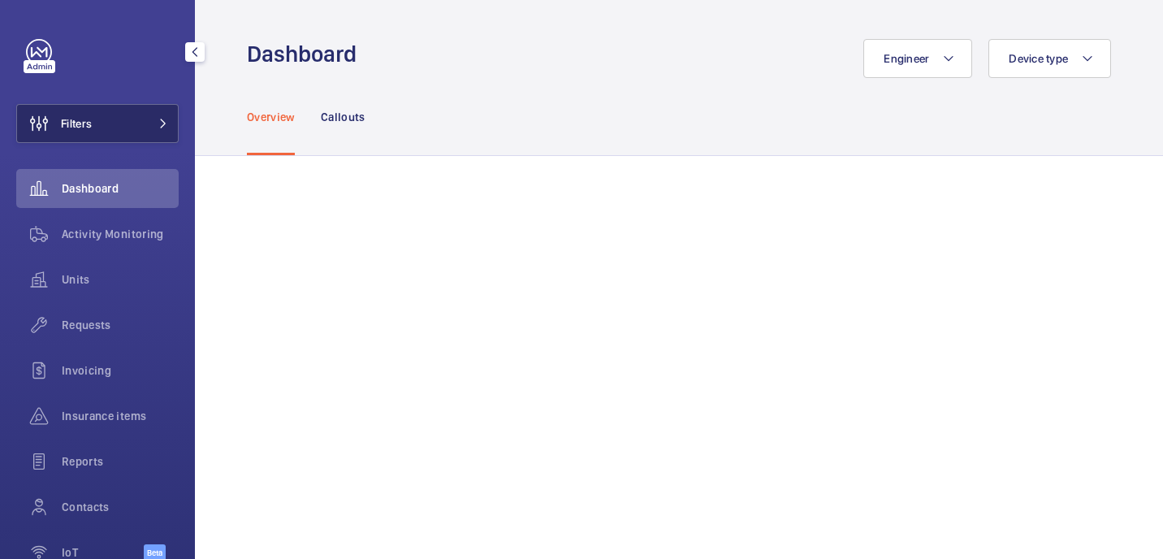
click at [94, 130] on button "Filters" at bounding box center [97, 123] width 162 height 39
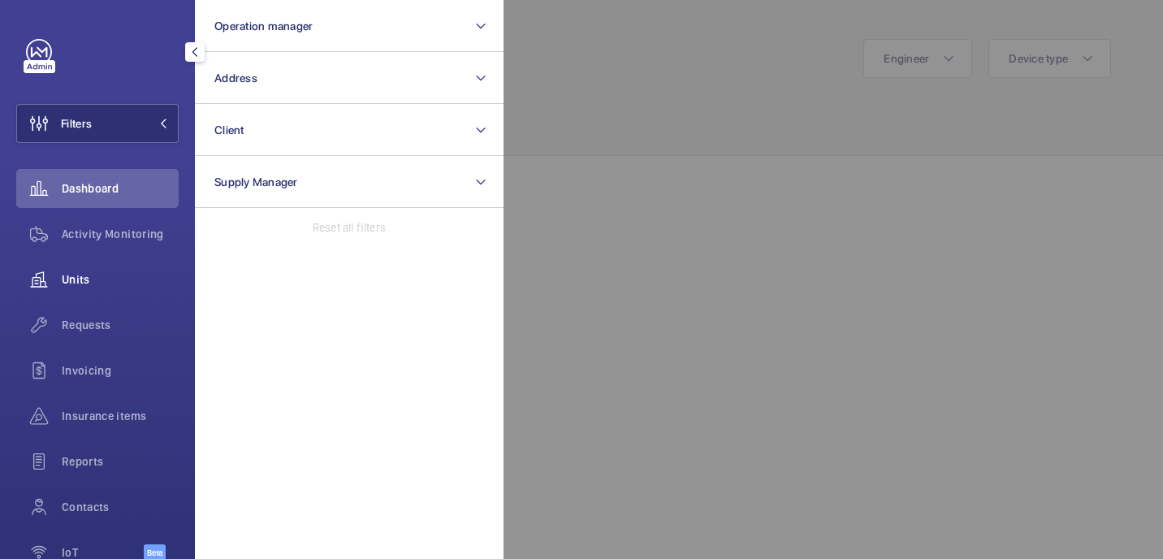
click at [91, 264] on div "Units" at bounding box center [97, 279] width 162 height 39
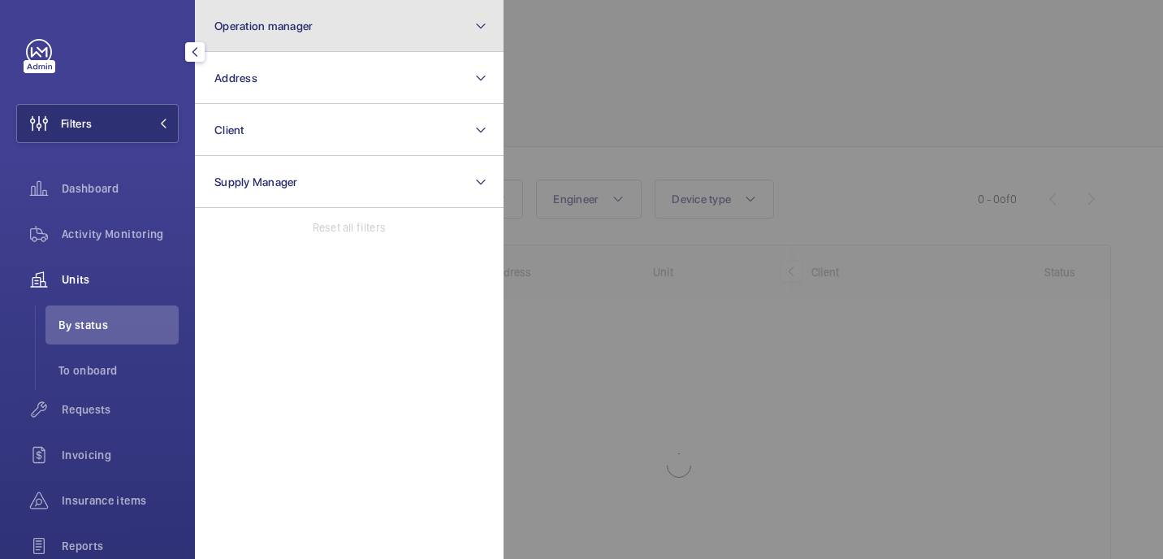
click at [328, 31] on button "Operation manager" at bounding box center [349, 26] width 309 height 52
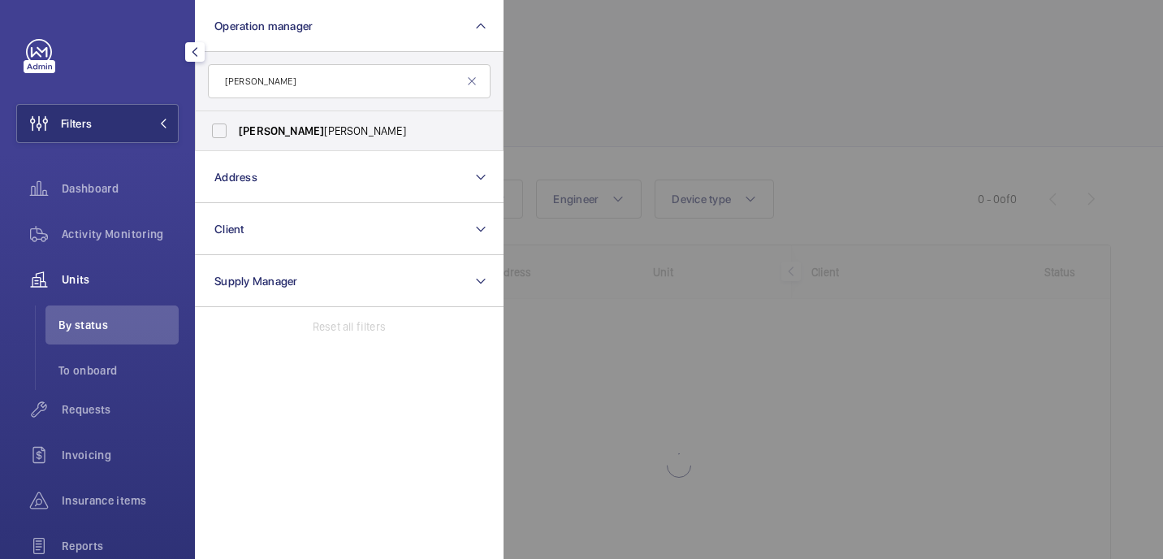
type input "[PERSON_NAME]"
click at [332, 132] on span "[PERSON_NAME]" at bounding box center [350, 131] width 223 height 16
click at [235, 132] on input "[PERSON_NAME]" at bounding box center [219, 130] width 32 height 32
checkbox input "true"
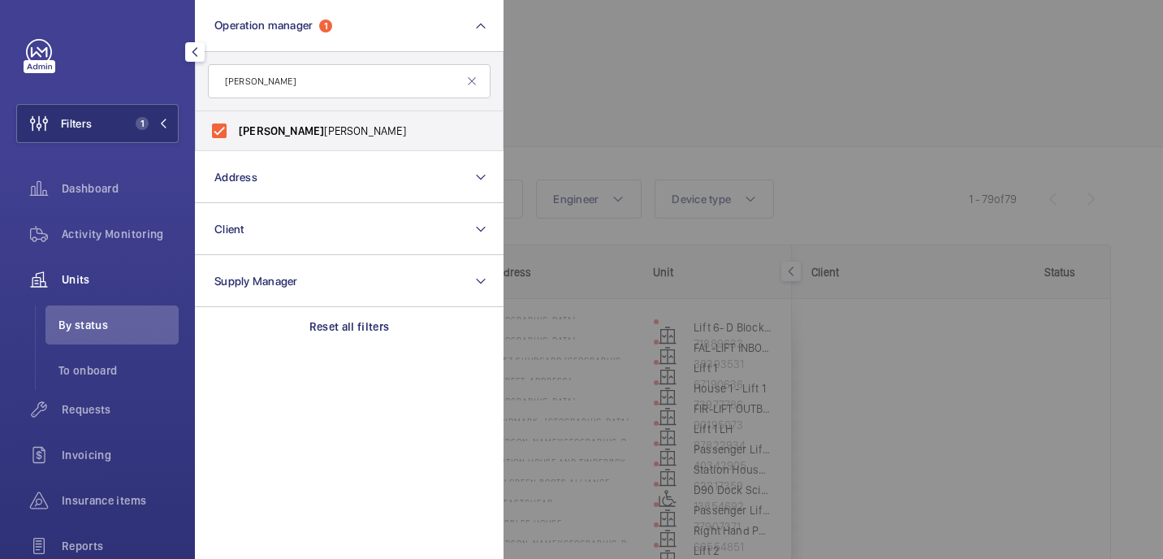
click at [649, 59] on div at bounding box center [1084, 279] width 1163 height 559
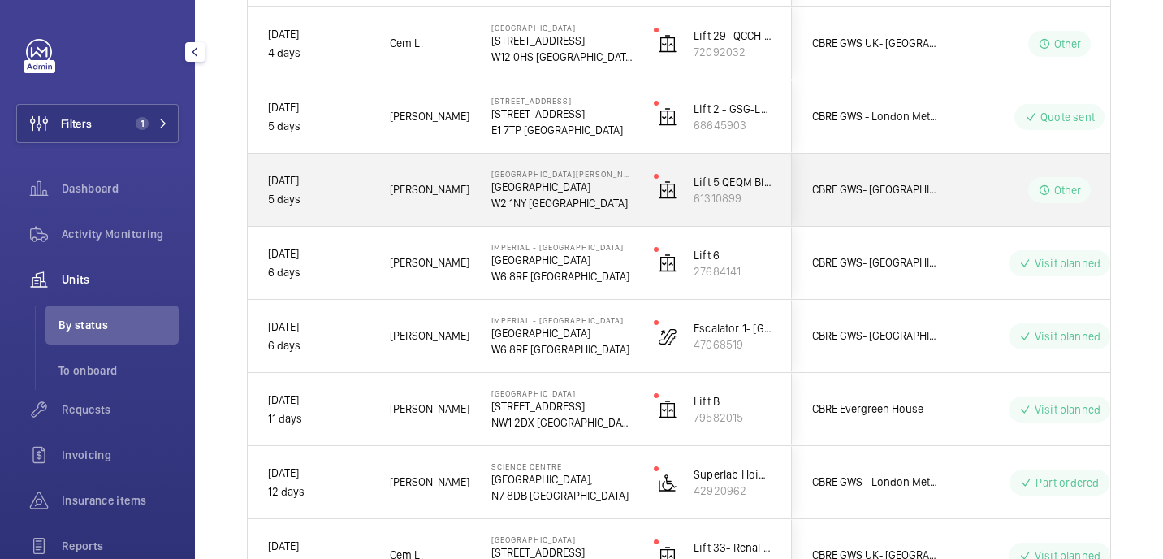
scroll to position [585, 0]
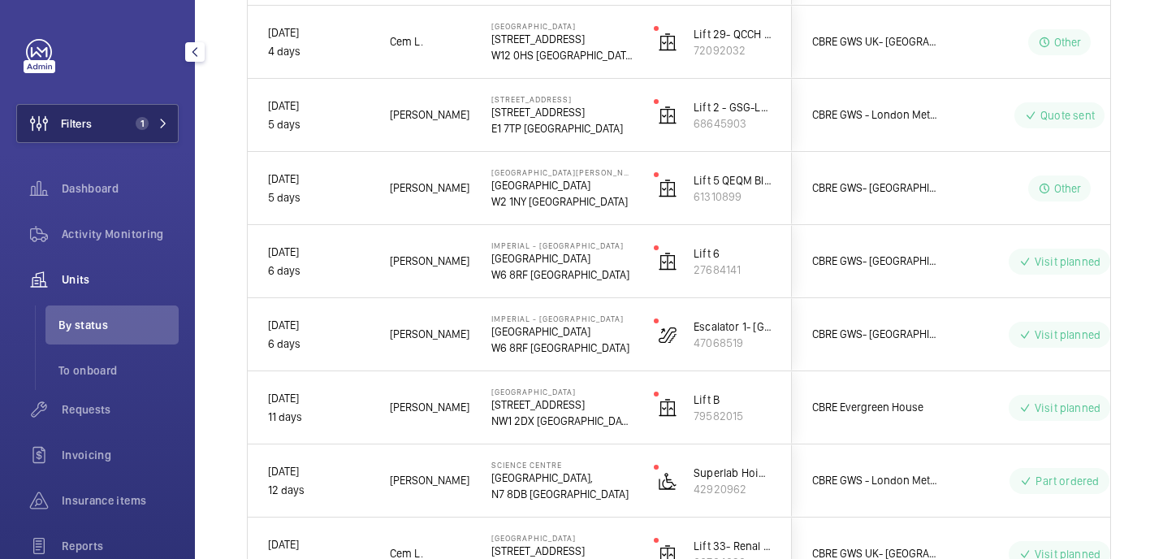
click at [91, 127] on span "Filters" at bounding box center [76, 123] width 31 height 16
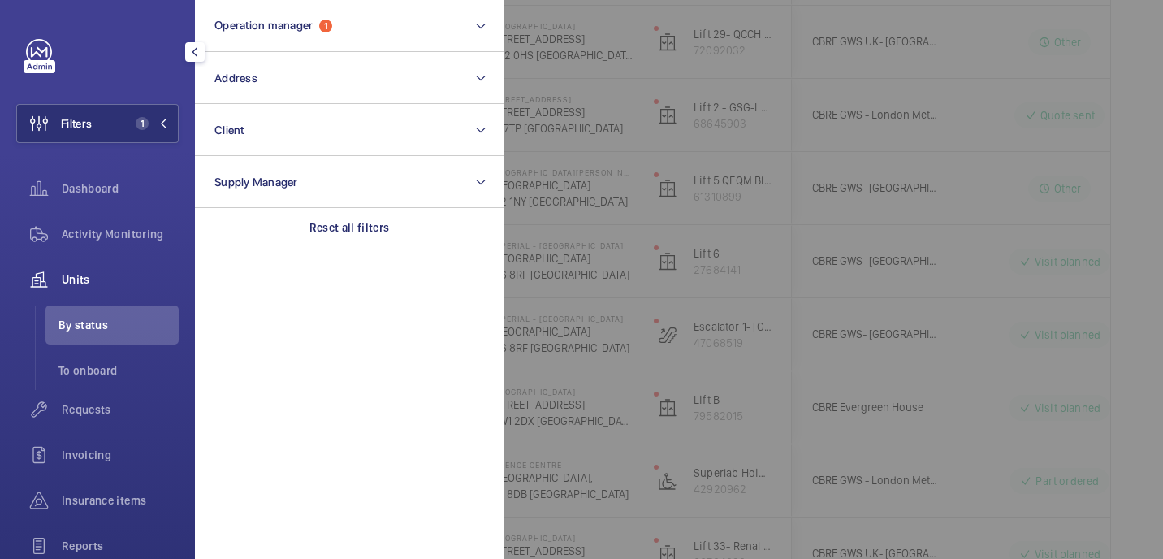
click at [577, 308] on div at bounding box center [1084, 279] width 1163 height 559
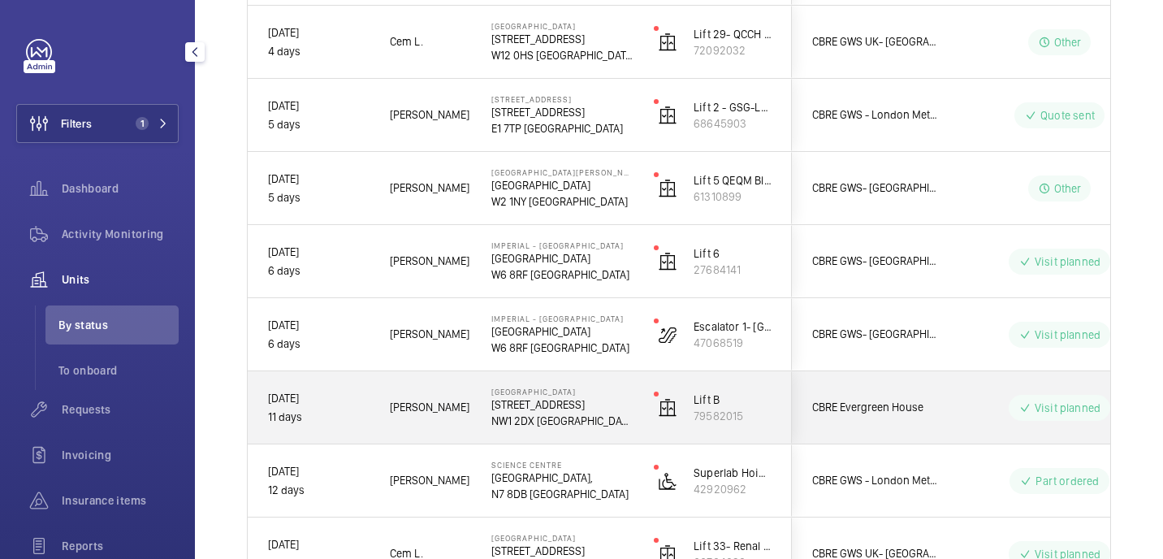
click at [620, 408] on p "160 Euston Rd" at bounding box center [561, 404] width 141 height 16
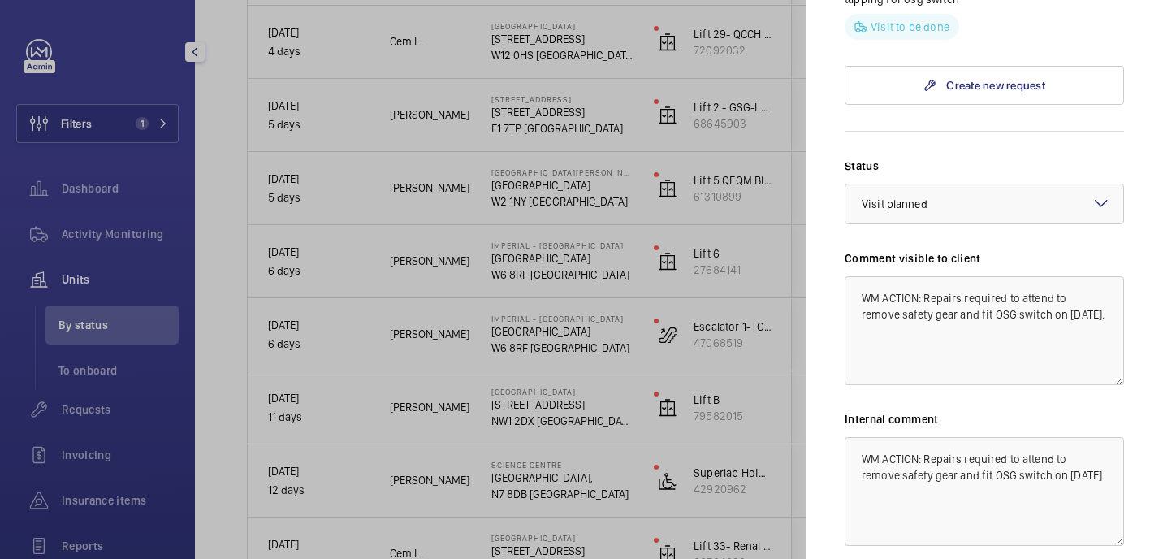
scroll to position [906, 0]
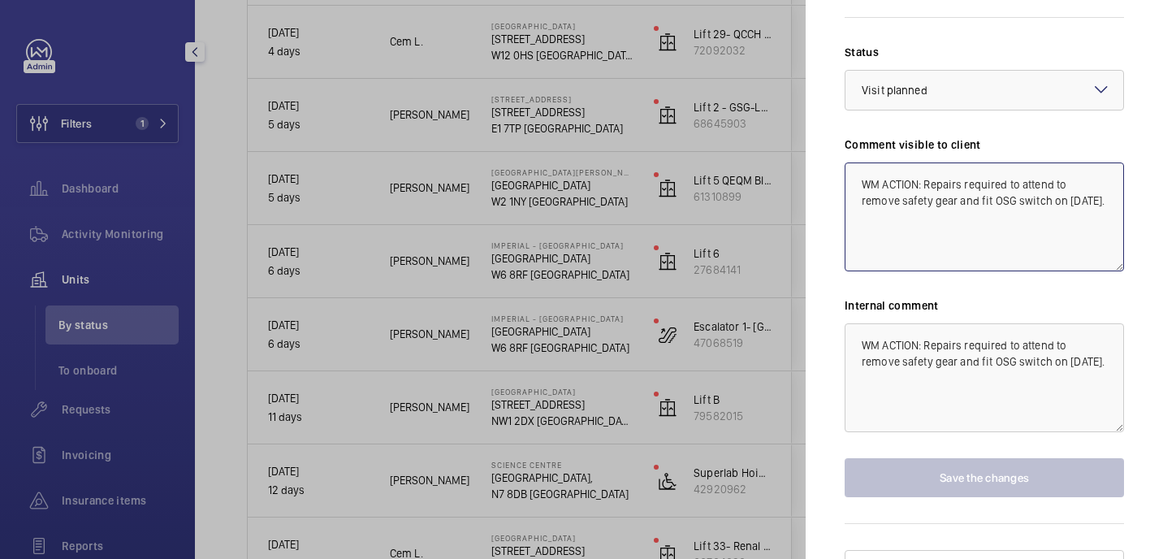
click at [1102, 175] on textarea "WM ACTION: Repairs required to attend to remove safety gear and fit OSG switch …" at bounding box center [983, 216] width 279 height 109
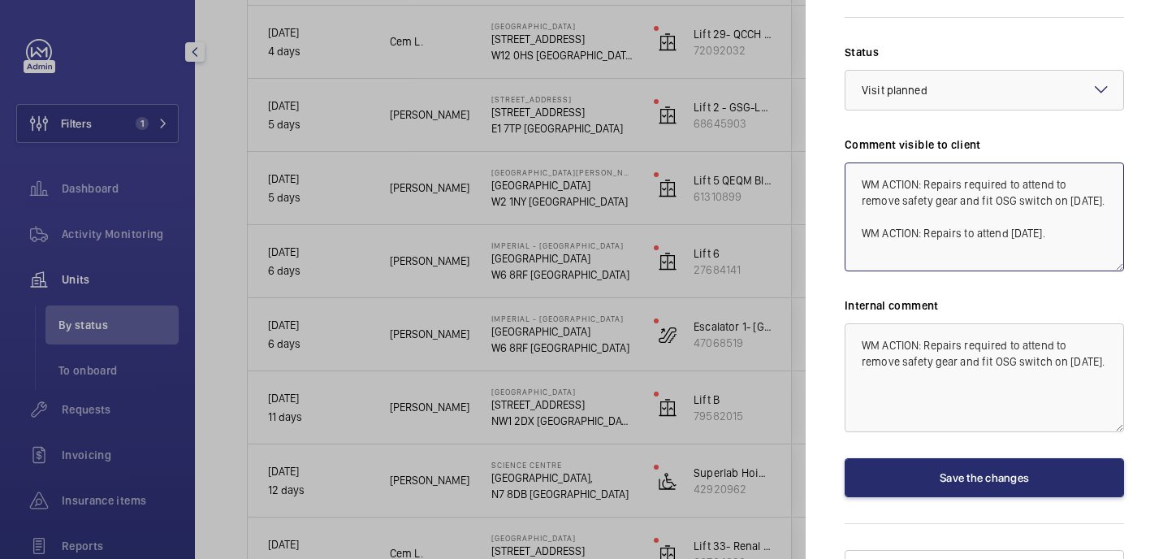
click at [1036, 209] on textarea "WM ACTION: Repairs required to attend to remove safety gear and fit OSG switch …" at bounding box center [983, 216] width 279 height 109
drag, startPoint x: 1065, startPoint y: 205, endPoint x: 855, endPoint y: 205, distance: 210.3
click at [855, 205] on textarea "WM ACTION: Repairs required to attend to remove safety gear and fit OSG switch …" at bounding box center [983, 216] width 279 height 109
type textarea "WM ACTION: Repairs required to attend to remove safety gear and fit OSG switch …"
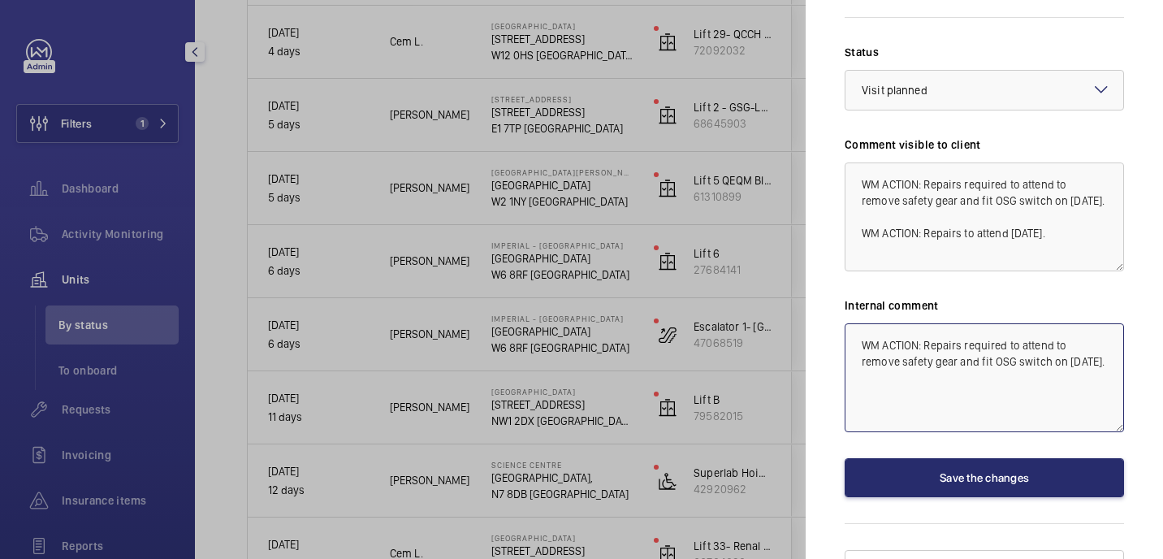
click at [1093, 330] on textarea "WM ACTION: Repairs required to attend to remove safety gear and fit OSG switch …" at bounding box center [983, 377] width 279 height 109
paste textarea "WM ACTION: Repairs to attend on Friday."
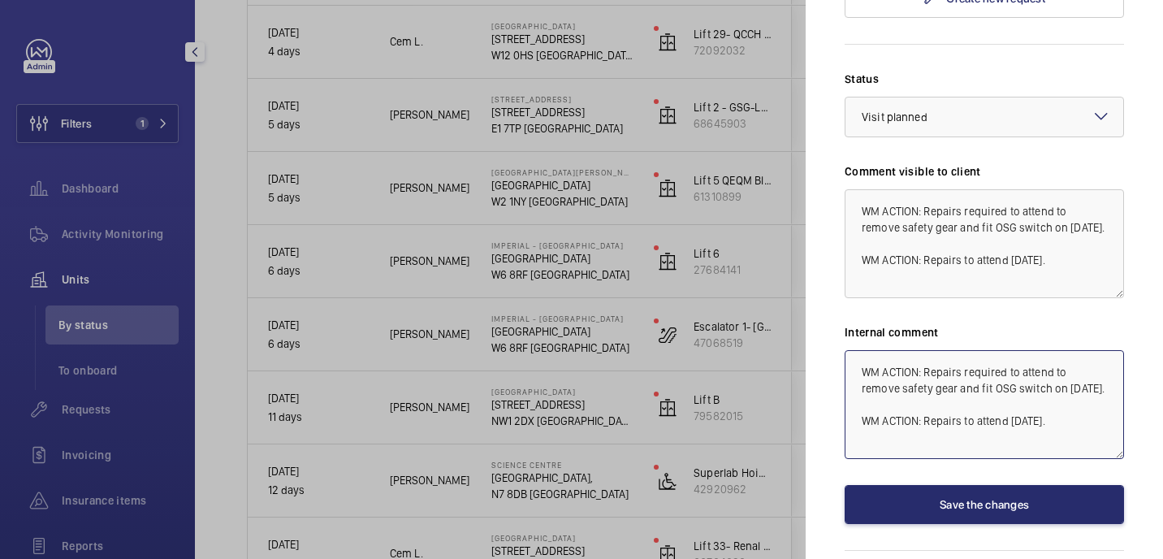
scroll to position [880, 0]
type textarea "WM ACTION: Repairs required to attend to remove safety gear and fit OSG switch …"
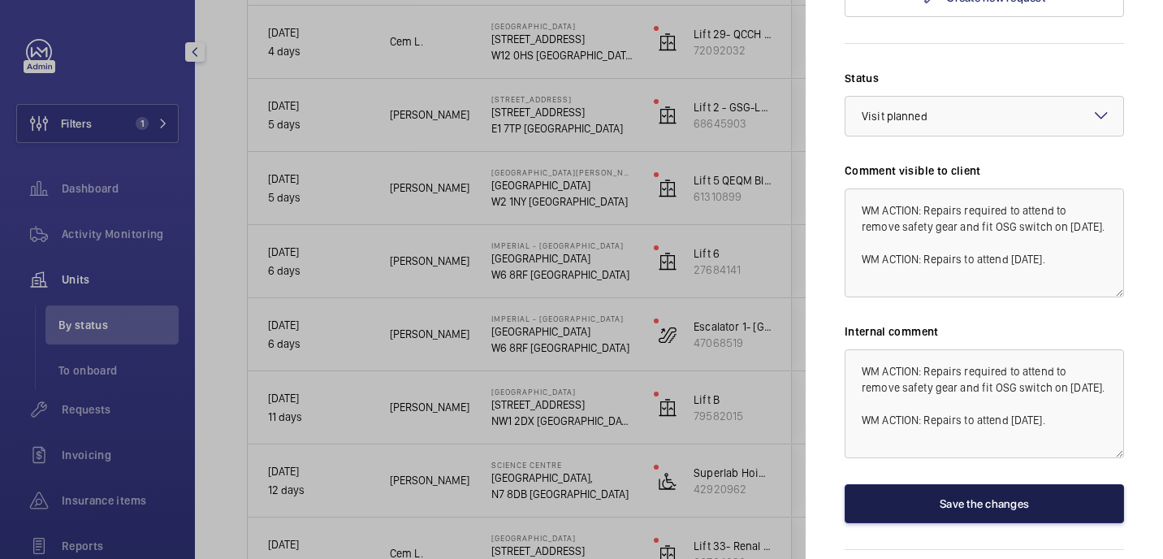
click at [956, 484] on button "Save the changes" at bounding box center [983, 503] width 279 height 39
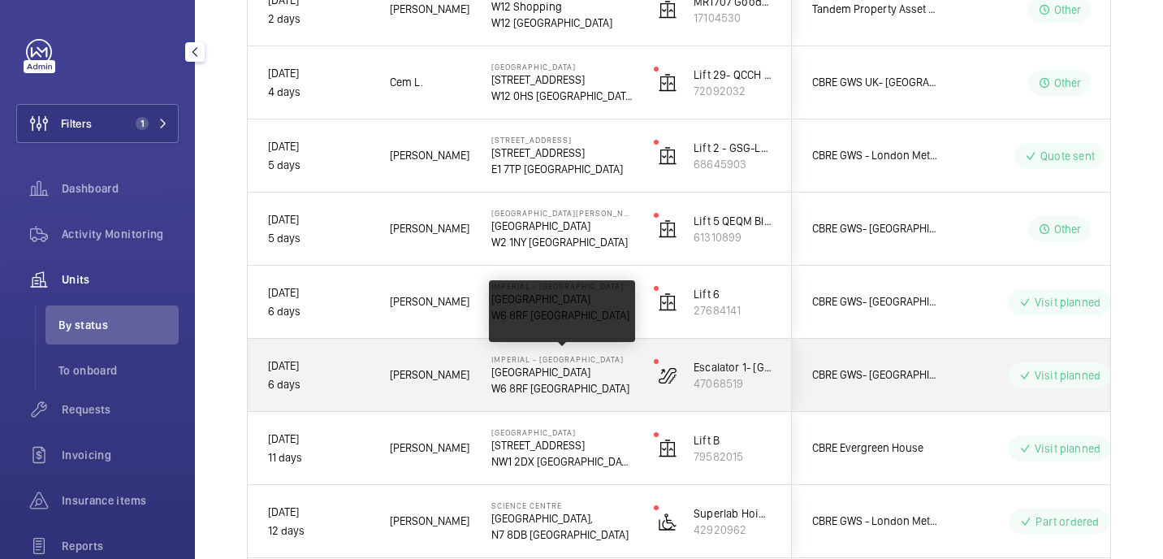
scroll to position [564, 0]
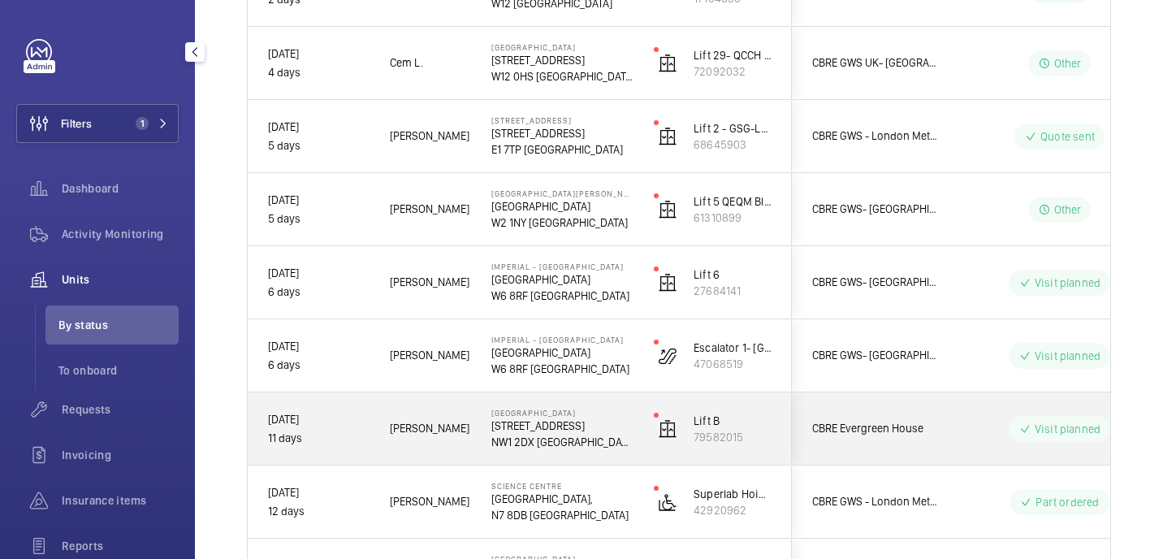
click at [599, 411] on p "Evergreen House" at bounding box center [561, 413] width 141 height 10
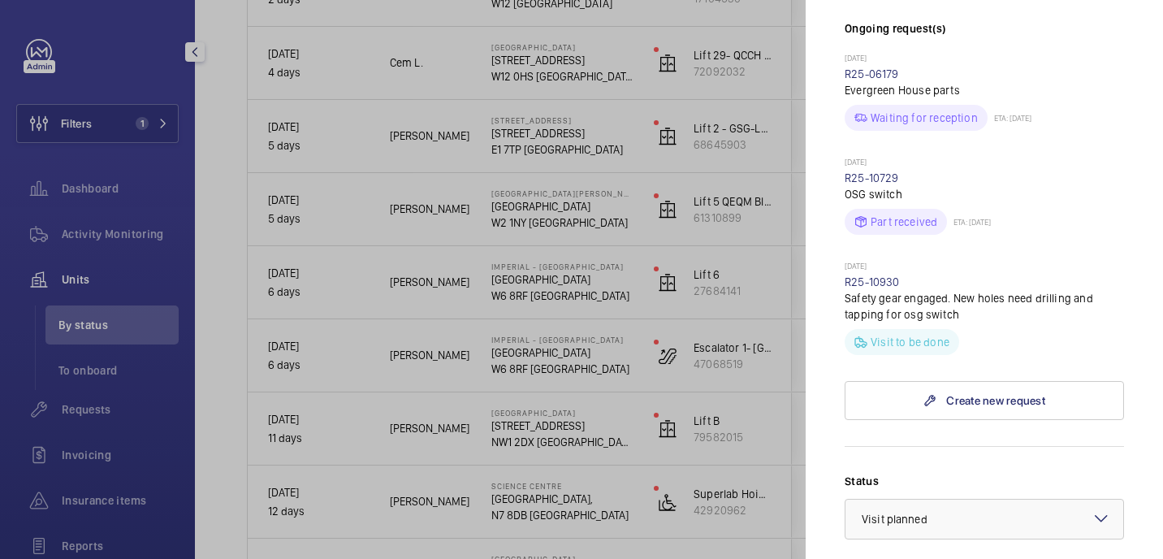
scroll to position [697, 0]
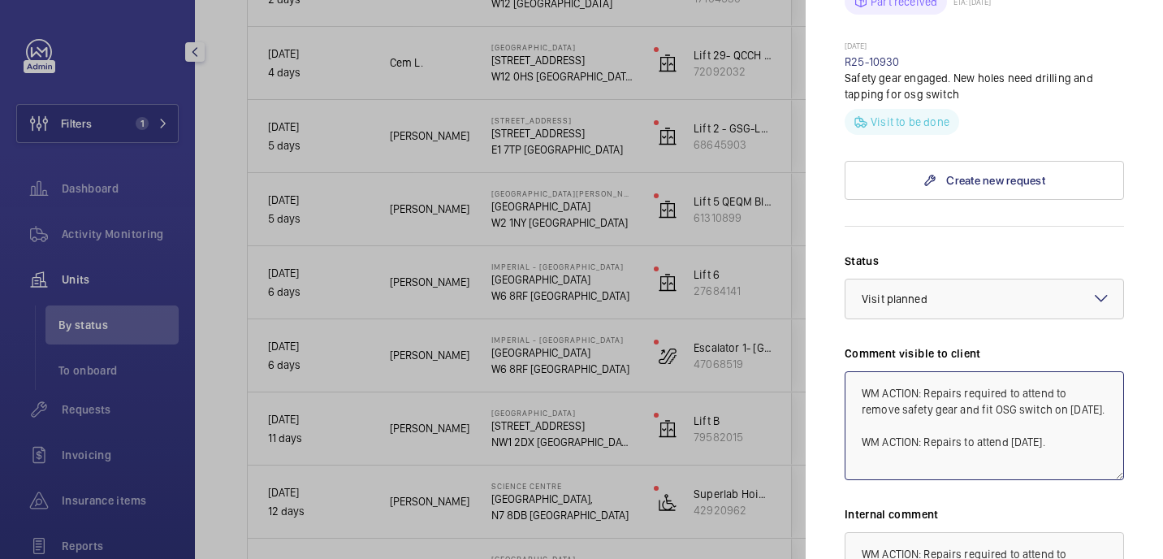
drag, startPoint x: 927, startPoint y: 365, endPoint x: 1090, endPoint y: 379, distance: 163.8
click at [1090, 379] on textarea "WM ACTION: Repairs required to attend to remove safety gear and fit OSG switch …" at bounding box center [983, 425] width 279 height 109
click at [1088, 405] on textarea "WM ACTION: Repairs required to attend to remove safety gear and fit OSG switch …" at bounding box center [983, 425] width 279 height 109
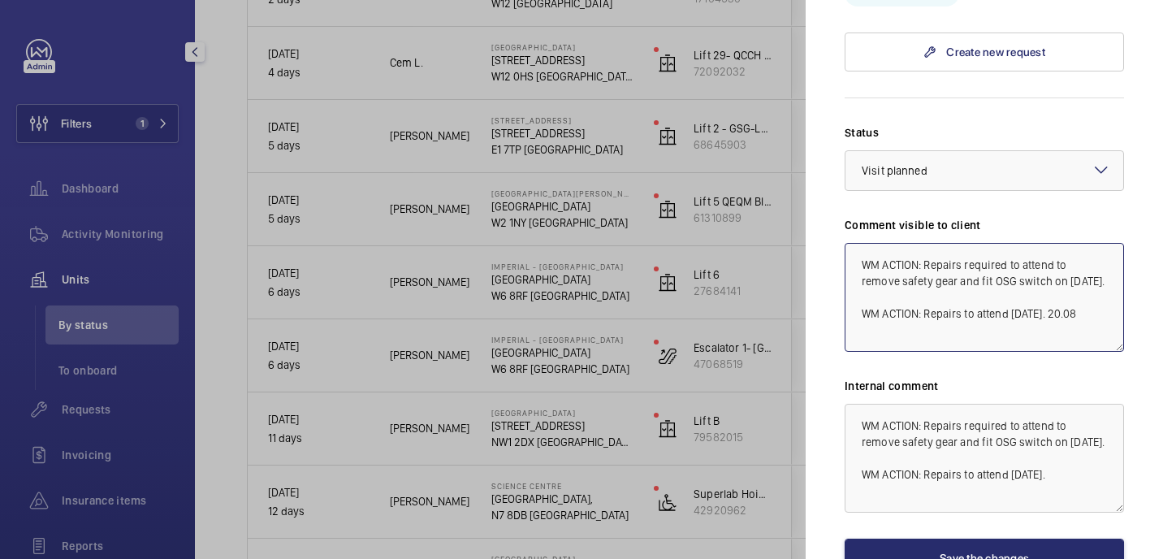
type textarea "WM ACTION: Repairs required to attend to remove safety gear and fit OSG switch …"
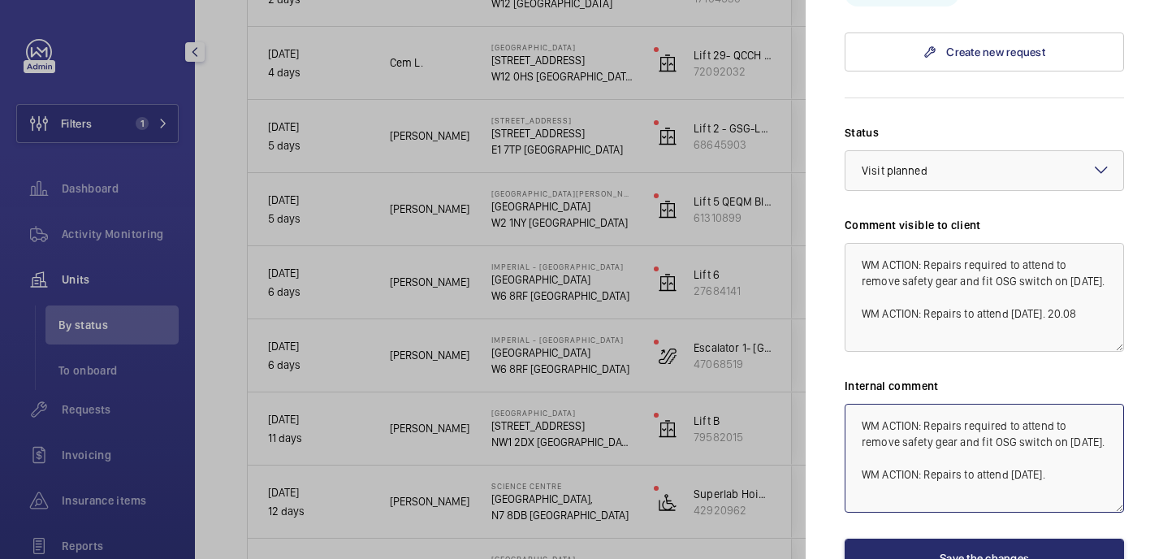
click at [1088, 454] on textarea "WM ACTION: Repairs required to attend to remove safety gear and fit OSG switch …" at bounding box center [983, 458] width 279 height 109
type textarea "WM ACTION: Repairs required to attend to remove safety gear and fit OSG switch …"
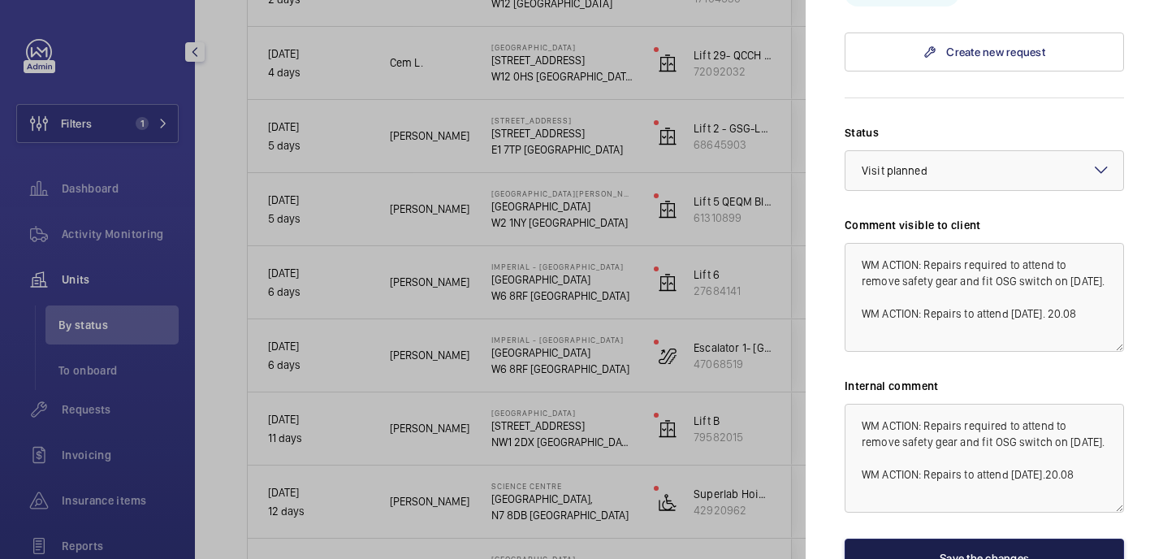
click at [984, 538] on button "Save the changes" at bounding box center [983, 557] width 279 height 39
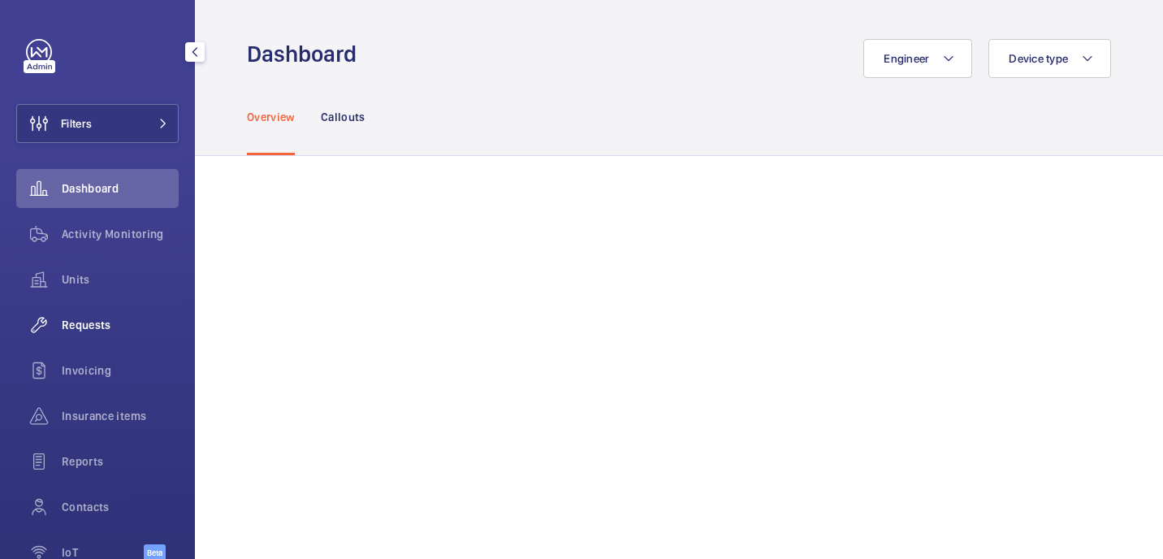
click at [97, 319] on span "Requests" at bounding box center [120, 325] width 117 height 16
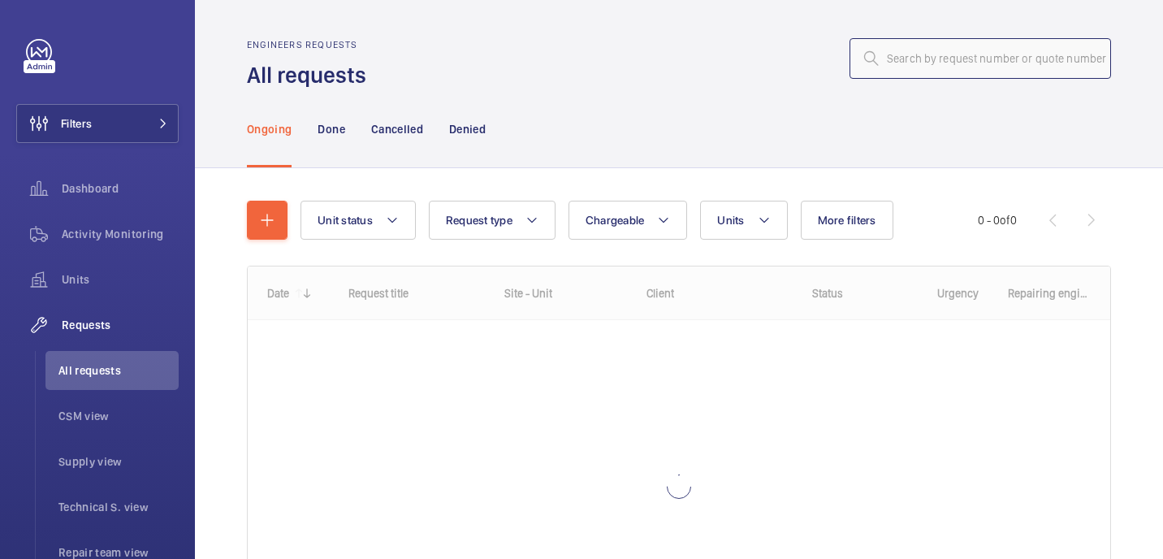
click at [951, 63] on input "text" at bounding box center [979, 58] width 261 height 41
paste input "R25-11148"
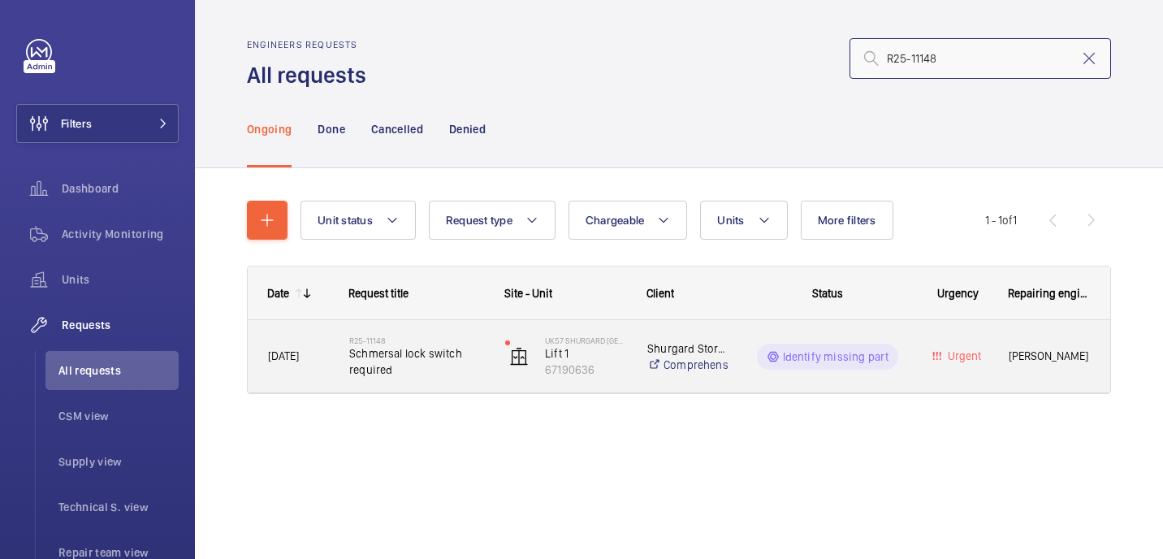
type input "R25-11148"
click at [416, 368] on span "Schmersal lock switch required" at bounding box center [416, 361] width 135 height 32
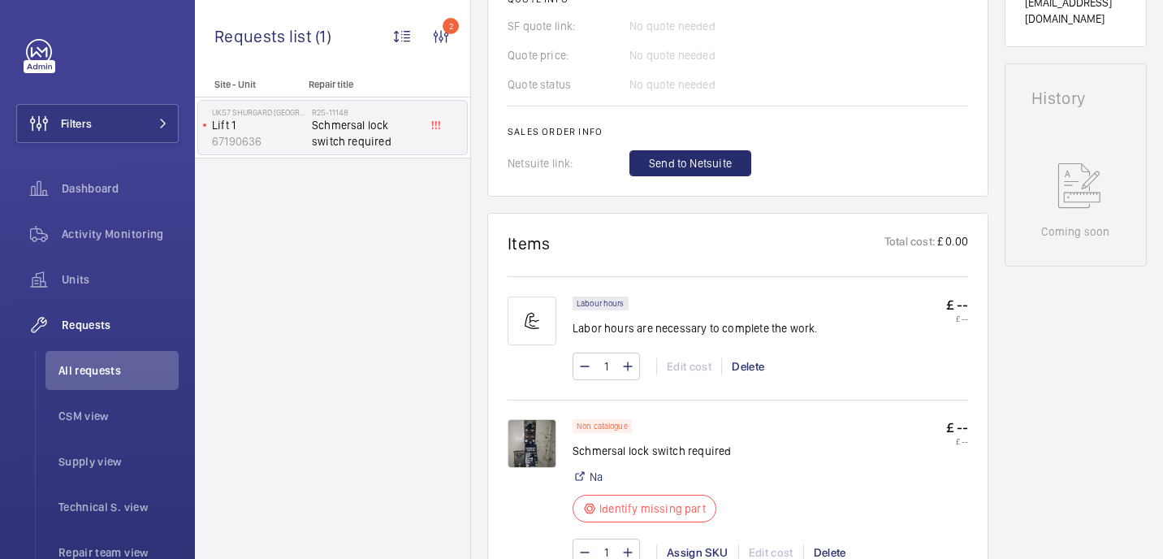
scroll to position [793, 0]
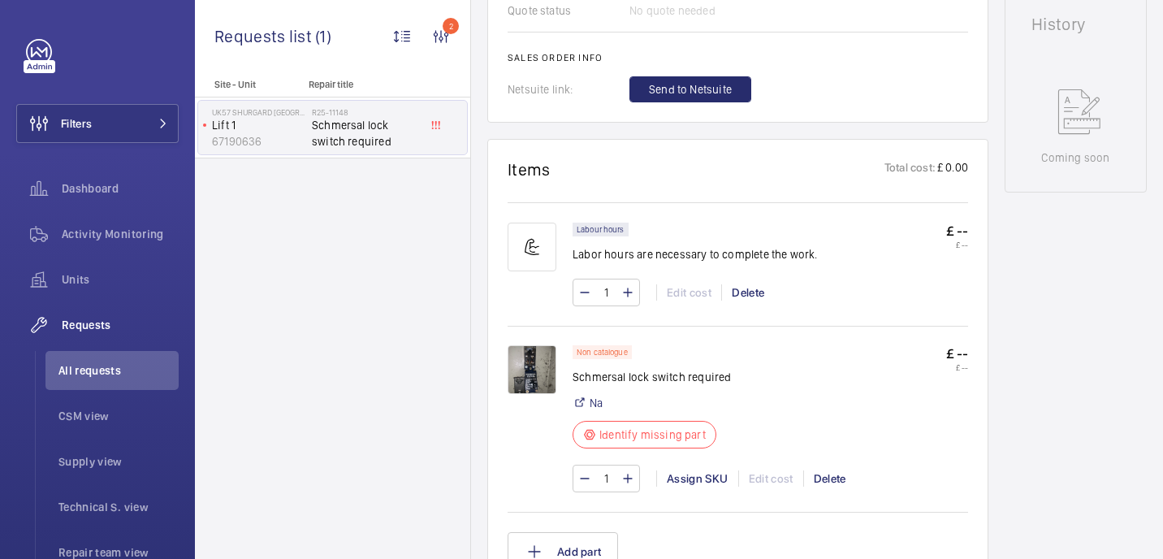
click at [530, 382] on img at bounding box center [531, 369] width 49 height 49
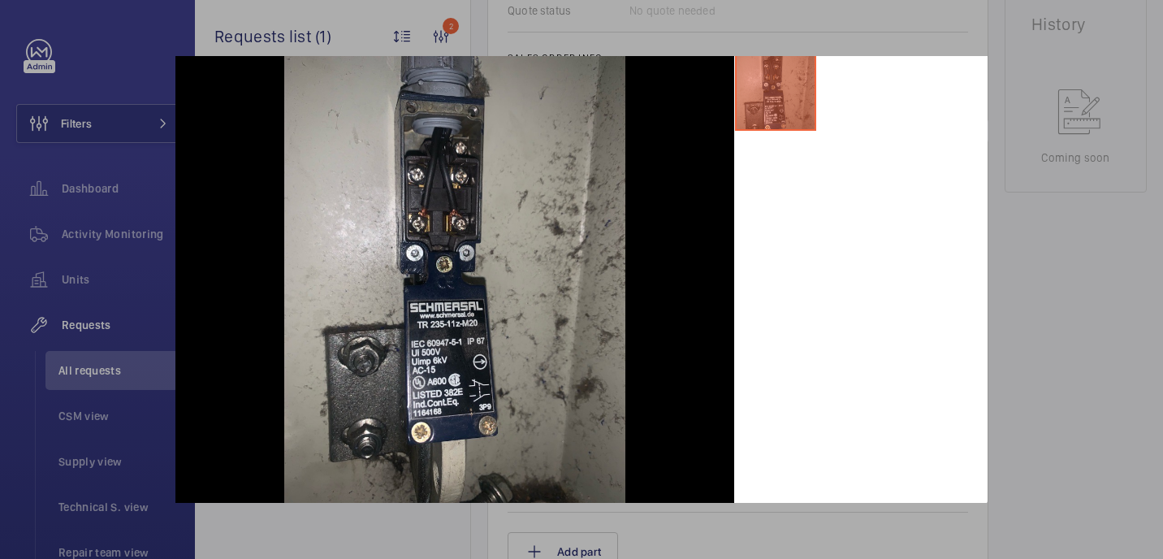
scroll to position [0, 0]
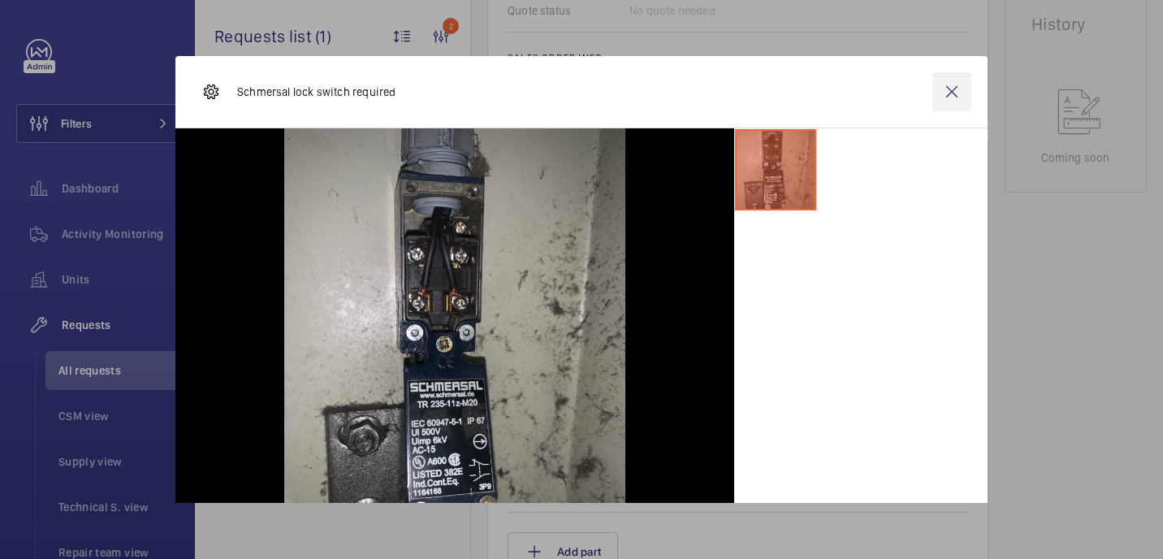
click at [956, 88] on wm-front-icon-button at bounding box center [951, 91] width 39 height 39
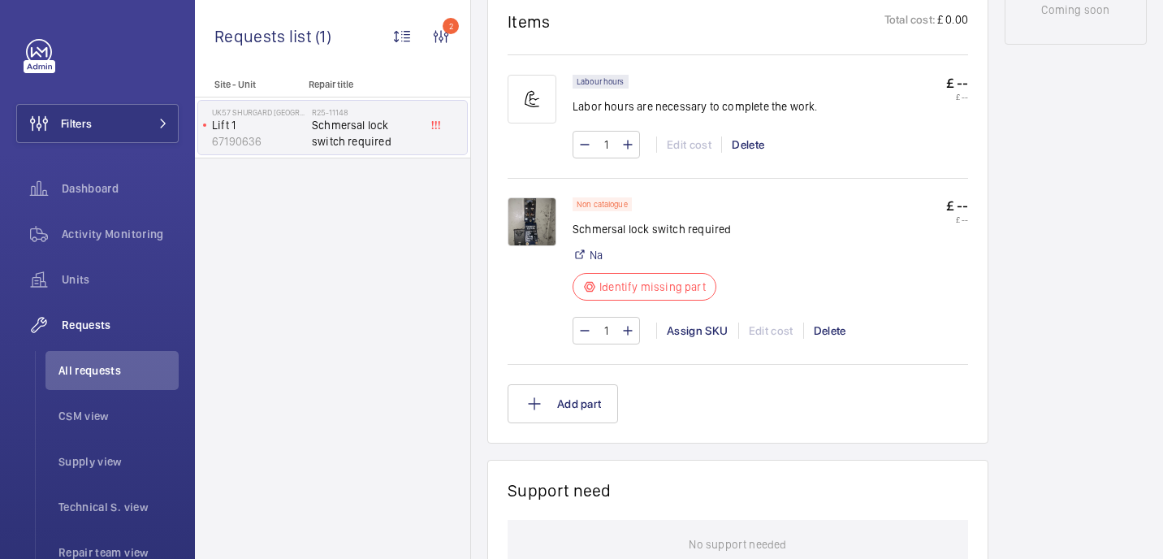
scroll to position [942, 0]
click at [554, 234] on img at bounding box center [531, 220] width 49 height 49
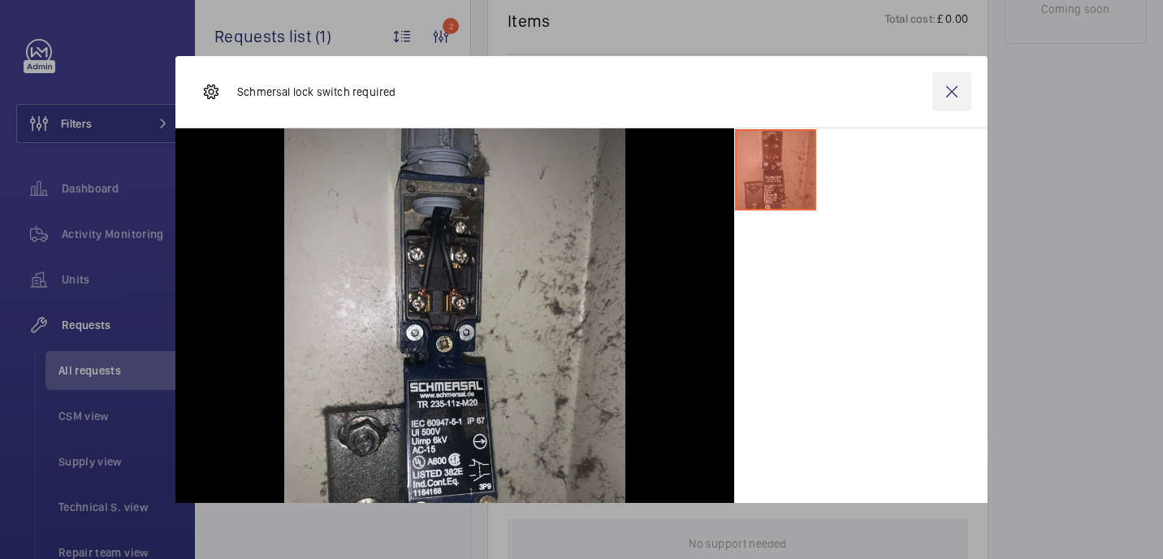
click at [952, 95] on wm-front-icon-button at bounding box center [951, 91] width 39 height 39
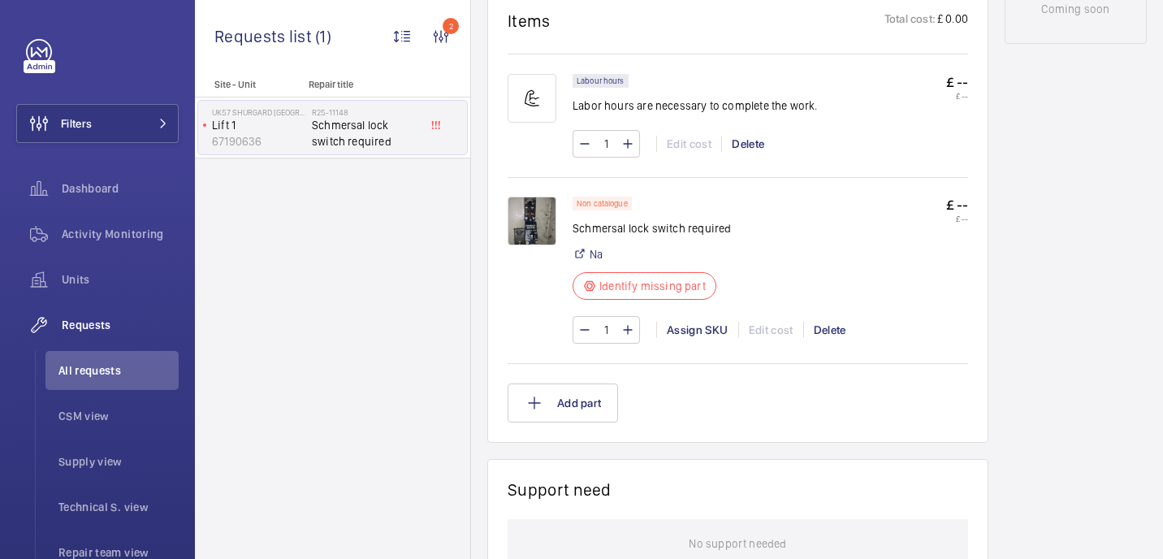
click at [636, 227] on p "Schmersal lock switch required" at bounding box center [651, 228] width 158 height 16
copy div "Schmersal lock switch required"
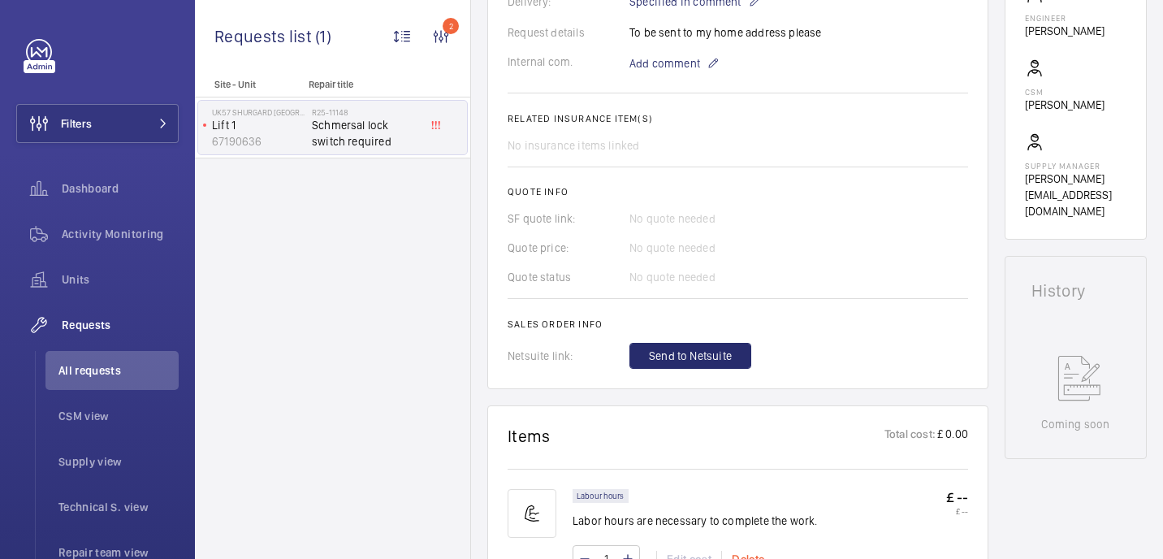
scroll to position [0, 0]
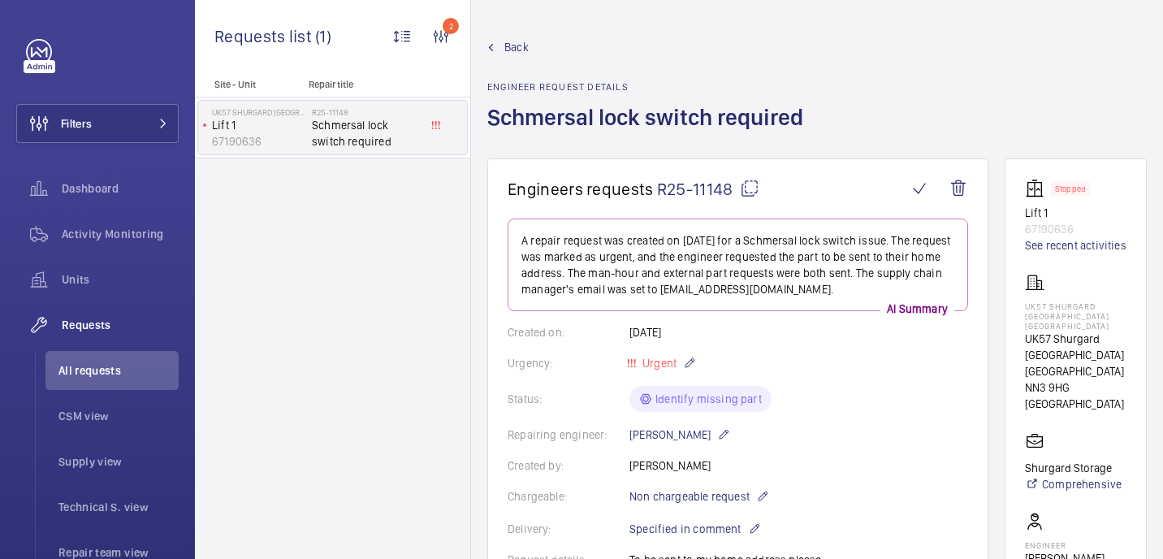
click at [751, 190] on mat-icon at bounding box center [749, 188] width 19 height 19
copy div "Schmersal lock switch required"
click at [1038, 311] on p "UK57 Shurgard [GEOGRAPHIC_DATA] [GEOGRAPHIC_DATA]" at bounding box center [1075, 315] width 101 height 29
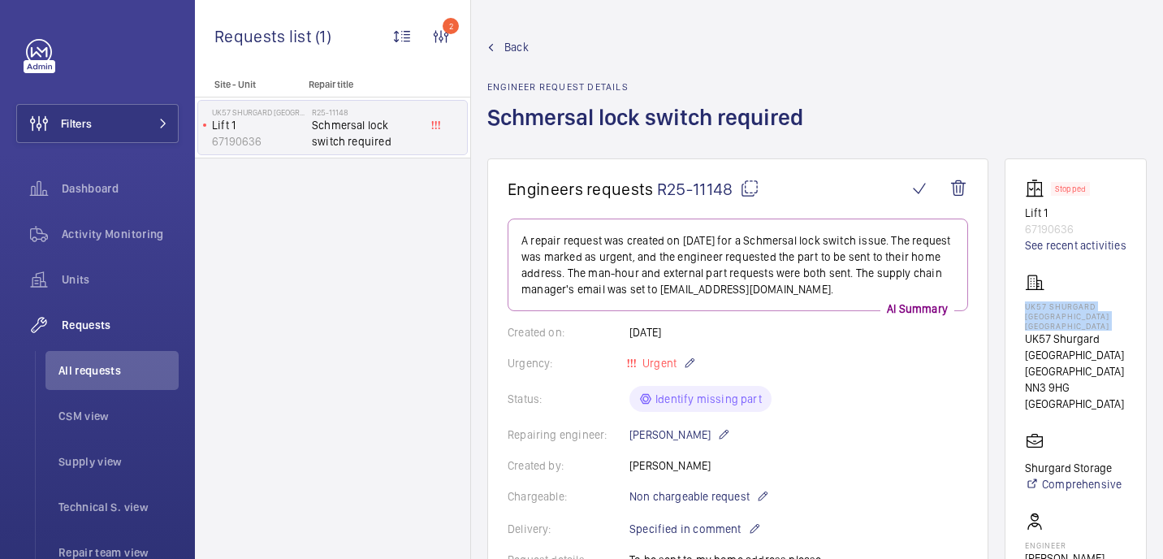
copy p "UK57 Shurgard [GEOGRAPHIC_DATA] [GEOGRAPHIC_DATA]"
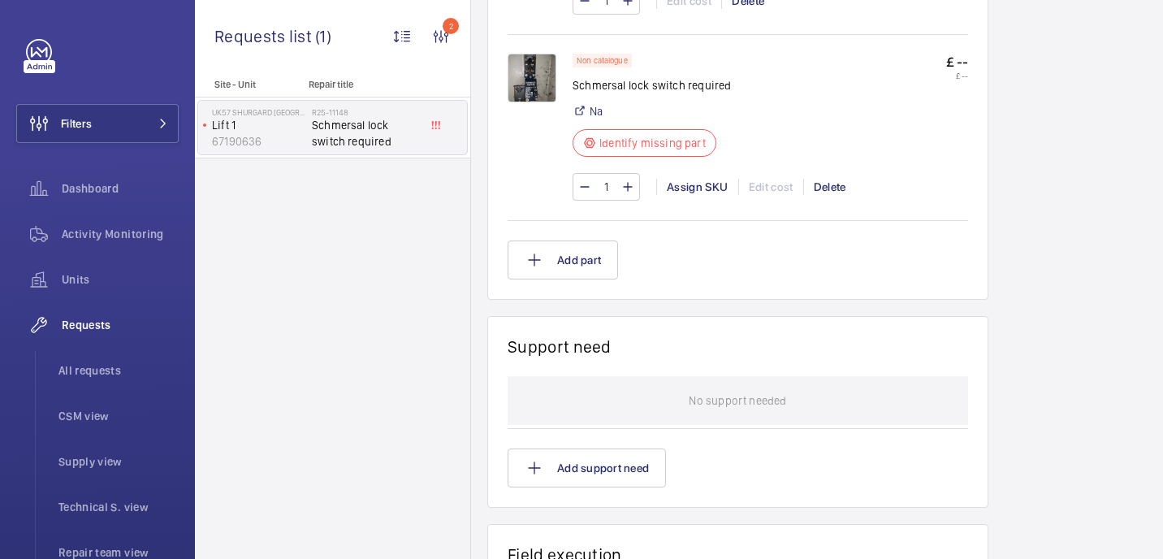
scroll to position [1083, 0]
click at [626, 93] on p "Schmersal lock switch required" at bounding box center [651, 87] width 158 height 16
copy div "Schmersal lock switch required"
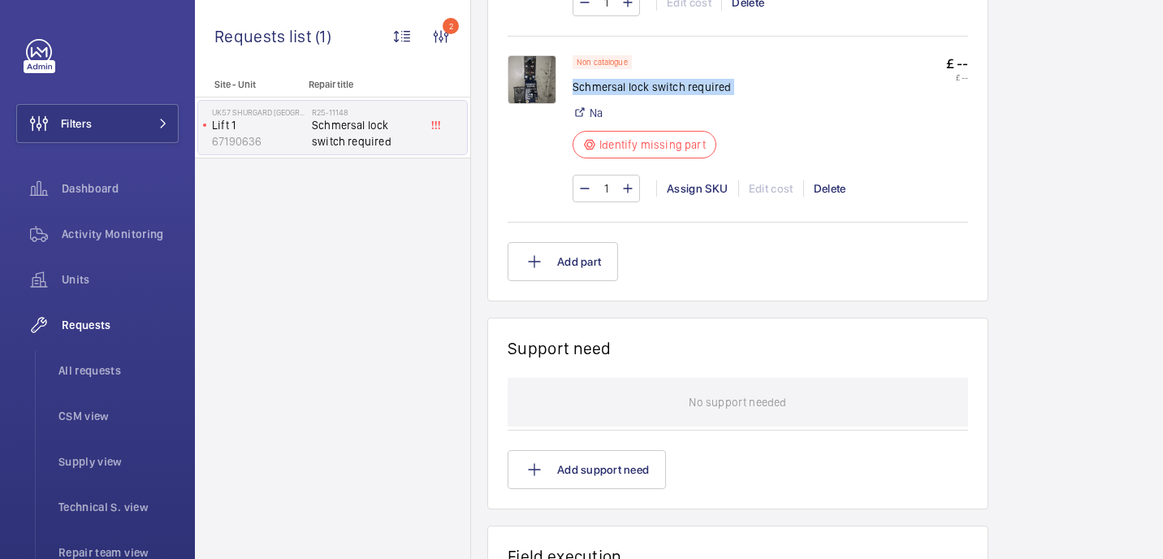
click at [539, 75] on img at bounding box center [531, 79] width 49 height 49
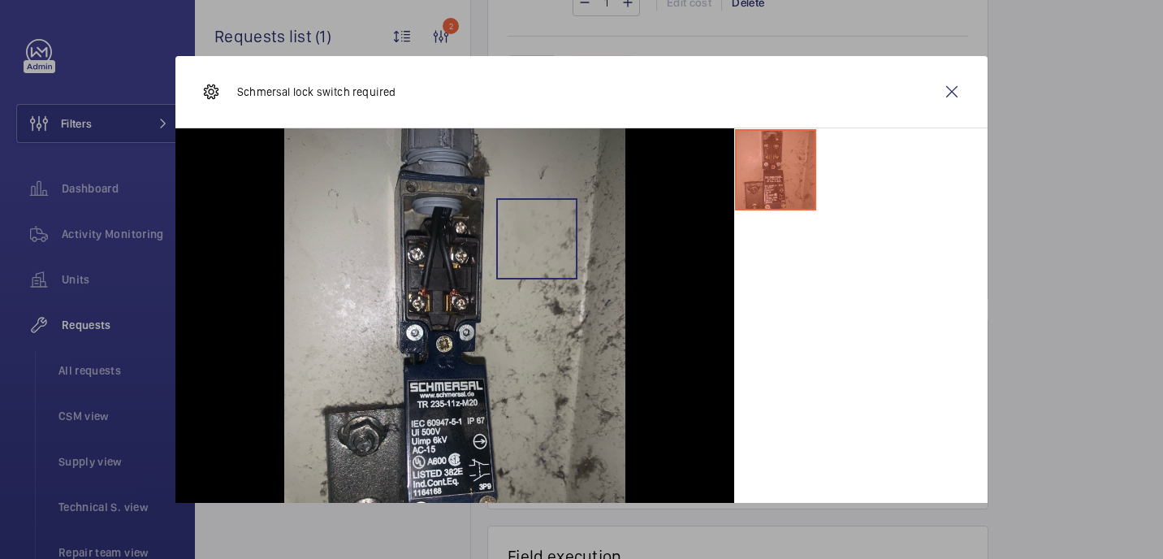
scroll to position [80, 0]
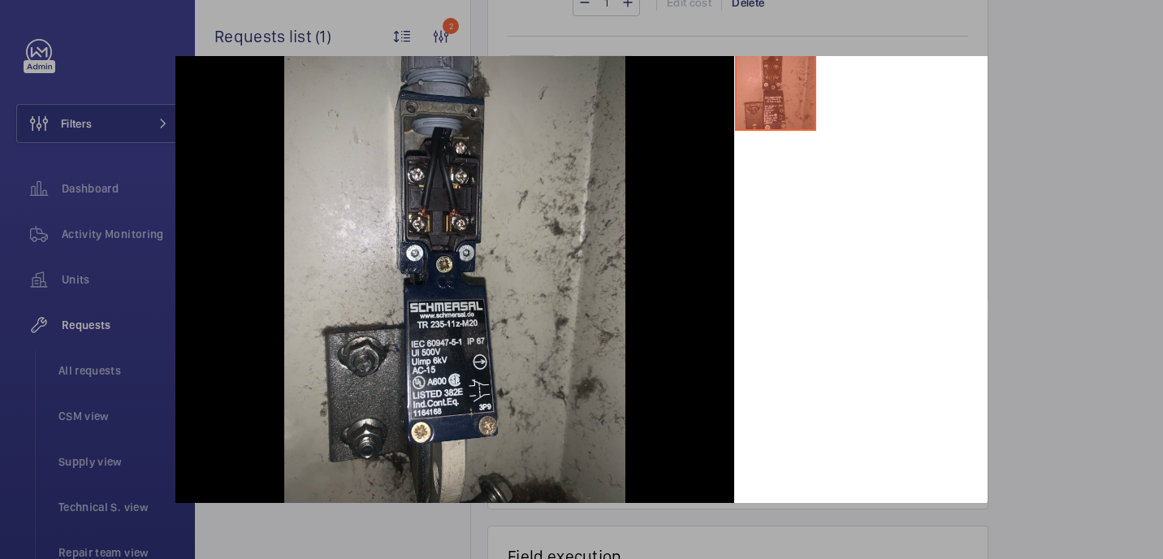
click at [1004, 223] on div at bounding box center [581, 279] width 1163 height 559
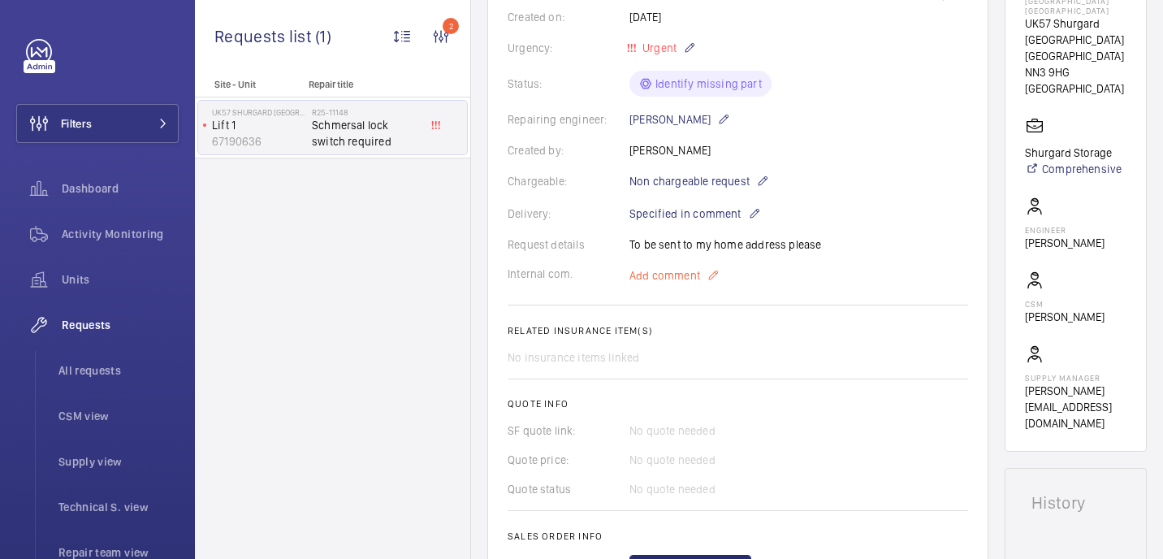
scroll to position [314, 0]
click at [687, 283] on span "Add comment" at bounding box center [664, 276] width 71 height 16
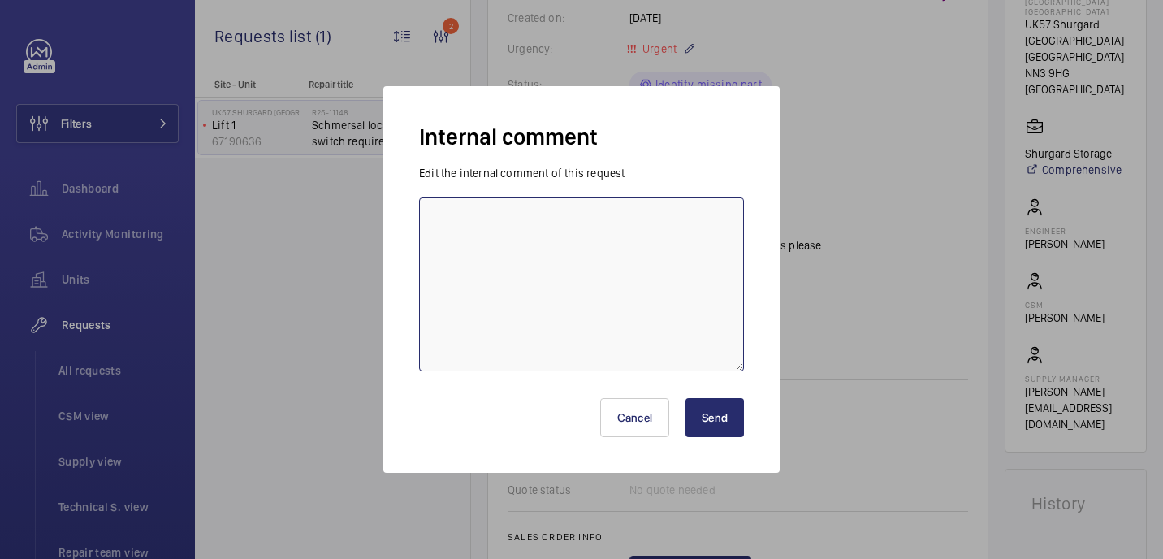
click at [684, 238] on textarea at bounding box center [581, 284] width 325 height 174
click at [634, 431] on button "Cancel" at bounding box center [635, 417] width 70 height 39
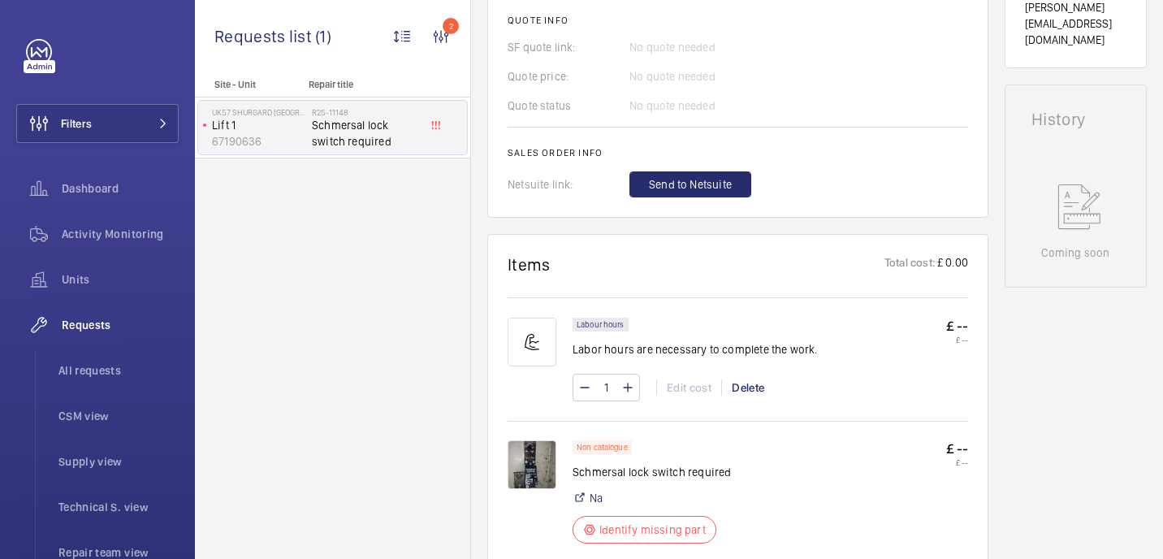
scroll to position [831, 0]
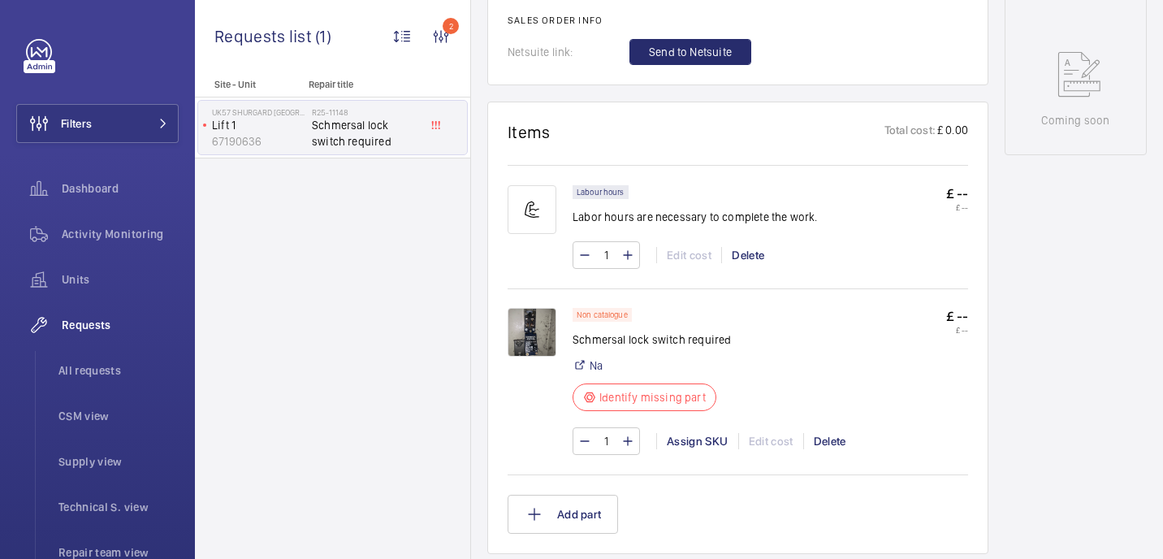
click at [542, 330] on img at bounding box center [531, 332] width 49 height 49
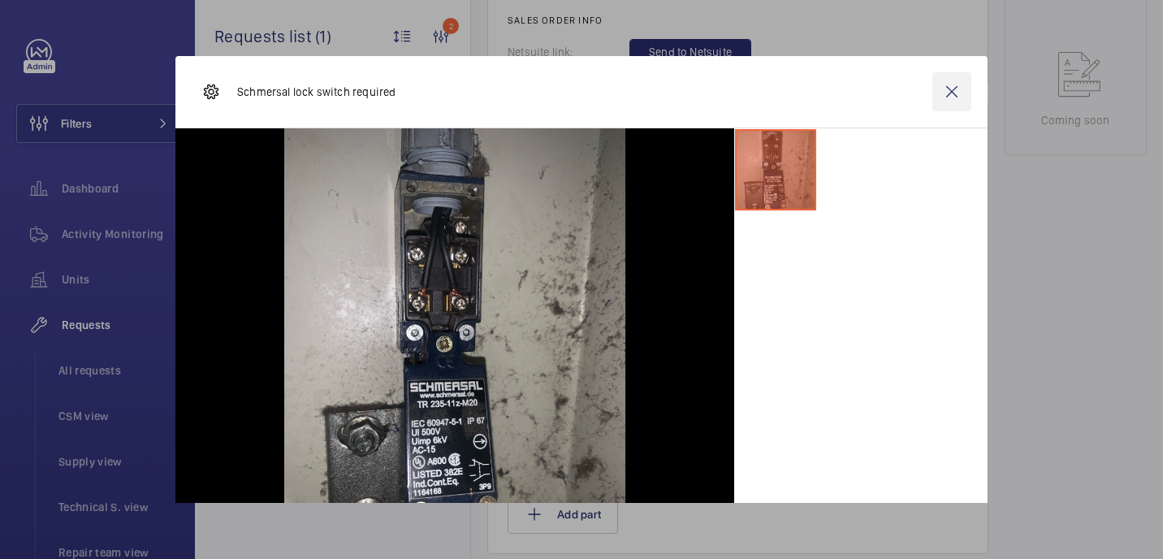
click at [951, 86] on wm-front-icon-button at bounding box center [951, 91] width 39 height 39
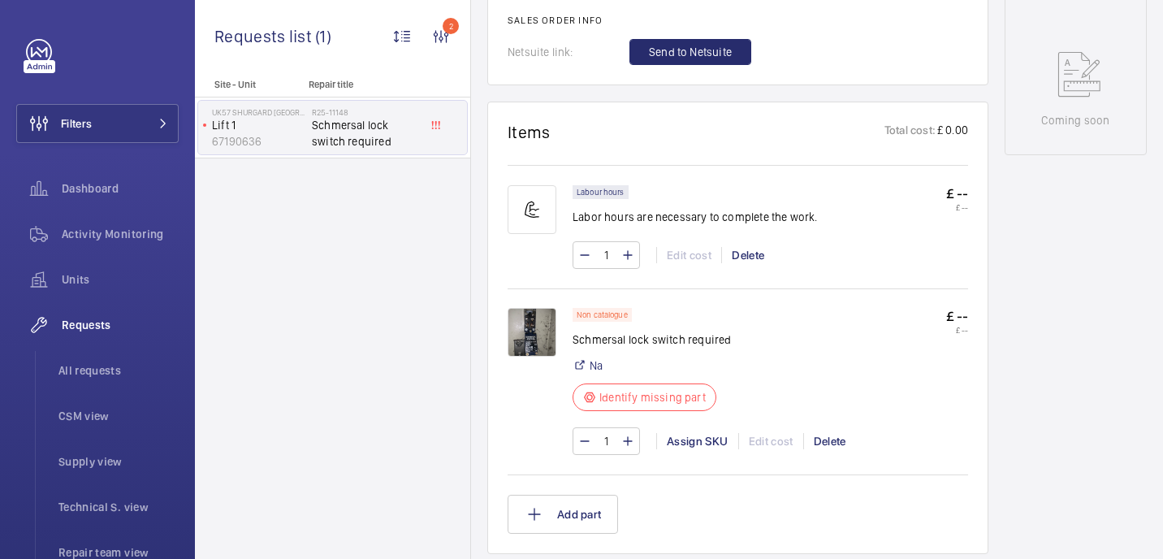
scroll to position [820, 0]
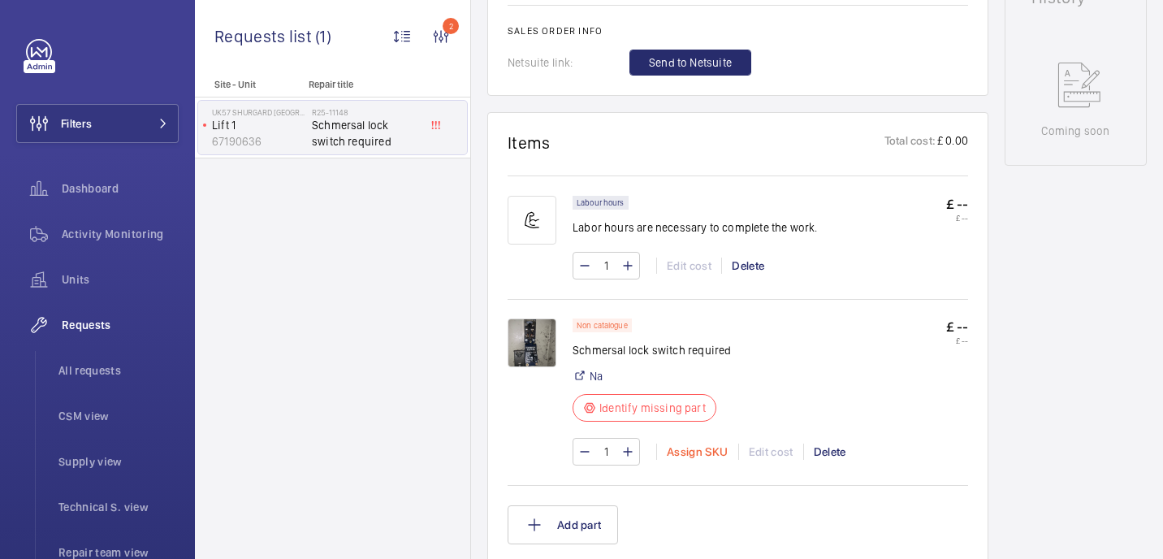
click at [671, 449] on div "Assign SKU" at bounding box center [697, 451] width 82 height 16
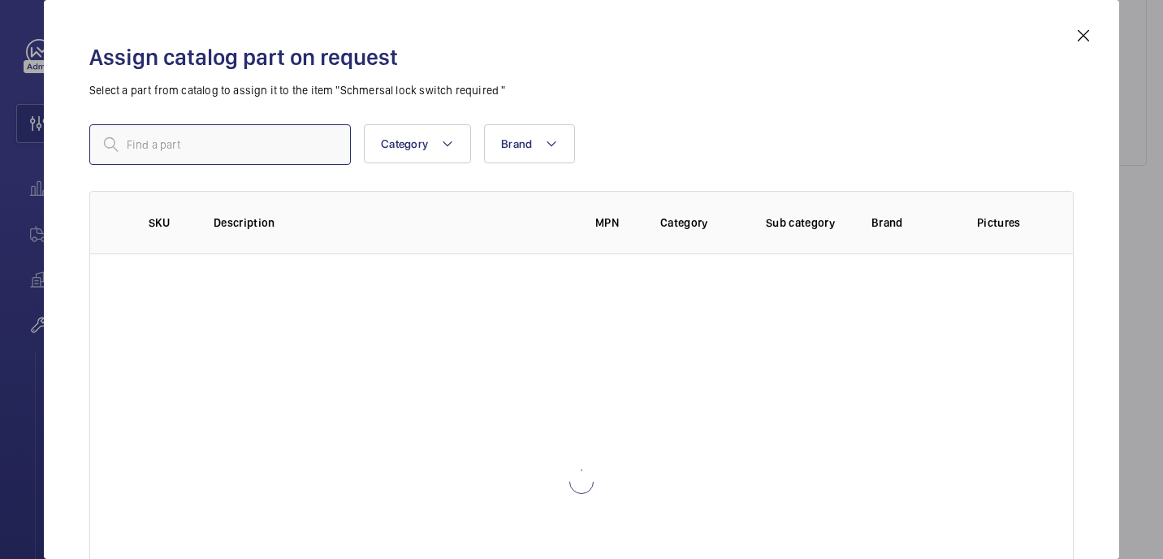
click at [215, 157] on input "text" at bounding box center [219, 144] width 261 height 41
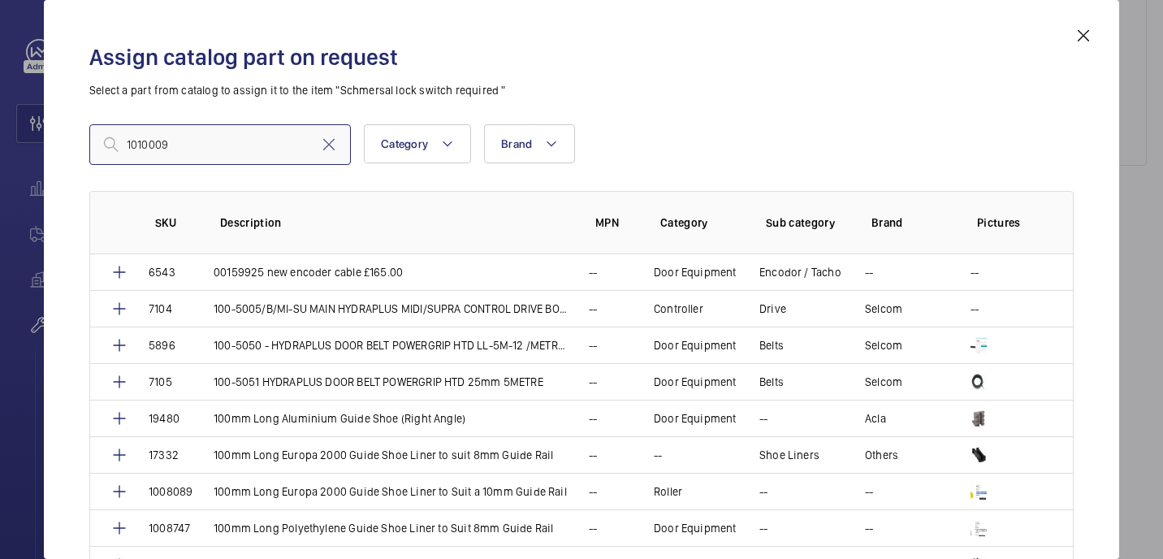
click at [132, 146] on input "1010009" at bounding box center [219, 144] width 261 height 41
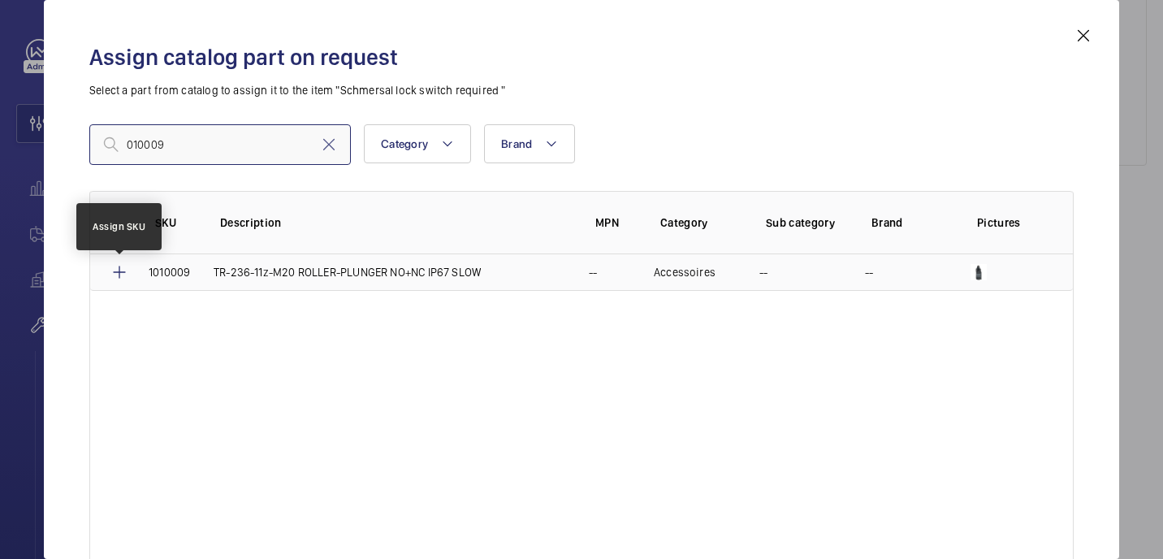
type input "010009"
click at [119, 271] on mat-icon at bounding box center [119, 271] width 19 height 19
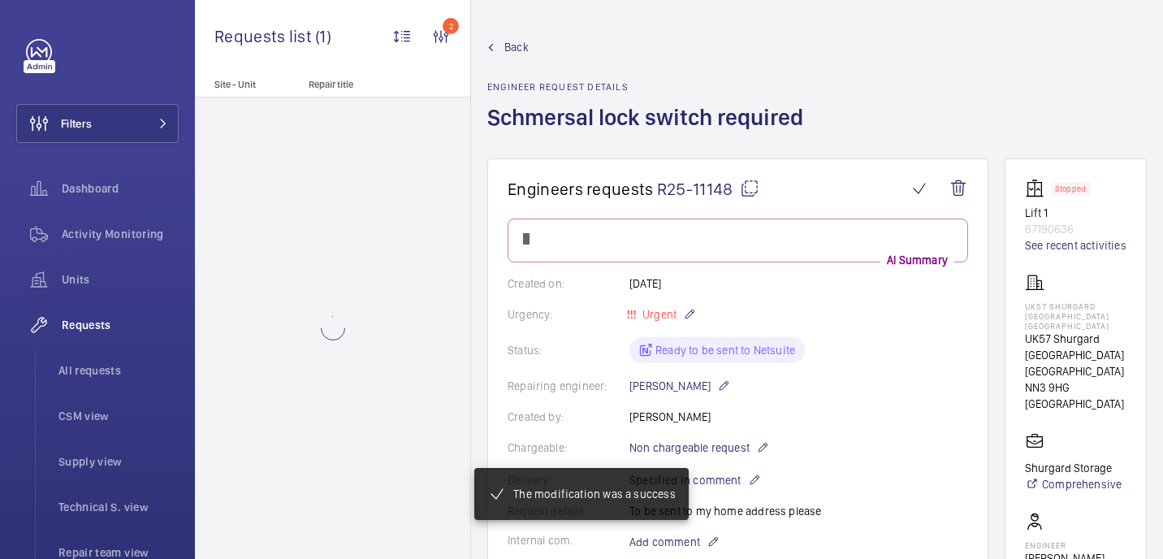
scroll to position [820, 0]
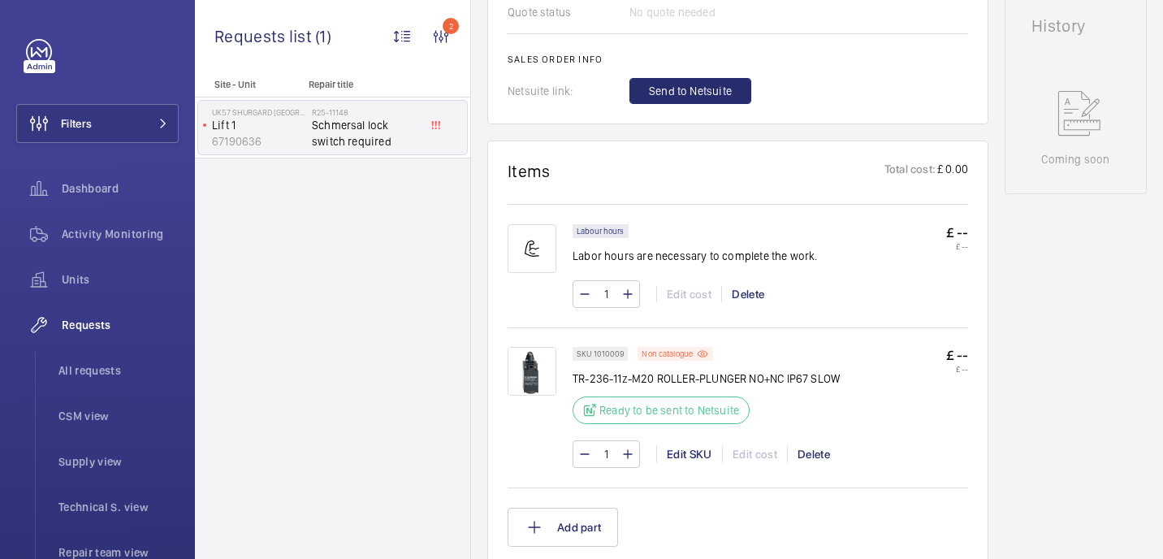
scroll to position [686, 0]
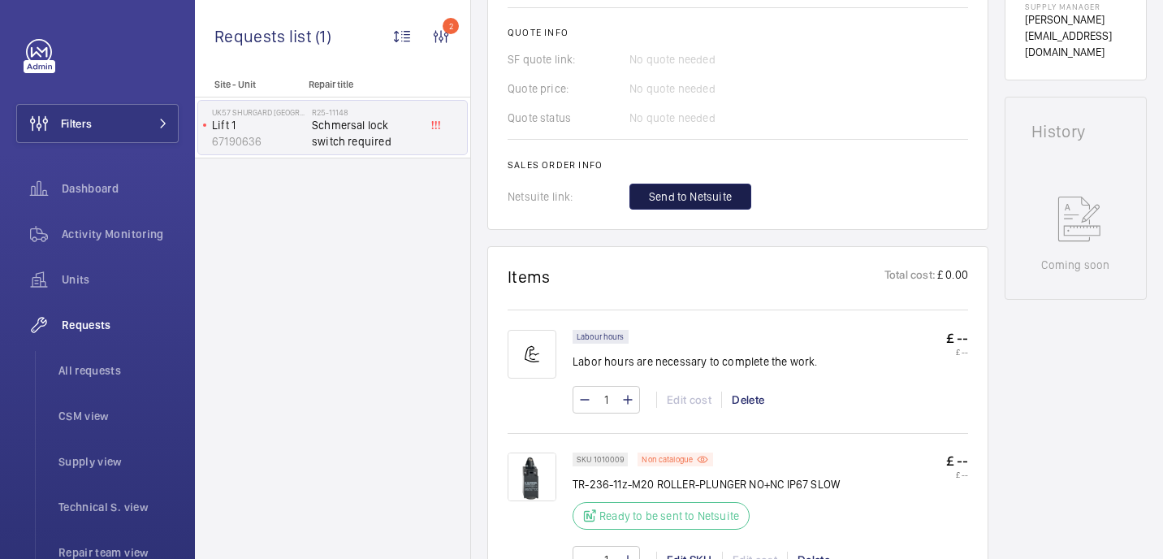
click at [700, 188] on button "Send to Netsuite" at bounding box center [690, 196] width 122 height 26
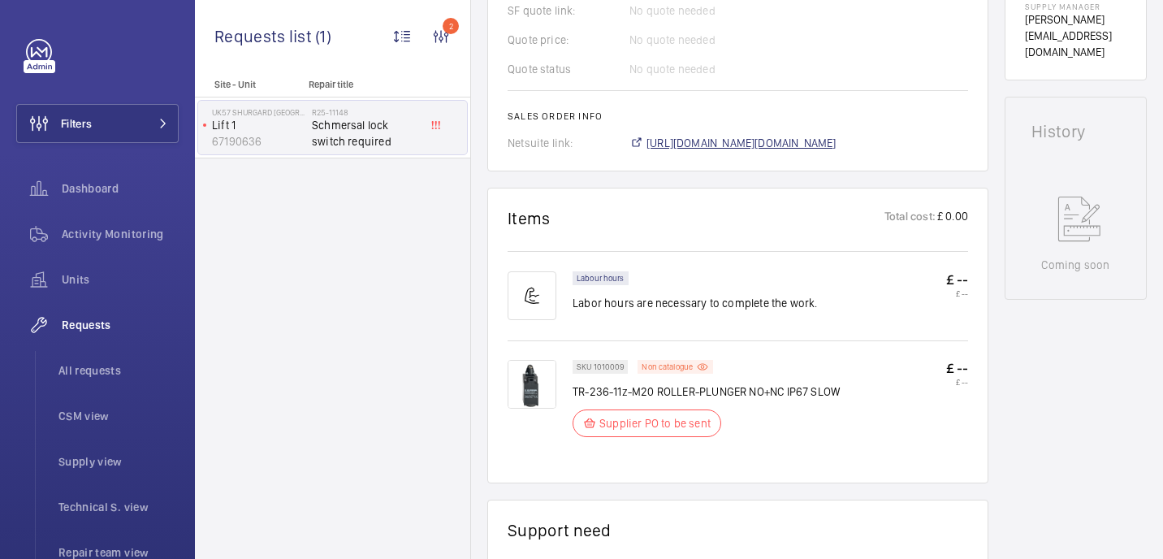
click at [709, 145] on span "[URL][DOMAIN_NAME][DOMAIN_NAME]" at bounding box center [741, 143] width 190 height 16
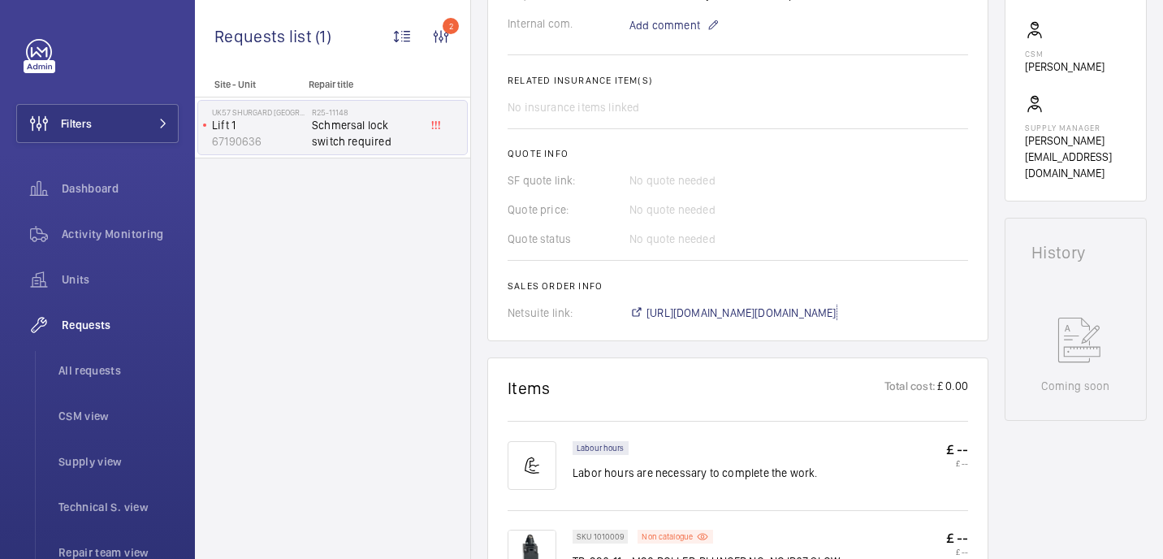
scroll to position [343, 0]
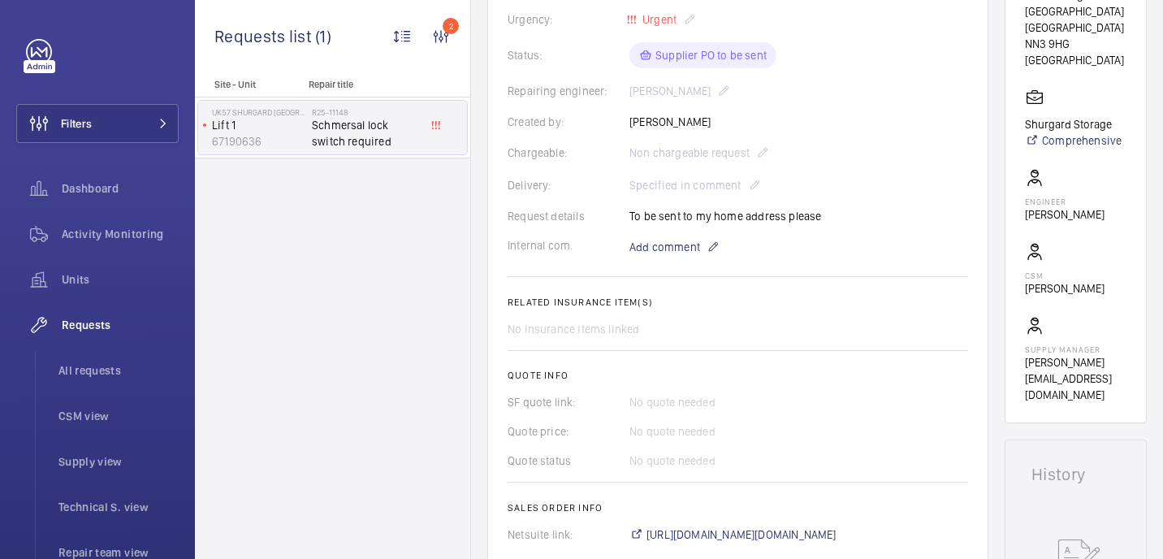
drag, startPoint x: 1070, startPoint y: 249, endPoint x: 1134, endPoint y: 248, distance: 64.2
click at [1134, 248] on wm-front-card "Stopped Lift 1 67190636 See recent activities UK57 Shurgard Northampton Riversi…" at bounding box center [1075, 119] width 142 height 608
copy p "Panayiotou"
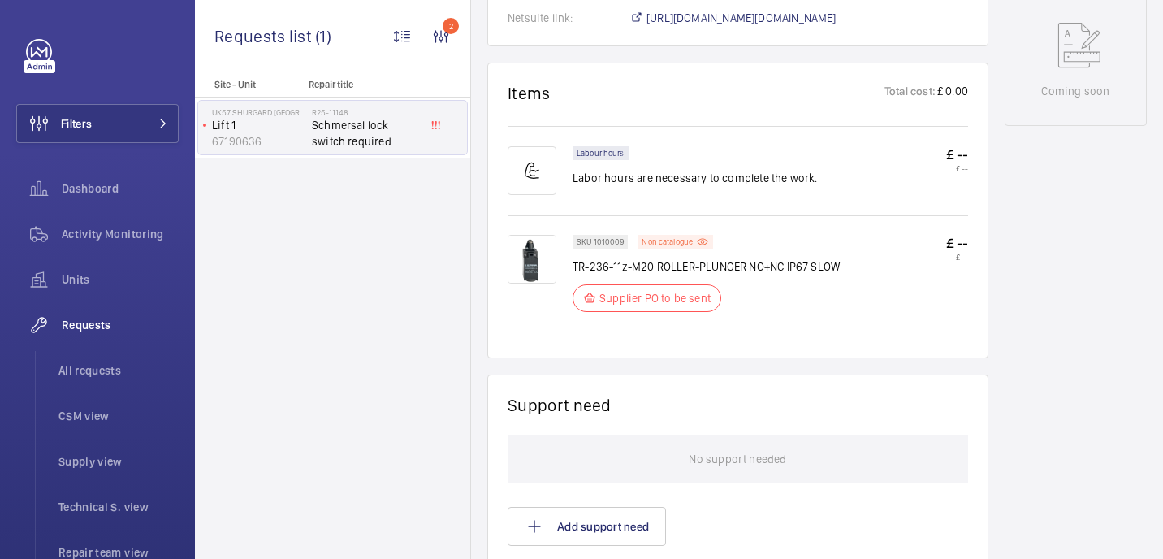
scroll to position [883, 0]
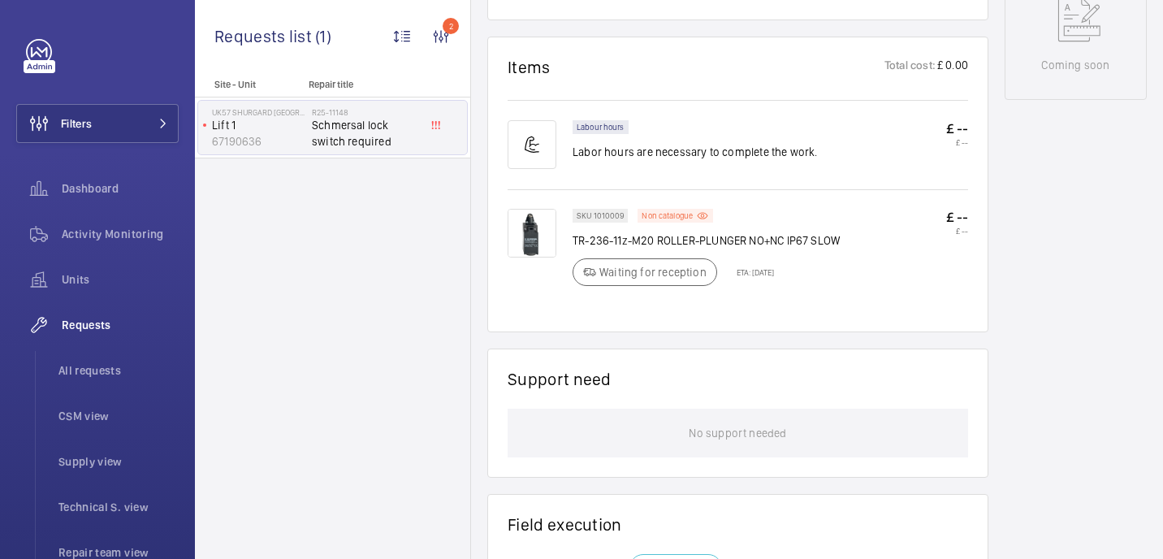
scroll to position [890, 0]
